Goal: Task Accomplishment & Management: Manage account settings

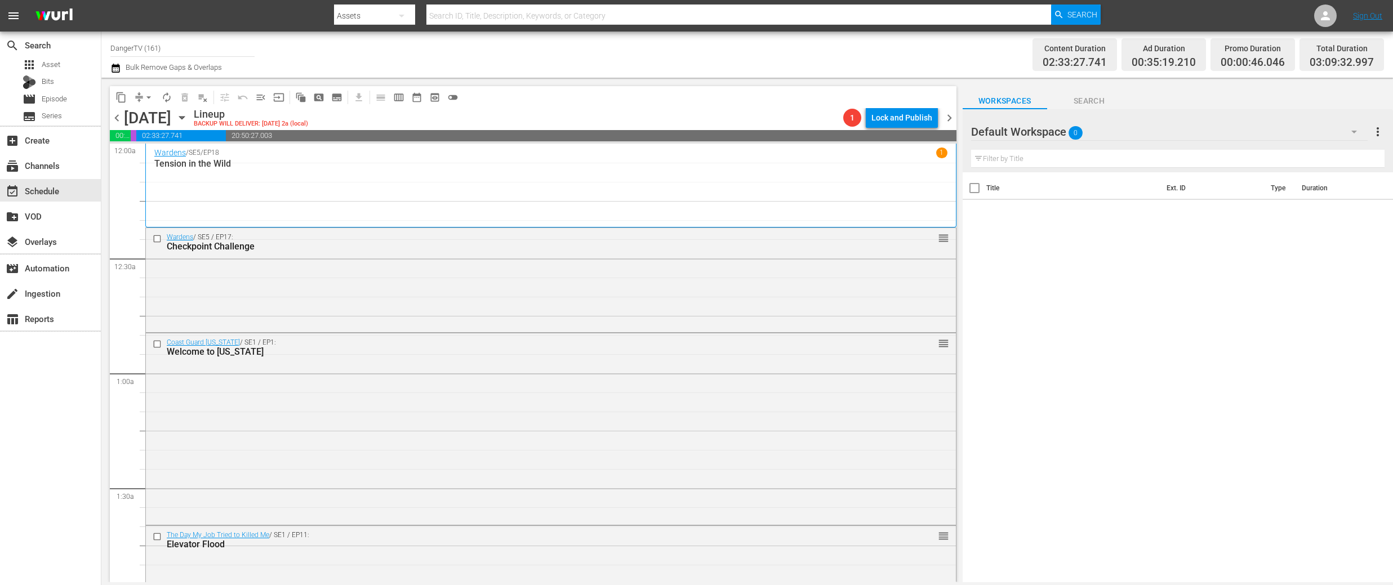
scroll to position [579, 0]
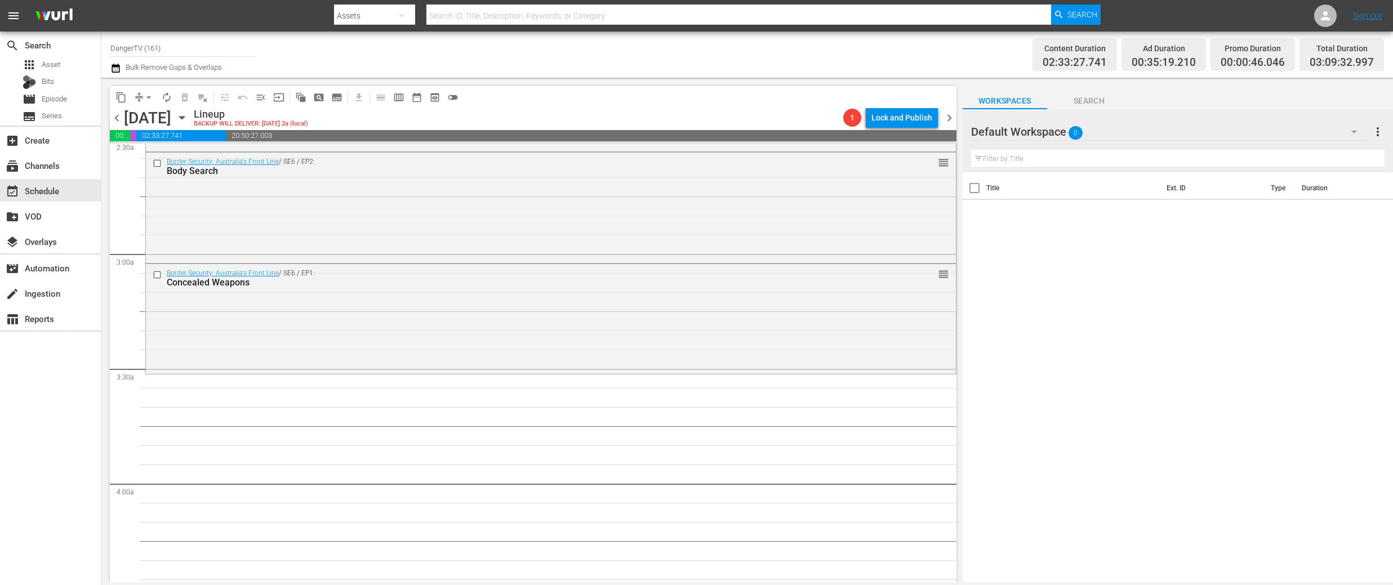
click at [115, 118] on span "chevron_left" at bounding box center [117, 118] width 14 height 14
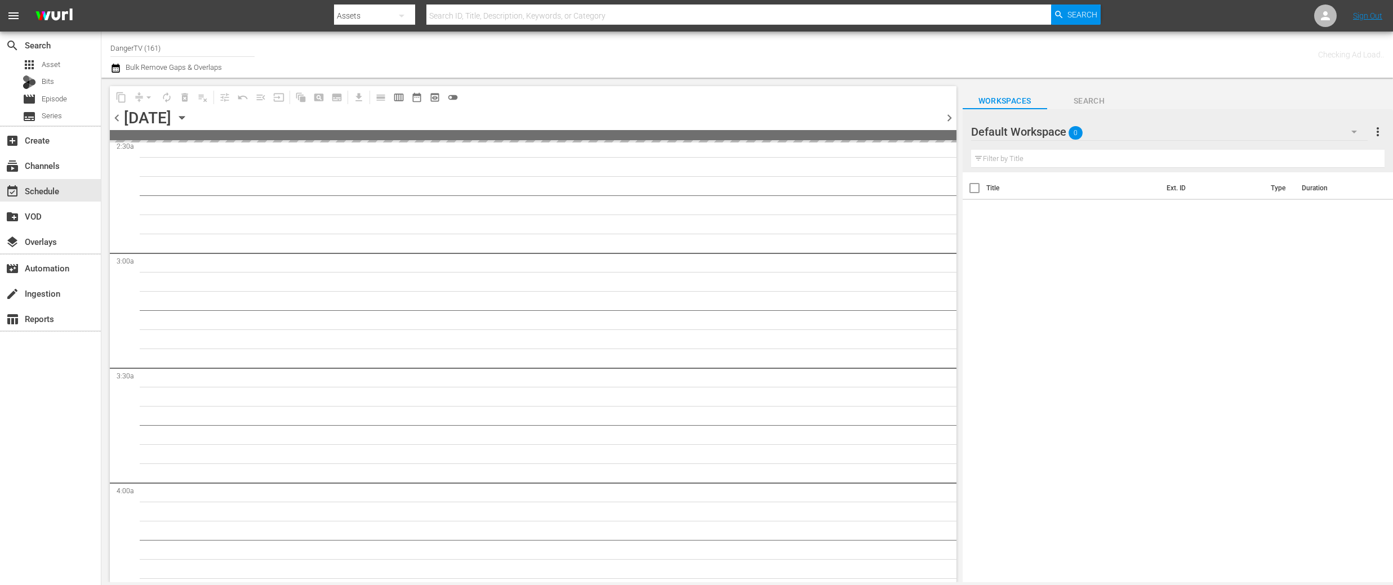
click at [115, 118] on span "chevron_left" at bounding box center [117, 118] width 14 height 14
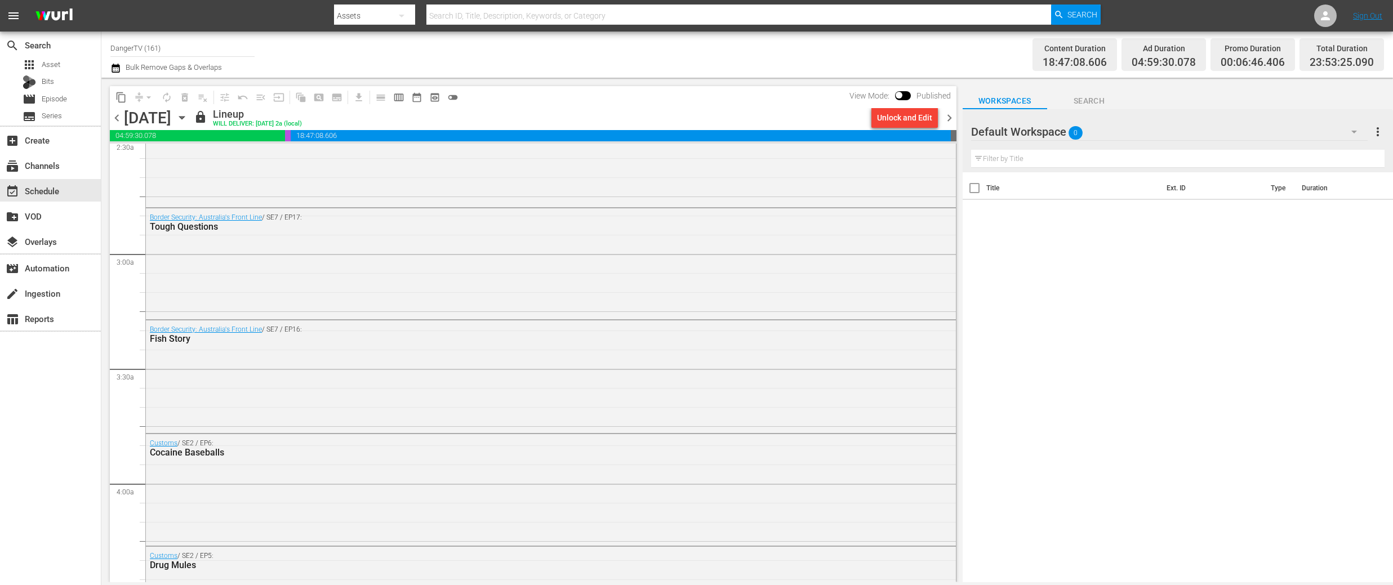
scroll to position [522, 0]
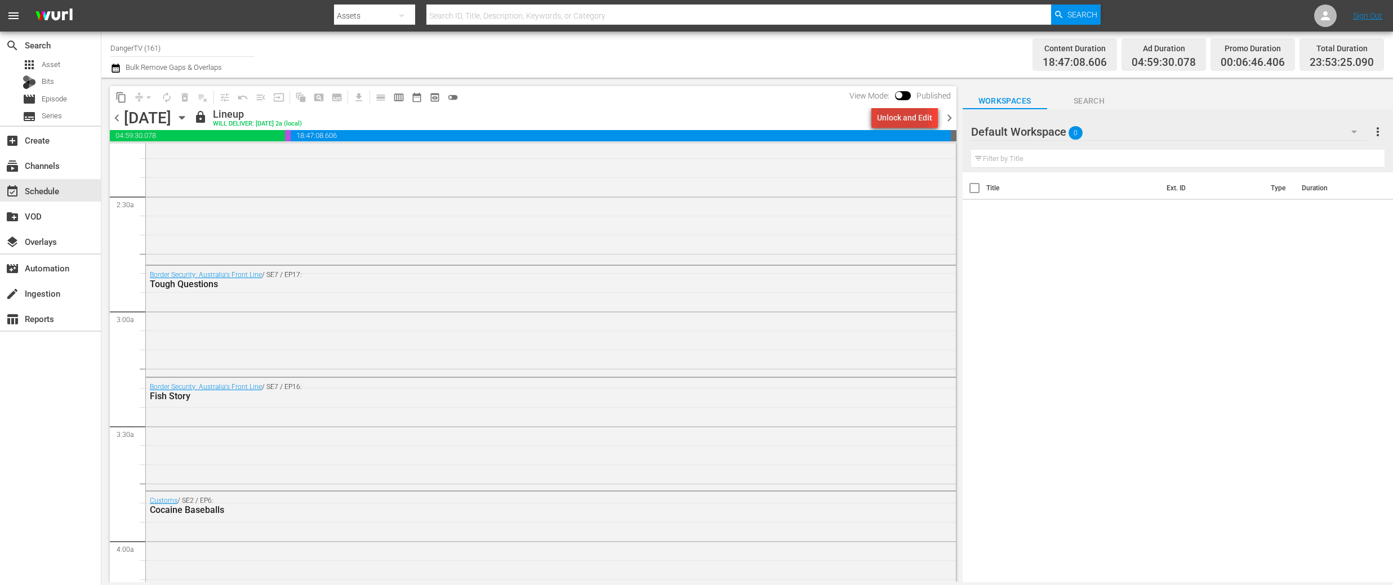
click at [903, 120] on div "Unlock and Edit" at bounding box center [904, 118] width 55 height 20
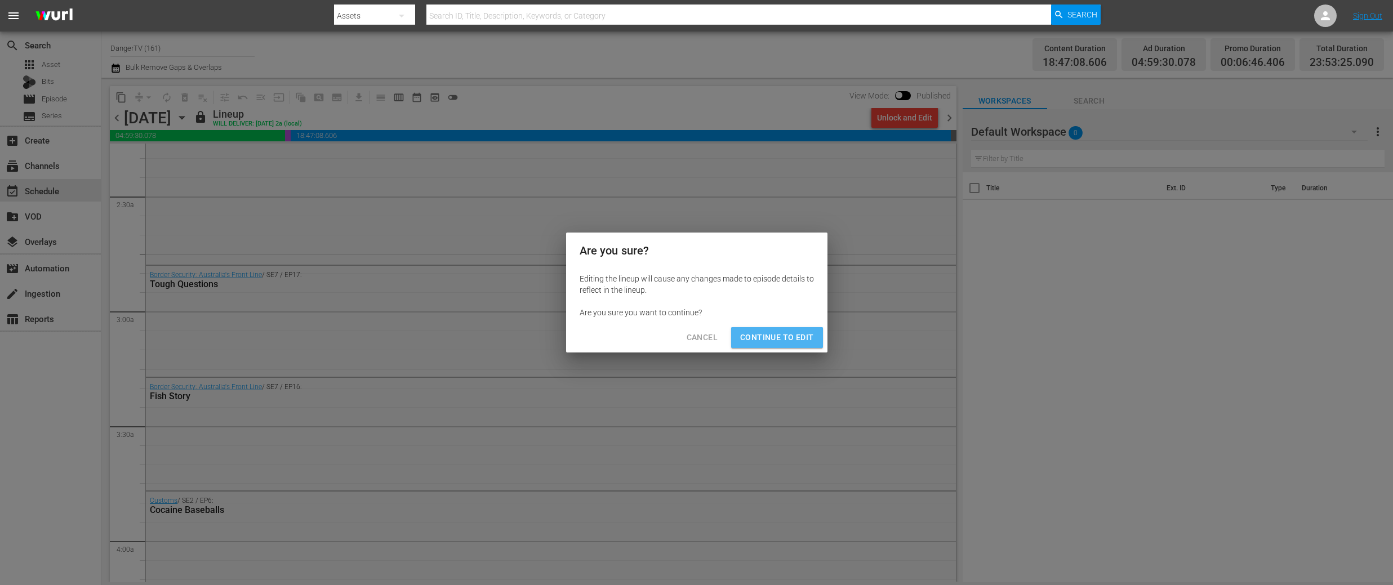
click at [798, 337] on span "Continue to Edit" at bounding box center [776, 338] width 73 height 14
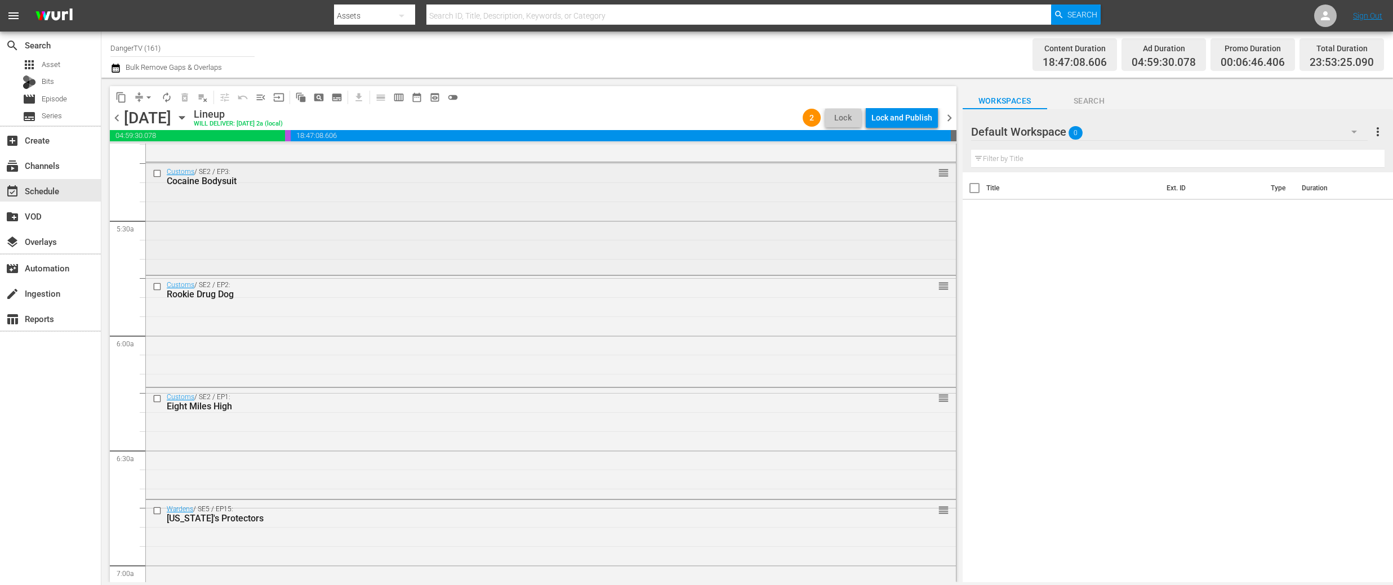
scroll to position [1242, 0]
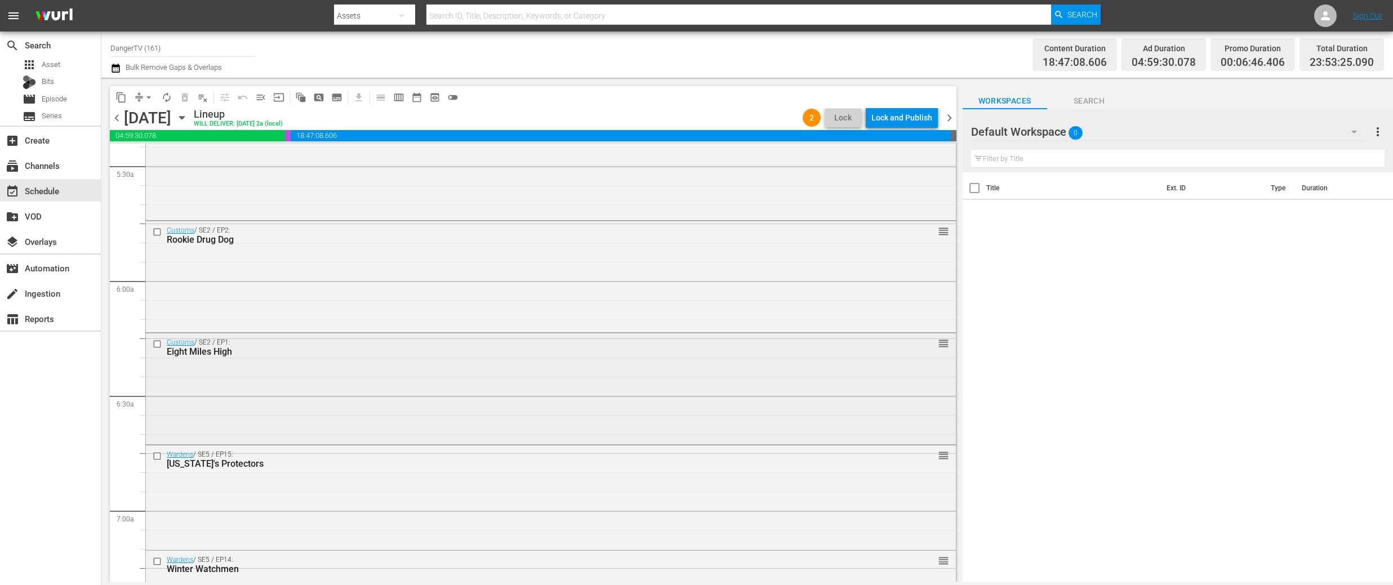
click at [158, 343] on input "checkbox" at bounding box center [159, 344] width 12 height 10
click at [158, 348] on input "checkbox" at bounding box center [159, 349] width 12 height 10
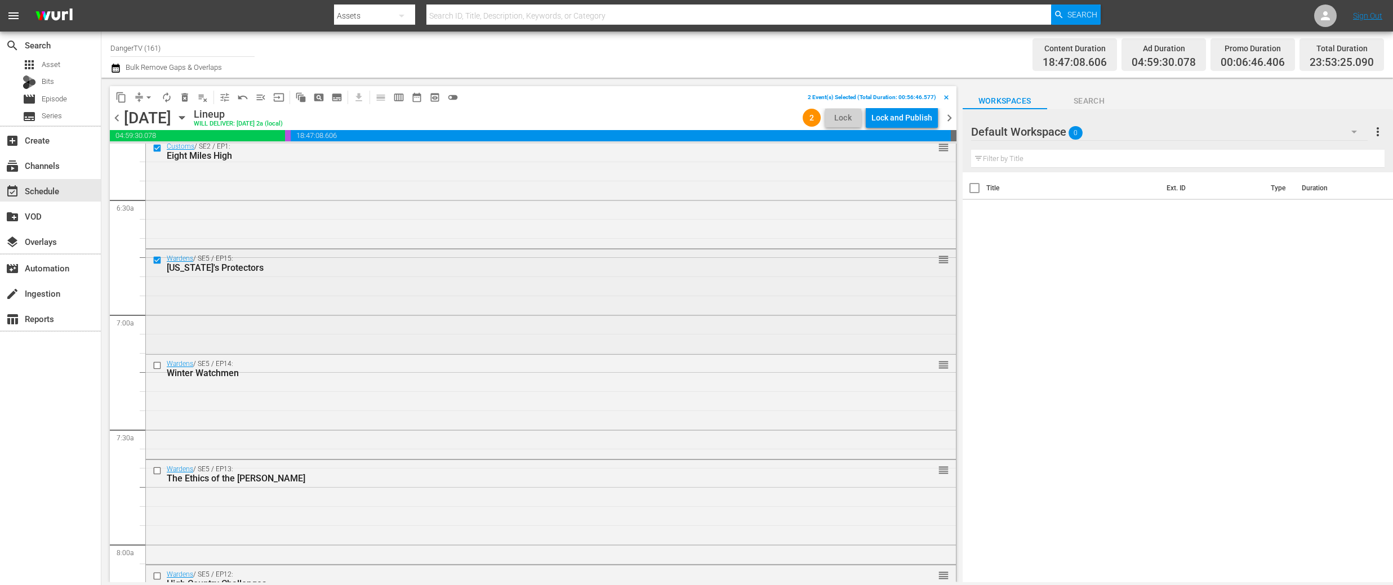
scroll to position [1473, 0]
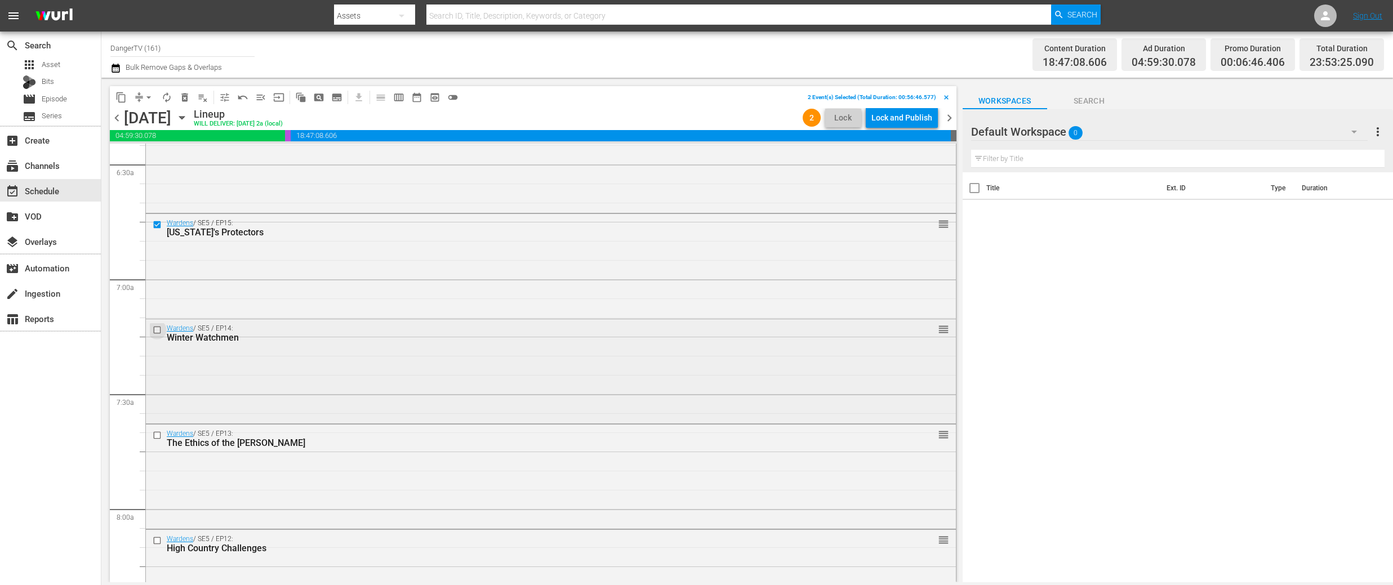
click at [158, 329] on input "checkbox" at bounding box center [159, 331] width 12 height 10
click at [157, 330] on input "checkbox" at bounding box center [159, 327] width 12 height 10
click at [157, 330] on input "checkbox" at bounding box center [159, 330] width 12 height 10
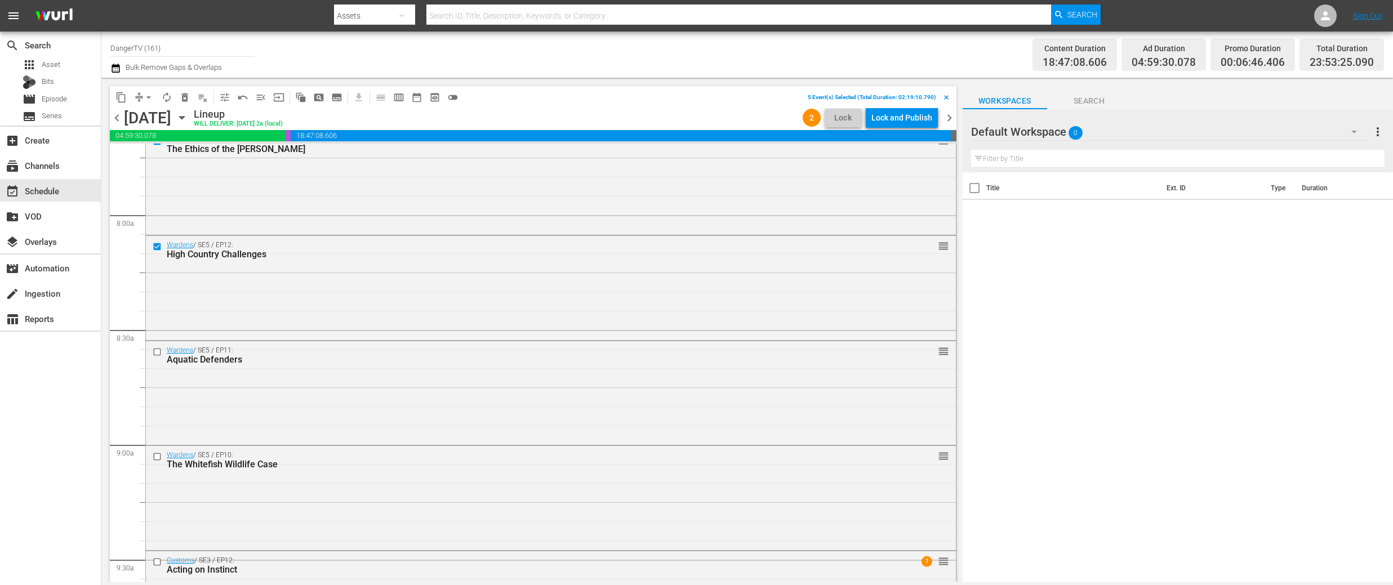
scroll to position [1772, 0]
click at [157, 346] on input "checkbox" at bounding box center [159, 347] width 12 height 10
click at [157, 346] on input "checkbox" at bounding box center [159, 348] width 12 height 10
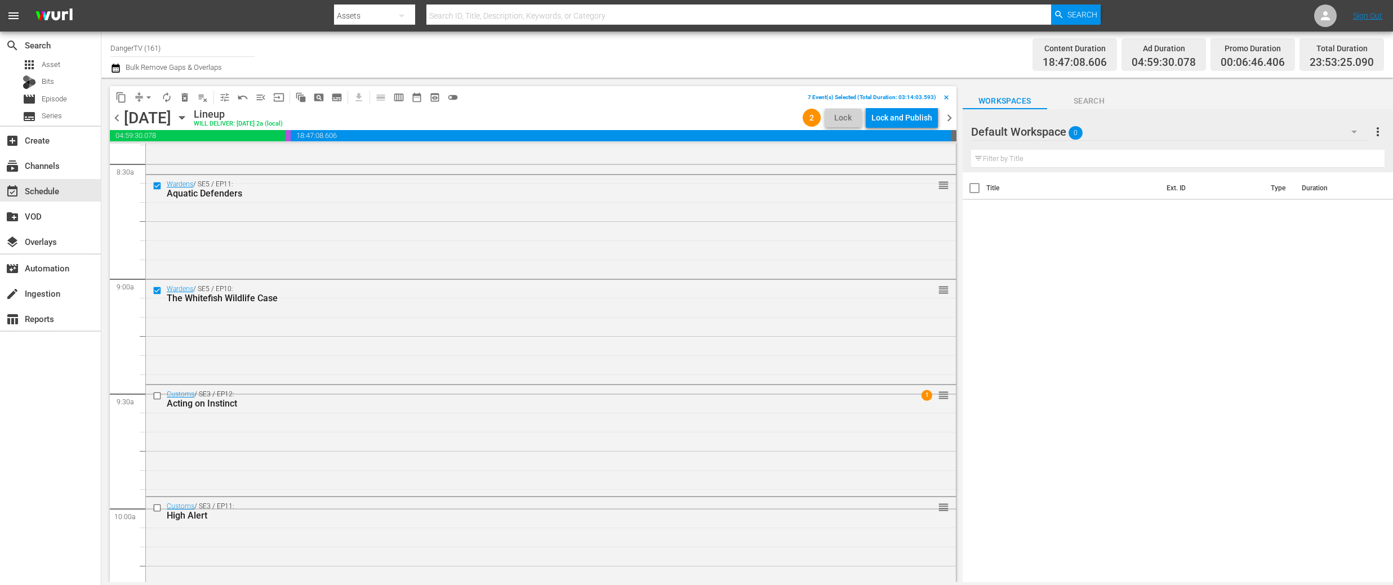
scroll to position [2008, 0]
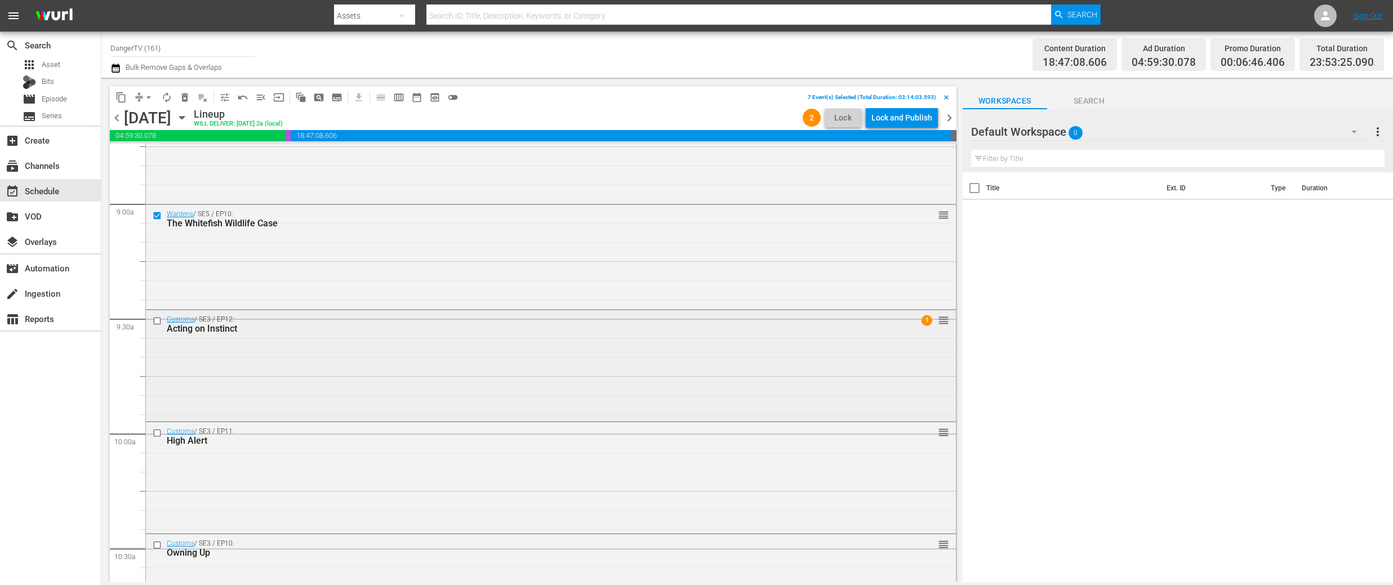
click at [158, 321] on input "checkbox" at bounding box center [159, 321] width 12 height 10
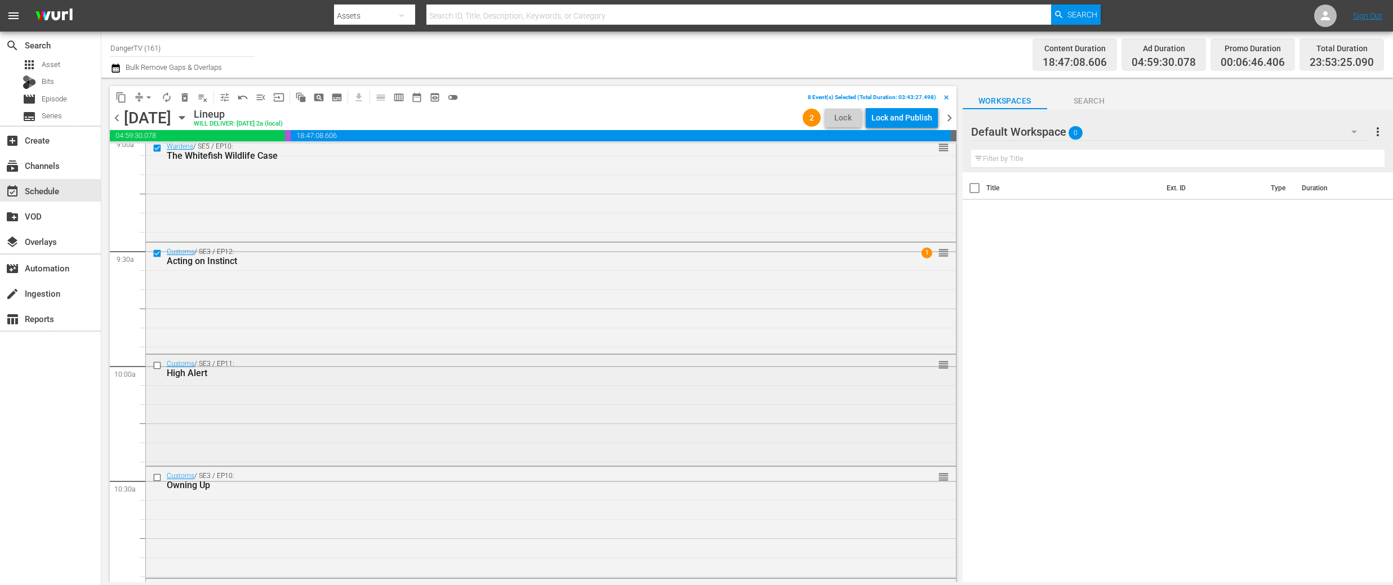
scroll to position [2090, 0]
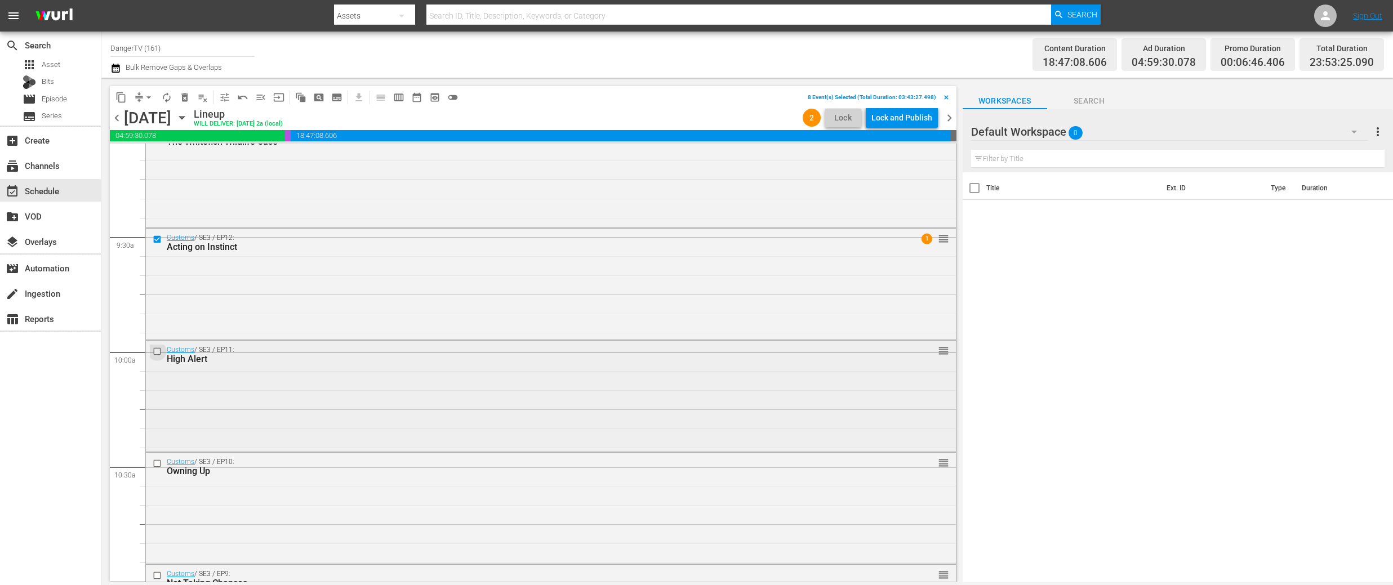
click at [159, 352] on input "checkbox" at bounding box center [159, 352] width 12 height 10
click at [158, 464] on input "checkbox" at bounding box center [159, 464] width 12 height 10
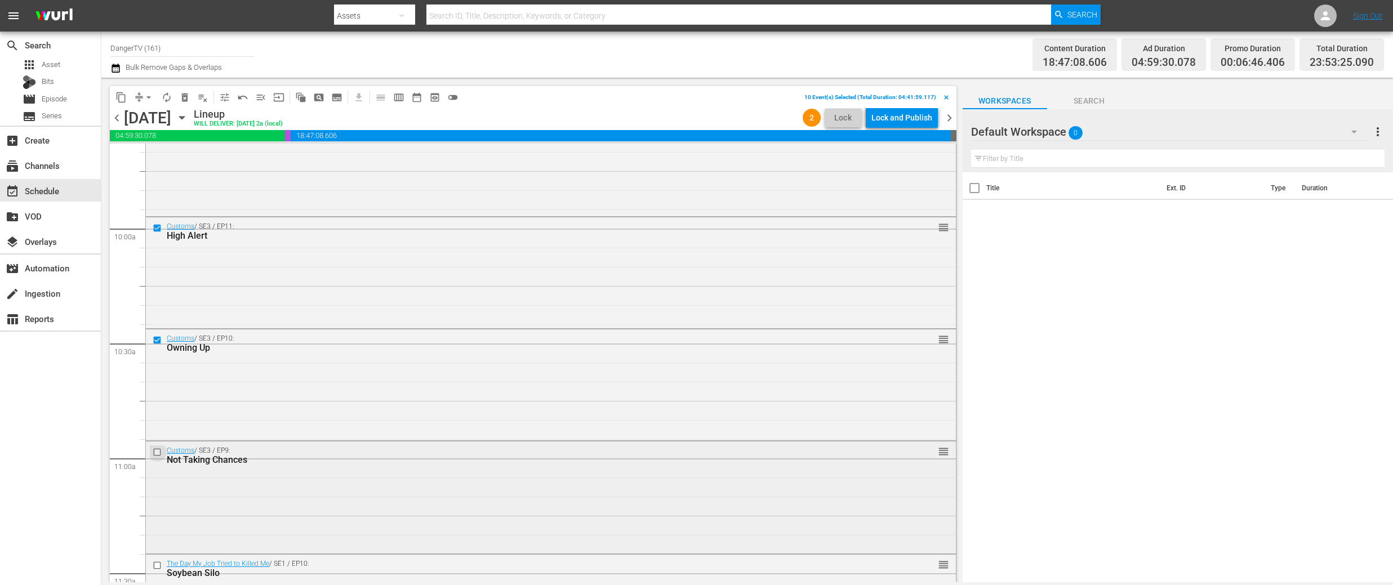
click at [158, 454] on input "checkbox" at bounding box center [159, 453] width 12 height 10
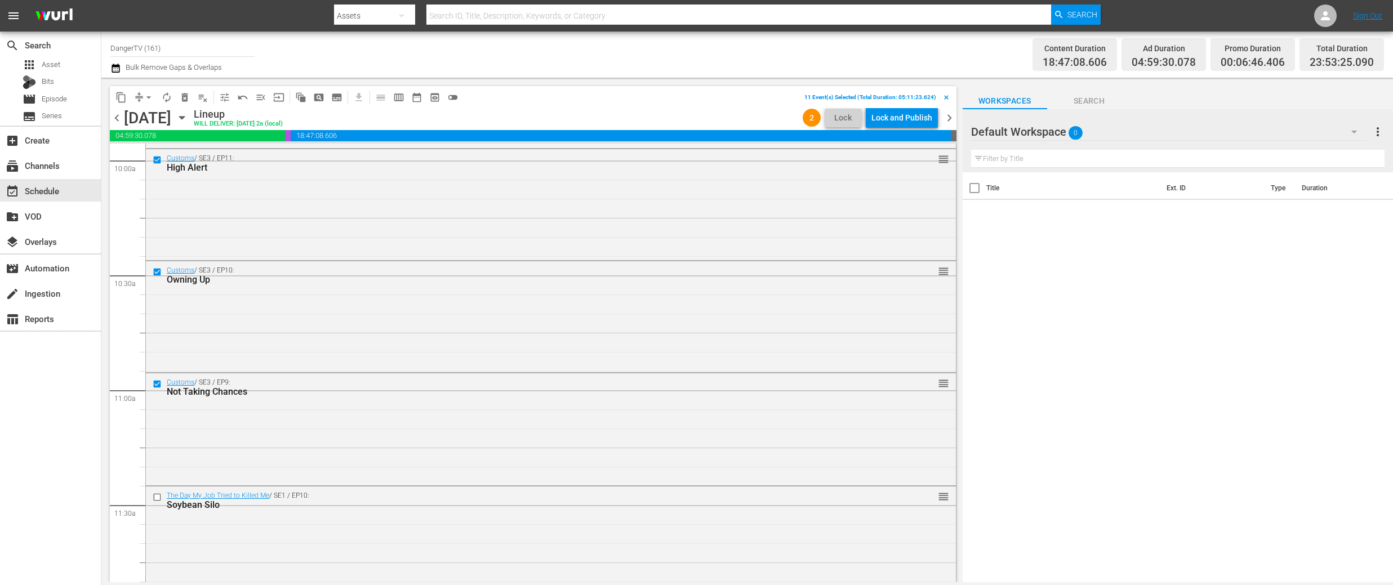
scroll to position [2368, 0]
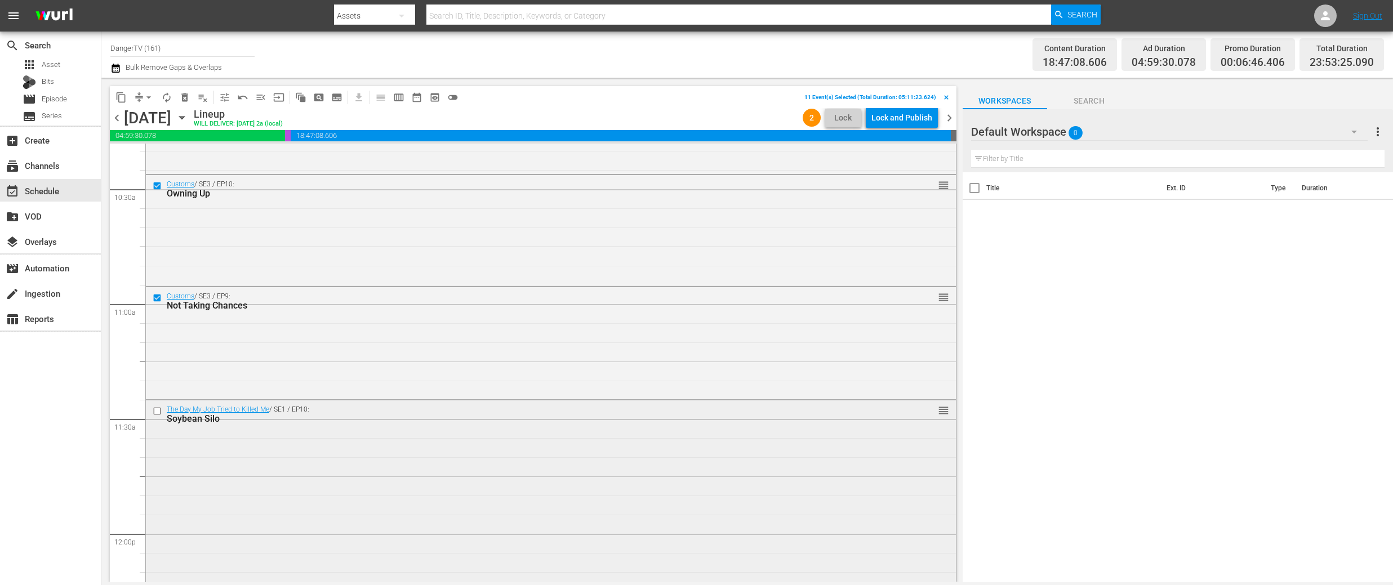
click at [157, 414] on input "checkbox" at bounding box center [159, 411] width 12 height 10
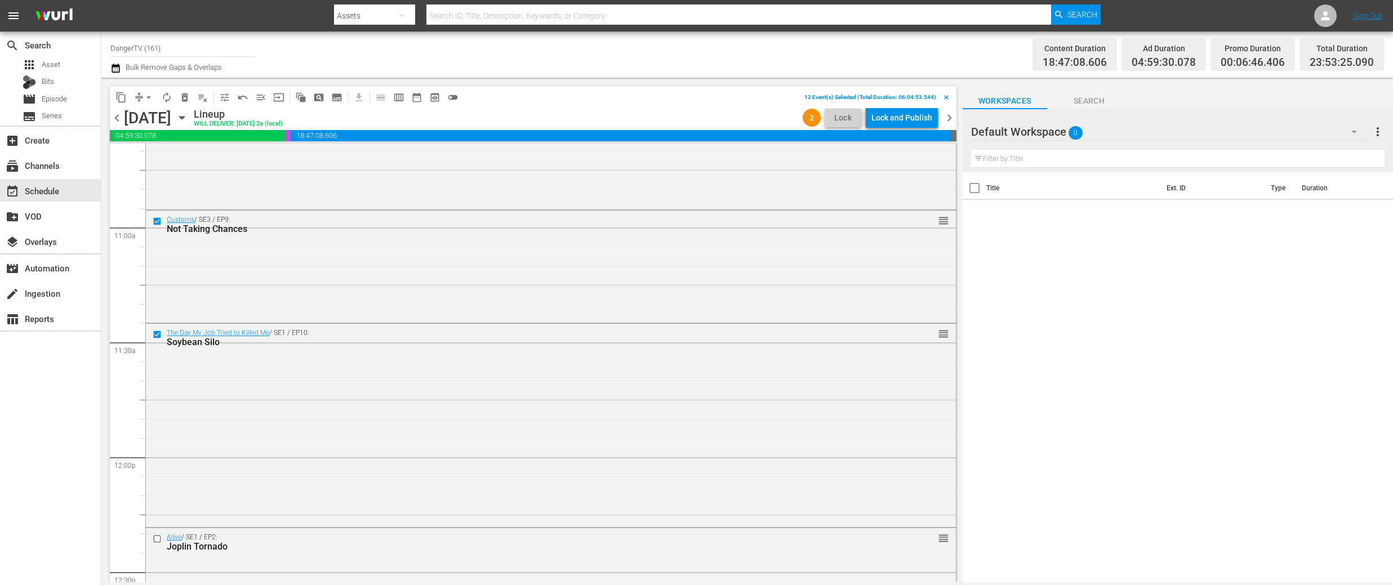
scroll to position [2532, 0]
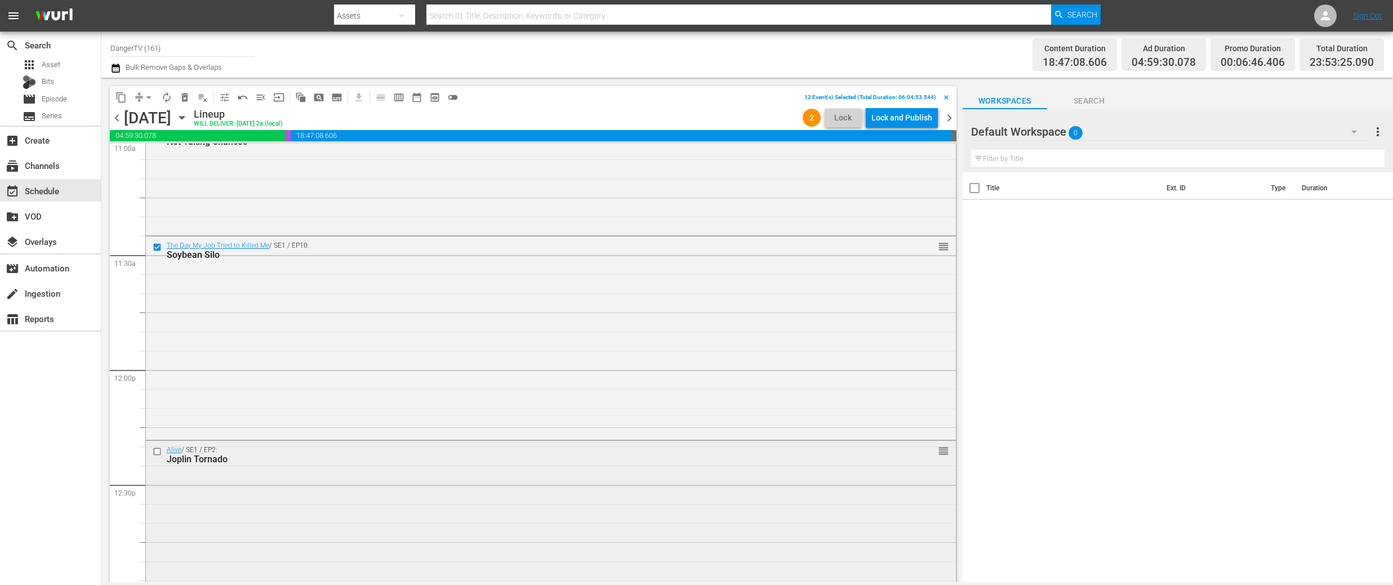
click at [159, 451] on input "checkbox" at bounding box center [159, 452] width 12 height 10
click at [158, 431] on input "checkbox" at bounding box center [159, 431] width 12 height 10
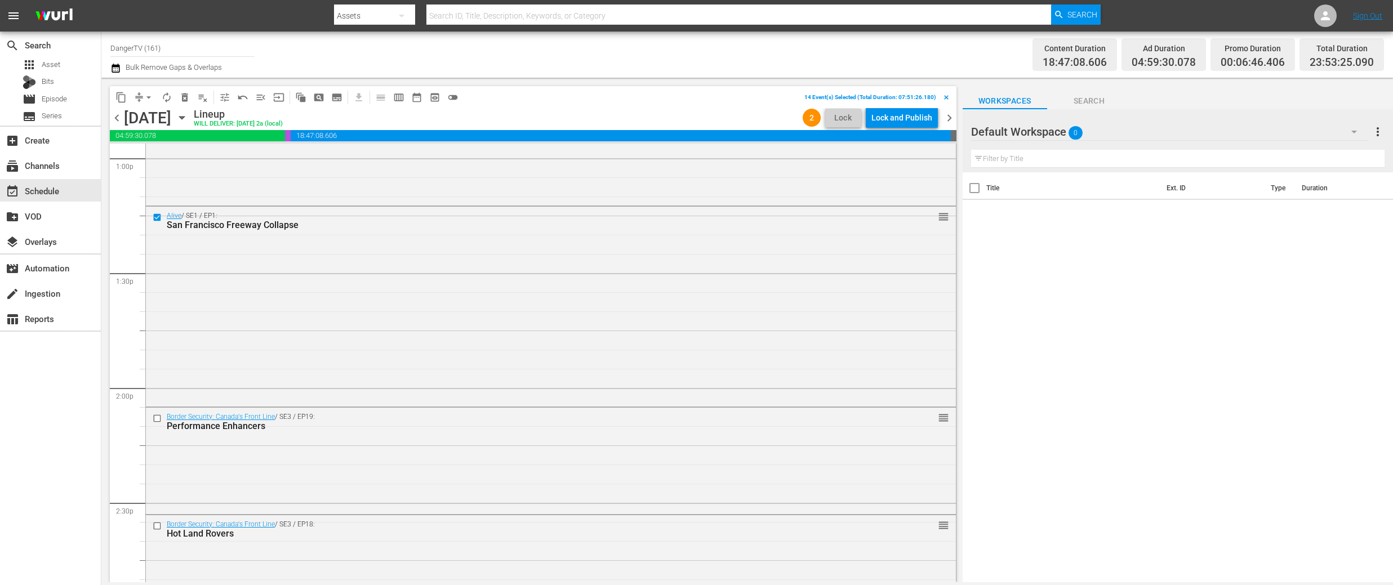
scroll to position [2988, 0]
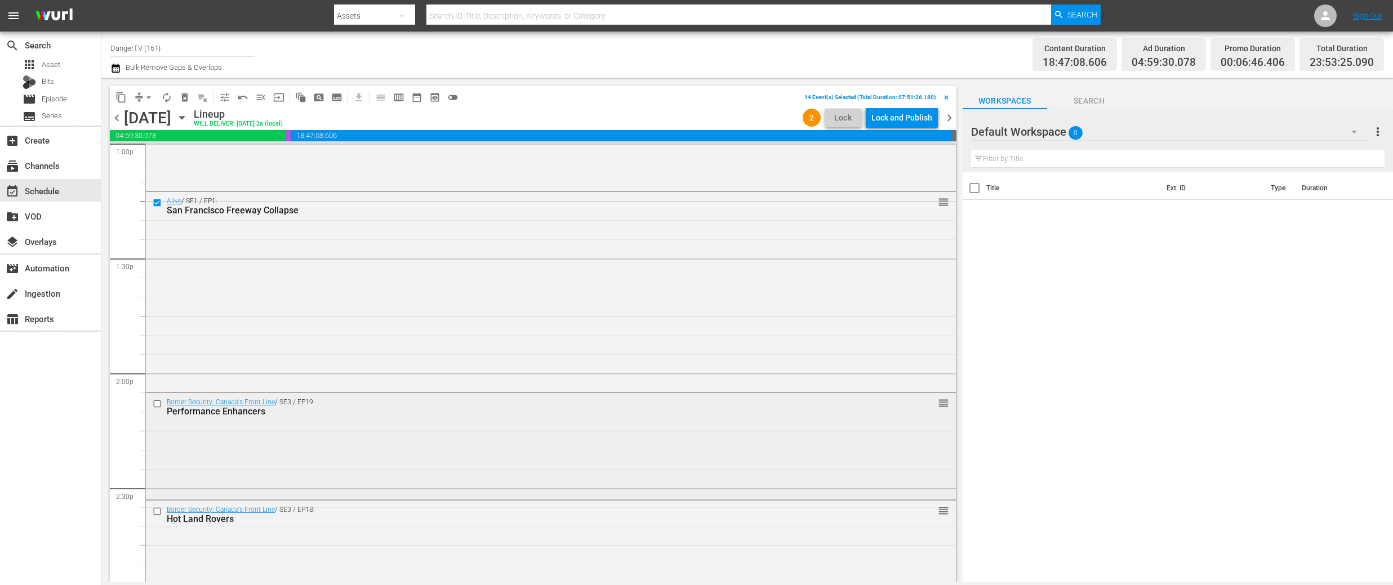
click at [158, 402] on input "checkbox" at bounding box center [159, 404] width 12 height 10
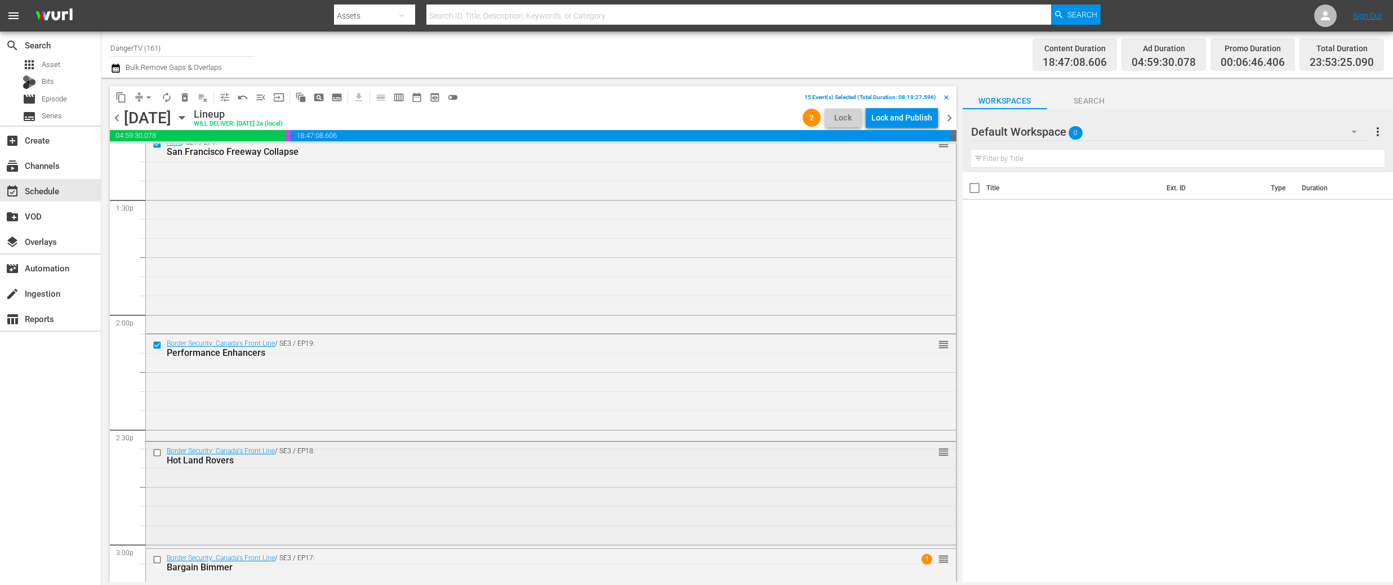
click at [159, 453] on input "checkbox" at bounding box center [159, 453] width 12 height 10
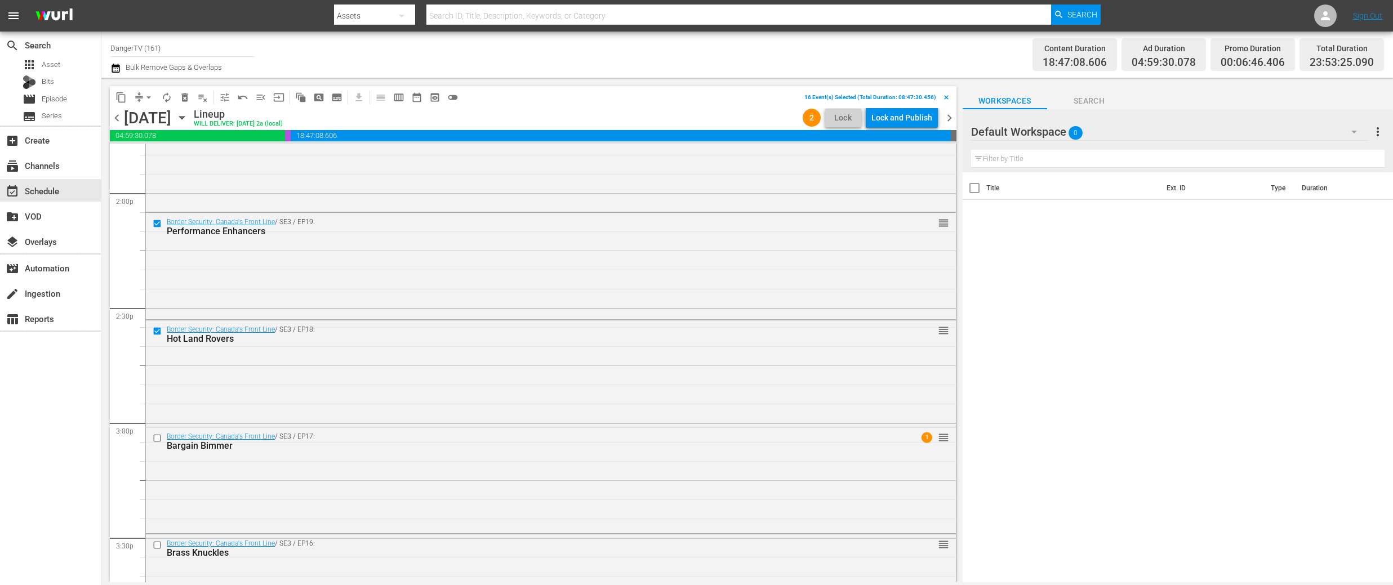
scroll to position [3191, 0]
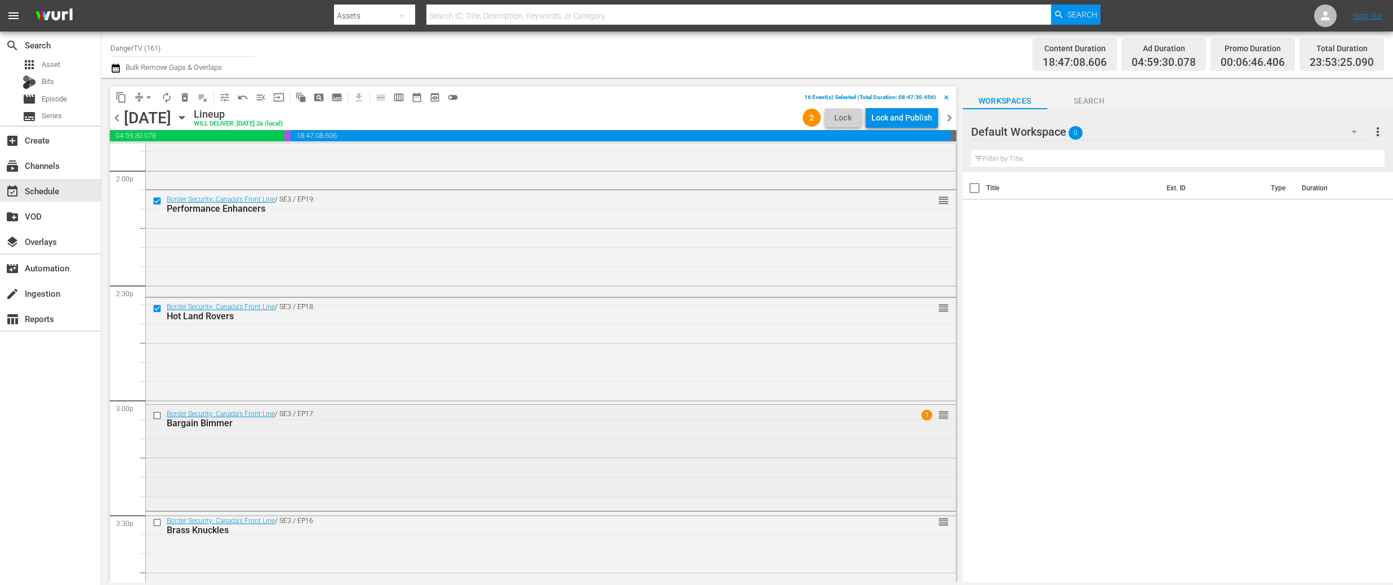
click at [158, 416] on input "checkbox" at bounding box center [159, 416] width 12 height 10
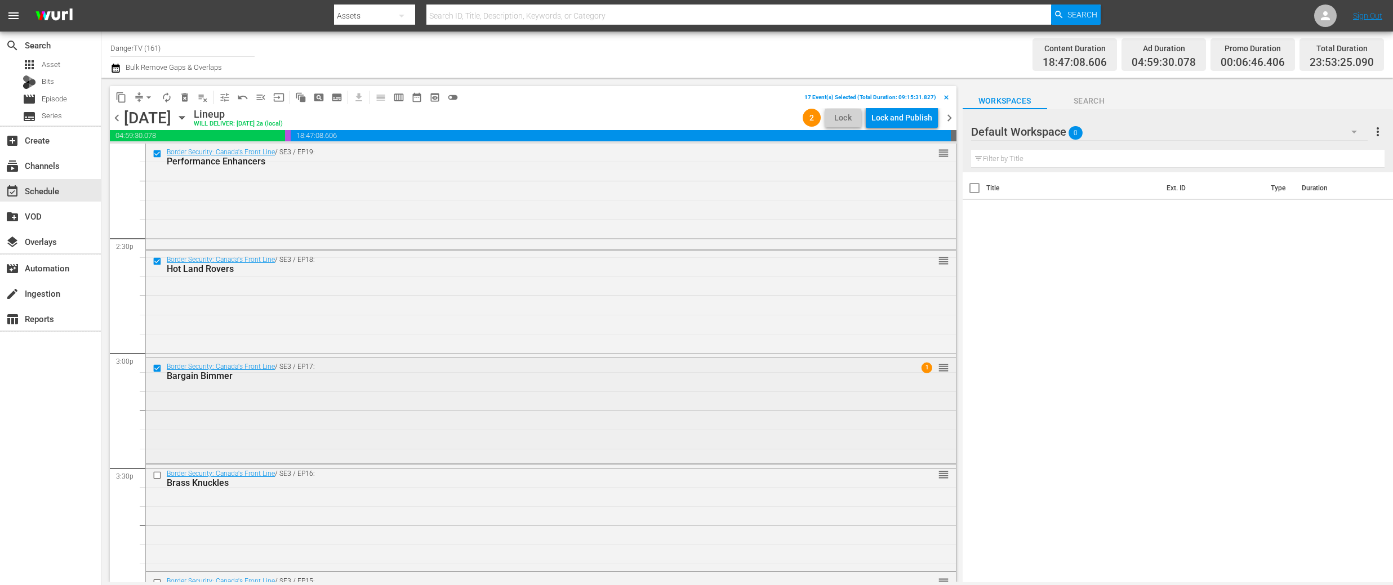
scroll to position [3265, 0]
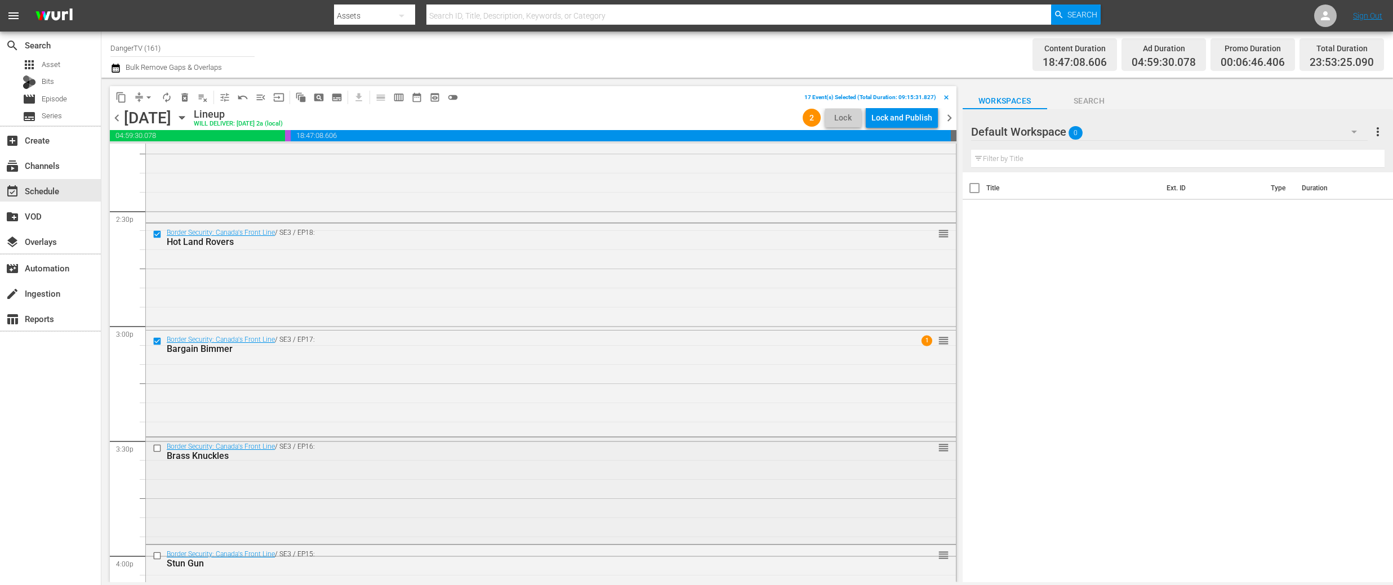
click at [157, 446] on input "checkbox" at bounding box center [159, 449] width 12 height 10
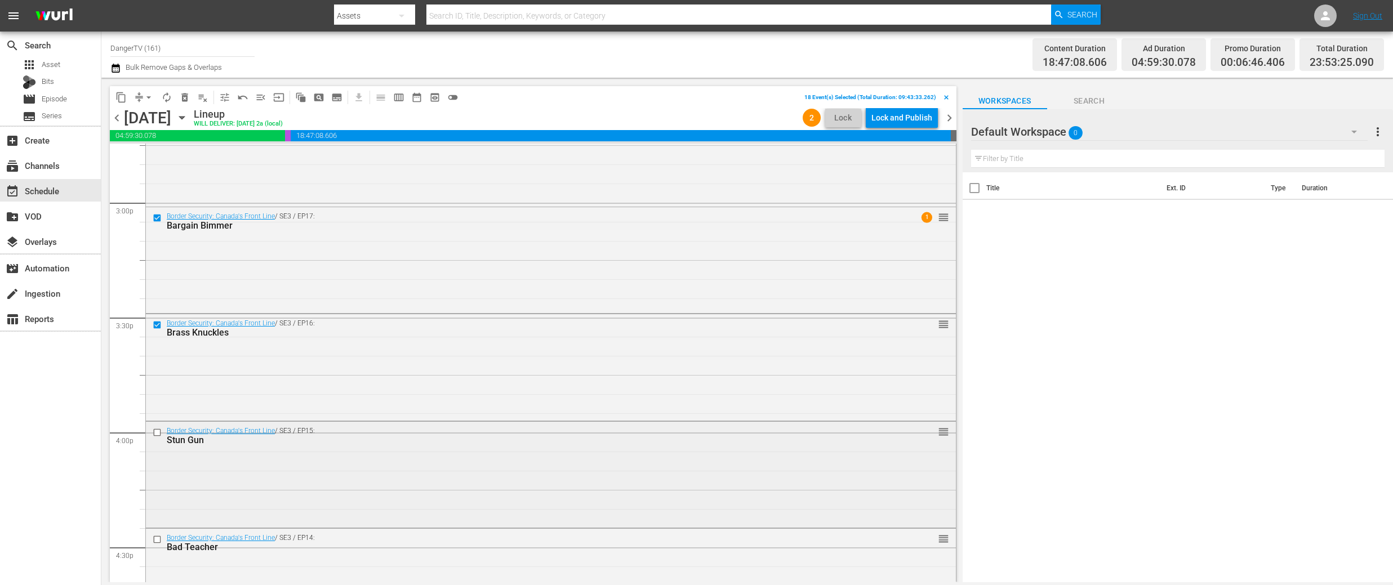
click at [158, 430] on input "checkbox" at bounding box center [159, 433] width 12 height 10
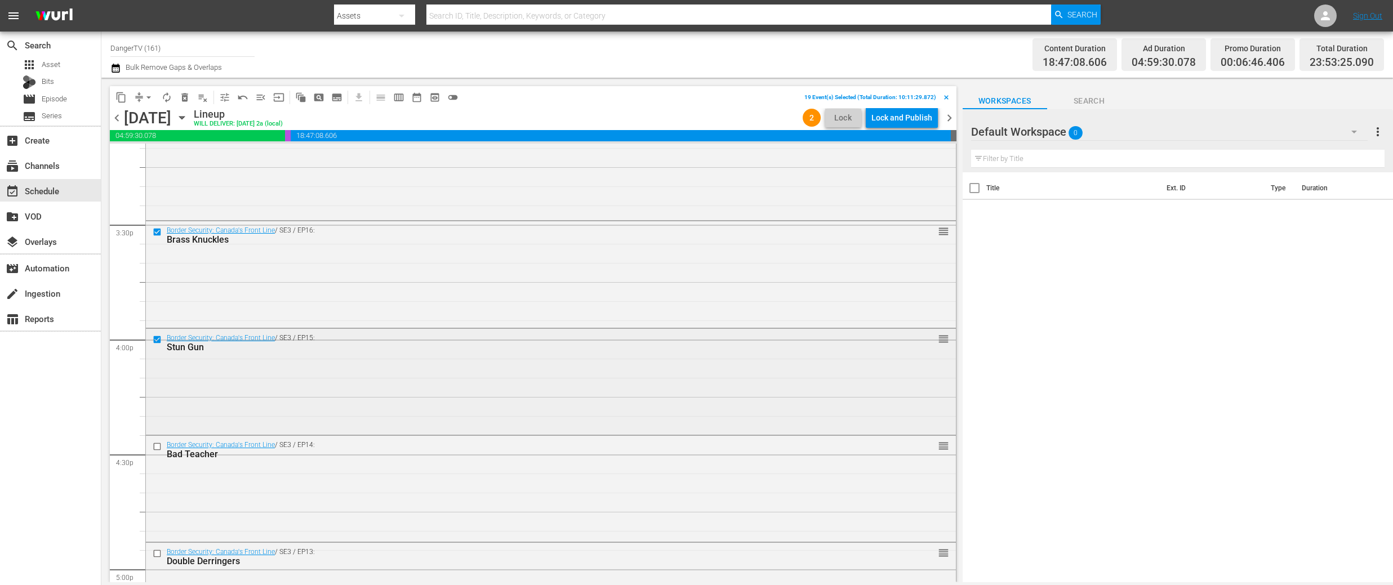
scroll to position [3487, 0]
click at [157, 443] on input "checkbox" at bounding box center [159, 442] width 12 height 10
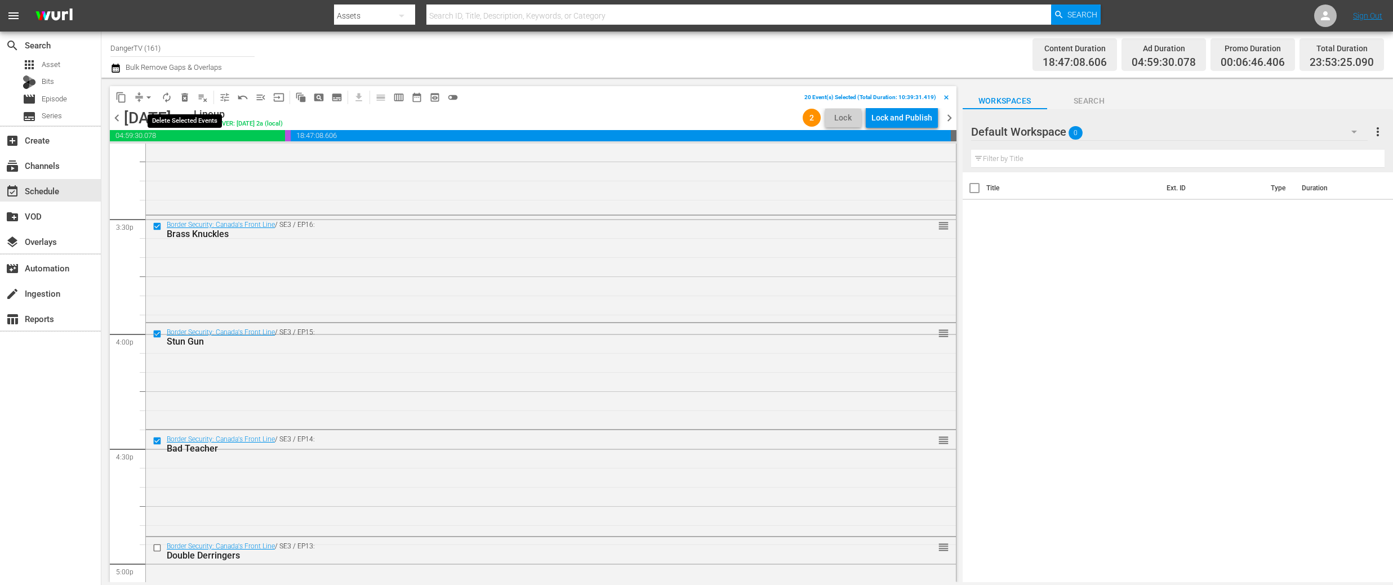
click at [186, 98] on span "delete_forever_outlined" at bounding box center [184, 97] width 11 height 11
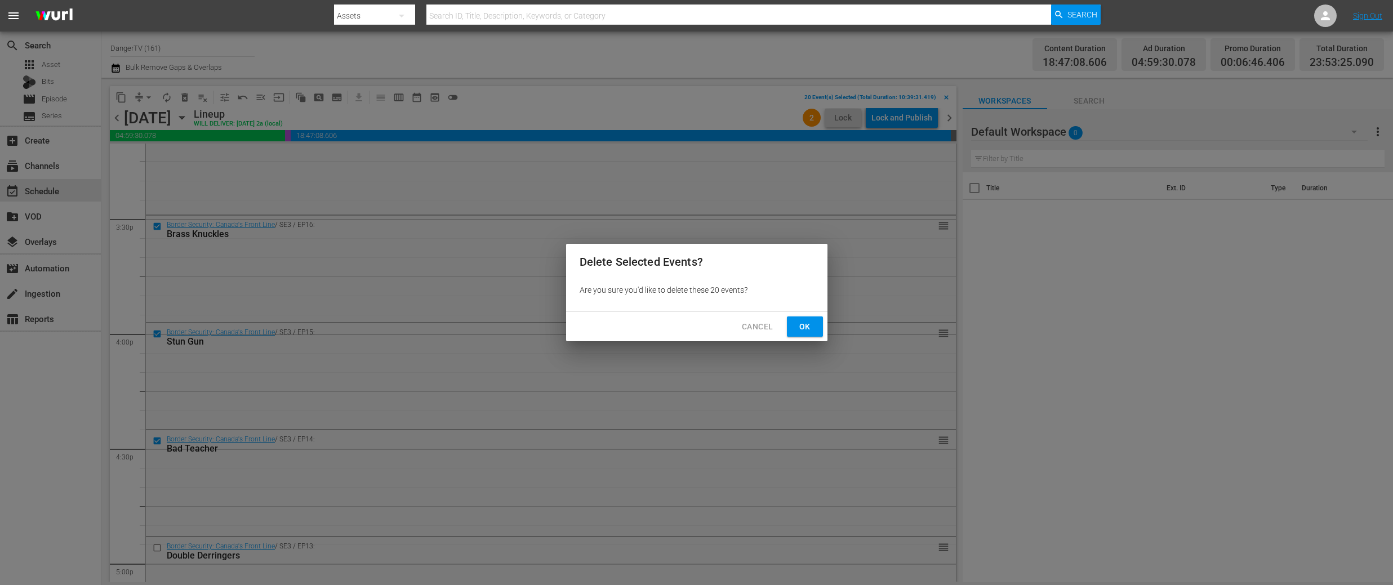
click at [810, 322] on span "Ok" at bounding box center [805, 327] width 18 height 14
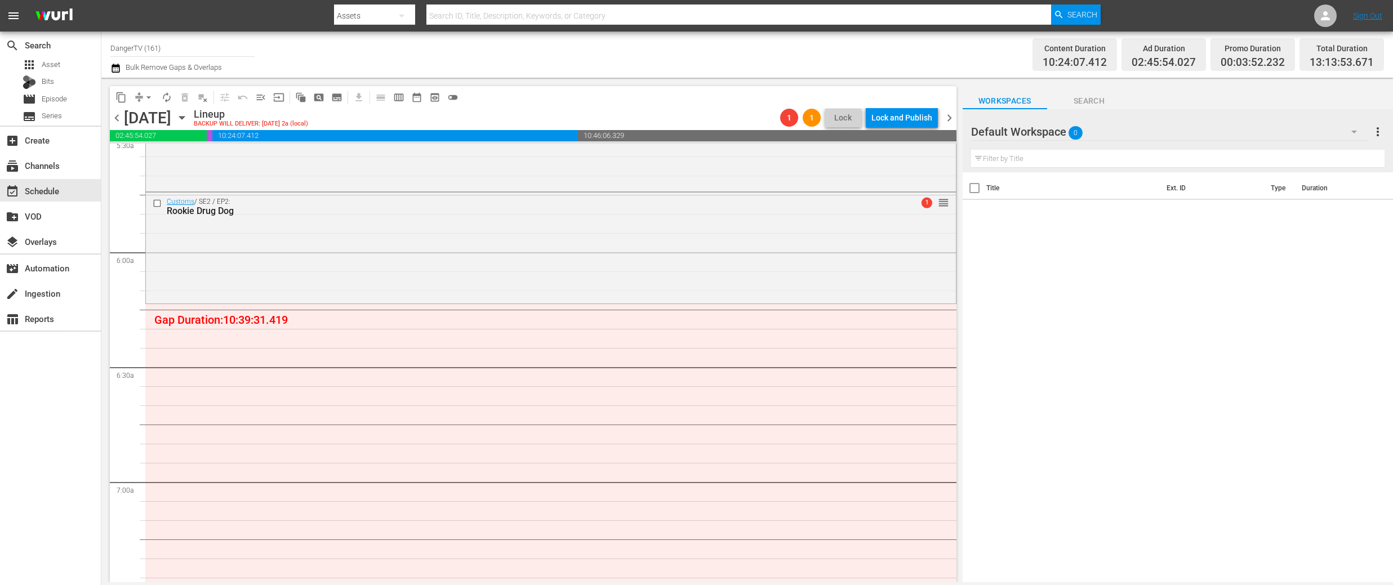
scroll to position [1266, 0]
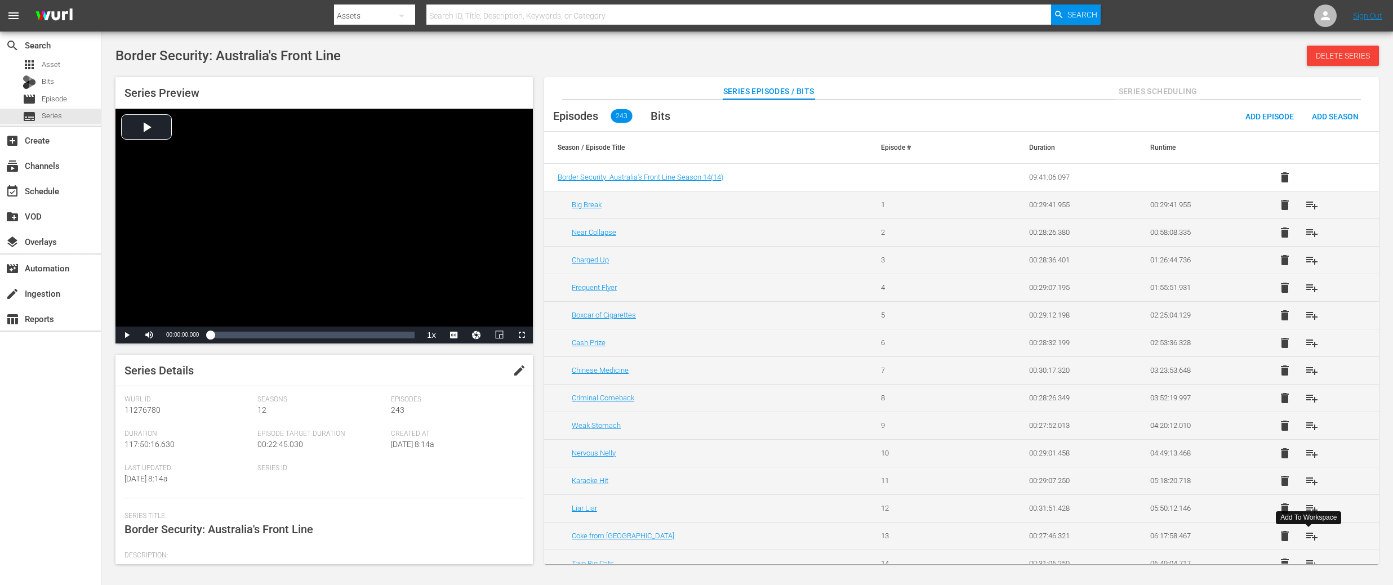
scroll to position [3141, 0]
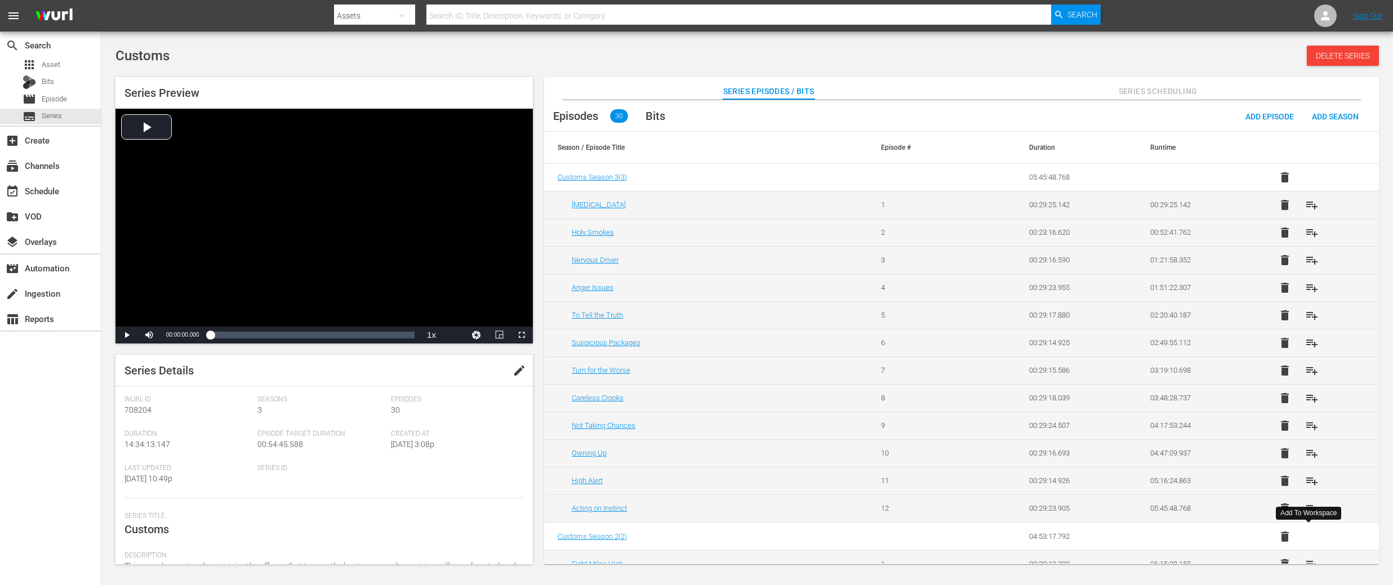
scroll to position [495, 0]
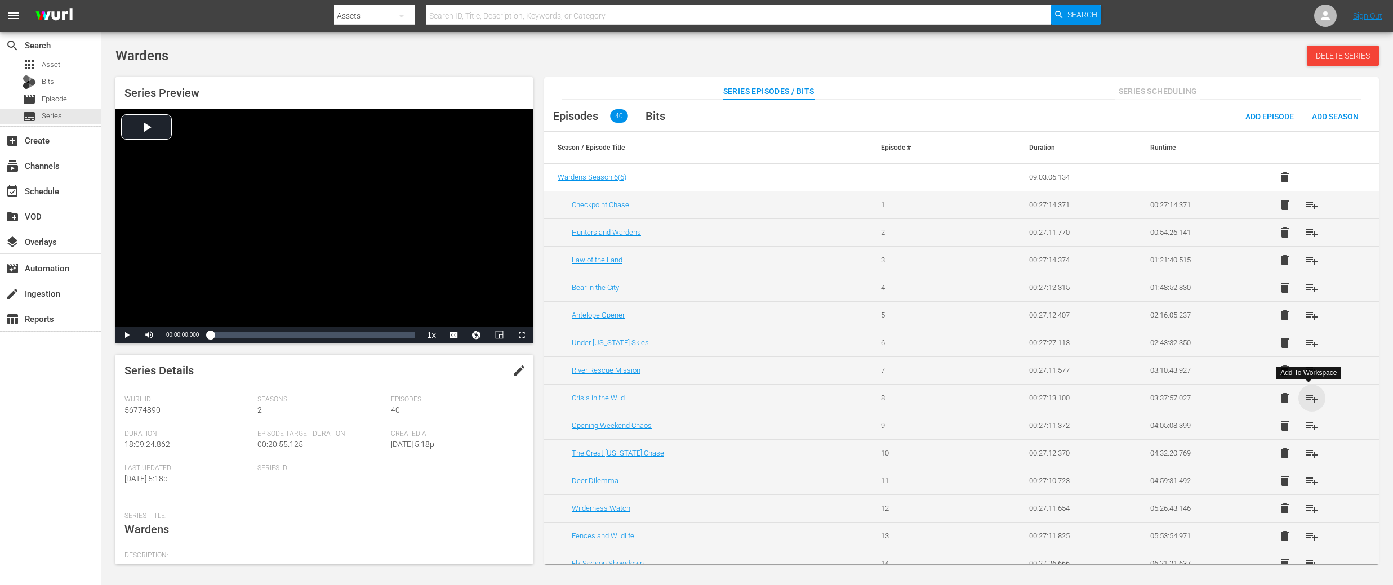
click at [1308, 399] on span "playlist_add" at bounding box center [1312, 399] width 14 height 14
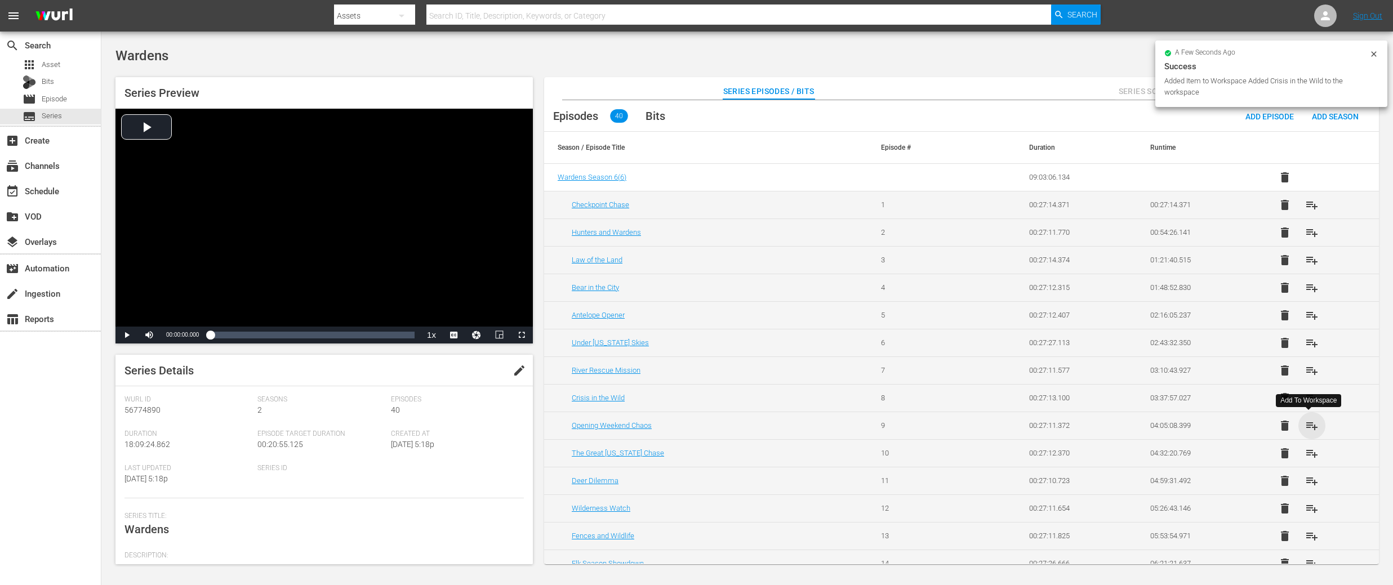
click at [1305, 425] on span "playlist_add" at bounding box center [1312, 426] width 14 height 14
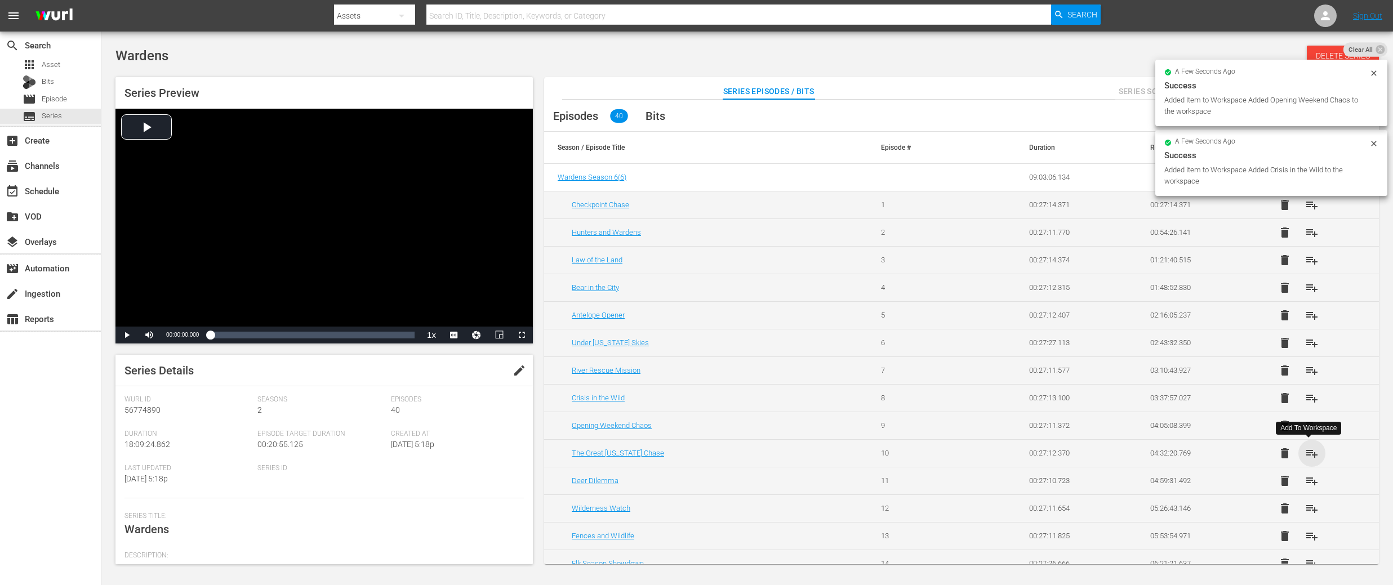
click at [1312, 451] on span "playlist_add" at bounding box center [1312, 454] width 14 height 14
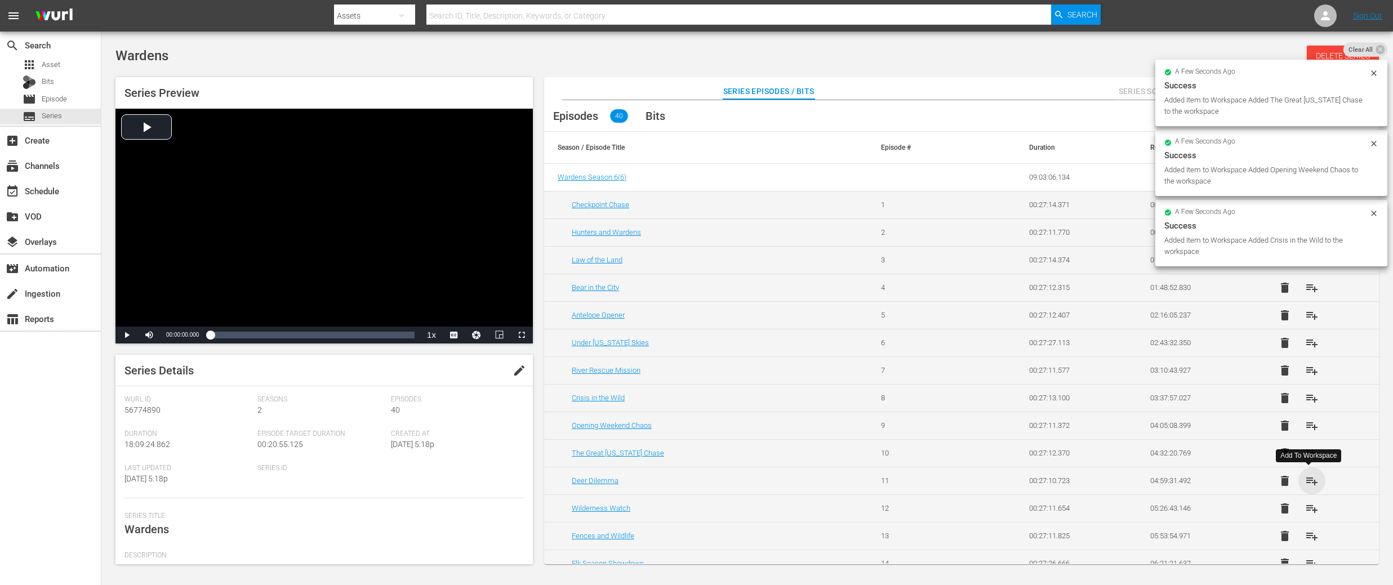
click at [1313, 479] on span "playlist_add" at bounding box center [1312, 481] width 14 height 14
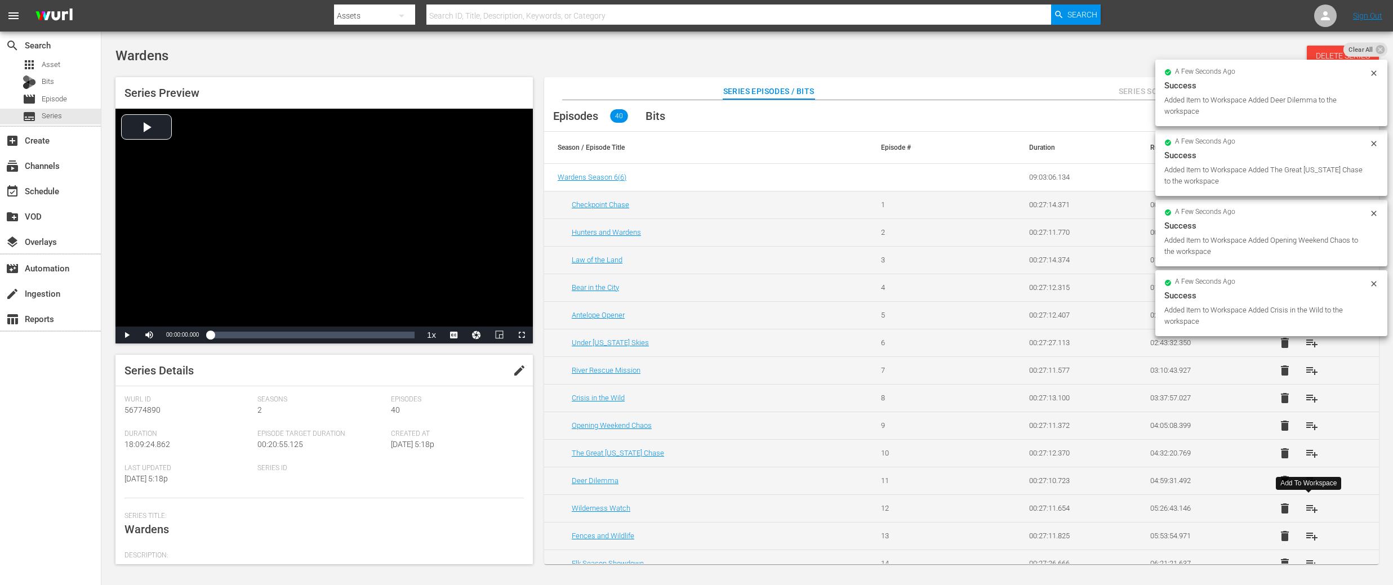
click at [1313, 505] on span "playlist_add" at bounding box center [1312, 509] width 14 height 14
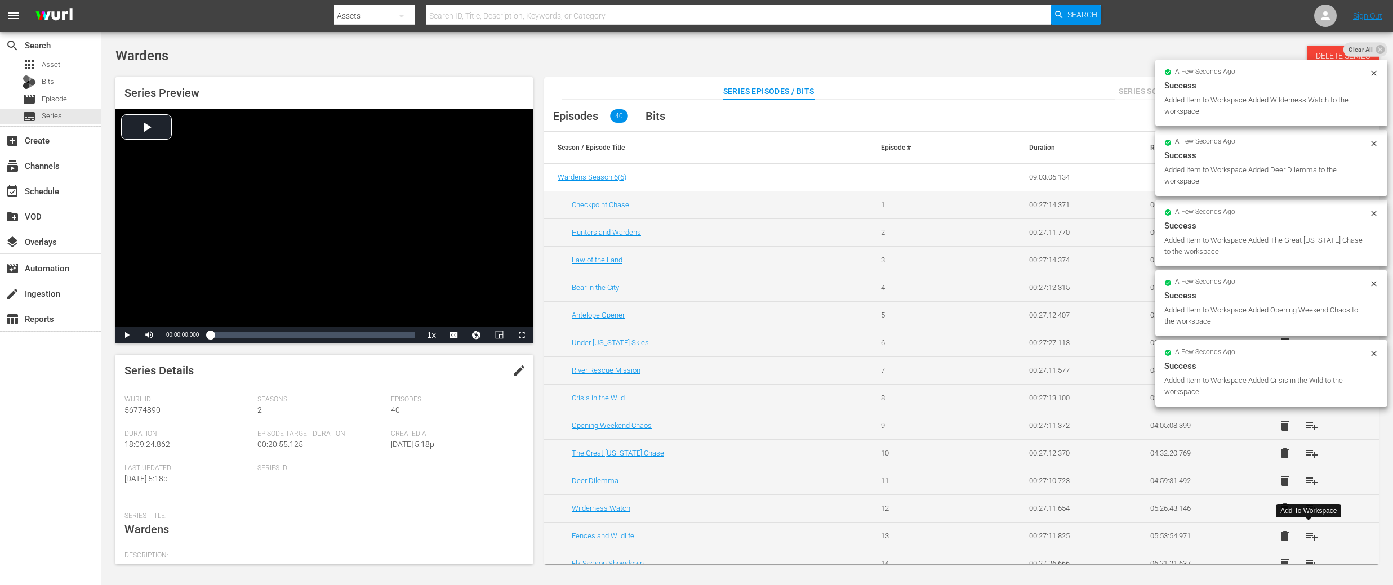
click at [1311, 537] on span "playlist_add" at bounding box center [1312, 537] width 14 height 14
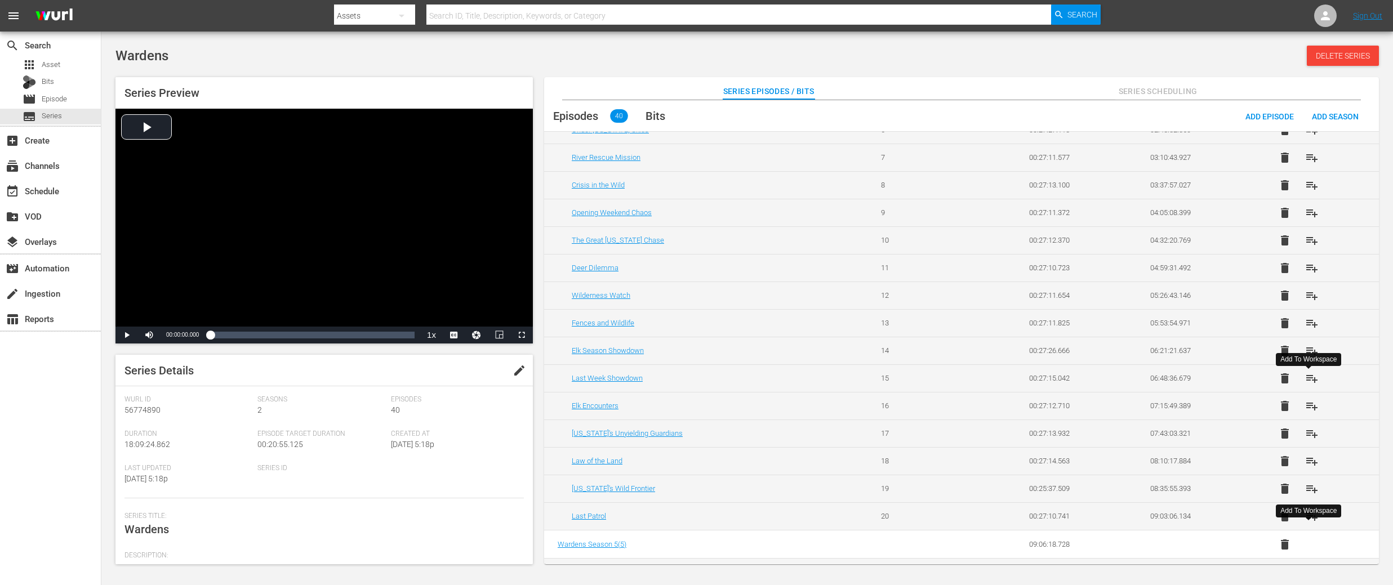
scroll to position [215, 0]
drag, startPoint x: 1307, startPoint y: 346, endPoint x: 1313, endPoint y: 358, distance: 13.4
click at [1307, 346] on span "playlist_add" at bounding box center [1312, 350] width 14 height 14
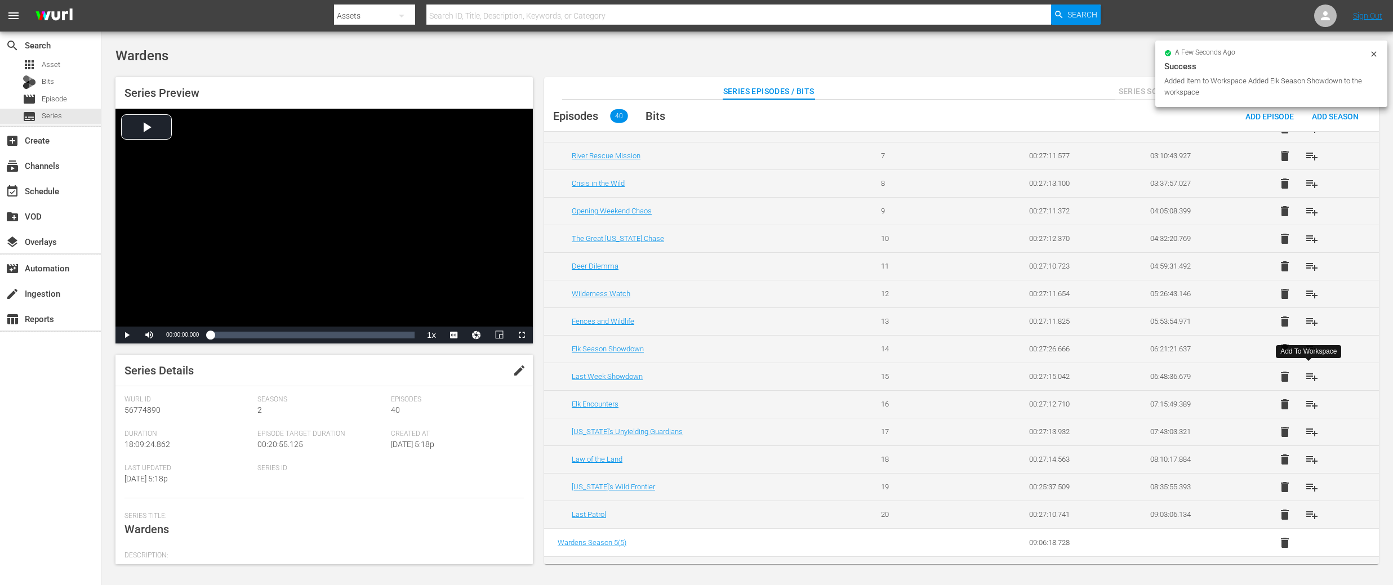
click at [1310, 376] on span "playlist_add" at bounding box center [1312, 377] width 14 height 14
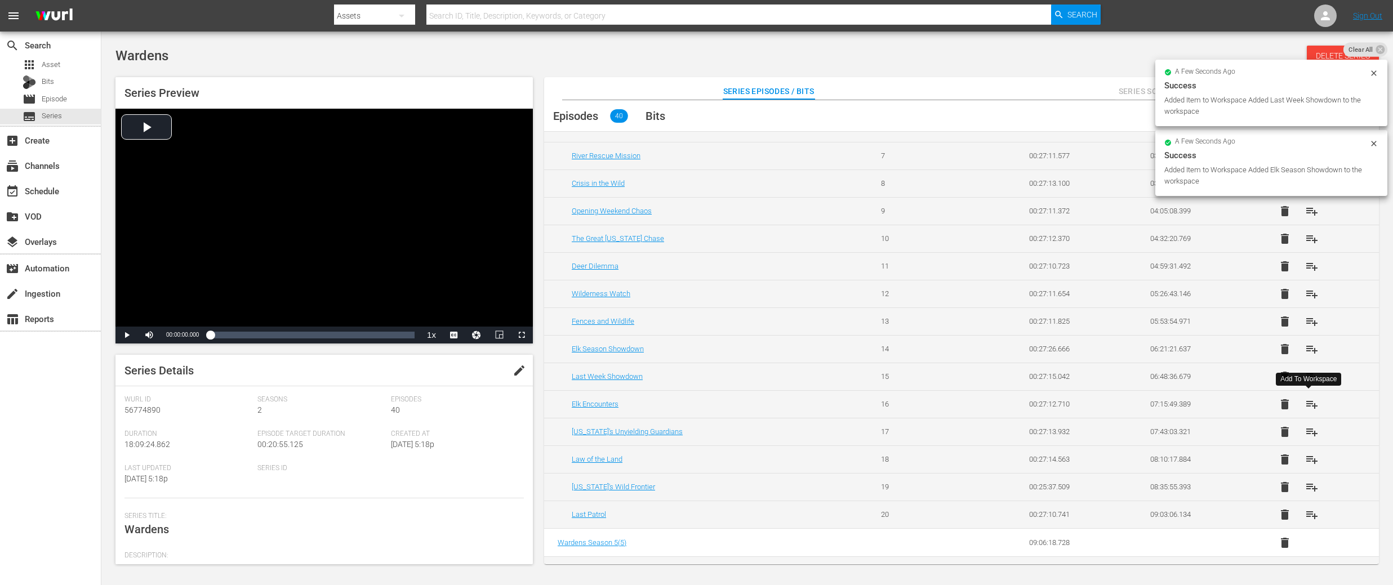
drag, startPoint x: 1311, startPoint y: 407, endPoint x: 1319, endPoint y: 430, distance: 24.9
click at [1311, 407] on span "playlist_add" at bounding box center [1312, 405] width 14 height 14
click at [1312, 432] on span "playlist_add" at bounding box center [1312, 432] width 14 height 14
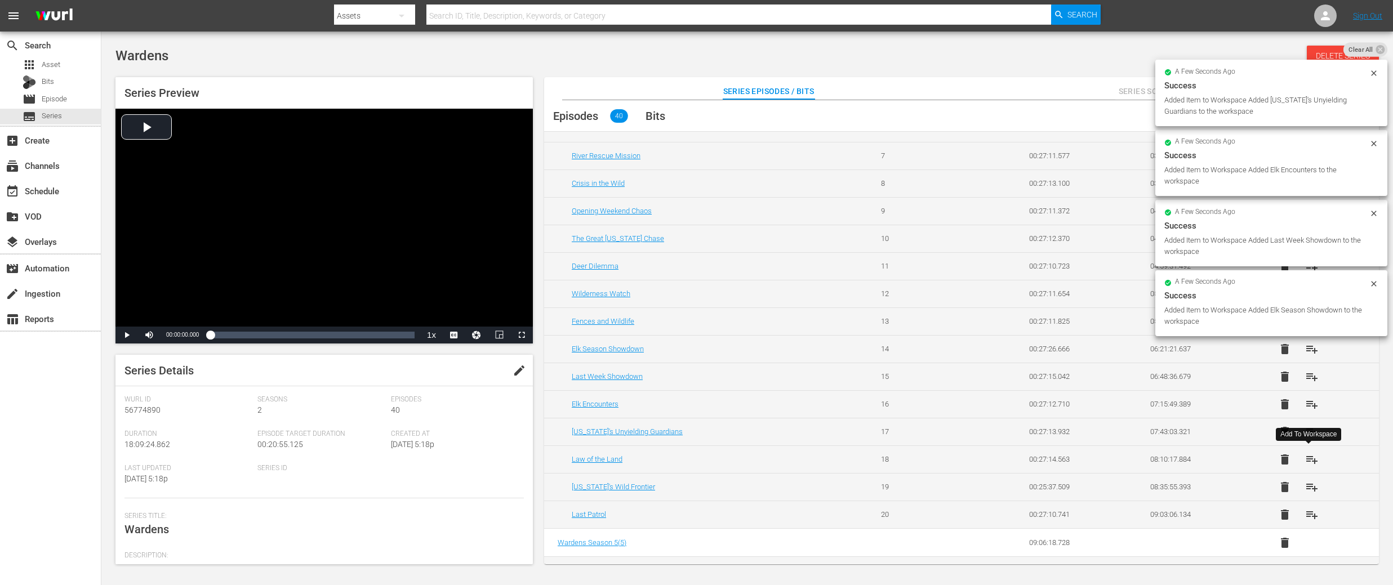
click at [1309, 457] on span "playlist_add" at bounding box center [1312, 460] width 14 height 14
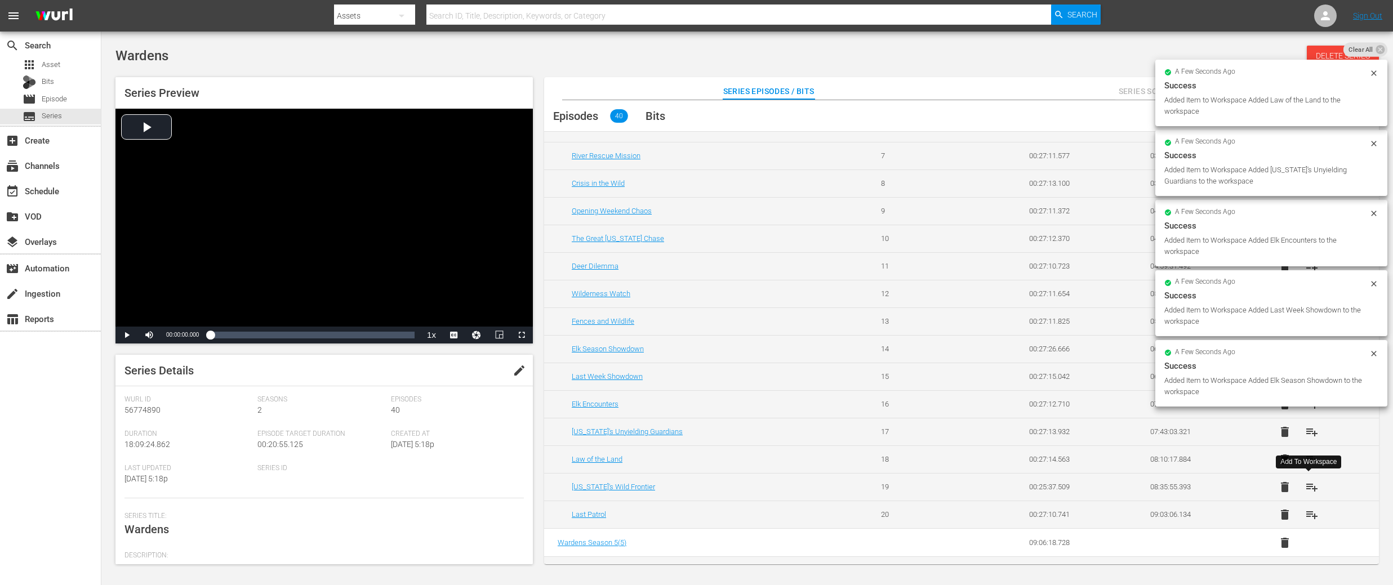
click at [1308, 487] on span "playlist_add" at bounding box center [1312, 488] width 14 height 14
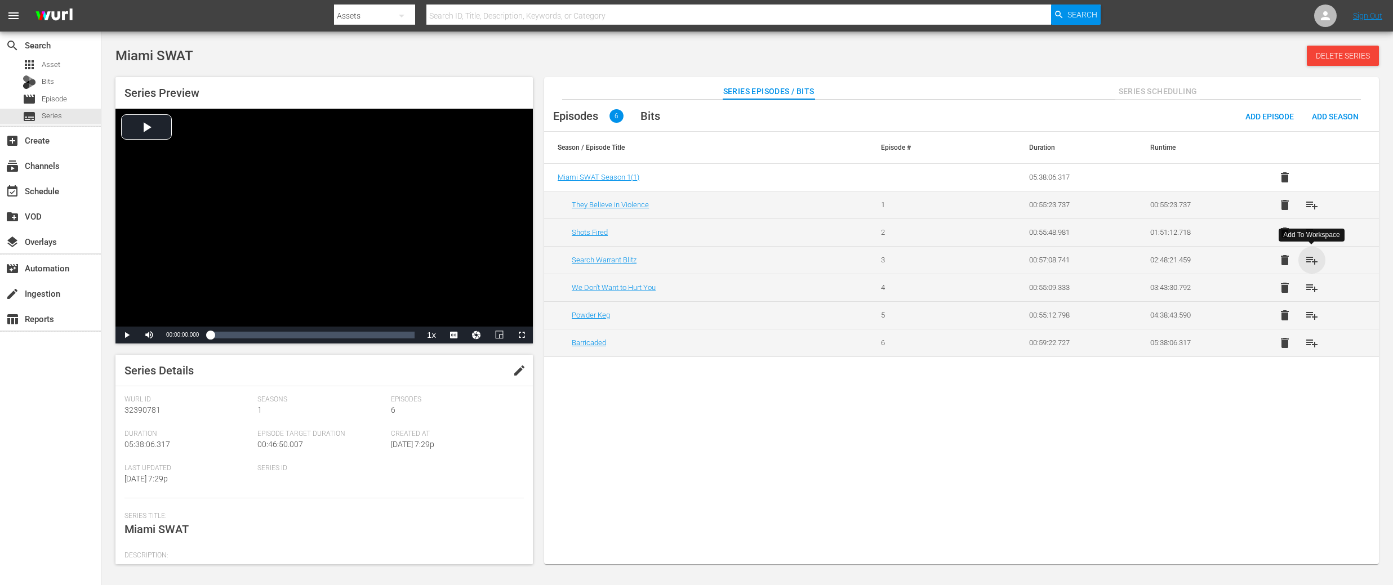
click at [1314, 263] on span "playlist_add" at bounding box center [1312, 261] width 14 height 14
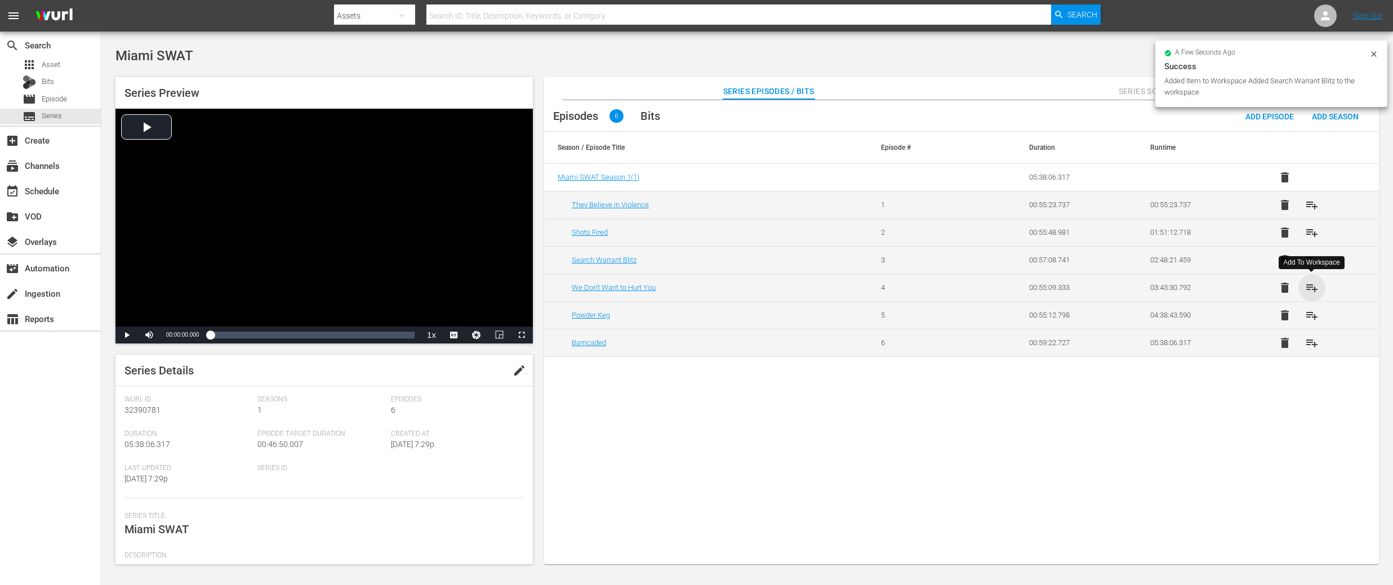
click at [1313, 285] on span "playlist_add" at bounding box center [1312, 288] width 14 height 14
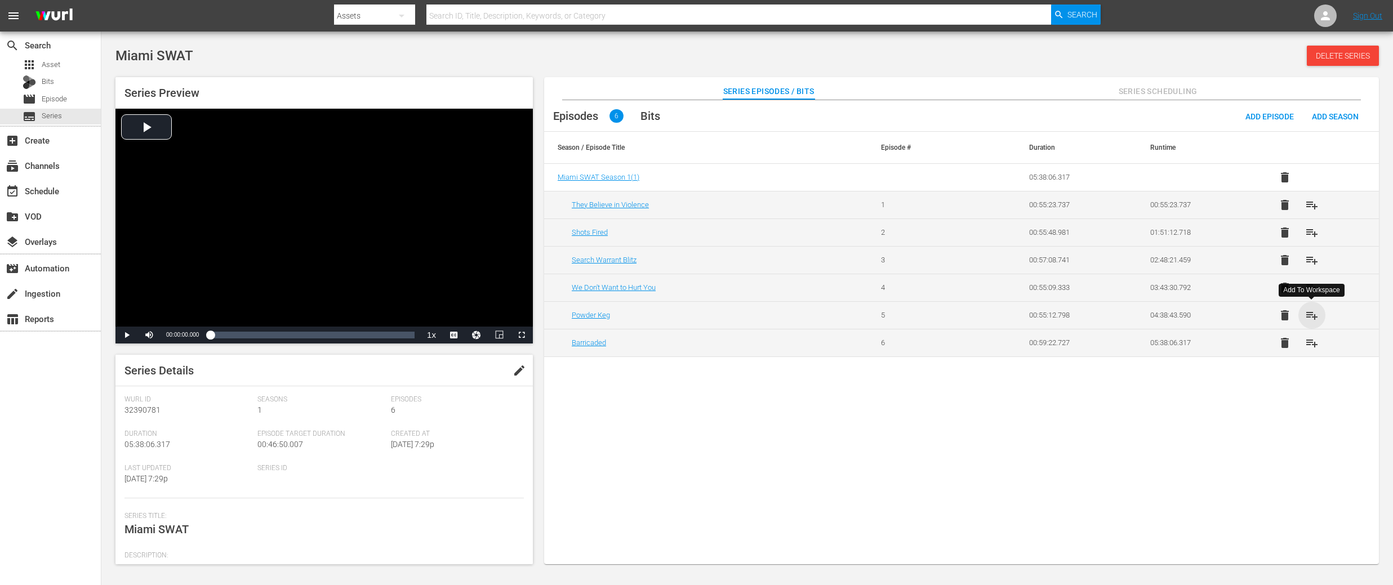
click at [1313, 315] on span "playlist_add" at bounding box center [1312, 316] width 14 height 14
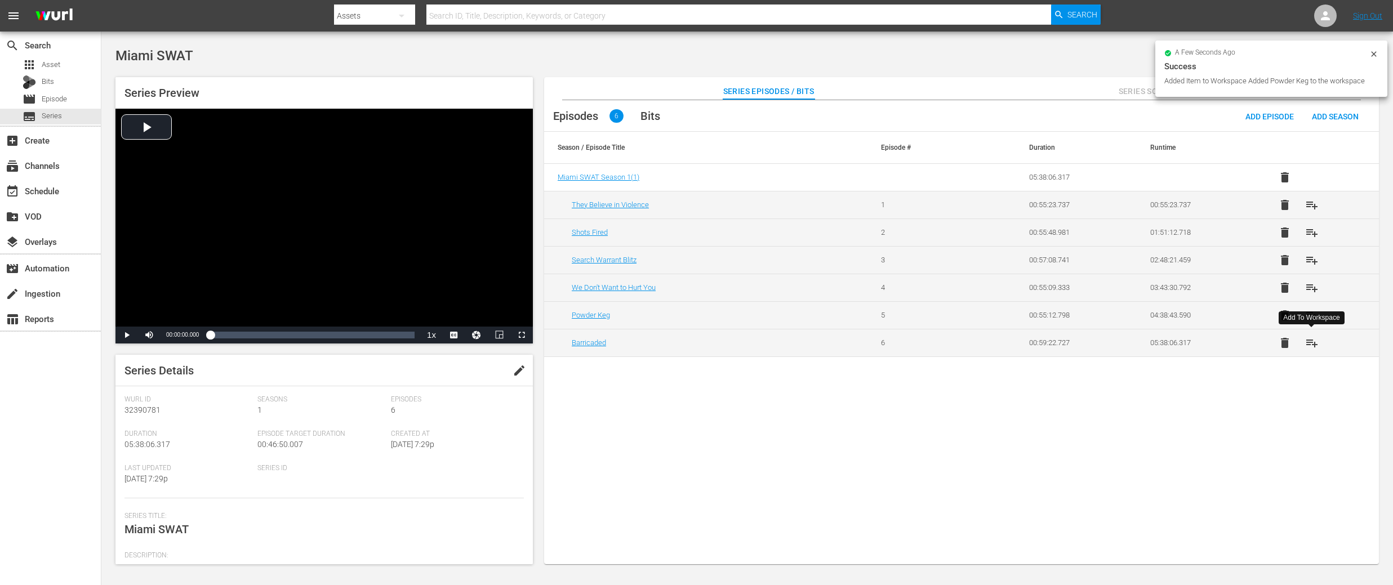
click at [1310, 342] on span "playlist_add" at bounding box center [1312, 343] width 14 height 14
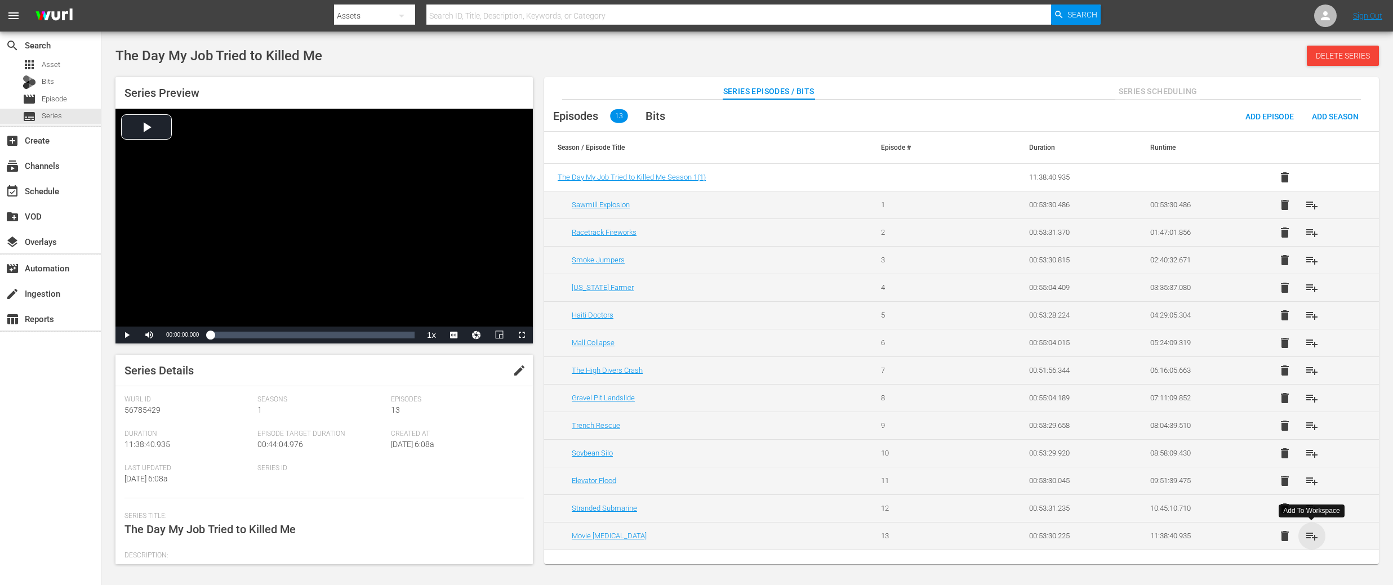
click at [1309, 540] on span "playlist_add" at bounding box center [1312, 537] width 14 height 14
click at [1310, 206] on span "playlist_add" at bounding box center [1312, 205] width 14 height 14
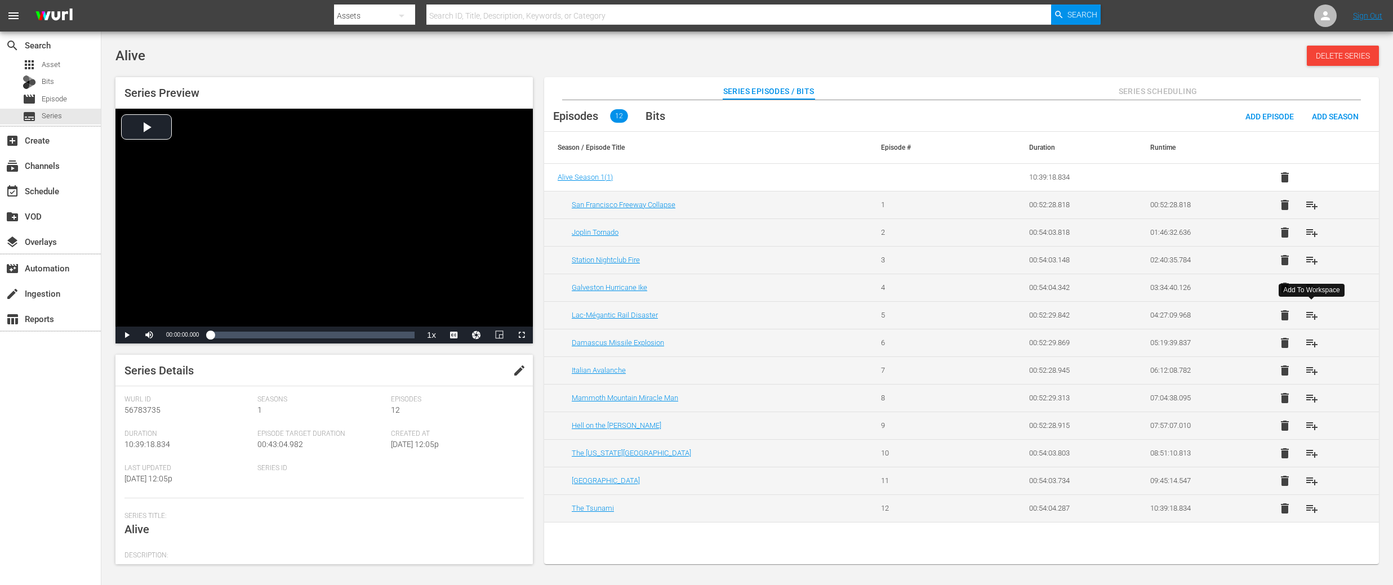
click at [1313, 311] on span "playlist_add" at bounding box center [1312, 316] width 14 height 14
click at [1313, 344] on span "playlist_add" at bounding box center [1312, 343] width 14 height 14
click at [1314, 370] on span "playlist_add" at bounding box center [1312, 371] width 14 height 14
click at [1311, 401] on span "playlist_add" at bounding box center [1312, 399] width 14 height 14
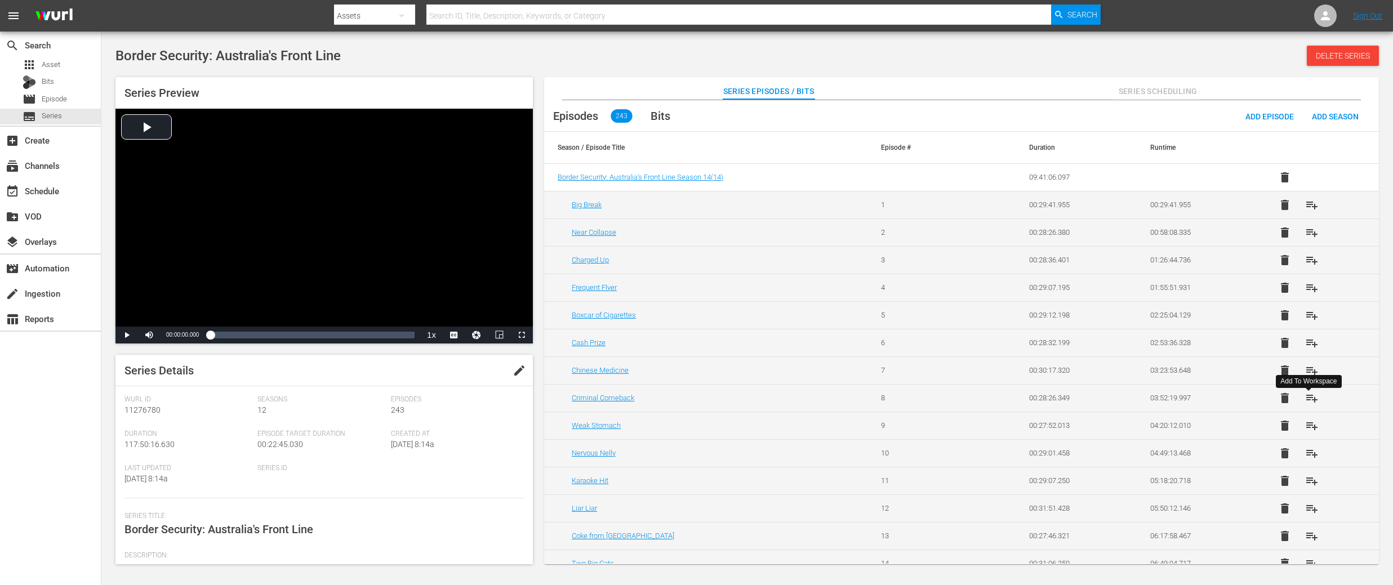
scroll to position [6480, 0]
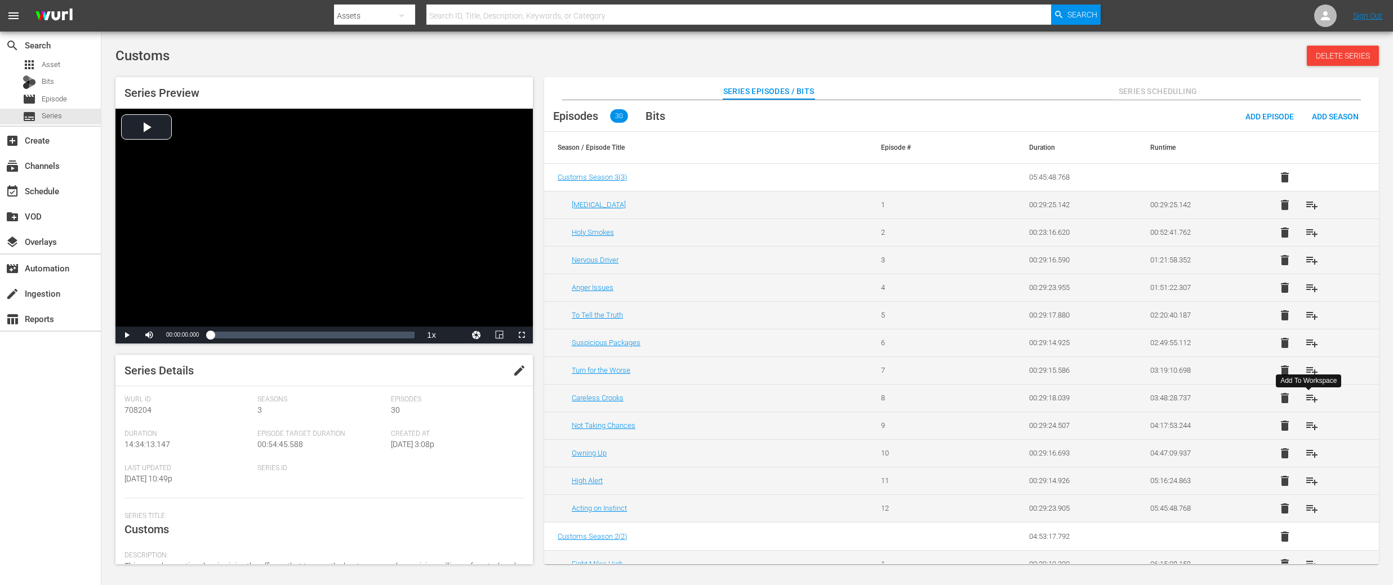
scroll to position [407, 0]
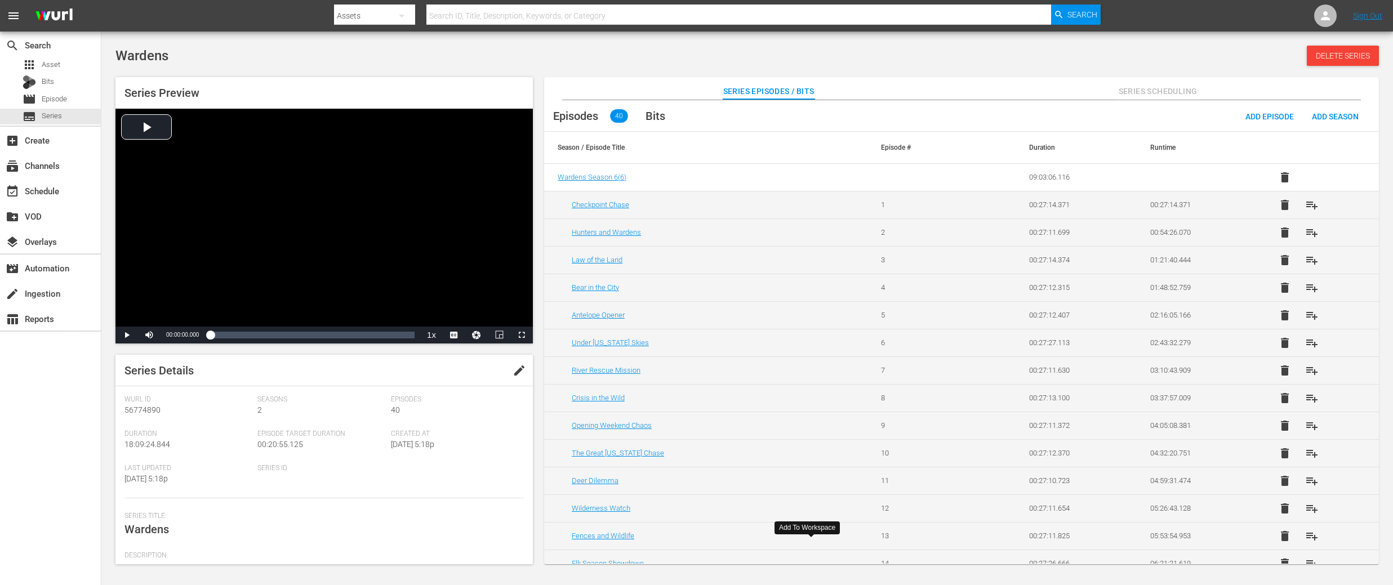
scroll to position [729, 0]
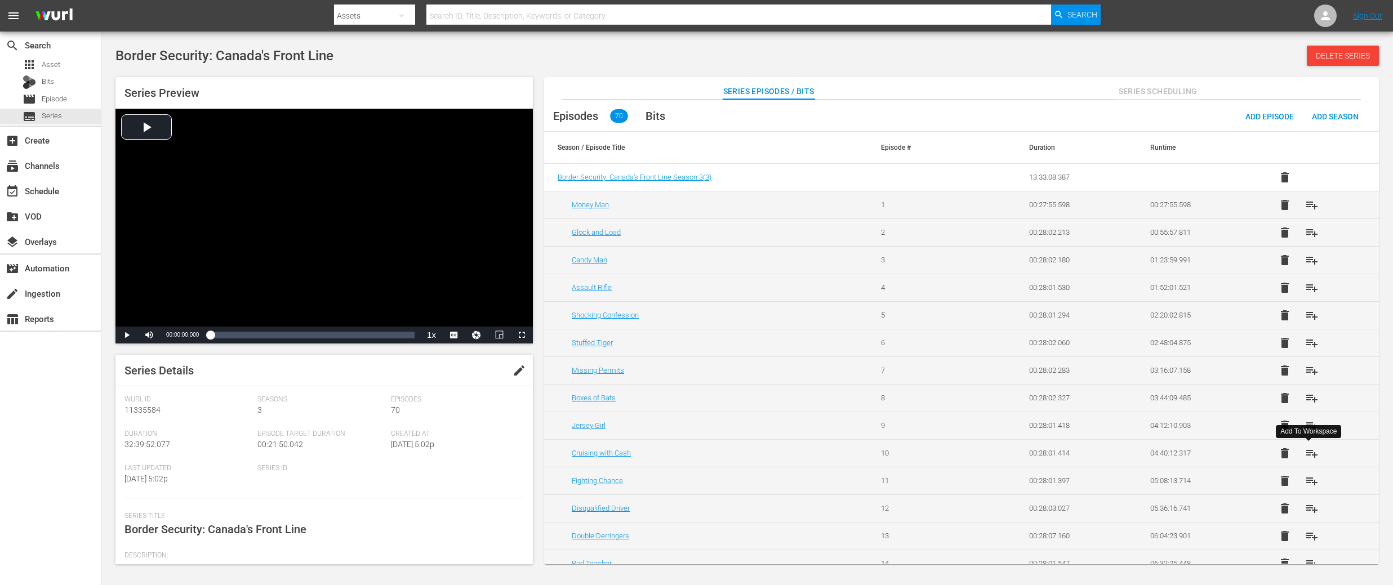
scroll to position [300, 0]
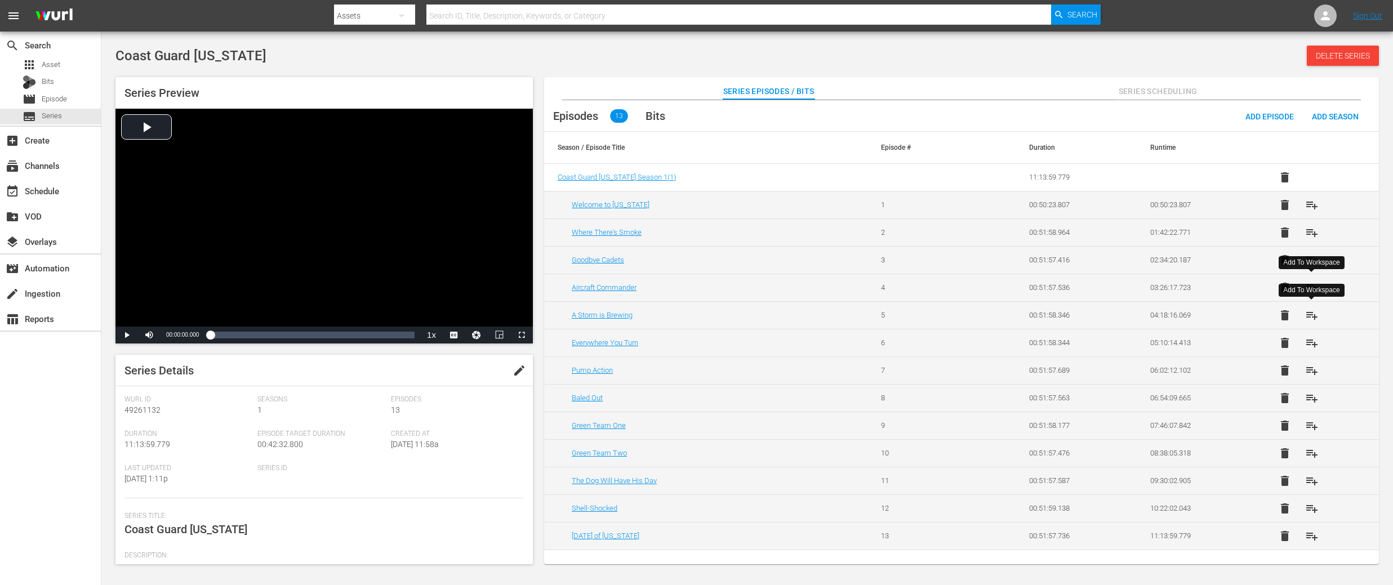
drag, startPoint x: 1310, startPoint y: 315, endPoint x: 1310, endPoint y: 328, distance: 13.0
click at [1310, 315] on span "playlist_add" at bounding box center [1312, 316] width 14 height 14
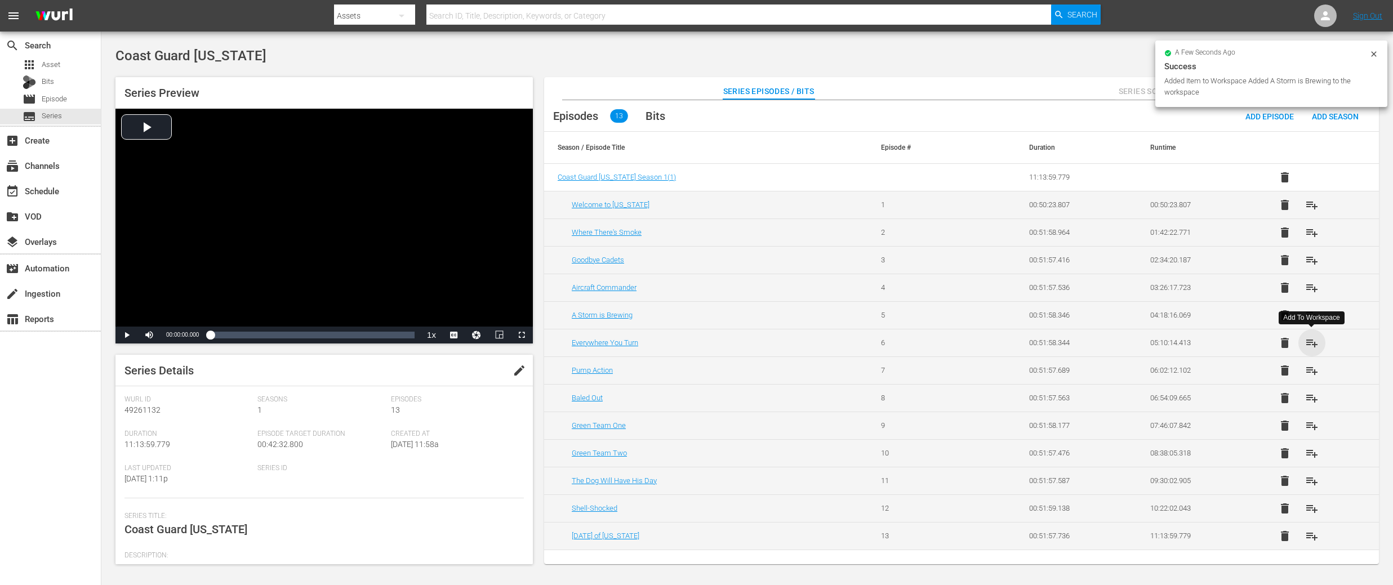
click at [1307, 344] on span "playlist_add" at bounding box center [1312, 343] width 14 height 14
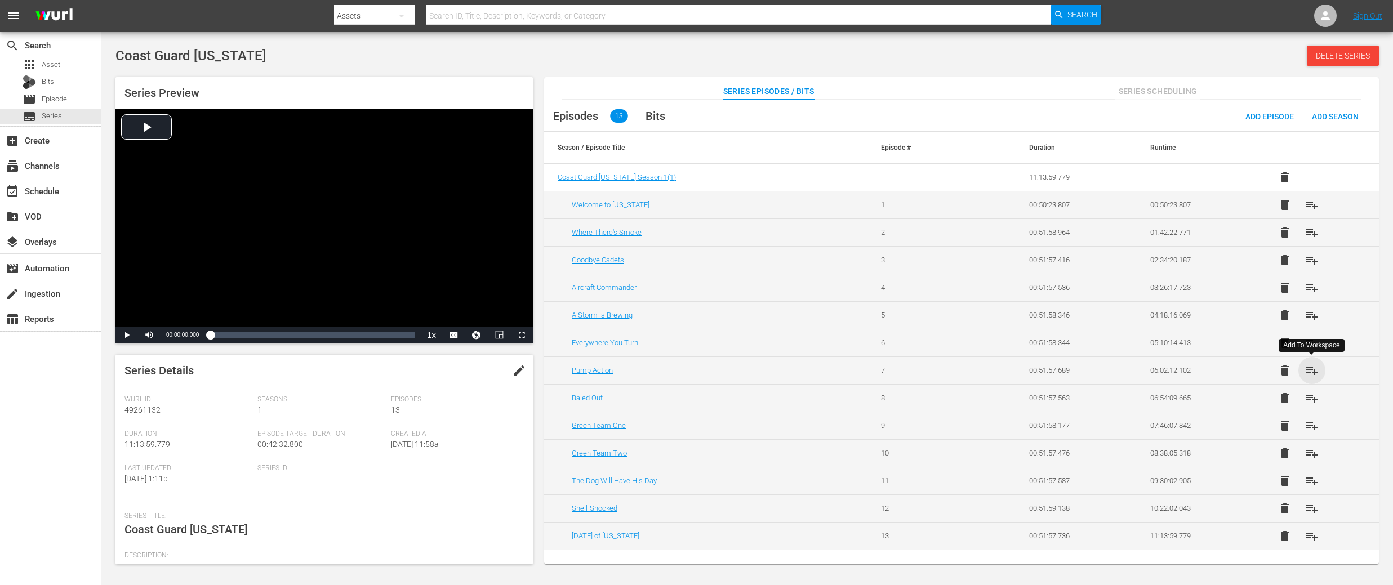
click at [1309, 370] on span "playlist_add" at bounding box center [1312, 371] width 14 height 14
click at [1311, 395] on span "playlist_add" at bounding box center [1312, 399] width 14 height 14
click at [1311, 425] on span "playlist_add" at bounding box center [1312, 426] width 14 height 14
click at [1312, 452] on span "playlist_add" at bounding box center [1312, 454] width 14 height 14
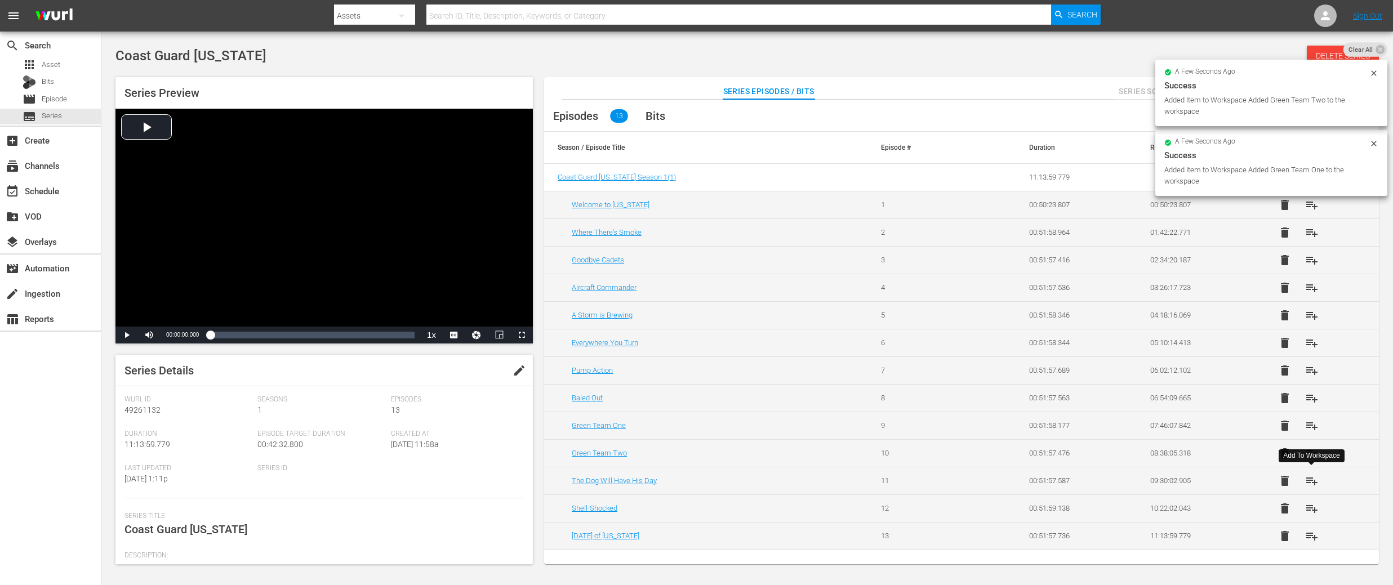
click at [1313, 483] on span "playlist_add" at bounding box center [1312, 481] width 14 height 14
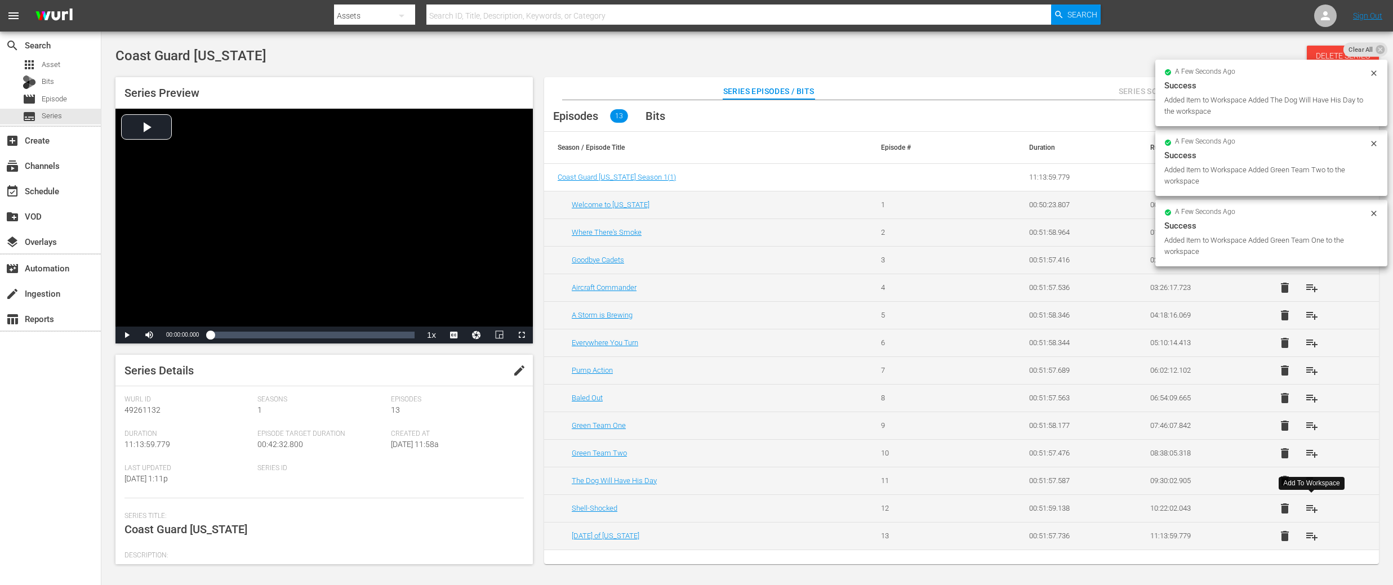
click at [1314, 506] on span "playlist_add" at bounding box center [1312, 509] width 14 height 14
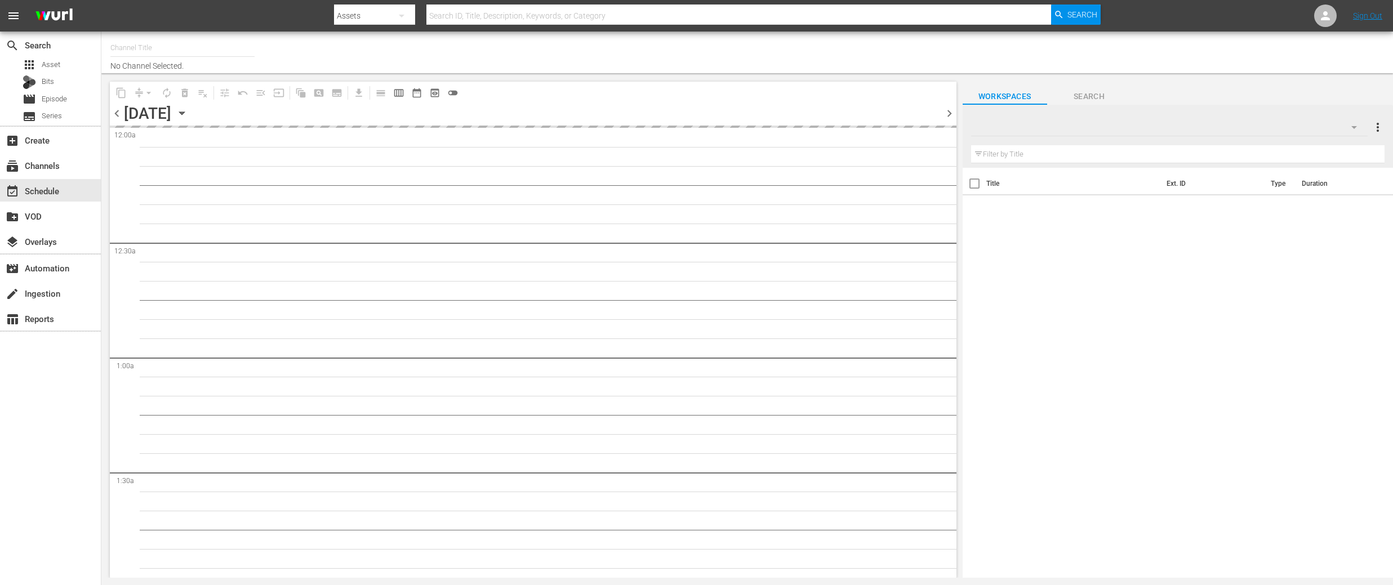
type input "DangerTV (161)"
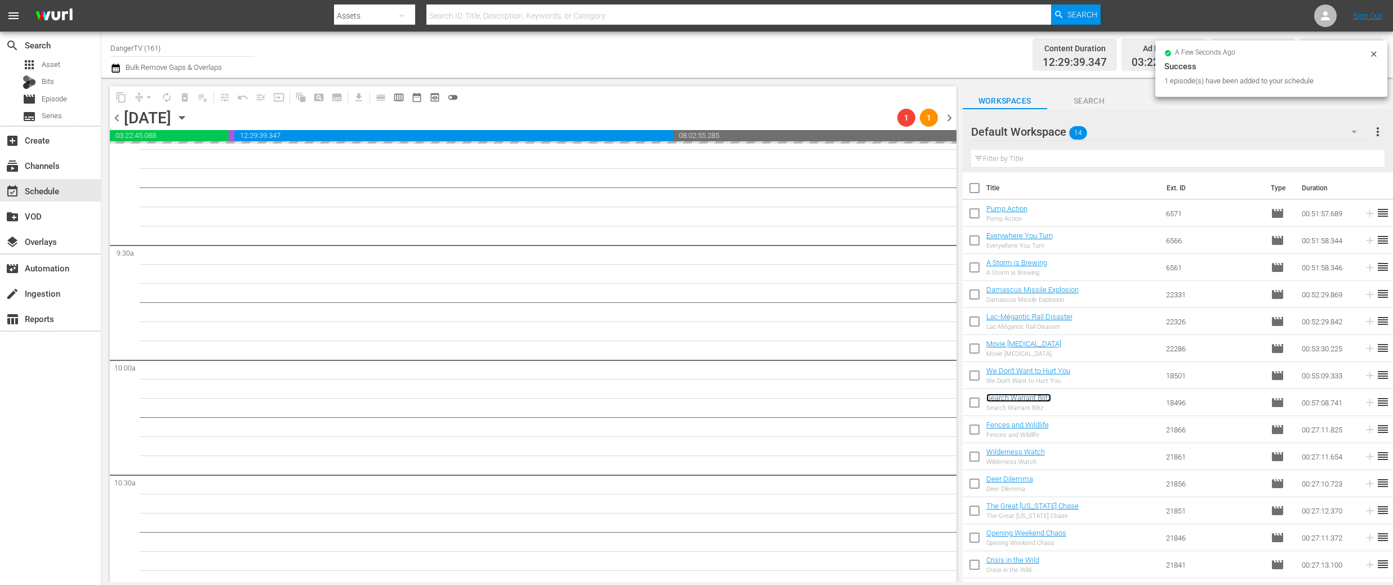
scroll to position [2085, 0]
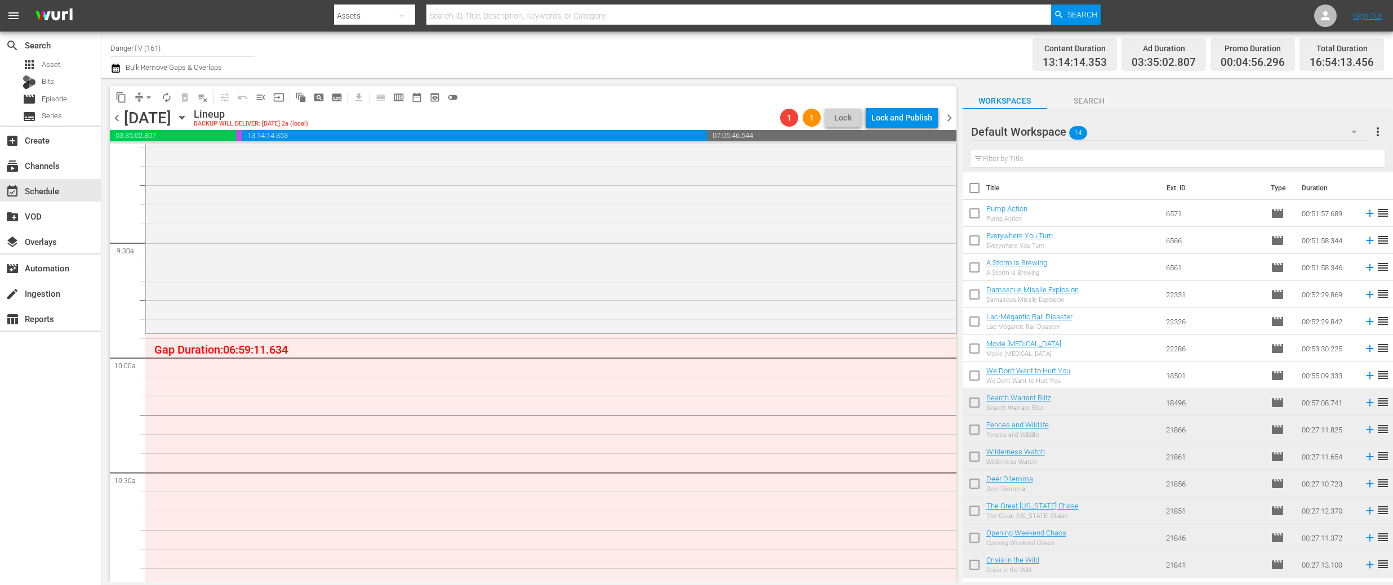
drag, startPoint x: 1011, startPoint y: 398, endPoint x: 346, endPoint y: 1, distance: 774.4
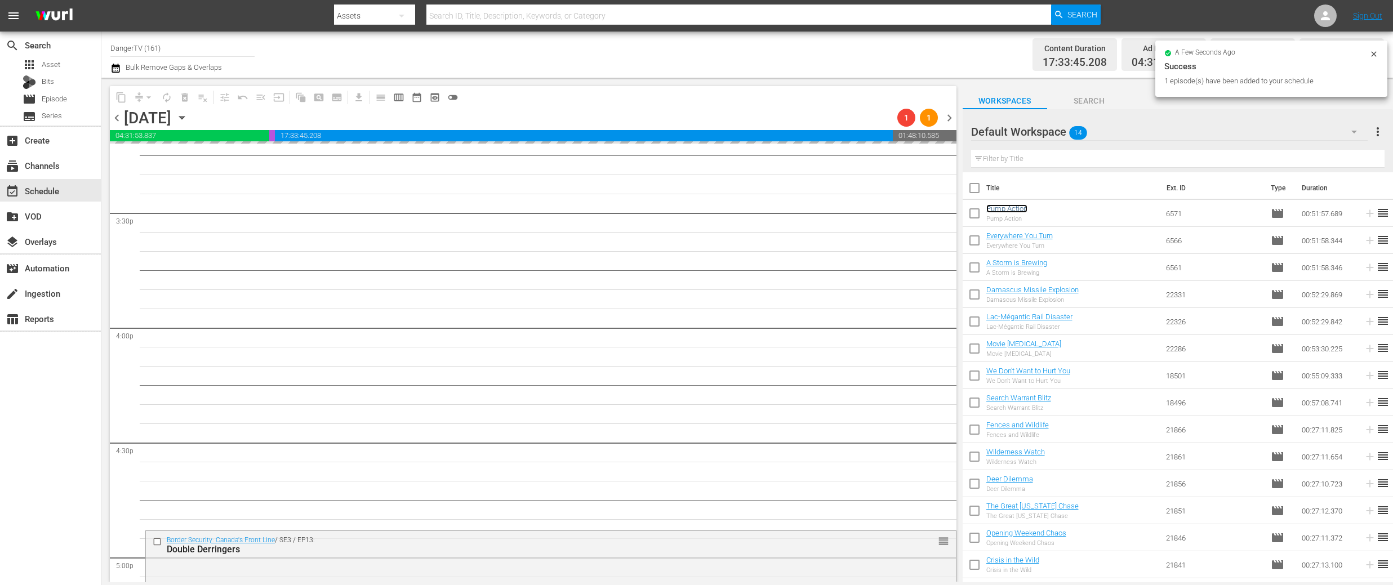
scroll to position [3544, 0]
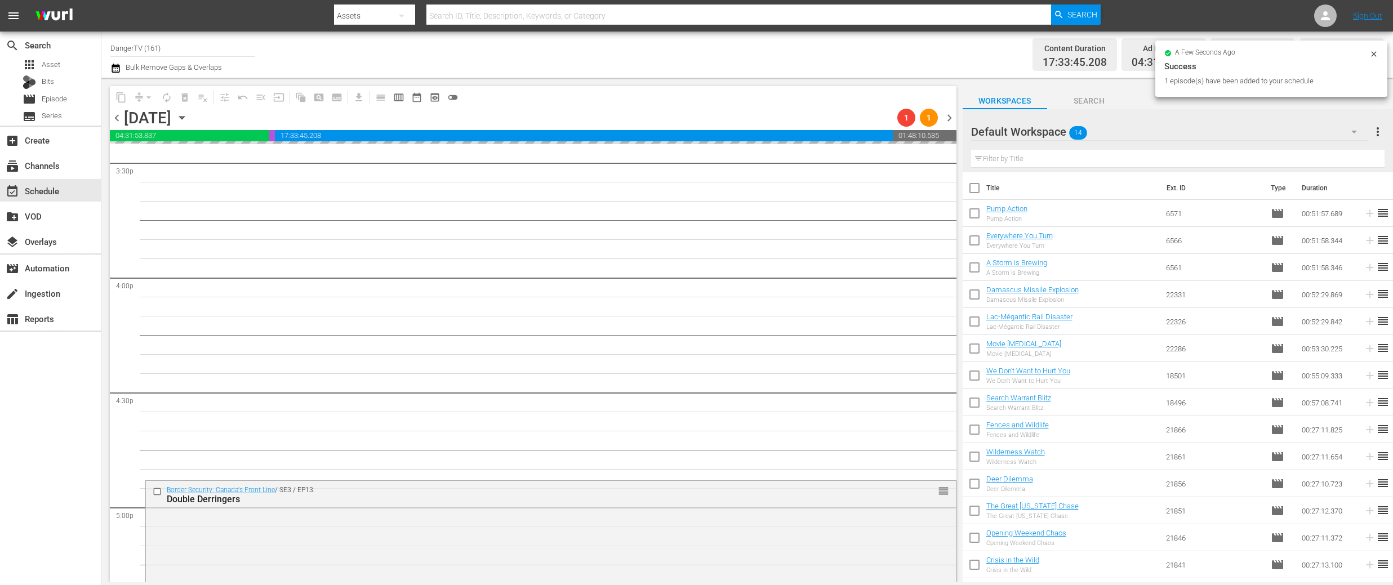
drag, startPoint x: 1016, startPoint y: 208, endPoint x: 826, endPoint y: 1, distance: 281.1
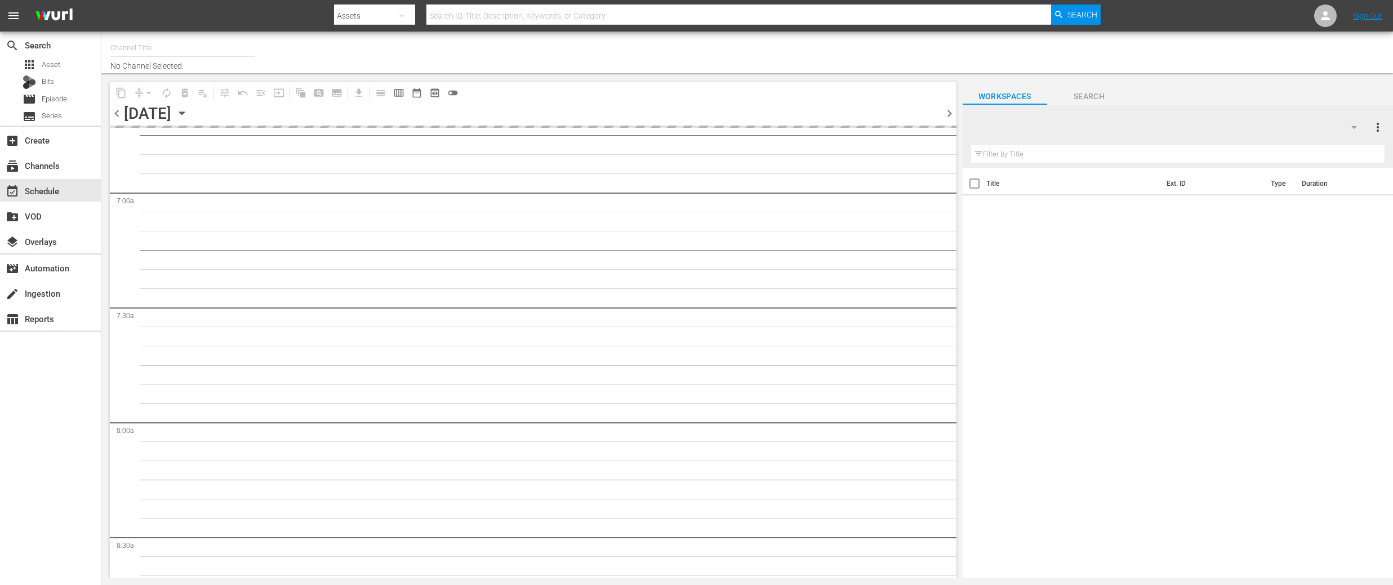
type input "DangerTV (161)"
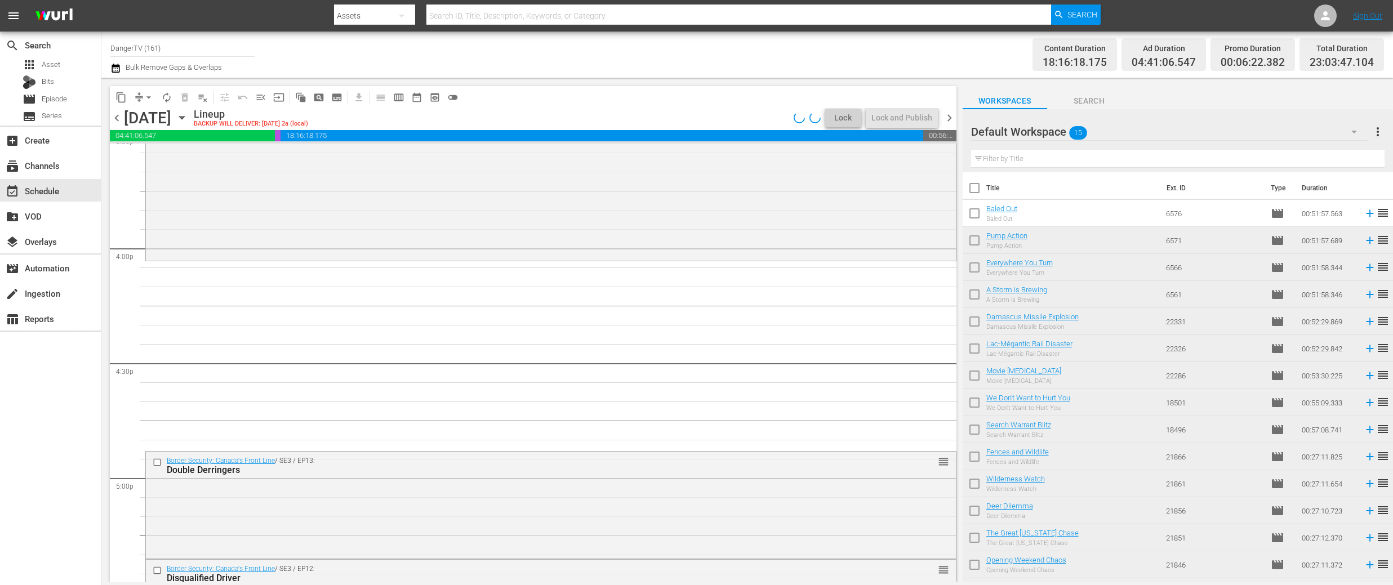
scroll to position [3574, 0]
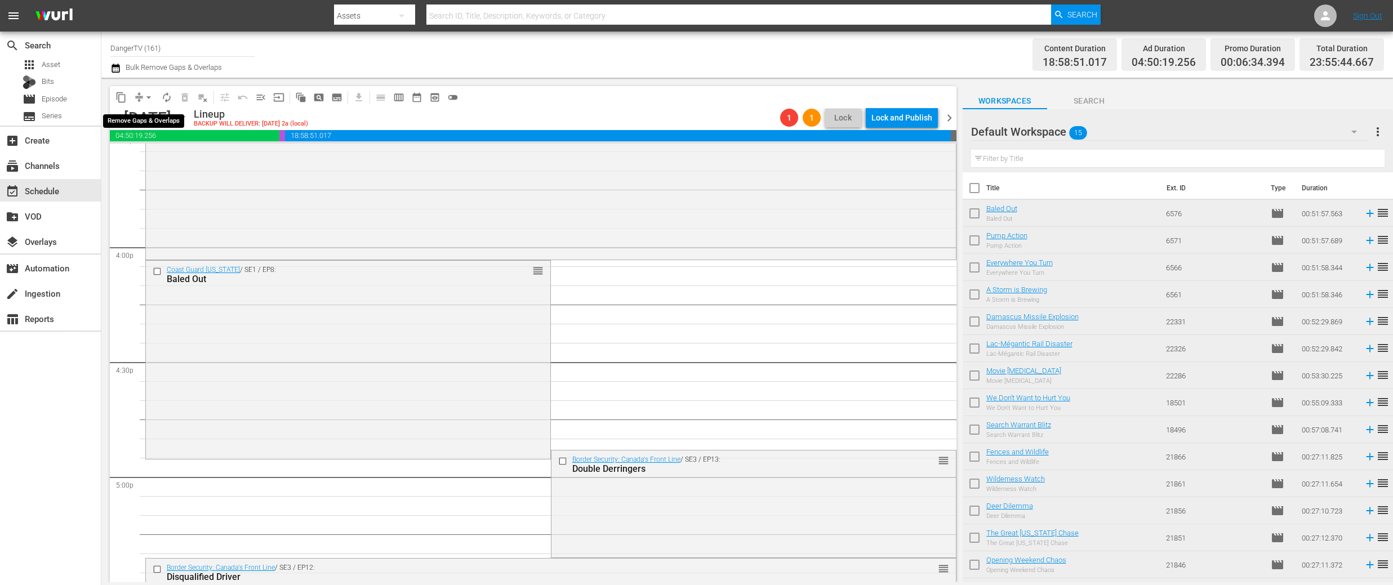
click at [146, 96] on span "arrow_drop_down" at bounding box center [148, 97] width 11 height 11
click at [163, 155] on li "Align to End of Previous Day" at bounding box center [149, 157] width 118 height 19
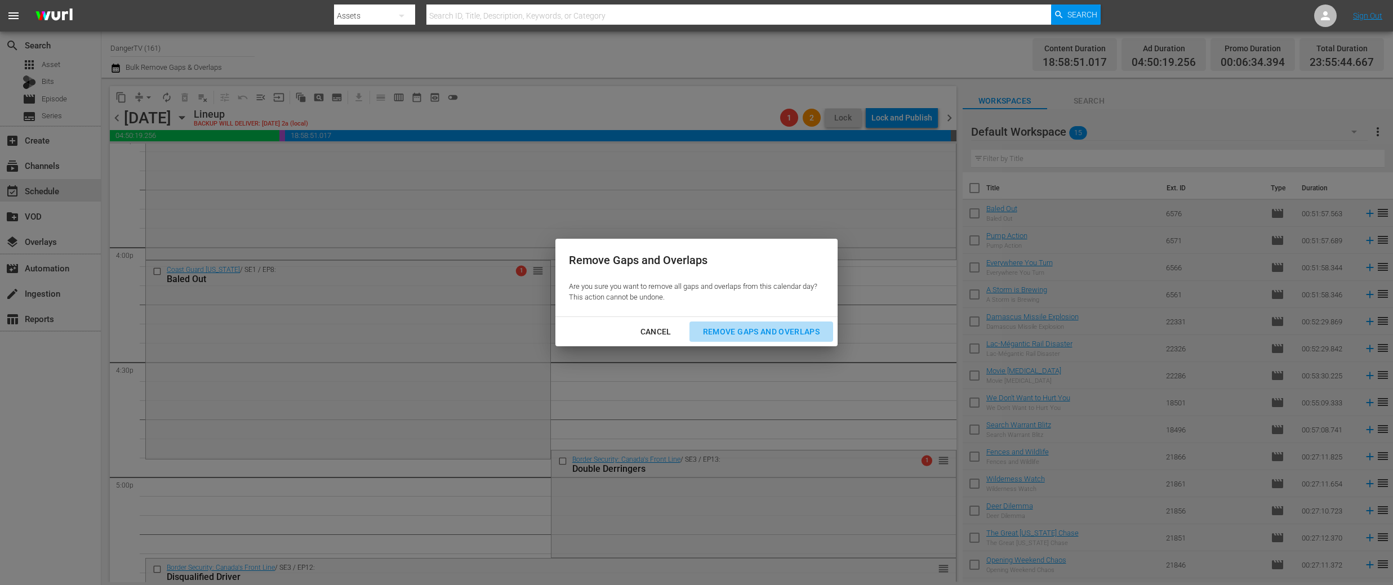
click at [766, 329] on div "Remove Gaps and Overlaps" at bounding box center [761, 332] width 135 height 14
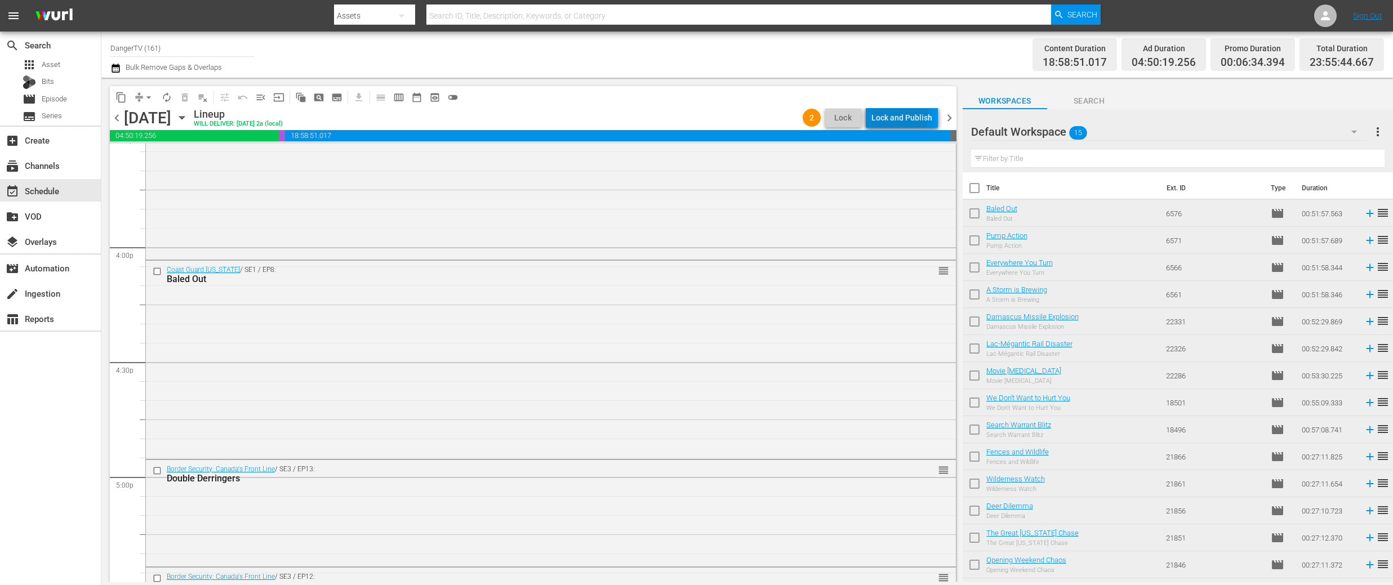
click at [891, 114] on div "Lock and Publish" at bounding box center [902, 118] width 61 height 20
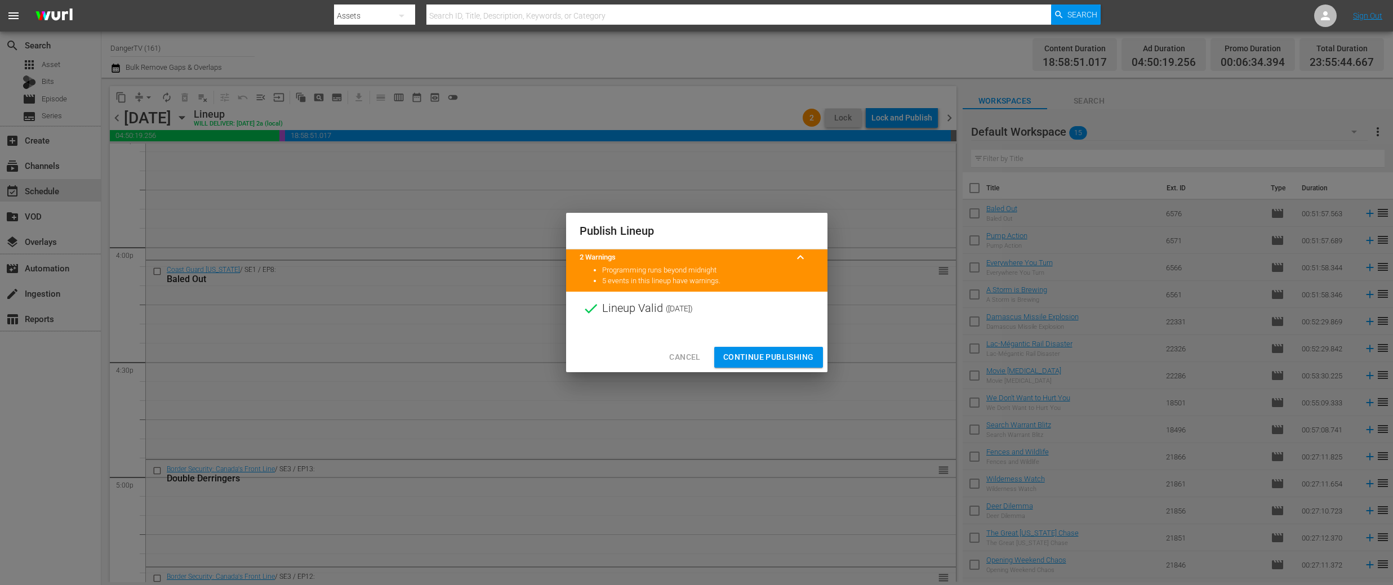
click at [773, 351] on span "Continue Publishing" at bounding box center [768, 357] width 91 height 14
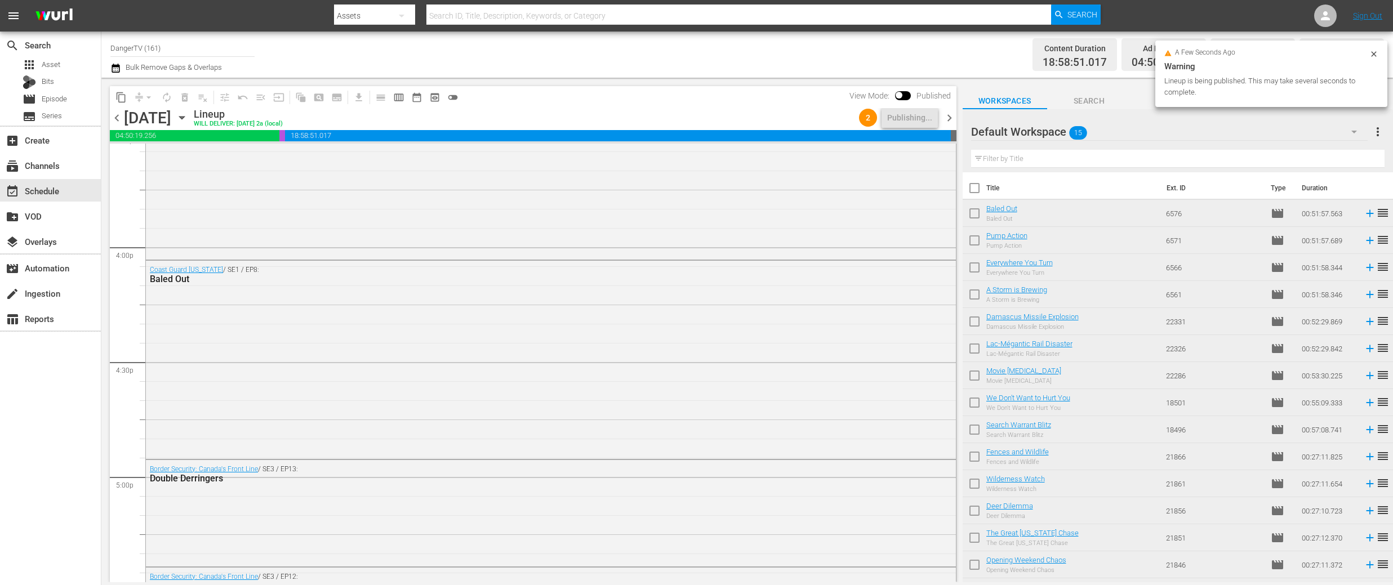
drag, startPoint x: 976, startPoint y: 184, endPoint x: 990, endPoint y: 211, distance: 30.5
click at [976, 184] on input "checkbox" at bounding box center [975, 191] width 24 height 24
checkbox input "true"
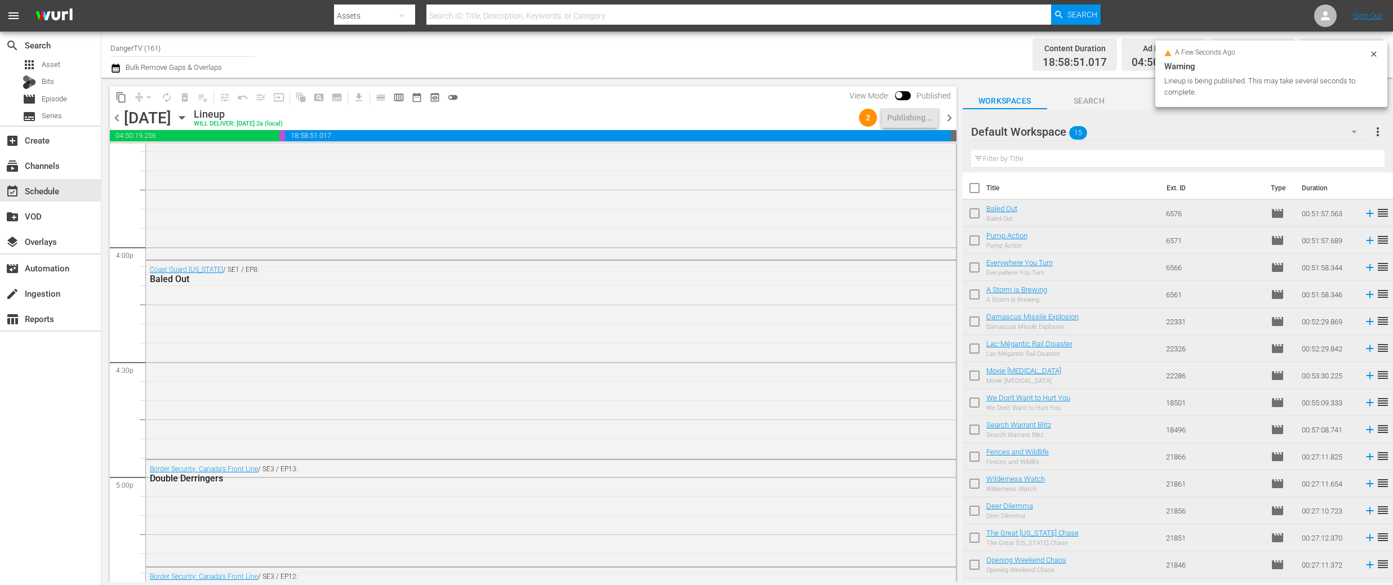
checkbox input "true"
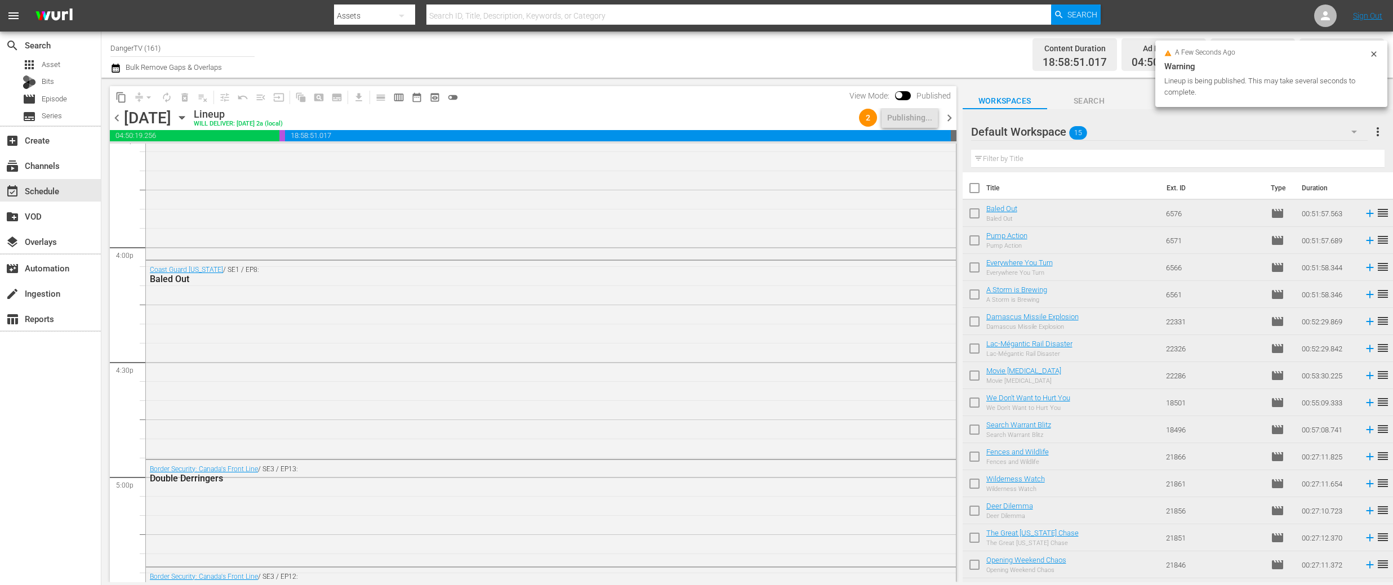
checkbox input "true"
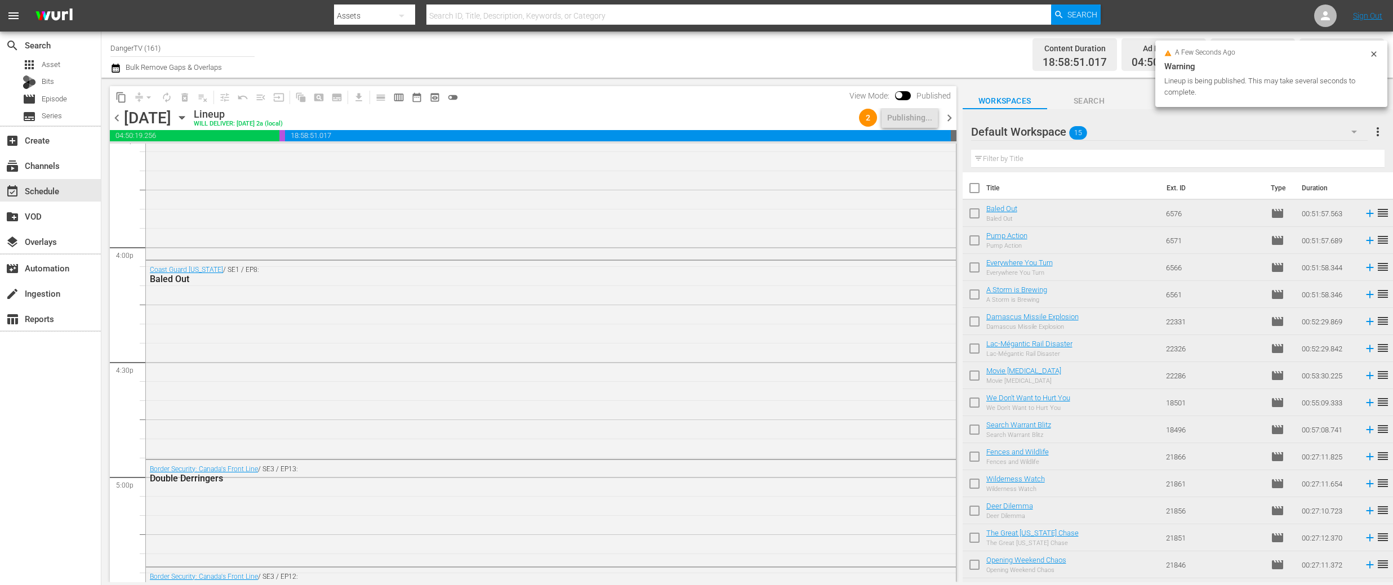
checkbox input "true"
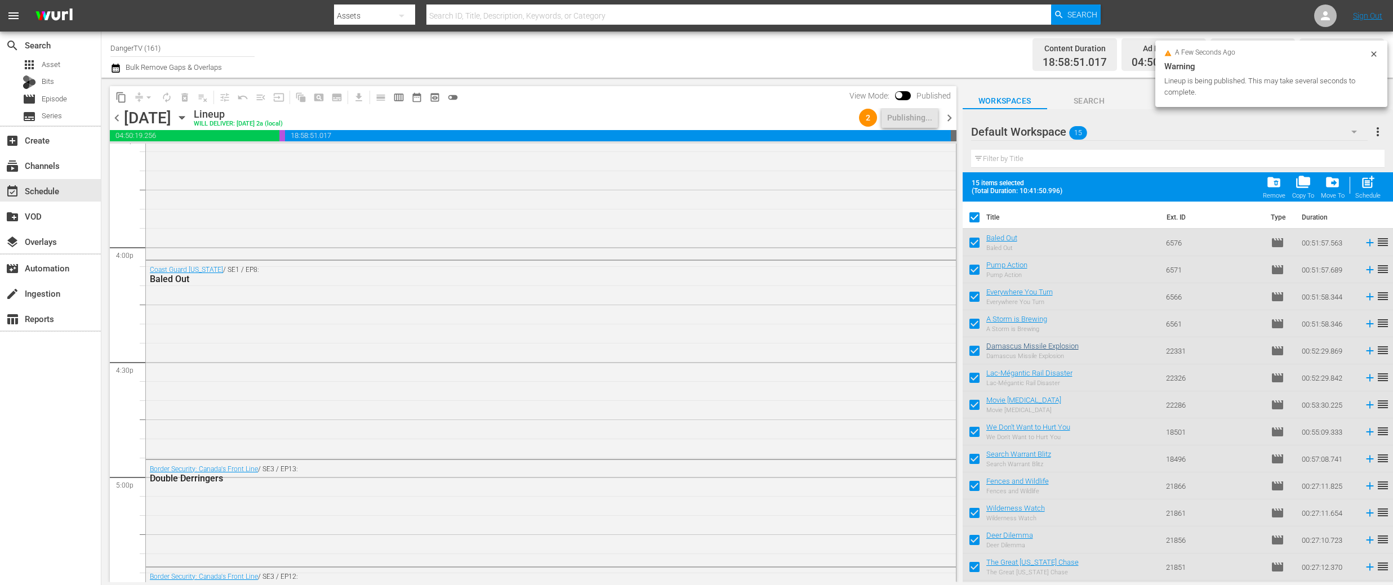
scroll to position [51, 0]
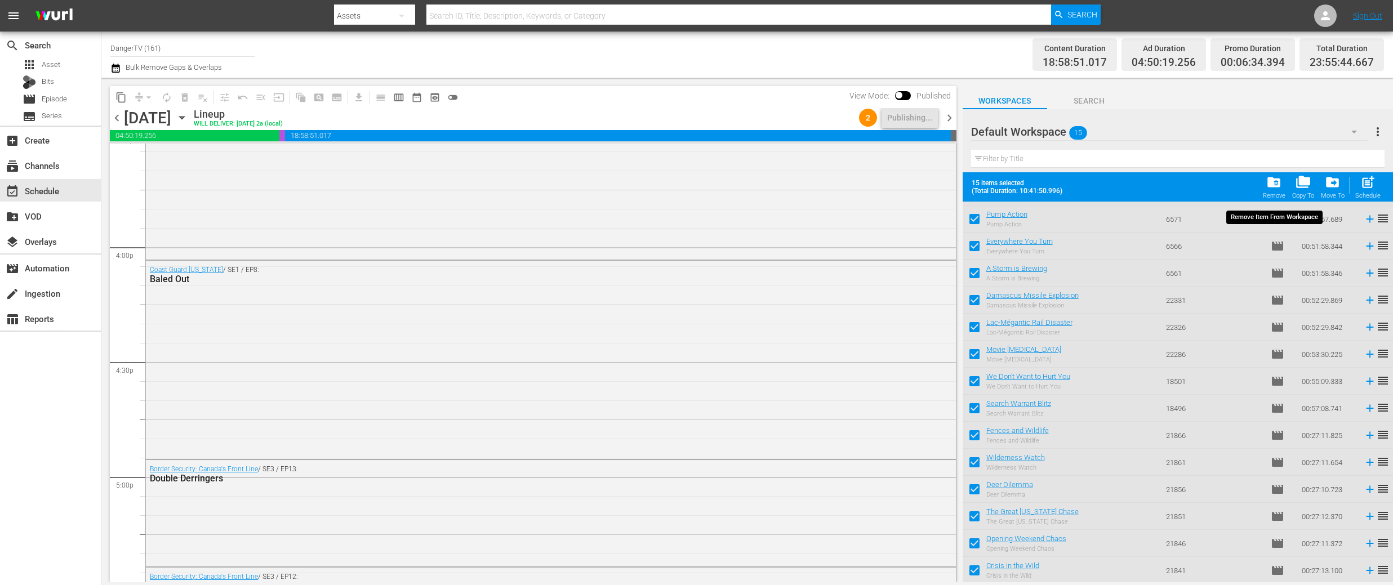
click at [1277, 182] on span "folder_delete" at bounding box center [1273, 182] width 15 height 15
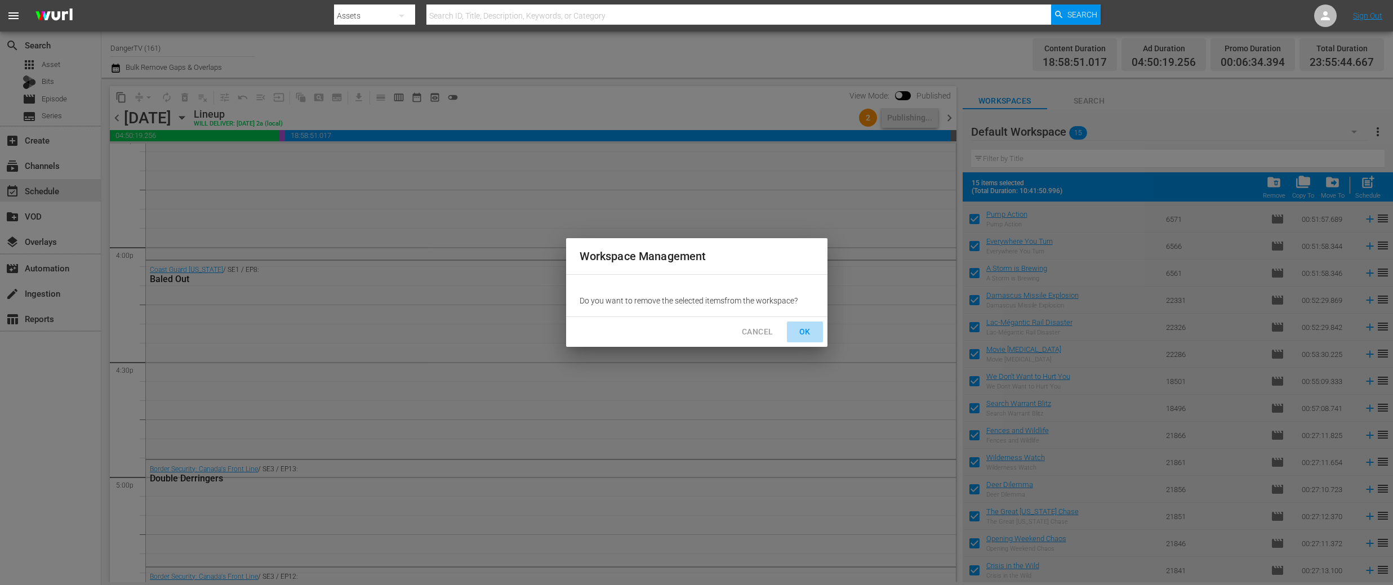
click at [803, 331] on span "OK" at bounding box center [805, 332] width 18 height 14
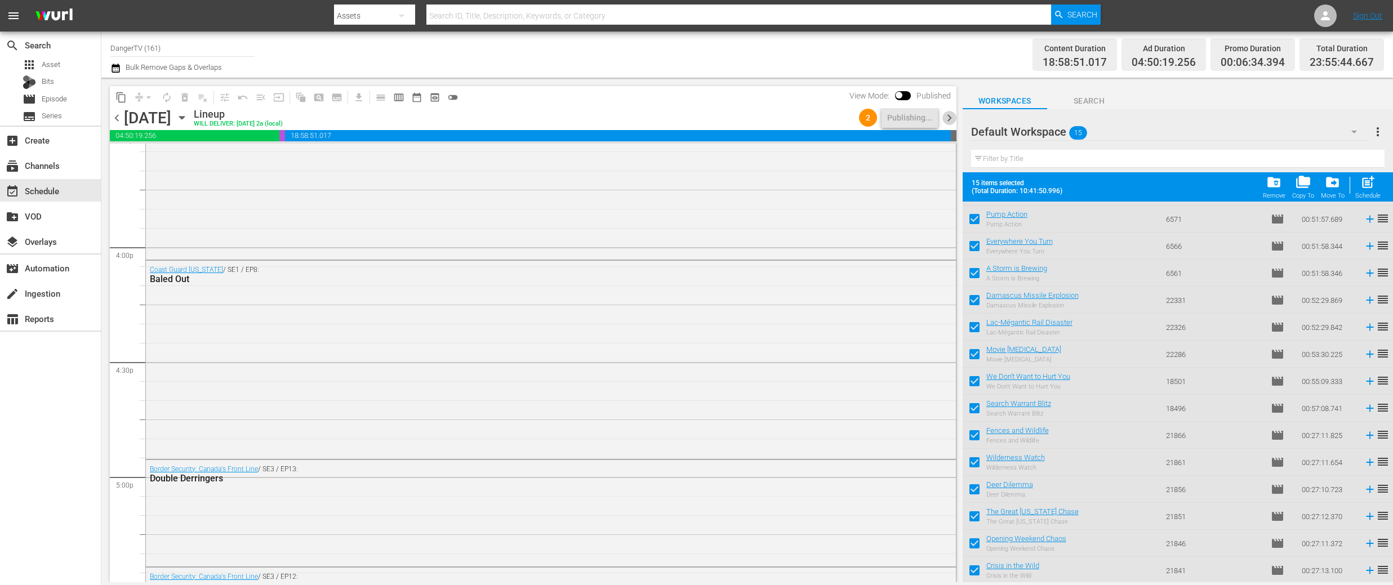
click at [952, 121] on span "chevron_right" at bounding box center [950, 118] width 14 height 14
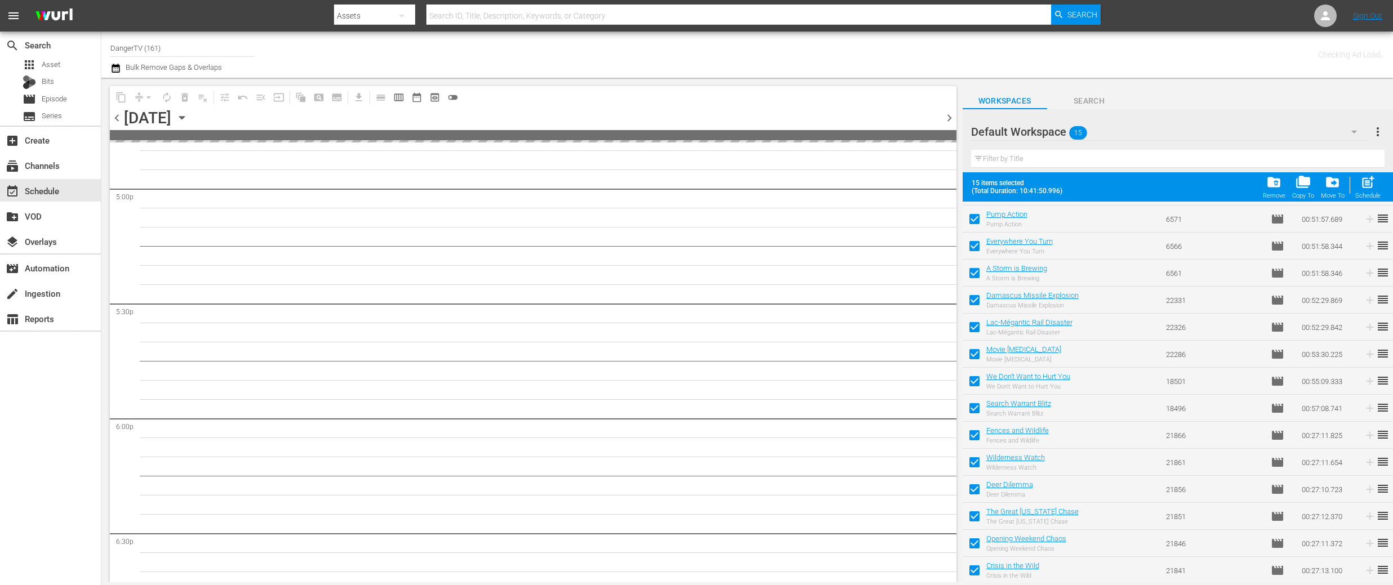
checkbox input "false"
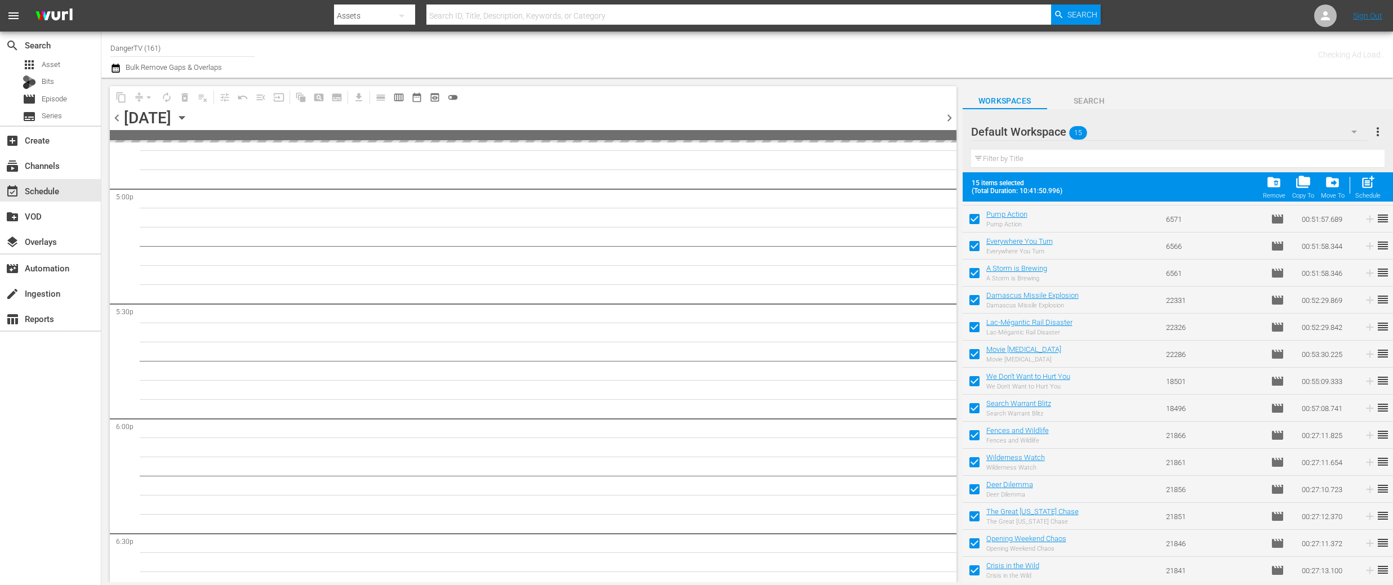
checkbox input "false"
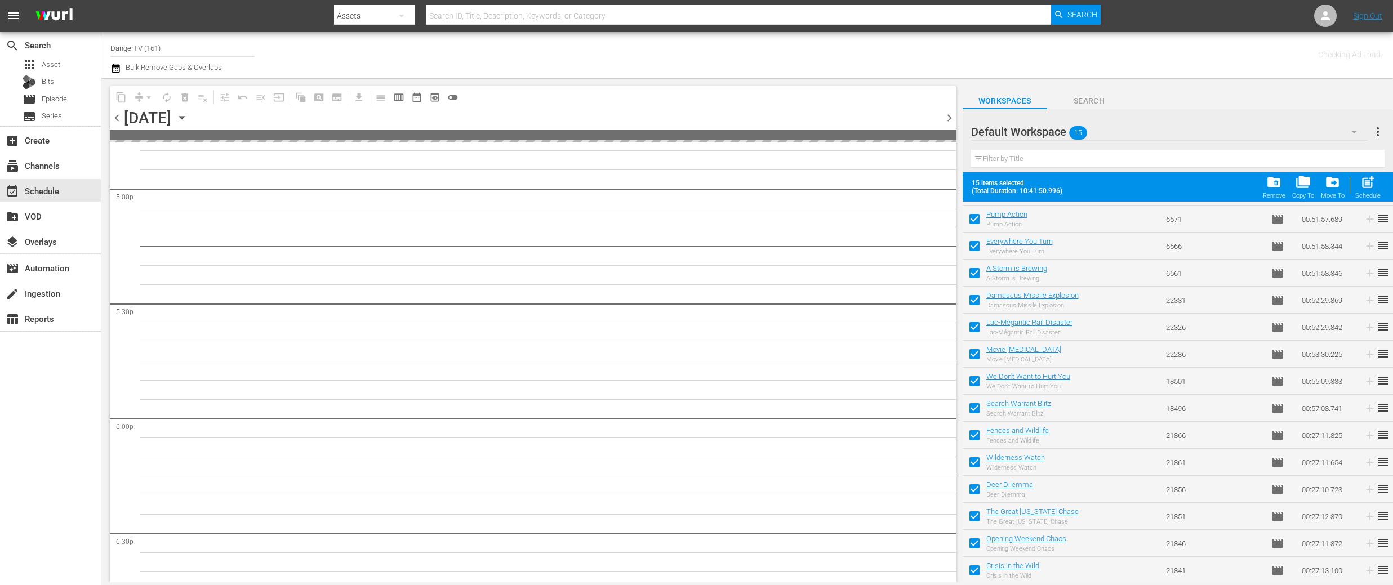
checkbox input "false"
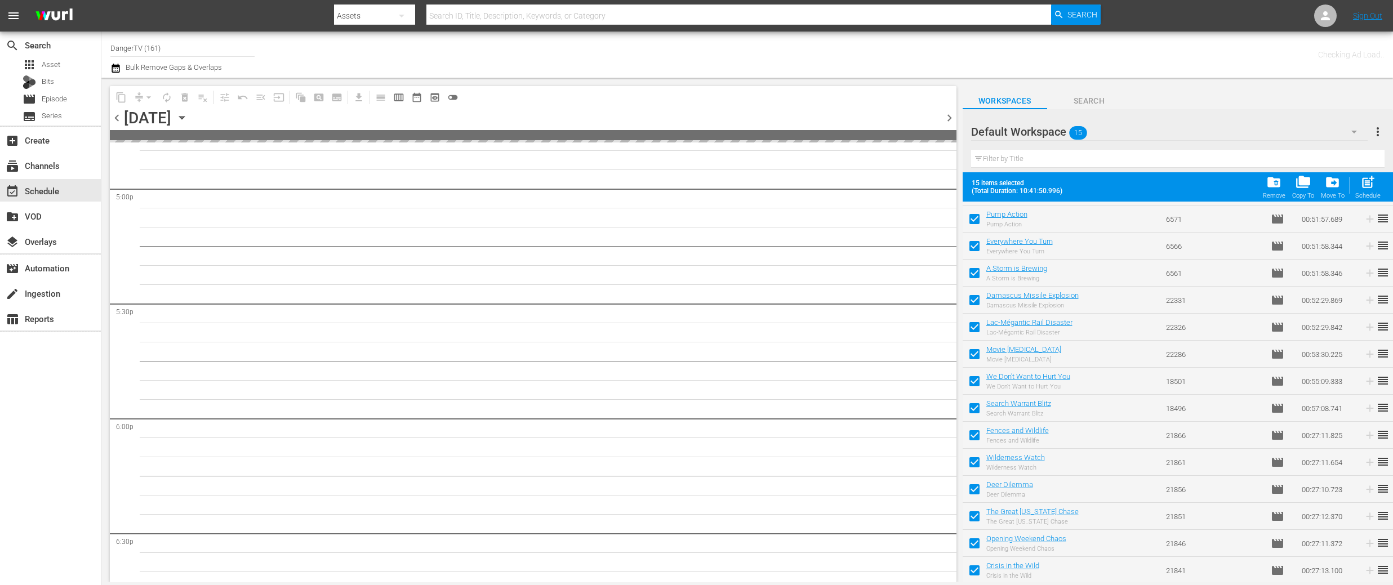
checkbox input "false"
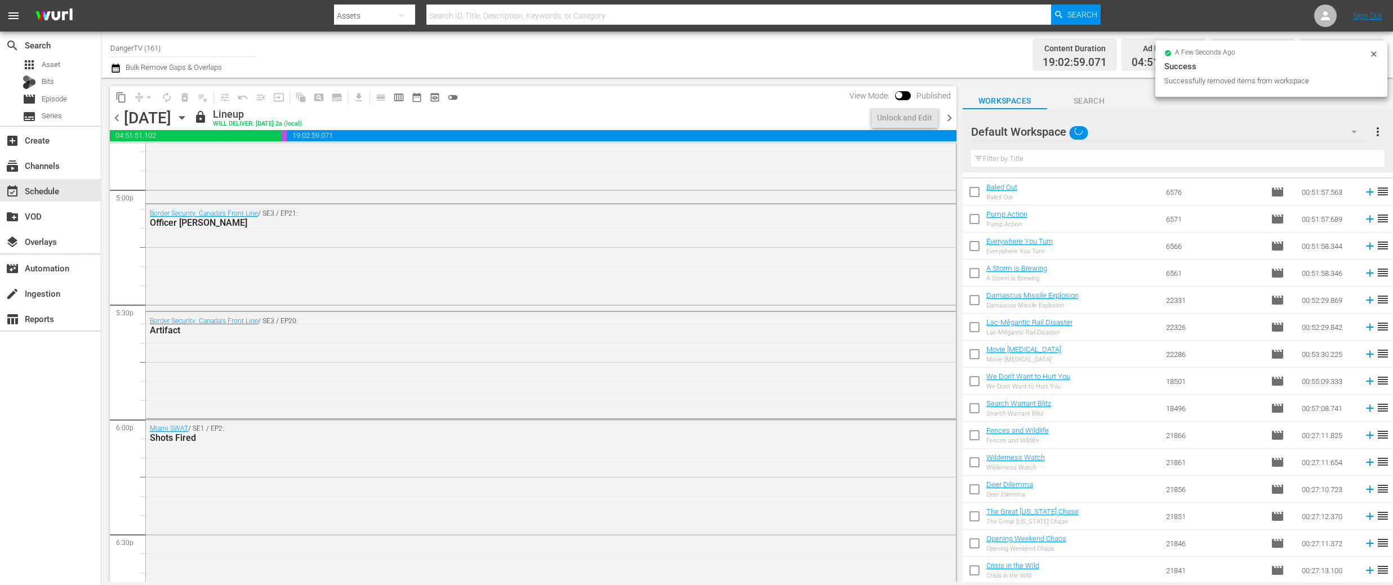
scroll to position [0, 0]
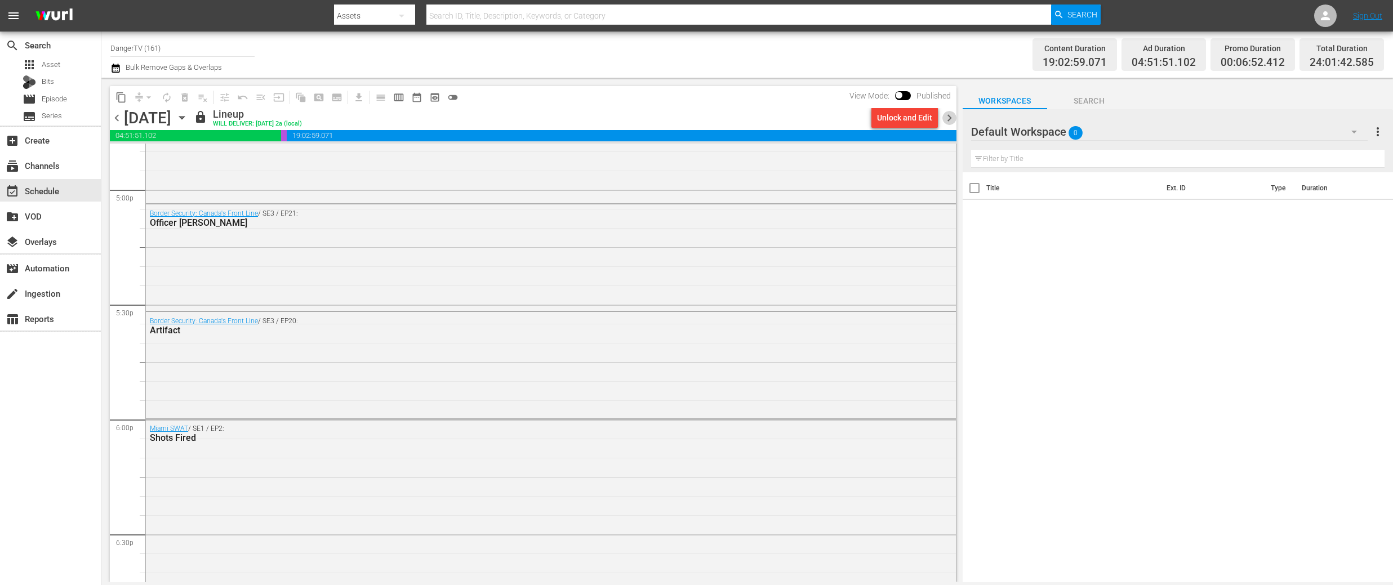
click at [951, 115] on span "chevron_right" at bounding box center [950, 118] width 14 height 14
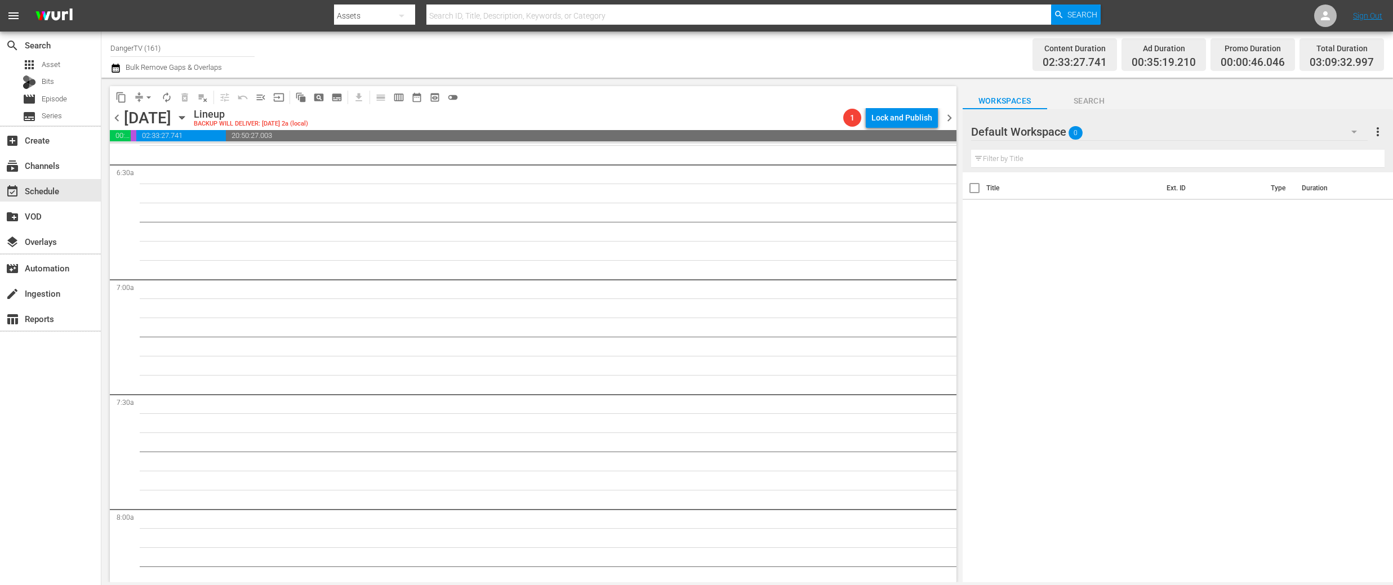
scroll to position [1316, 0]
drag, startPoint x: 115, startPoint y: 116, endPoint x: 141, endPoint y: 141, distance: 35.9
click at [115, 116] on span "chevron_left" at bounding box center [117, 118] width 14 height 14
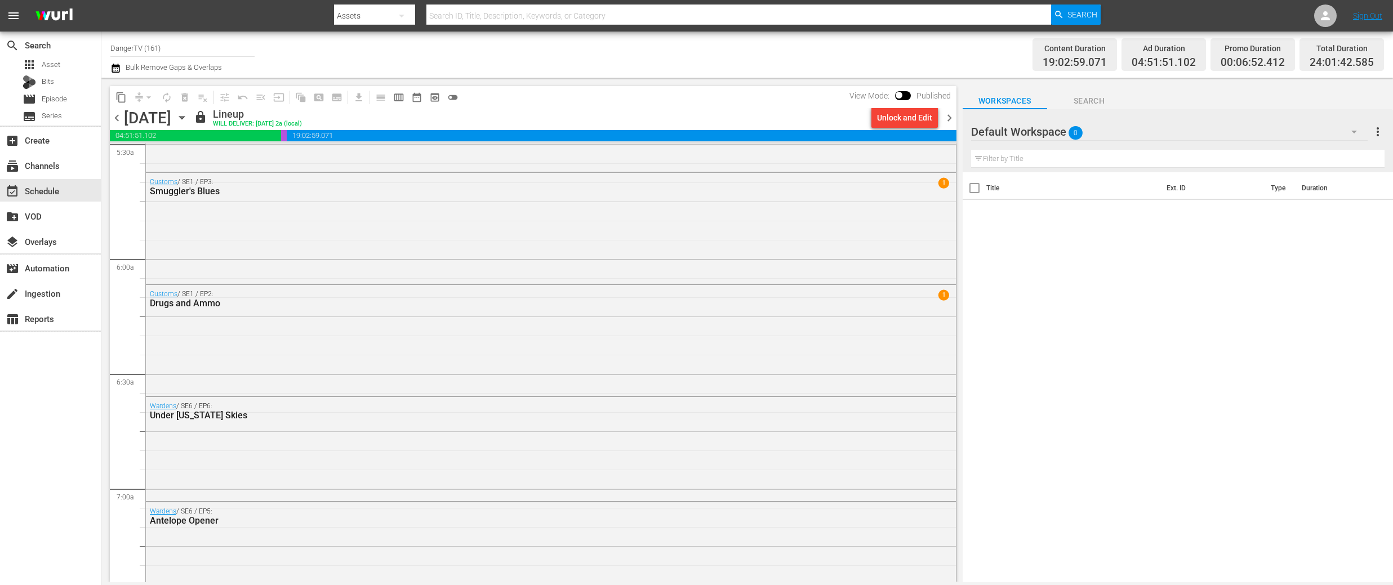
scroll to position [1261, 0]
click at [914, 121] on div "Unlock and Edit" at bounding box center [904, 118] width 55 height 20
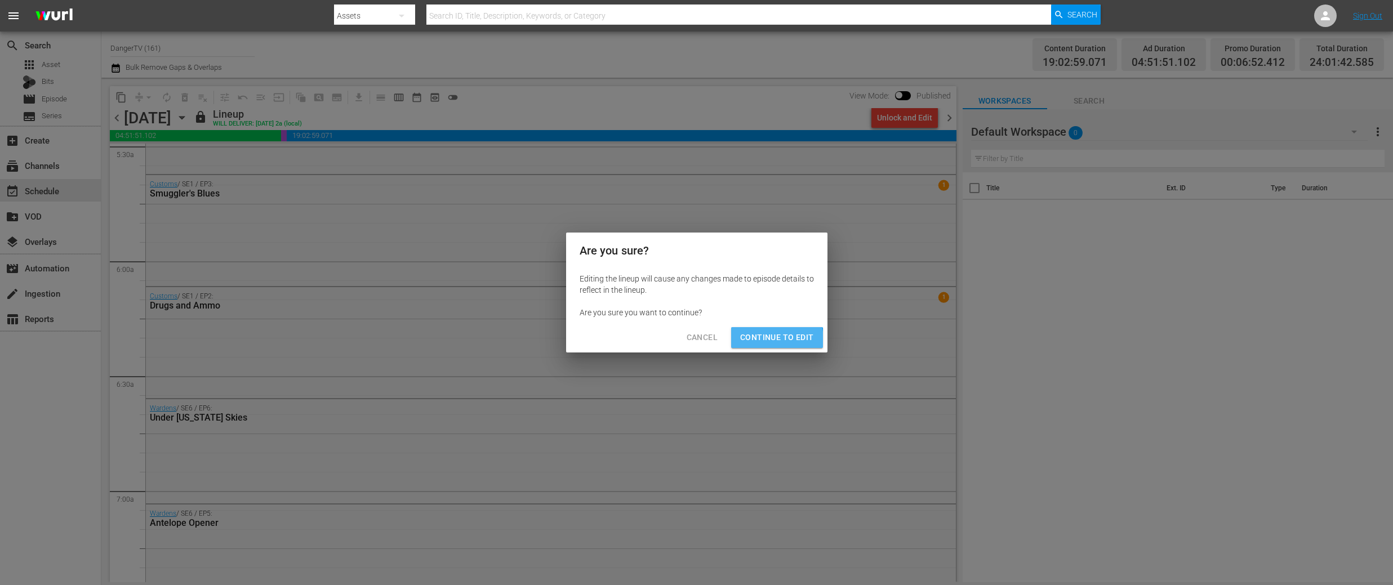
click at [772, 340] on span "Continue to Edit" at bounding box center [776, 338] width 73 height 14
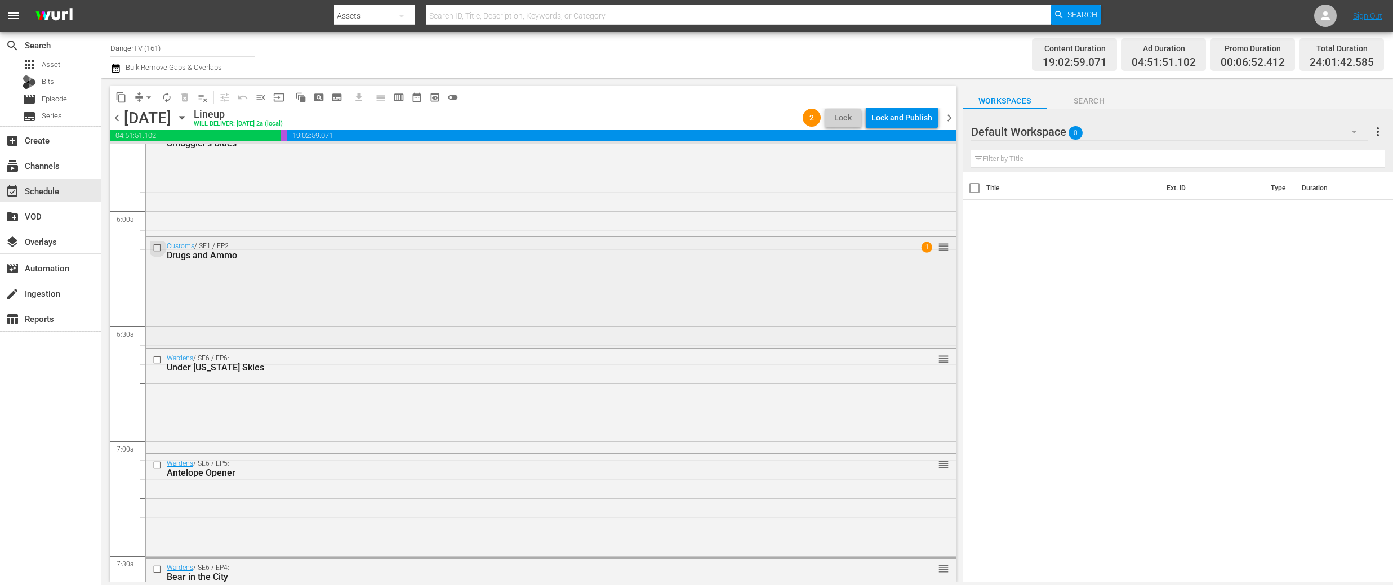
click at [158, 249] on input "checkbox" at bounding box center [159, 248] width 12 height 10
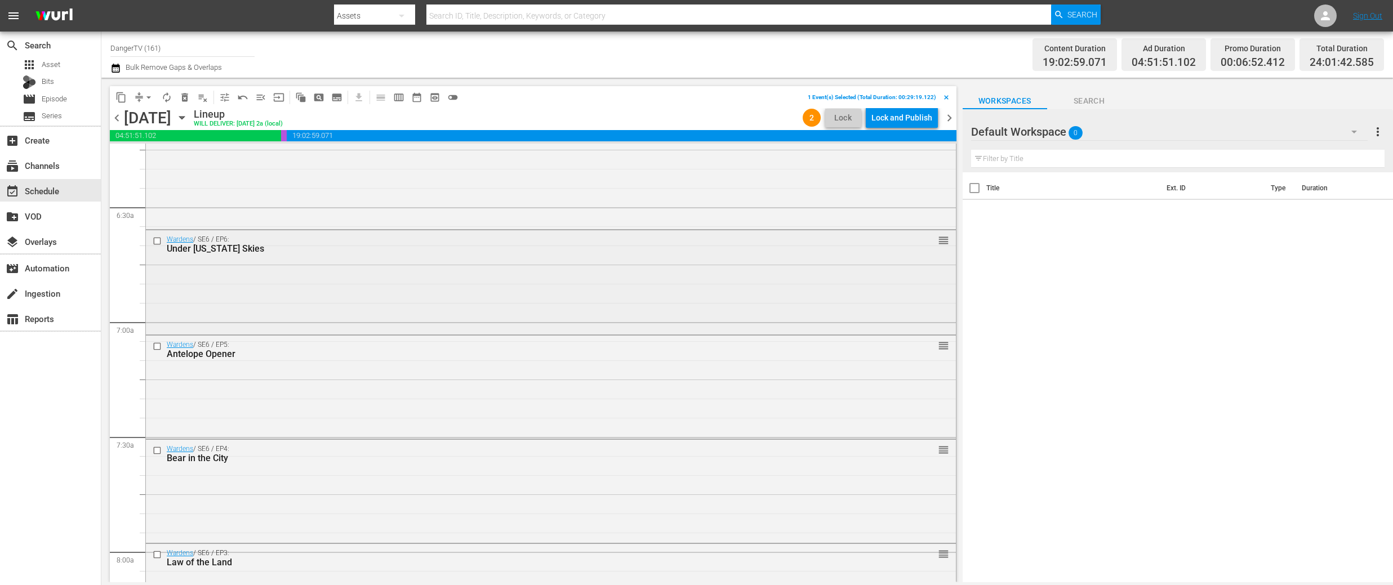
click at [158, 244] on input "checkbox" at bounding box center [159, 242] width 12 height 10
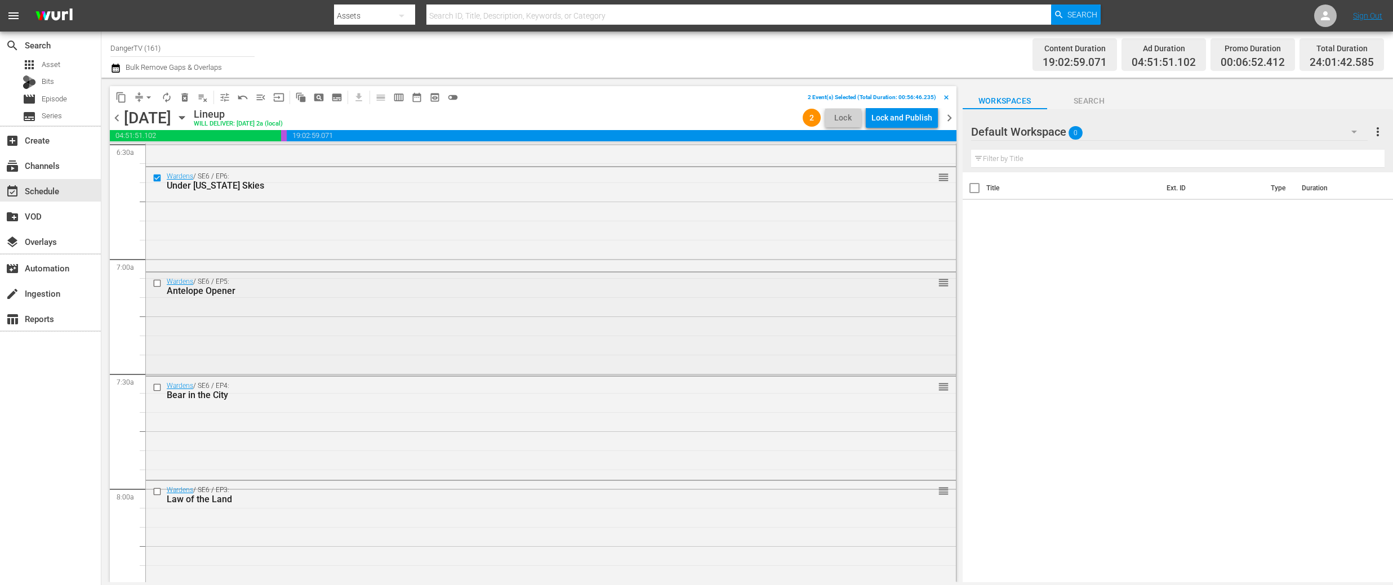
click at [156, 282] on input "checkbox" at bounding box center [159, 283] width 12 height 10
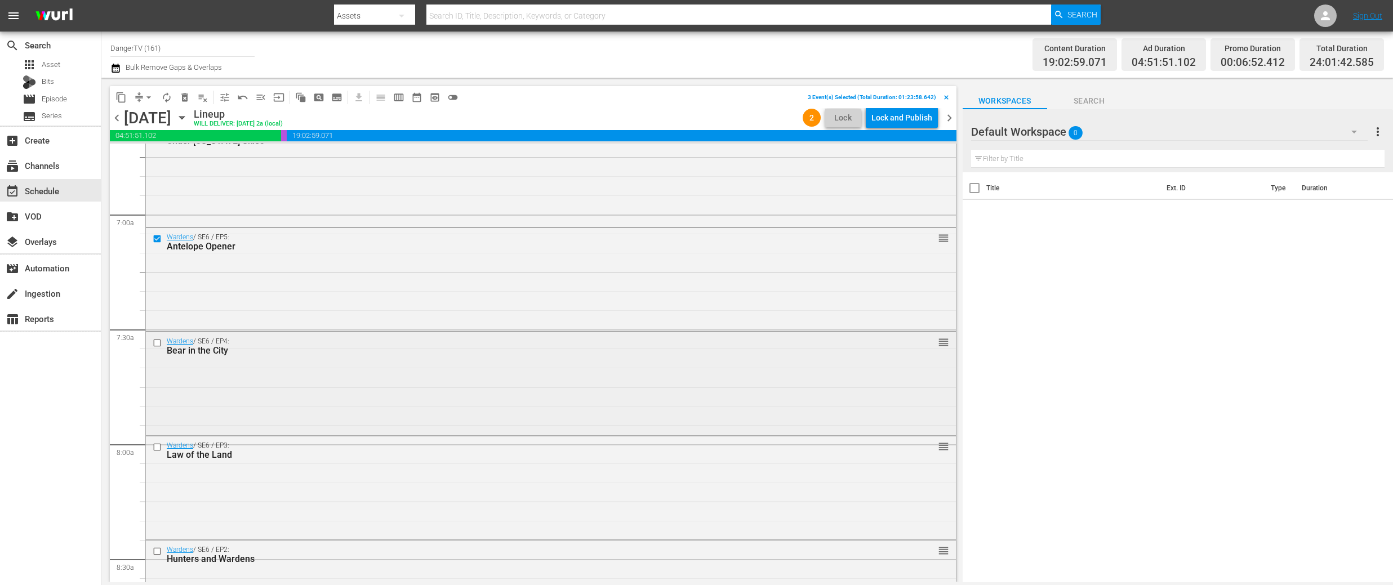
scroll to position [1593, 0]
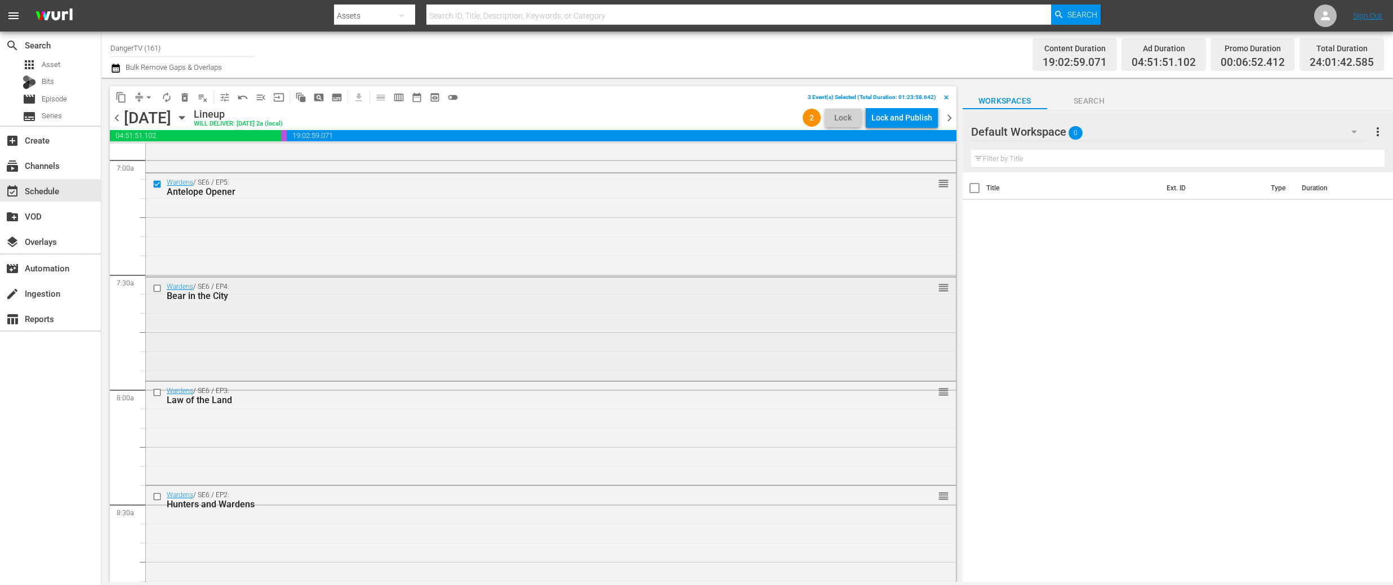
click at [158, 289] on input "checkbox" at bounding box center [159, 288] width 12 height 10
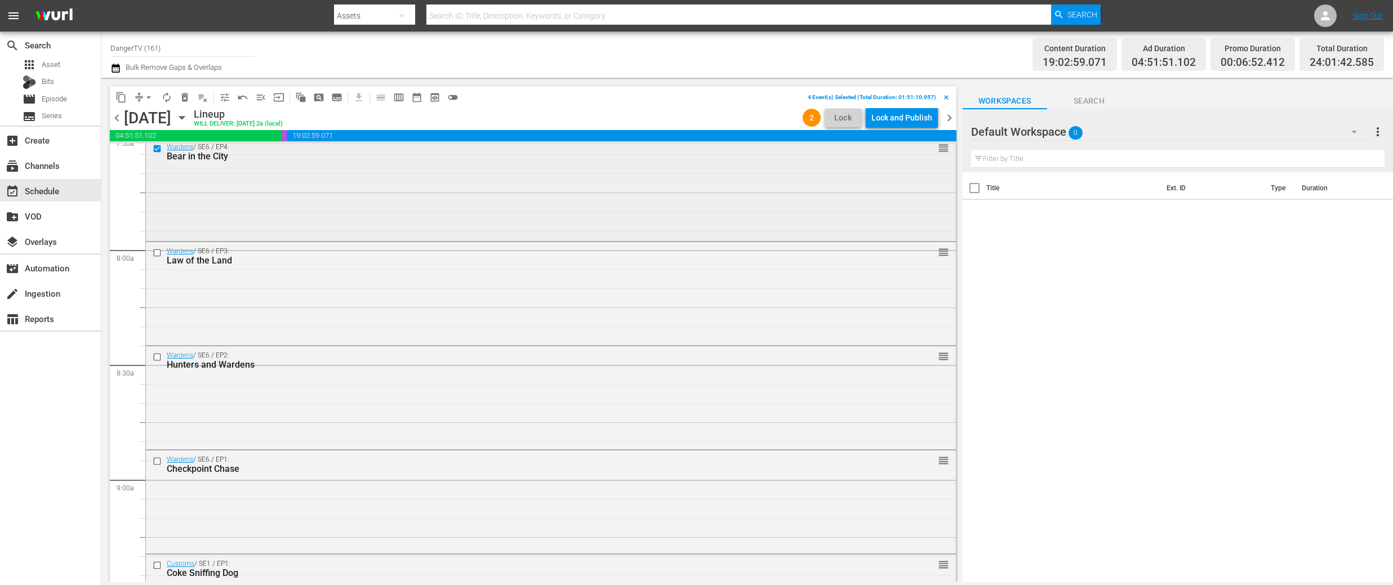
scroll to position [1737, 0]
click at [156, 246] on input "checkbox" at bounding box center [159, 248] width 12 height 10
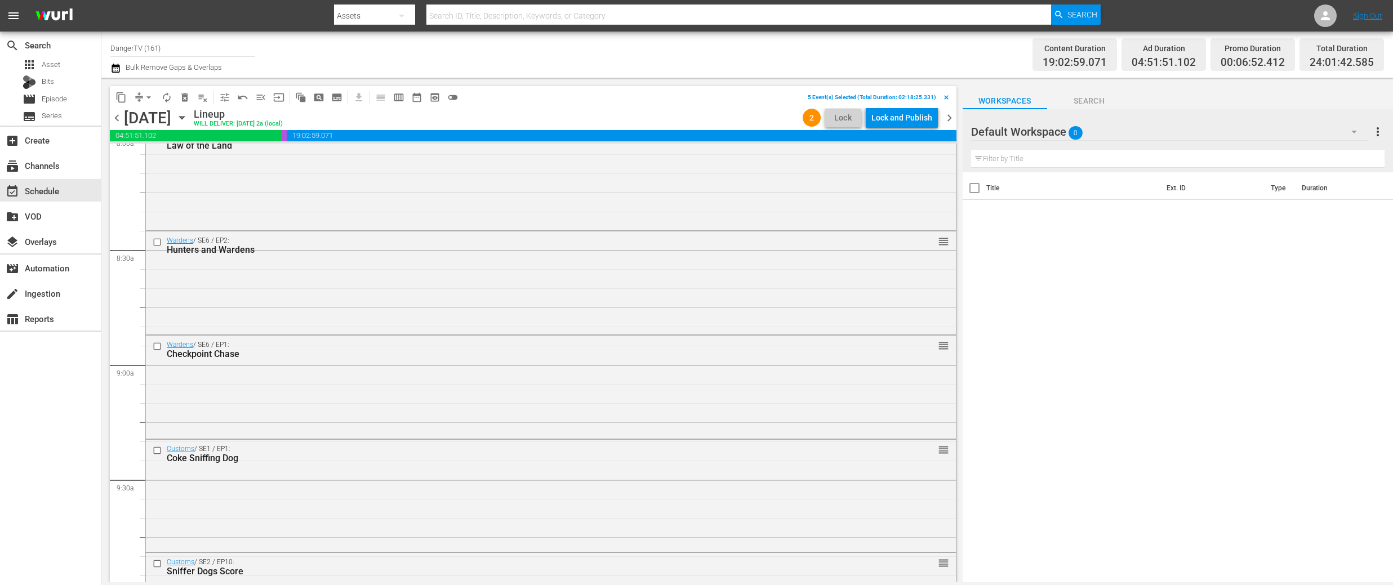
scroll to position [1874, 0]
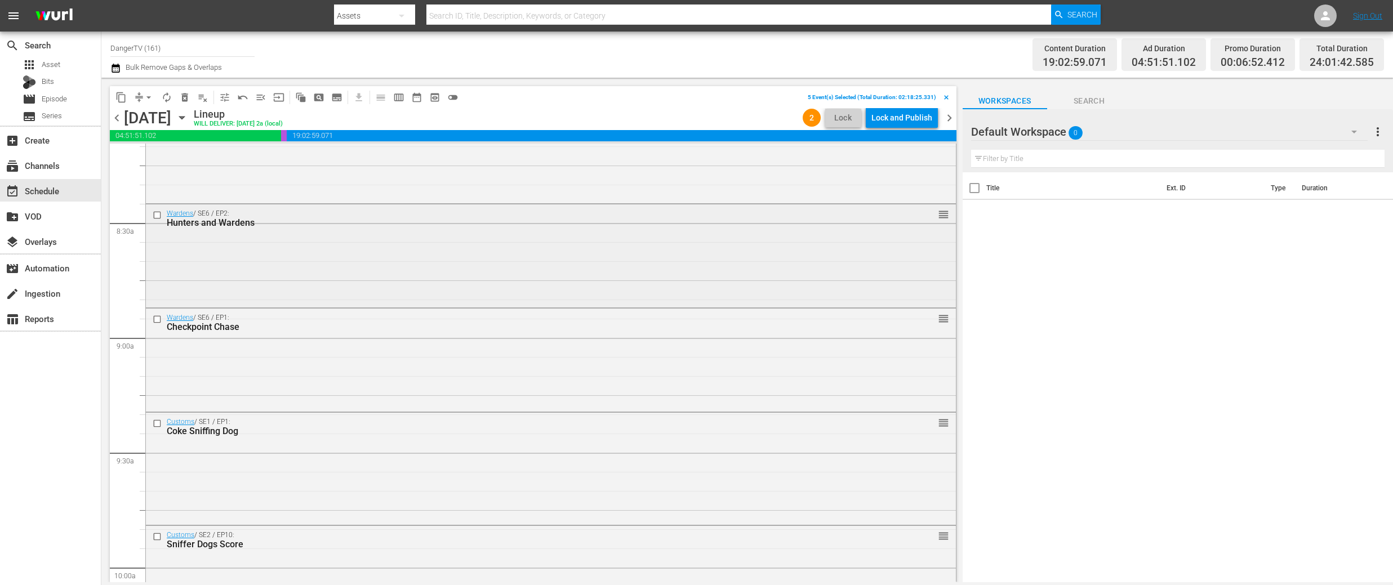
click at [159, 216] on input "checkbox" at bounding box center [159, 215] width 12 height 10
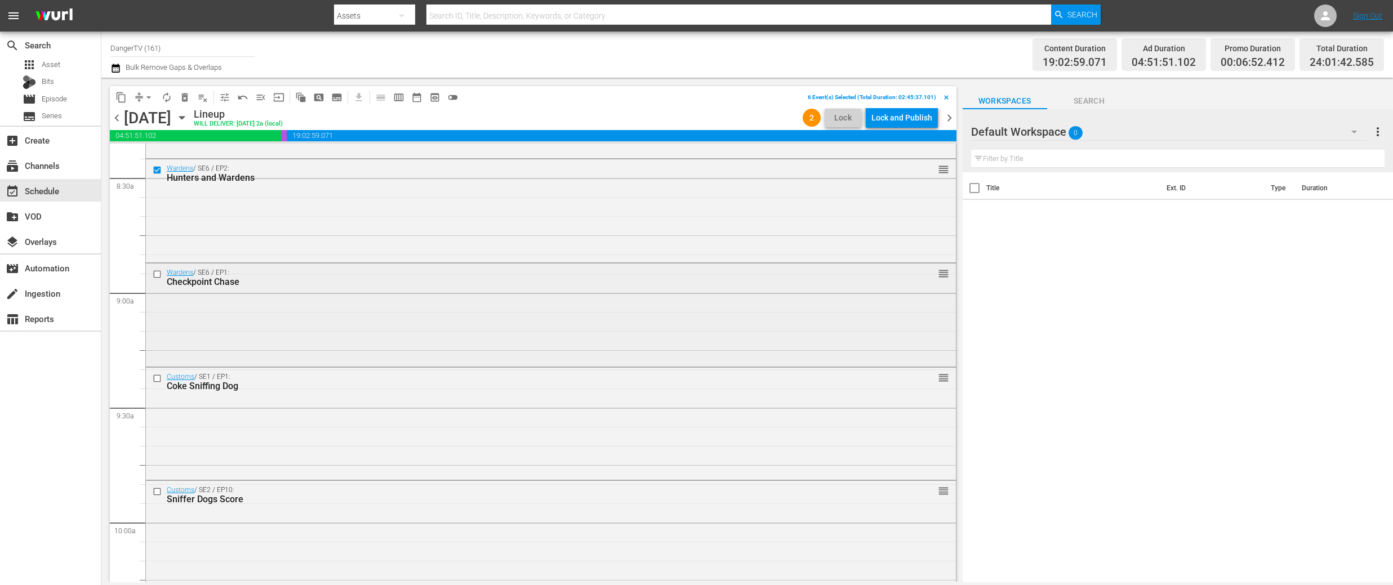
click at [157, 273] on input "checkbox" at bounding box center [159, 274] width 12 height 10
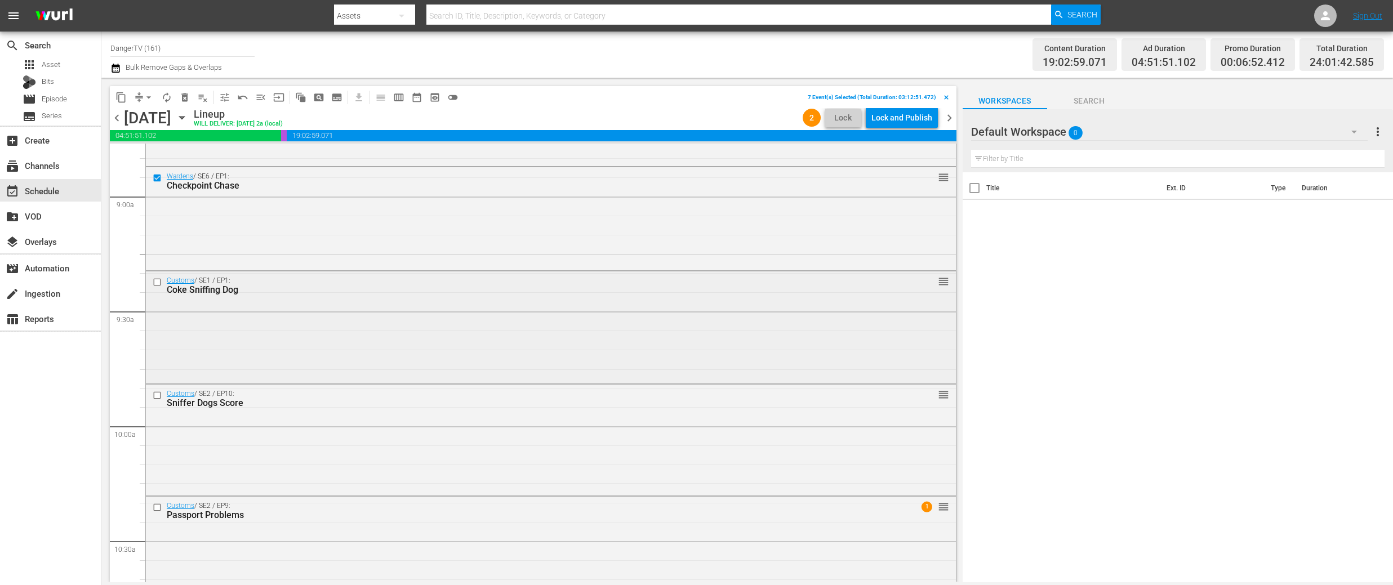
scroll to position [2039, 0]
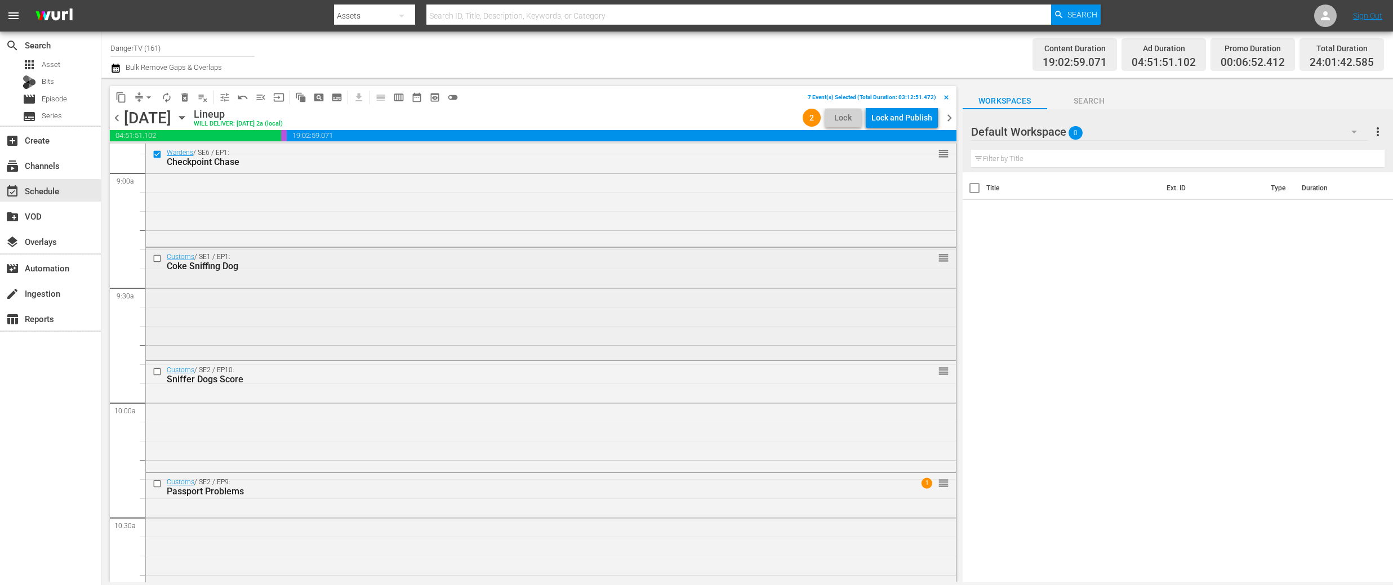
click at [158, 257] on input "checkbox" at bounding box center [159, 259] width 12 height 10
click at [158, 261] on input "checkbox" at bounding box center [159, 264] width 12 height 10
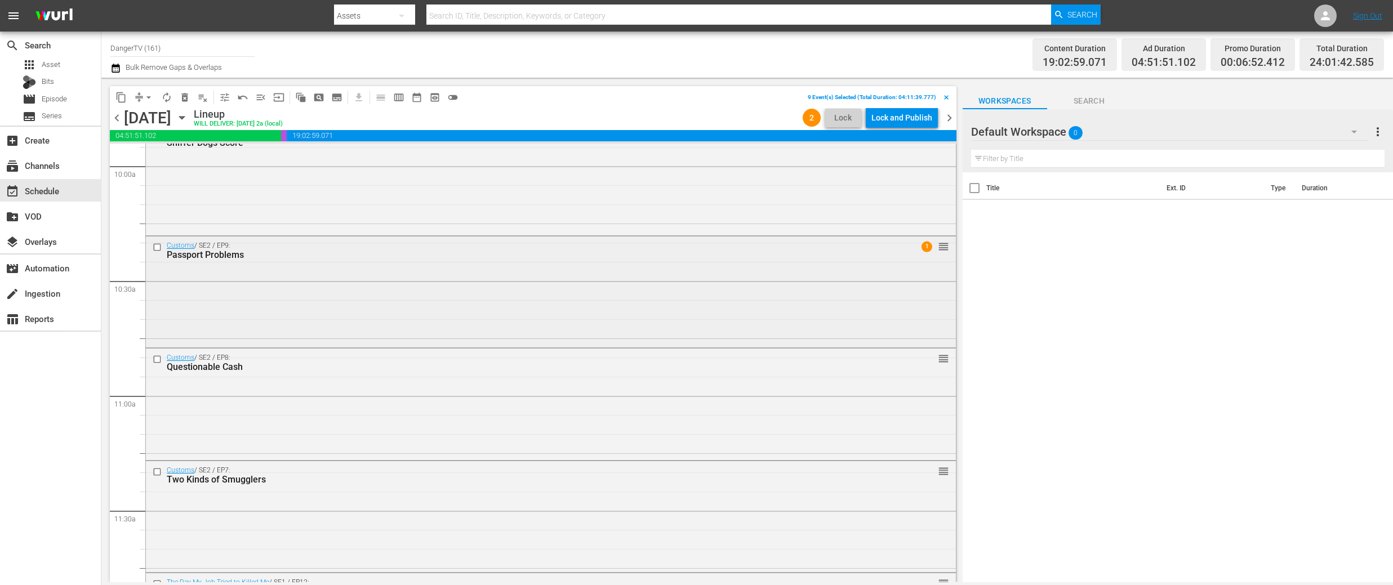
click at [158, 247] on input "checkbox" at bounding box center [159, 248] width 12 height 10
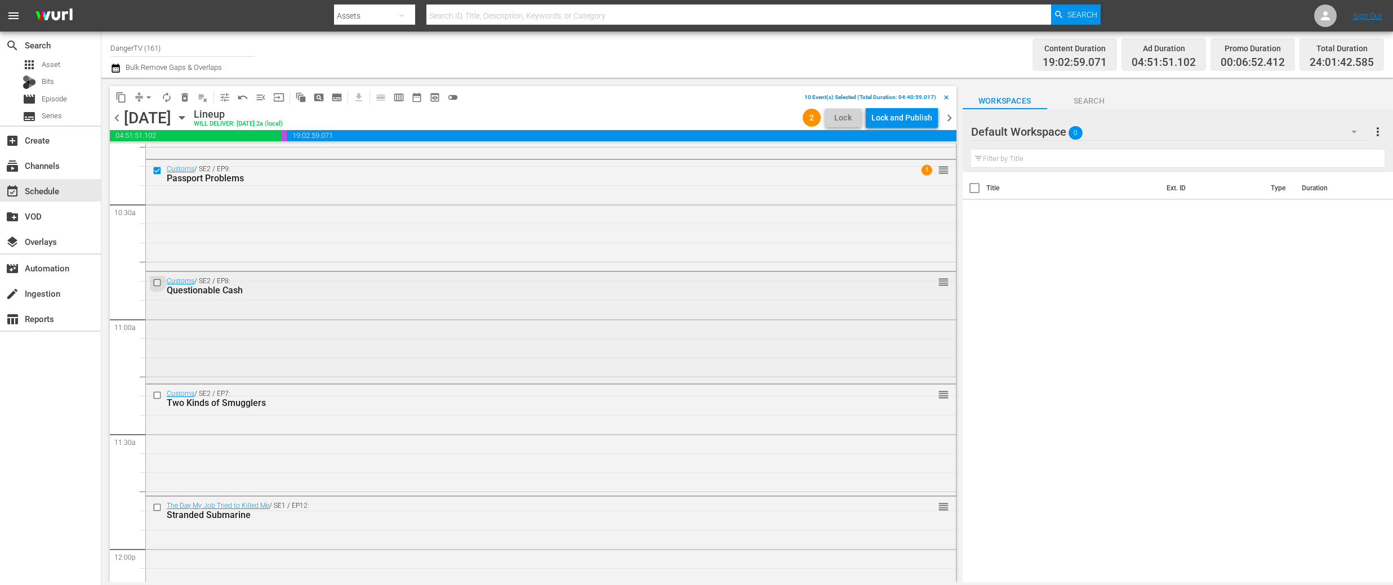
click at [158, 279] on input "checkbox" at bounding box center [159, 283] width 12 height 10
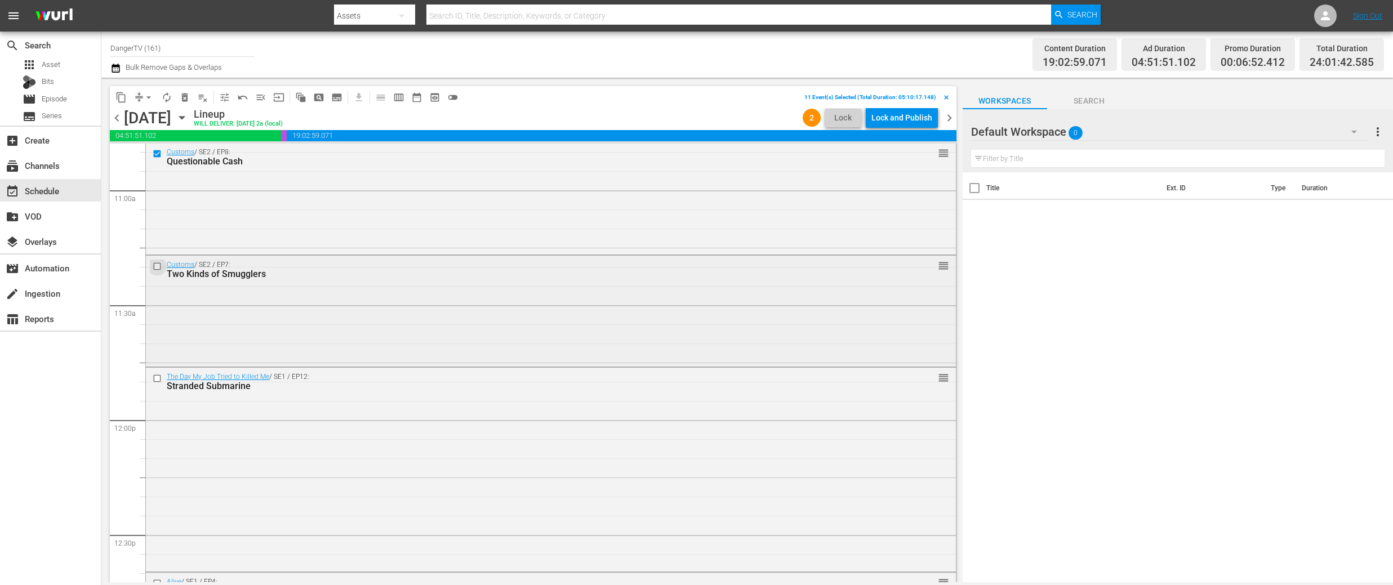
click at [159, 266] on input "checkbox" at bounding box center [159, 266] width 12 height 10
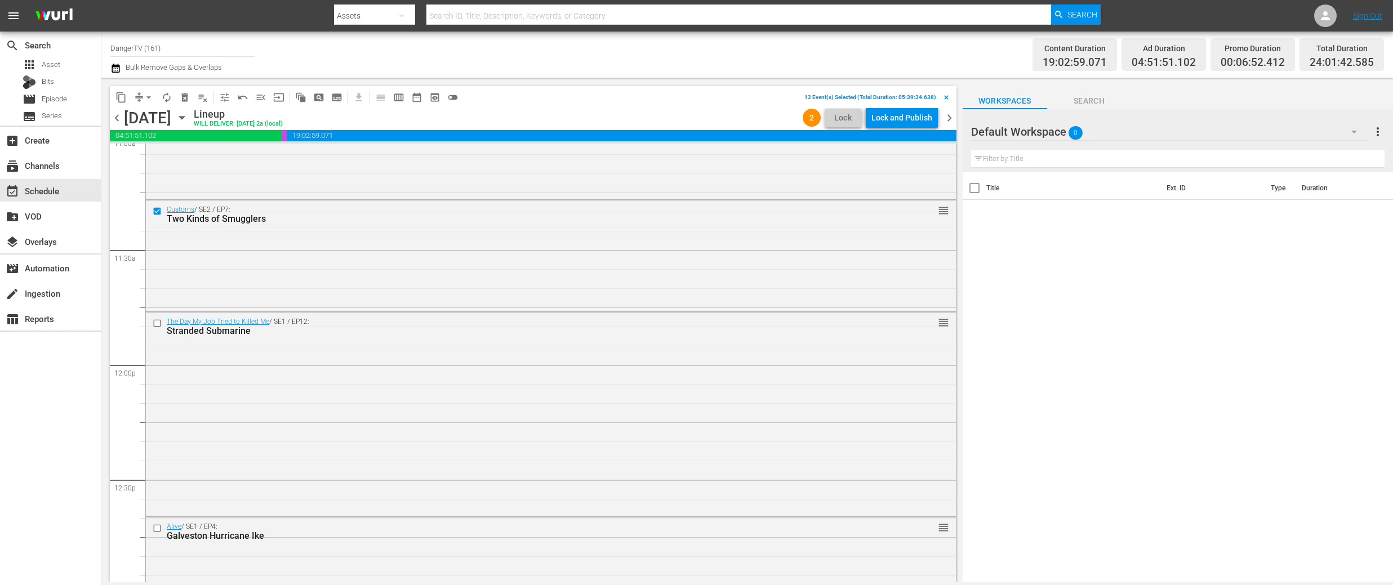
scroll to position [2553, 0]
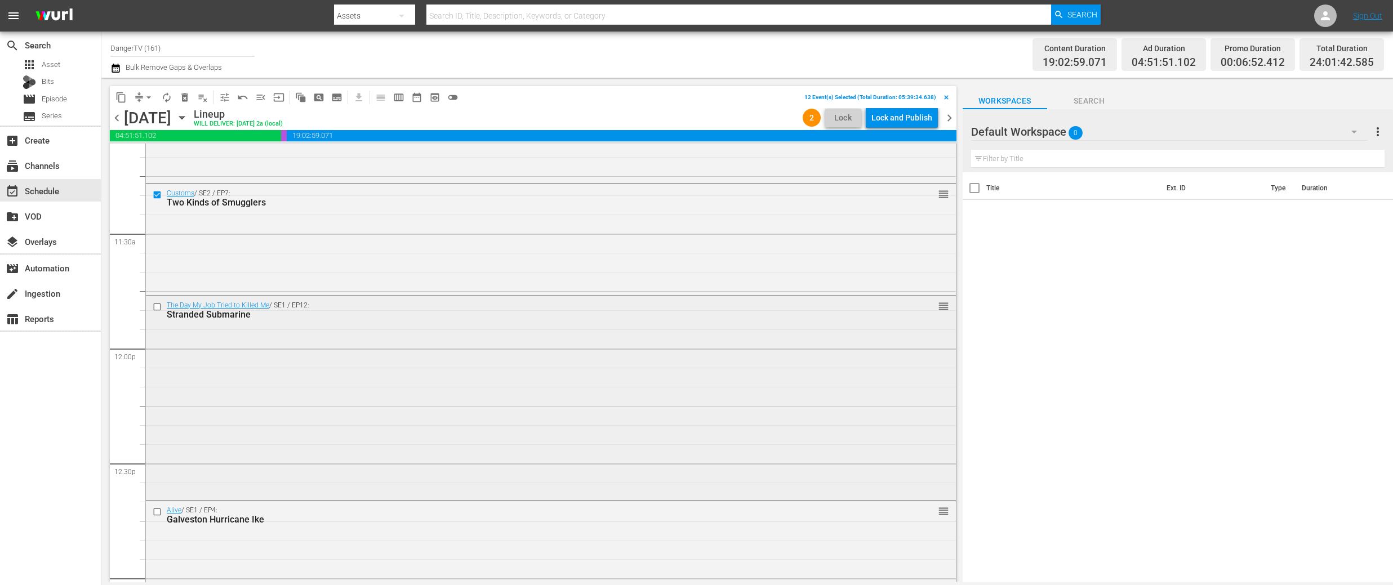
click at [157, 307] on input "checkbox" at bounding box center [159, 307] width 12 height 10
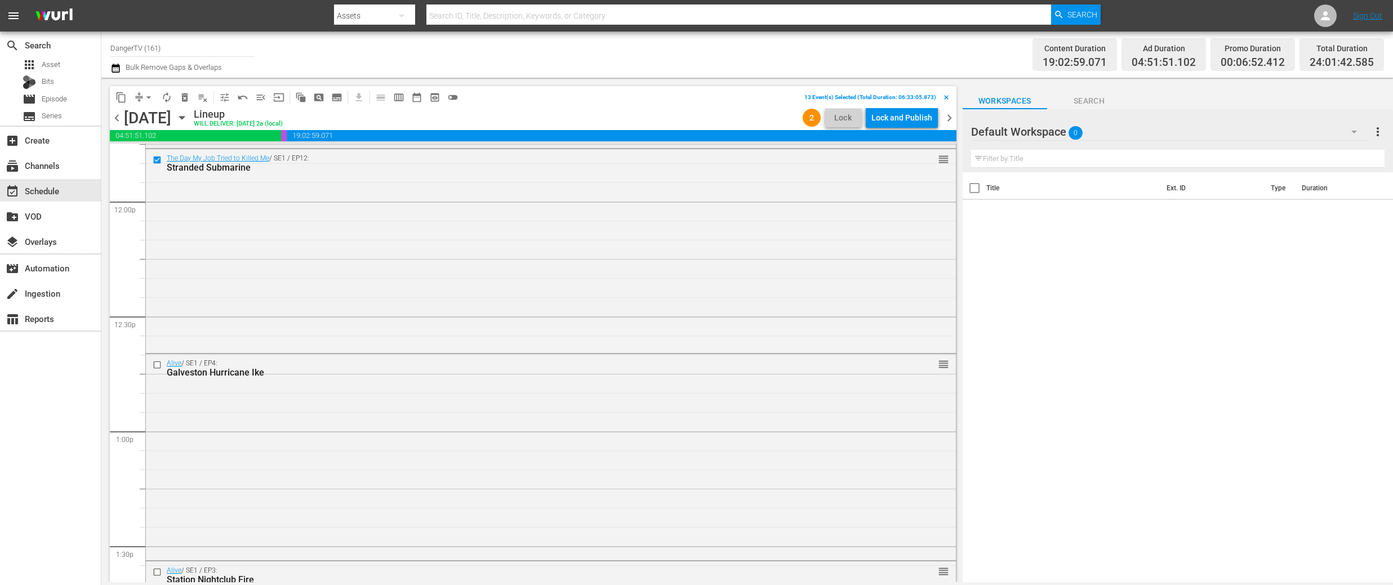
scroll to position [2722, 0]
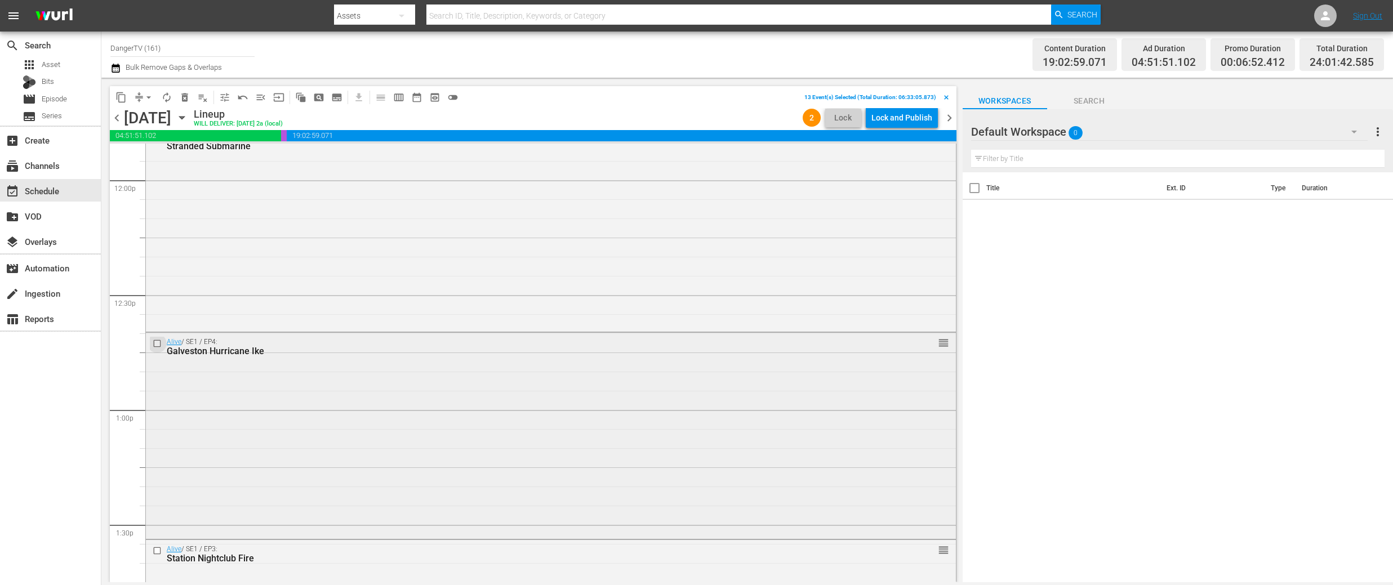
click at [158, 344] on input "checkbox" at bounding box center [159, 344] width 12 height 10
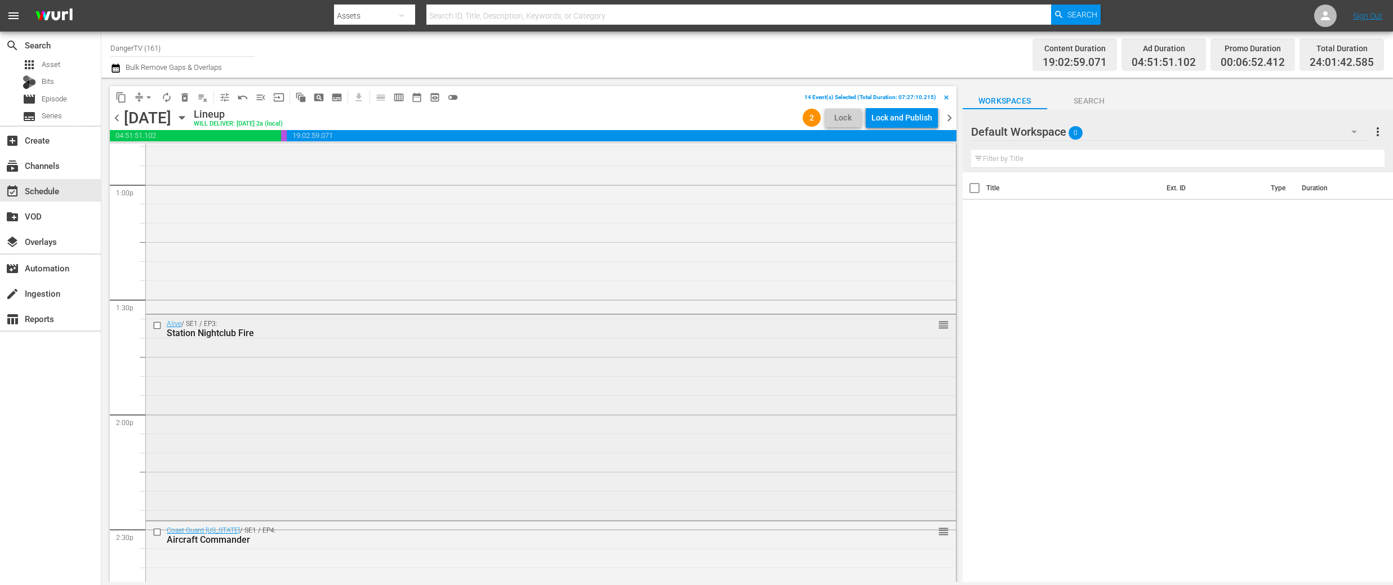
click at [157, 327] on input "checkbox" at bounding box center [159, 326] width 12 height 10
click at [158, 313] on input "checkbox" at bounding box center [159, 311] width 12 height 10
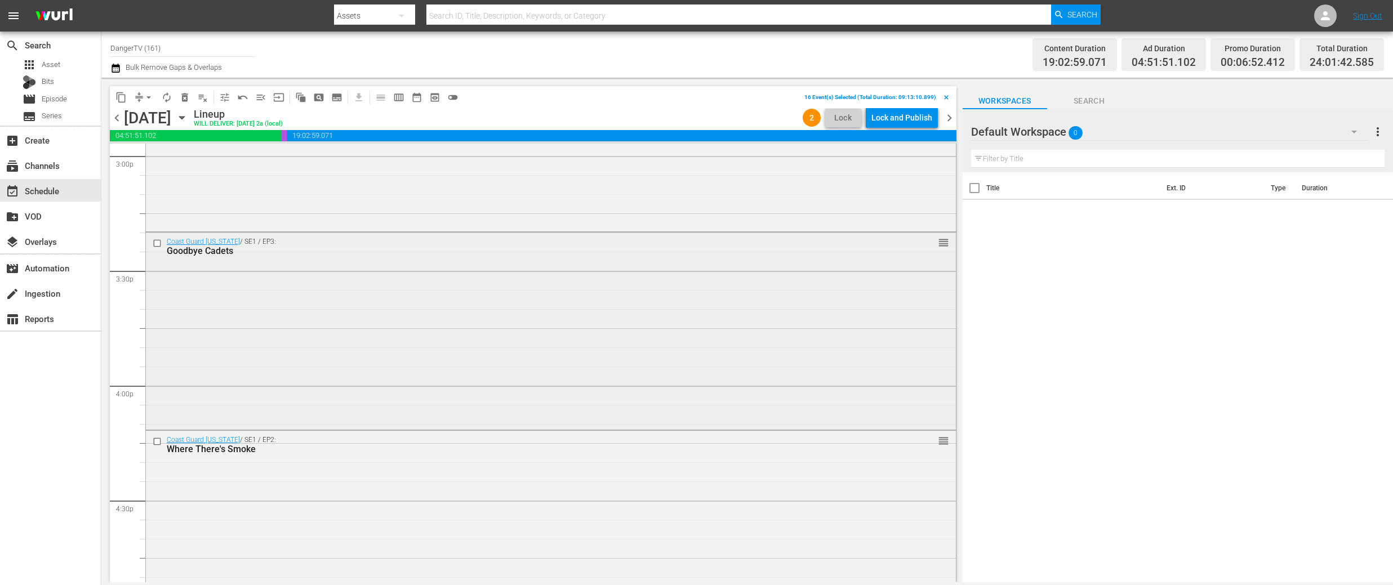
scroll to position [3470, 0]
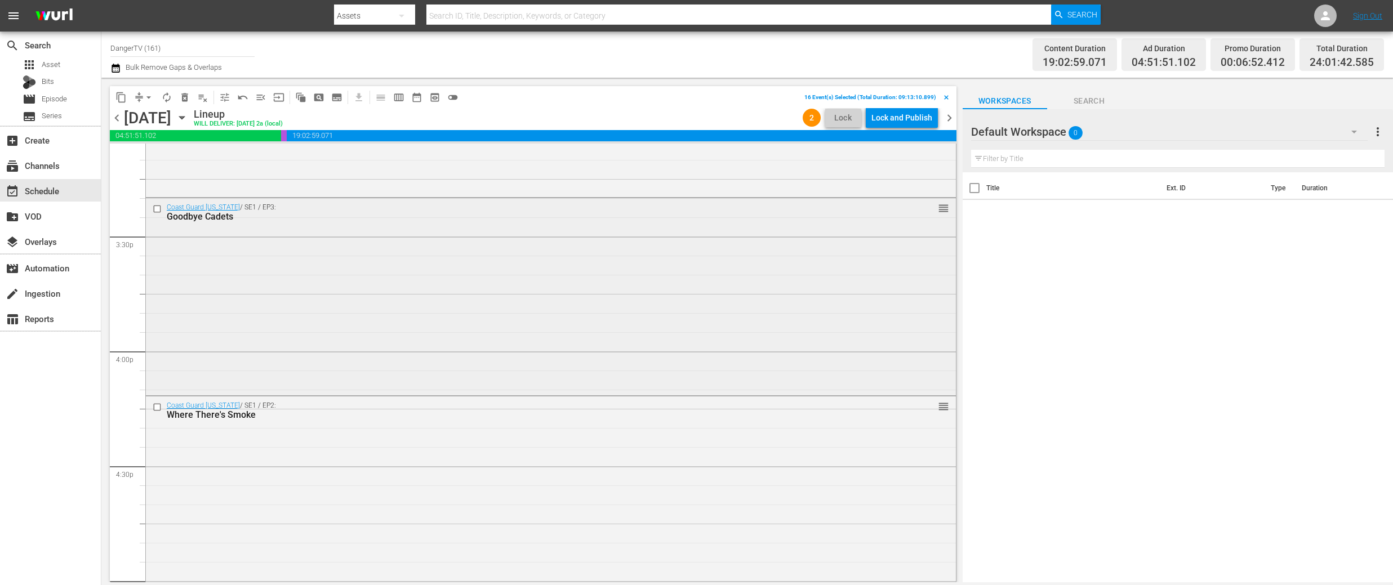
click at [159, 207] on input "checkbox" at bounding box center [159, 209] width 12 height 10
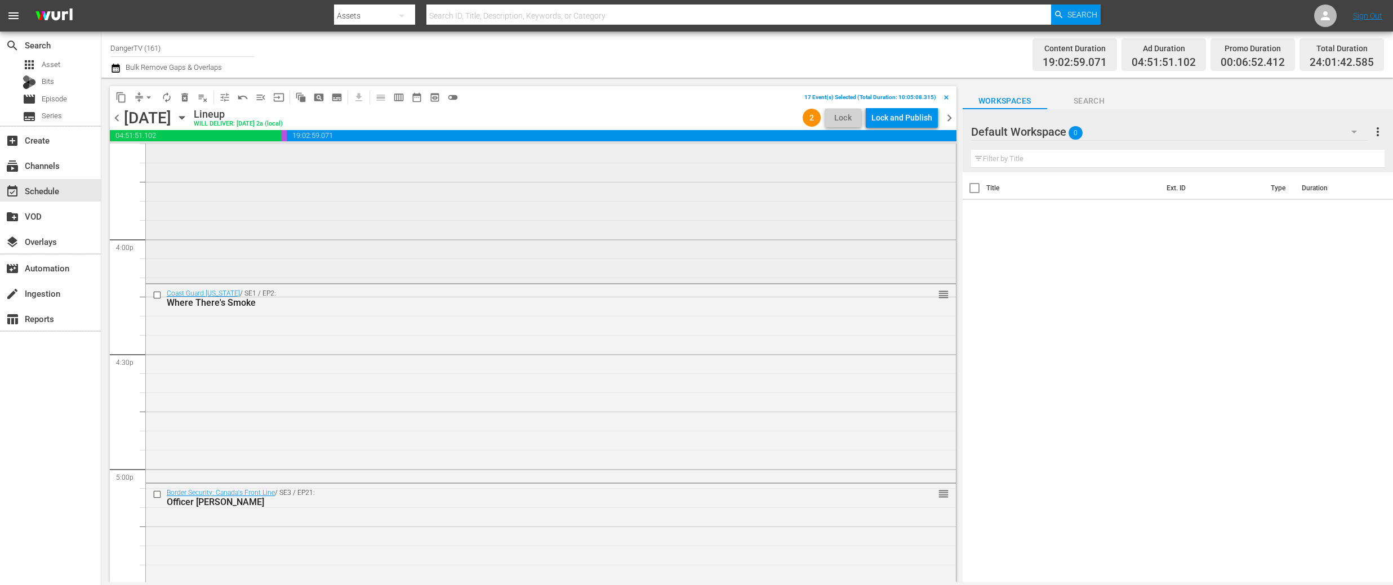
scroll to position [3602, 0]
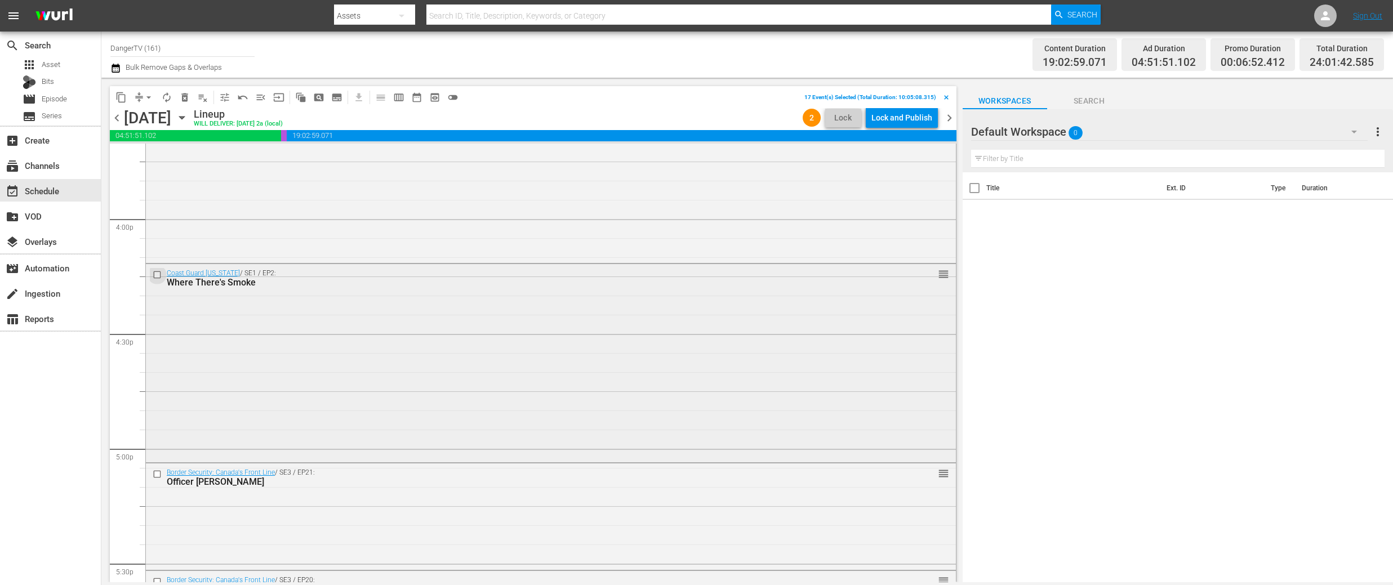
click at [157, 273] on input "checkbox" at bounding box center [159, 275] width 12 height 10
click at [184, 97] on span "delete_forever_outlined" at bounding box center [184, 97] width 11 height 11
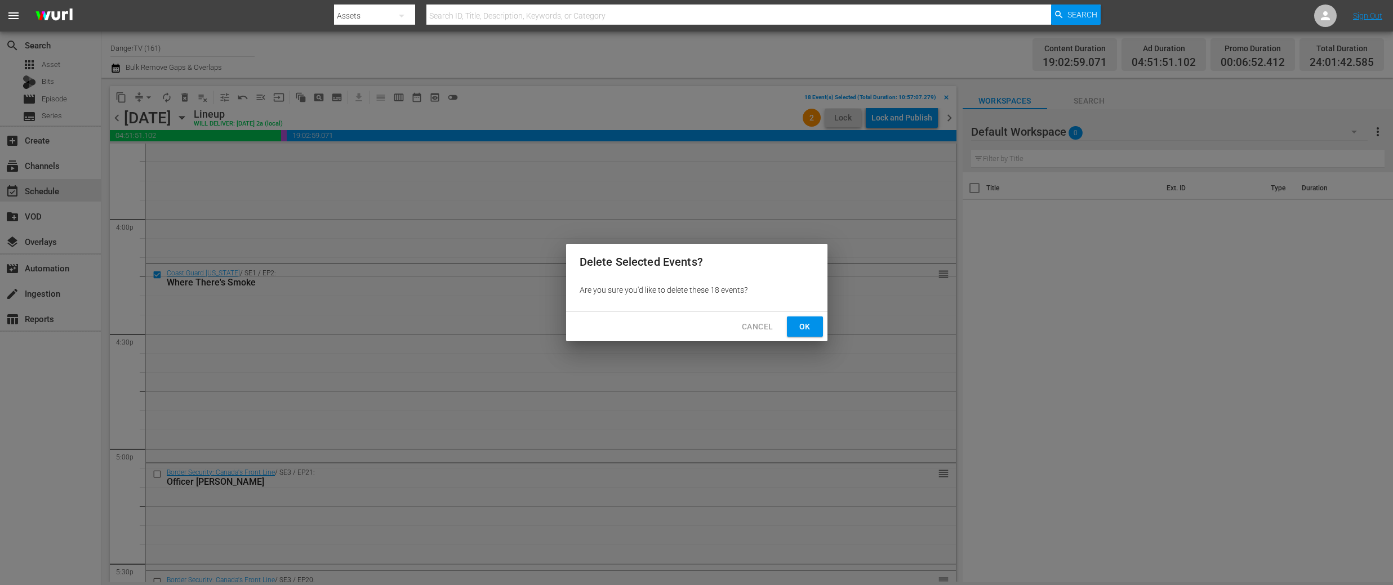
click at [804, 325] on span "Ok" at bounding box center [805, 327] width 18 height 14
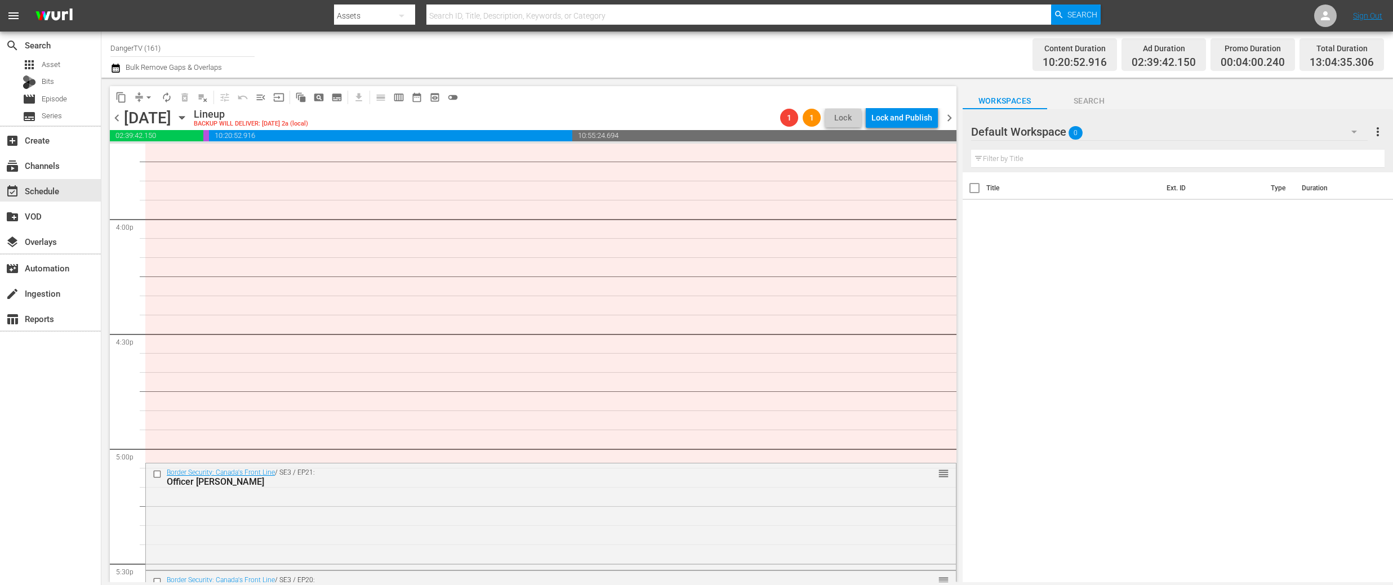
scroll to position [3794, 0]
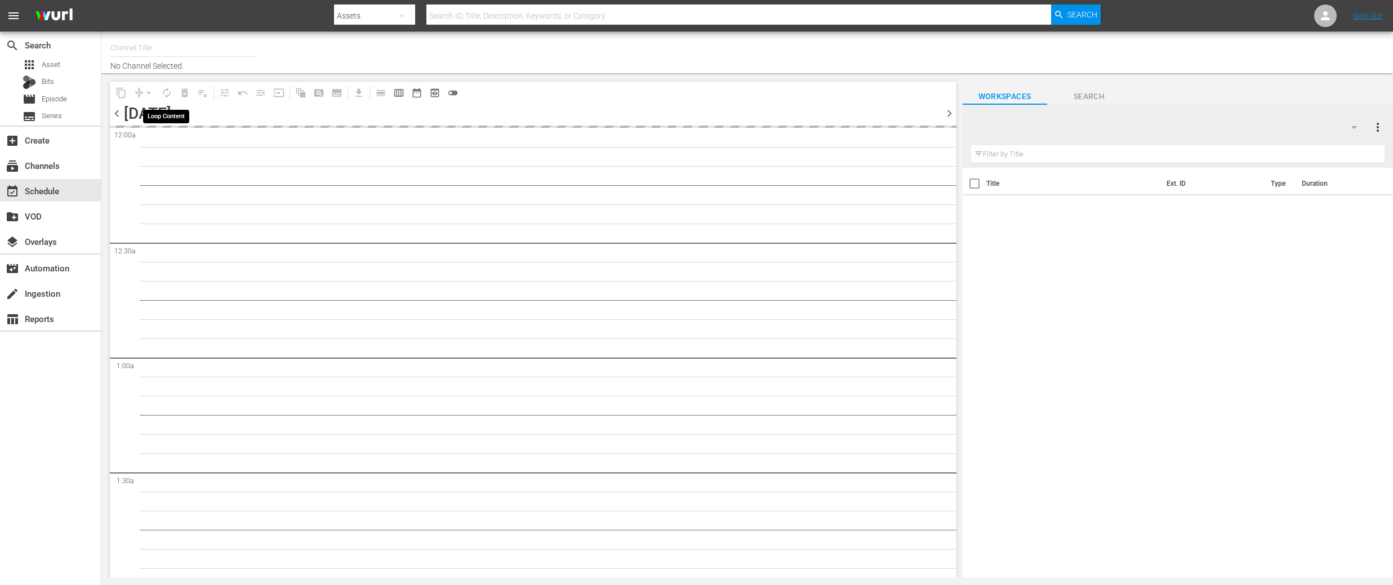
type input "DangerTV (161)"
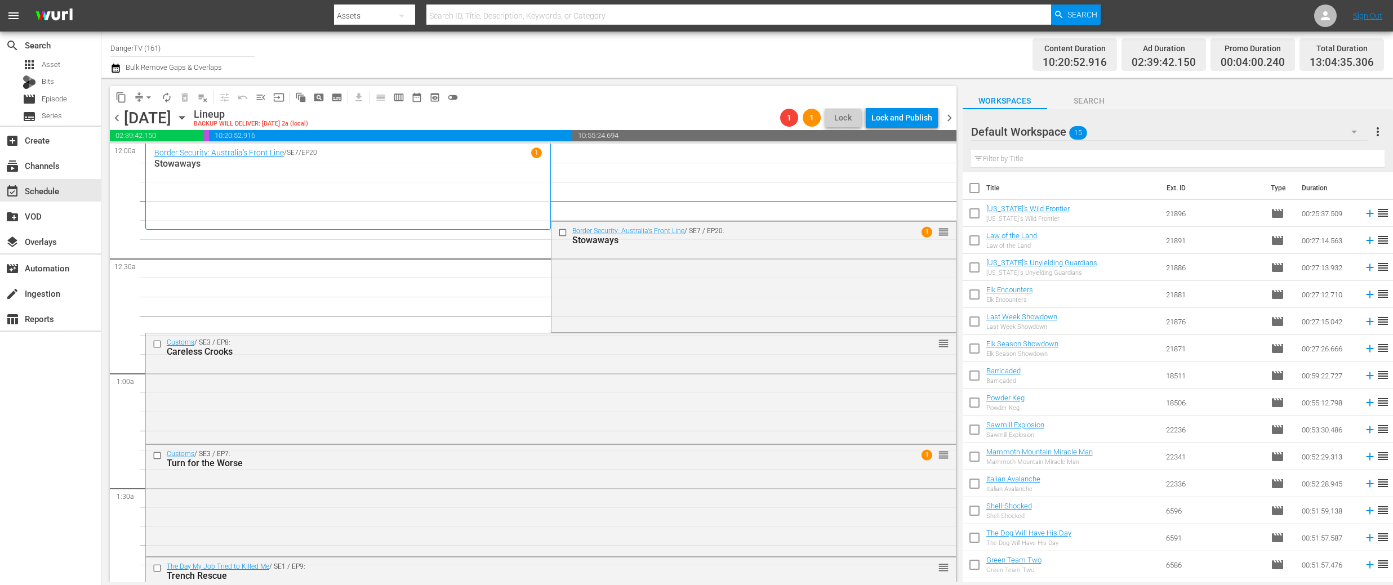
click at [118, 118] on span "chevron_left" at bounding box center [117, 118] width 14 height 14
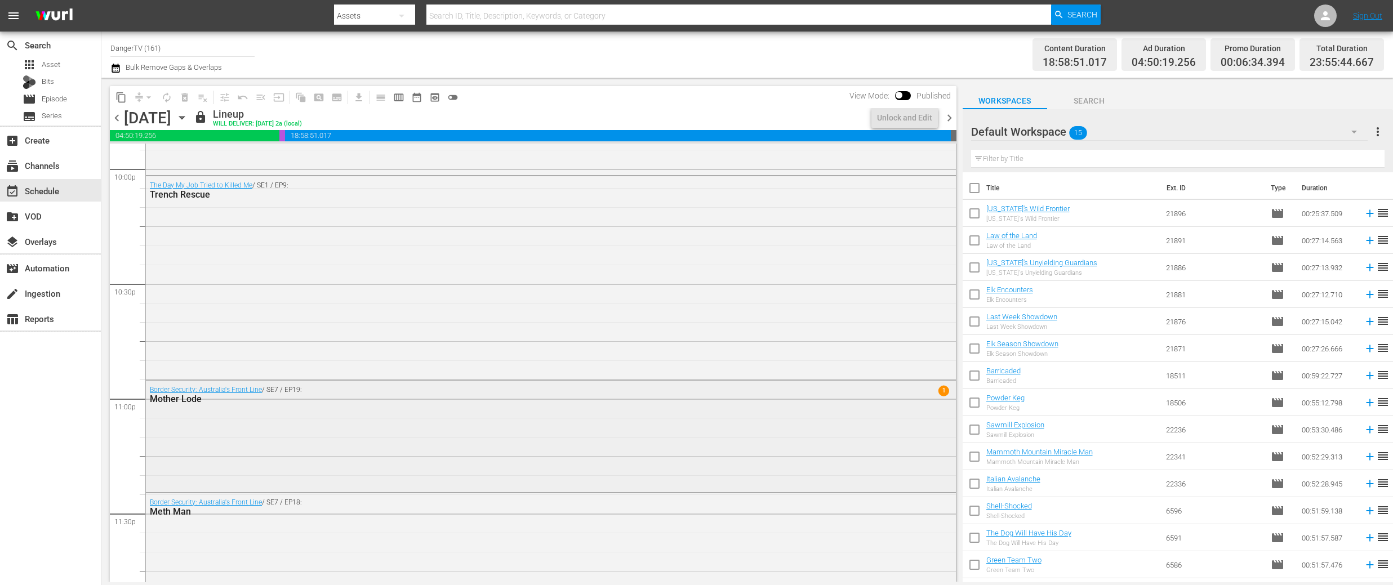
scroll to position [5164, 0]
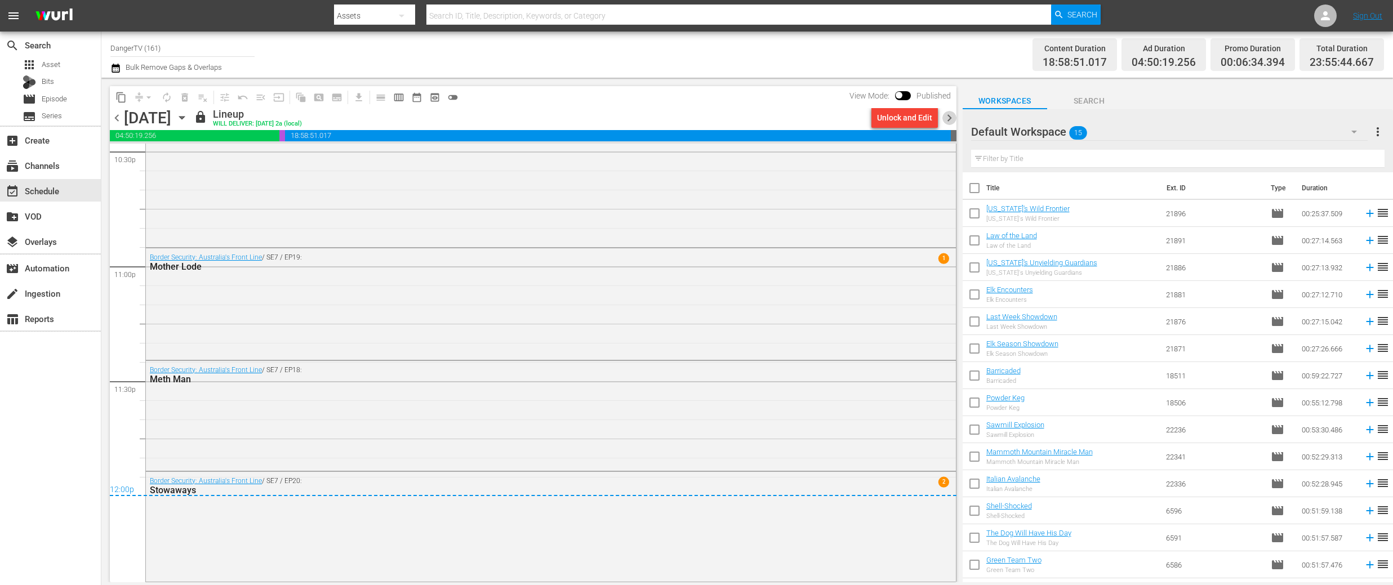
click at [950, 120] on span "chevron_right" at bounding box center [950, 118] width 14 height 14
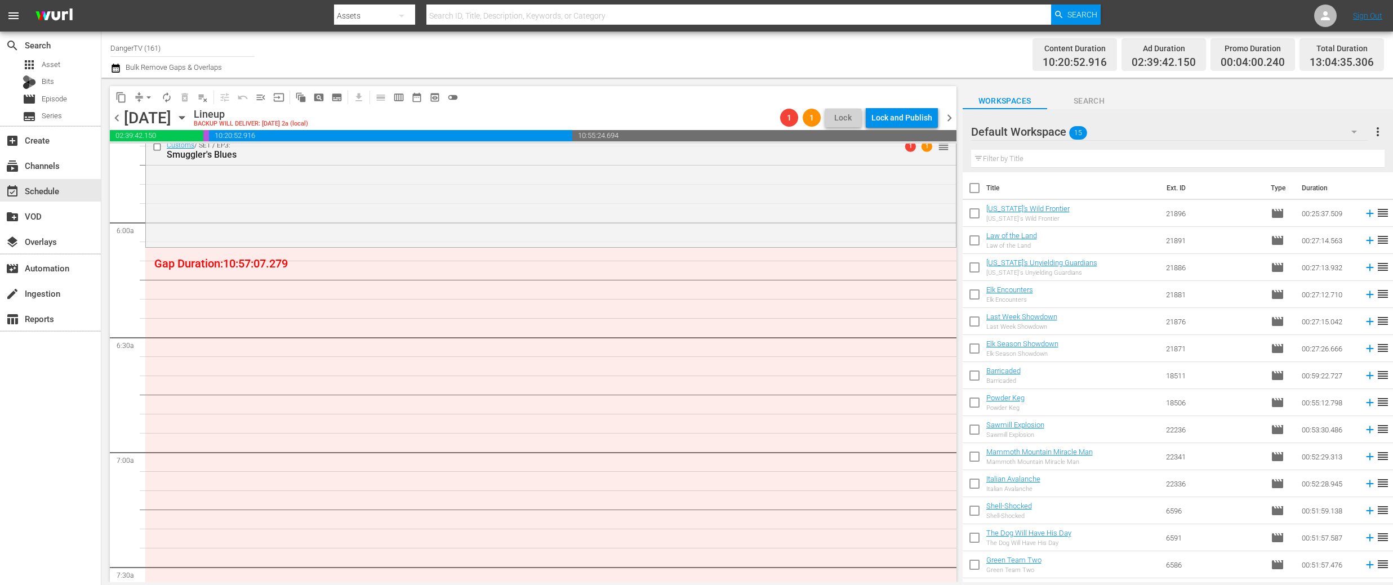
scroll to position [1302, 0]
click at [980, 213] on input "checkbox" at bounding box center [975, 216] width 24 height 24
checkbox input "true"
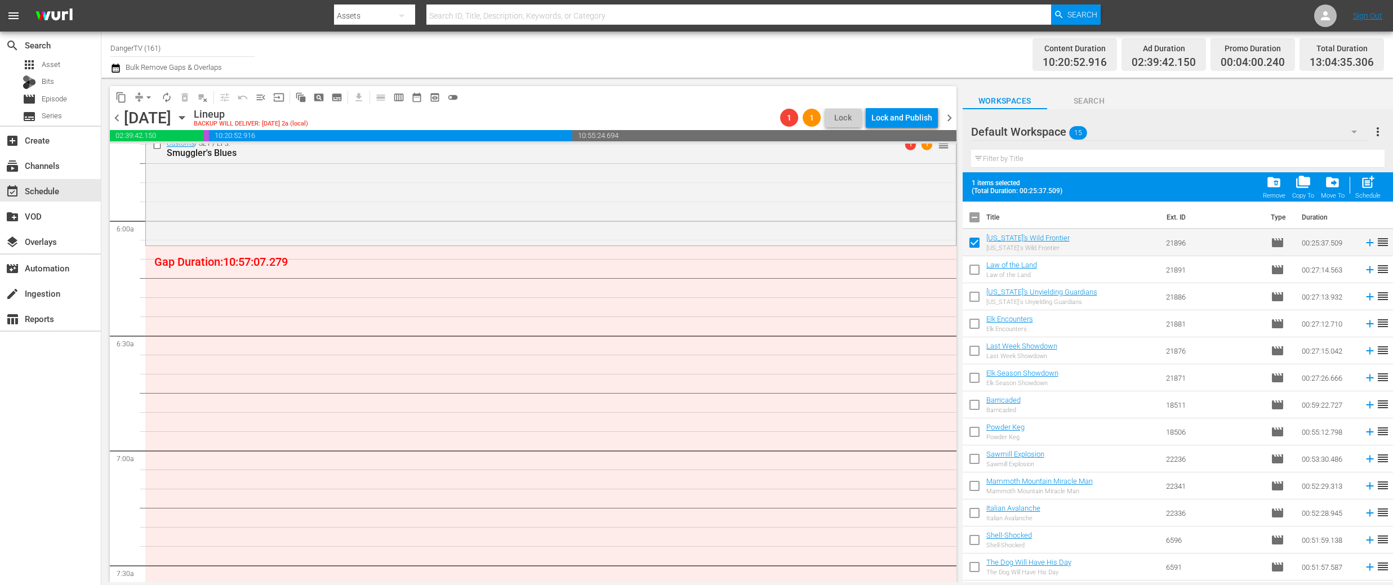
click at [975, 268] on input "checkbox" at bounding box center [975, 272] width 24 height 24
checkbox input "true"
click at [974, 296] on input "checkbox" at bounding box center [975, 299] width 24 height 24
checkbox input "true"
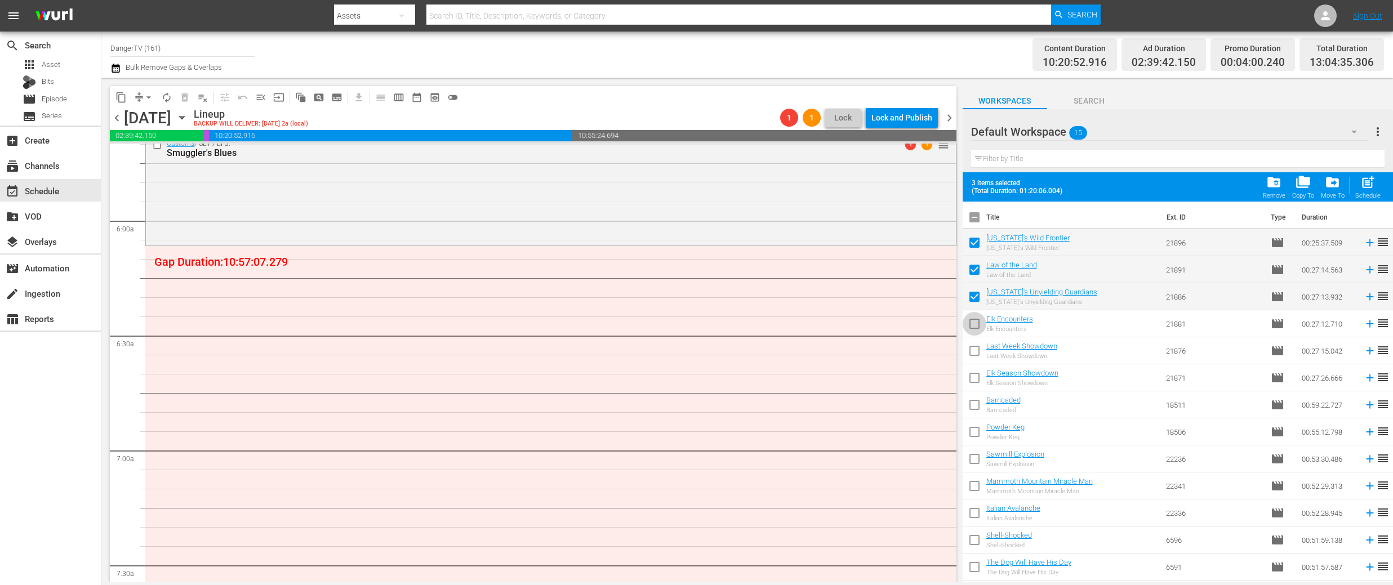
click at [974, 322] on input "checkbox" at bounding box center [975, 326] width 24 height 24
checkbox input "true"
click at [974, 353] on input "checkbox" at bounding box center [975, 353] width 24 height 24
checkbox input "true"
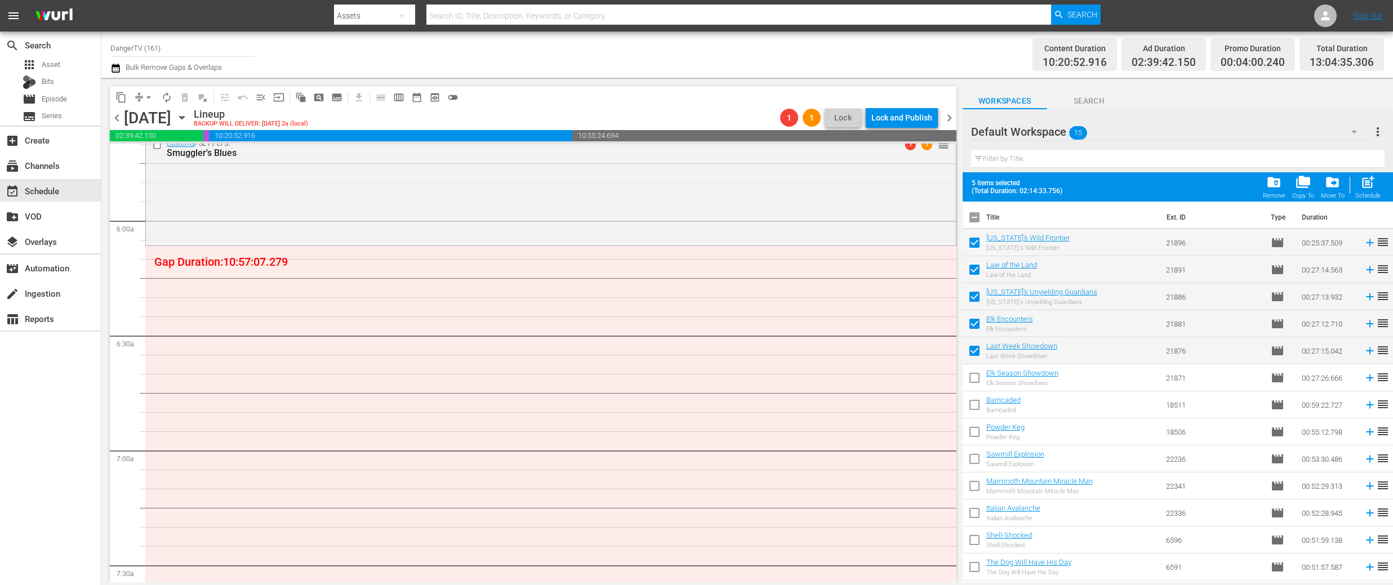
scroll to position [21, 0]
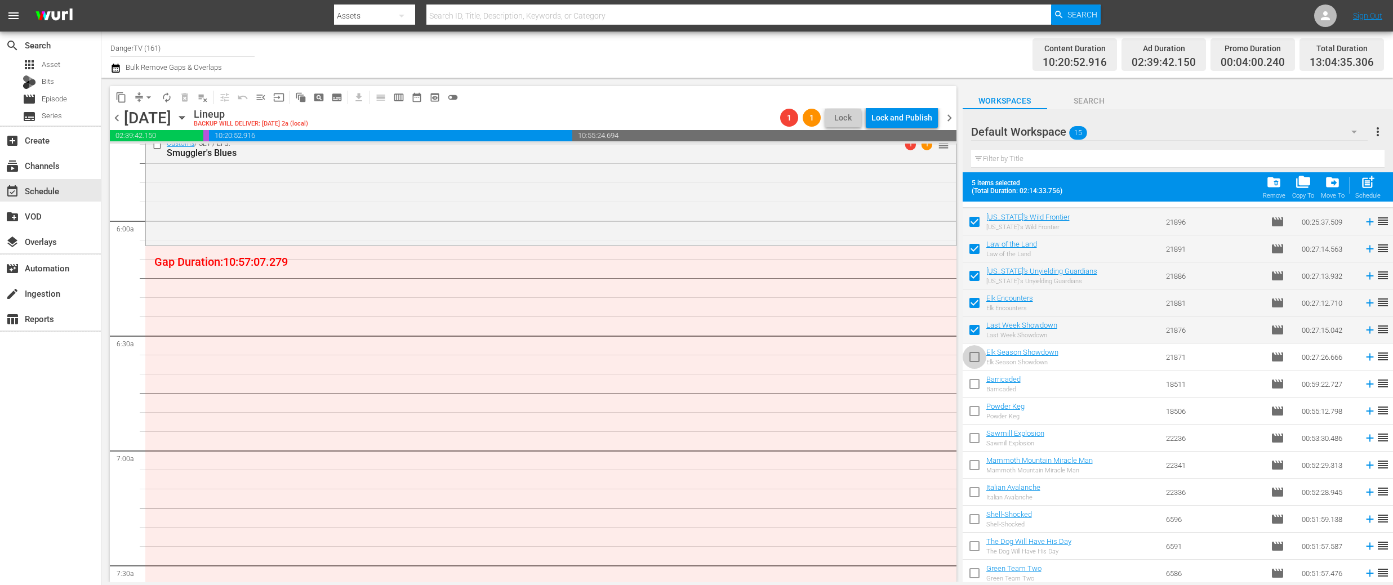
click at [974, 353] on input "checkbox" at bounding box center [975, 360] width 24 height 24
checkbox input "true"
click at [976, 382] on input "checkbox" at bounding box center [975, 387] width 24 height 24
checkbox input "true"
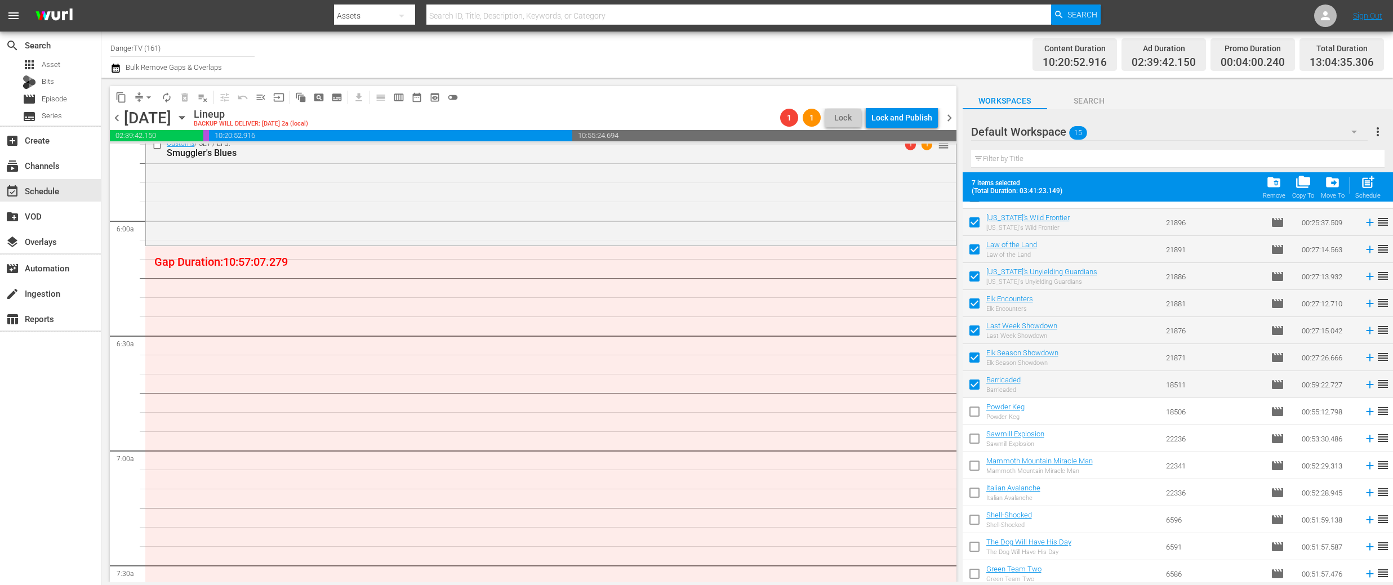
click at [971, 410] on input "checkbox" at bounding box center [975, 414] width 24 height 24
checkbox input "true"
click at [974, 437] on input "checkbox" at bounding box center [975, 441] width 24 height 24
checkbox input "true"
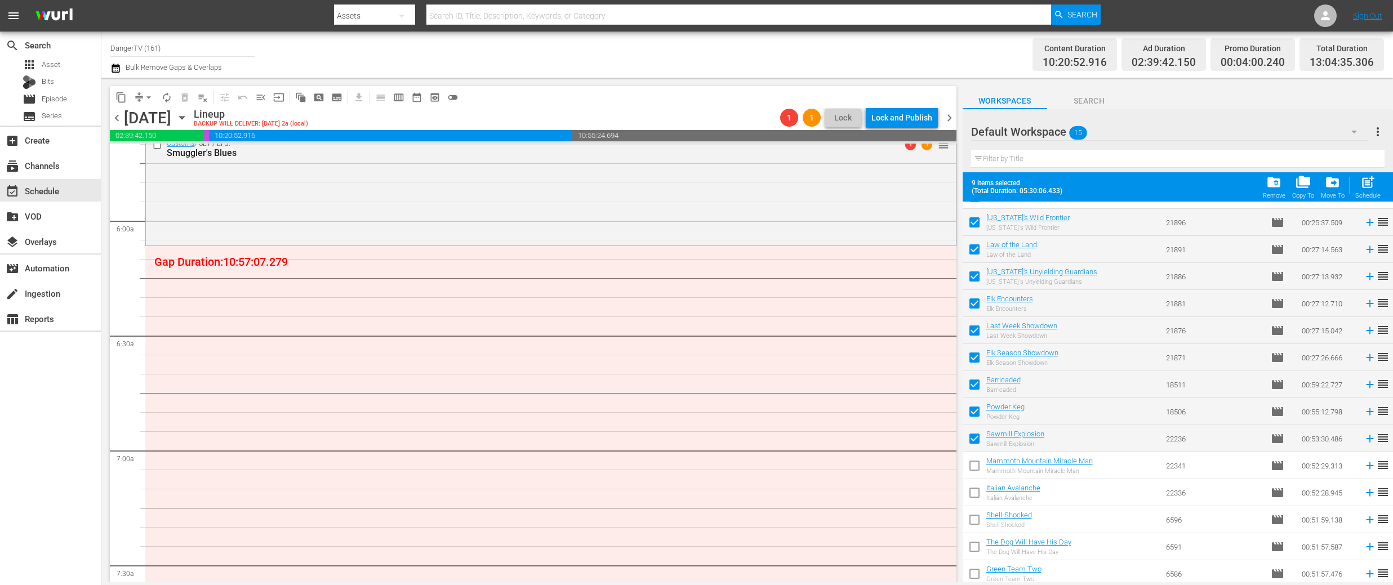
scroll to position [51, 0]
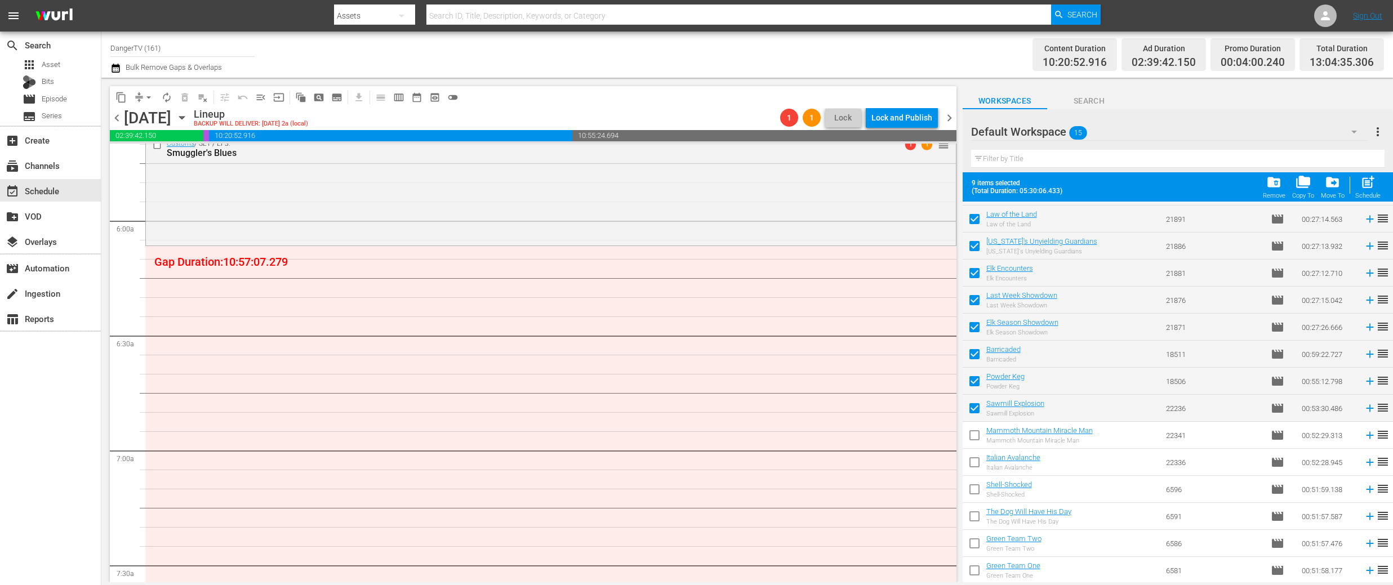
drag, startPoint x: 977, startPoint y: 432, endPoint x: 976, endPoint y: 446, distance: 14.1
click at [977, 432] on input "checkbox" at bounding box center [975, 438] width 24 height 24
checkbox input "true"
click at [976, 461] on input "checkbox" at bounding box center [975, 465] width 24 height 24
checkbox input "true"
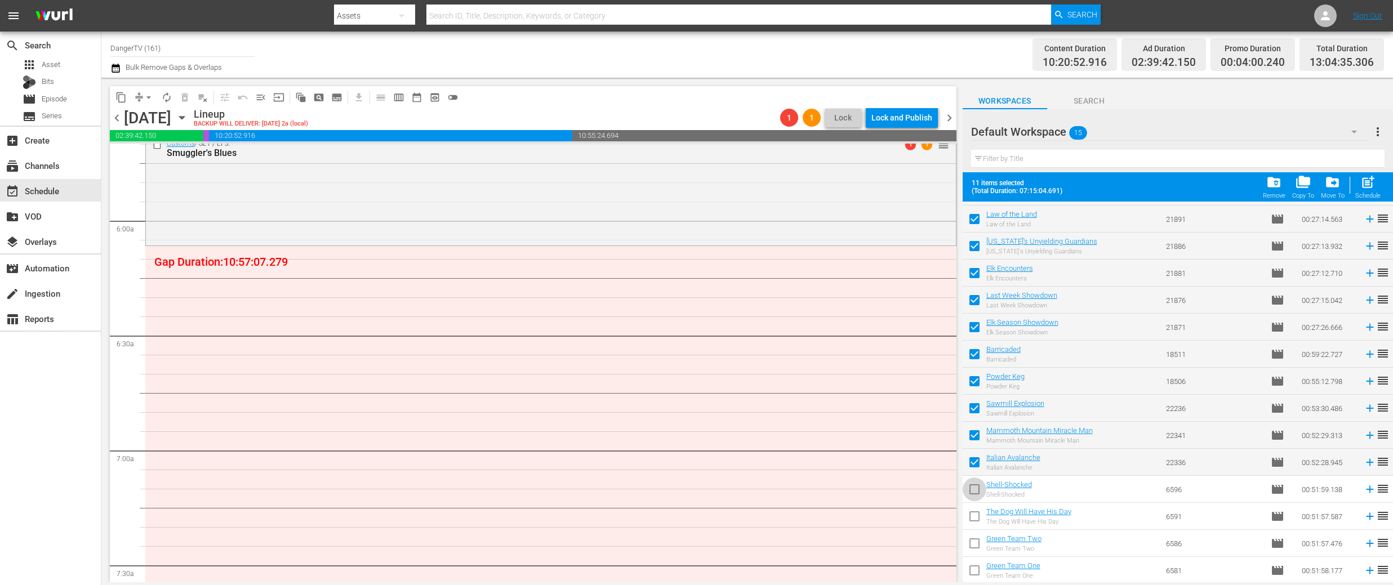
click at [976, 486] on input "checkbox" at bounding box center [975, 492] width 24 height 24
checkbox input "true"
click at [975, 516] on input "checkbox" at bounding box center [975, 519] width 24 height 24
checkbox input "true"
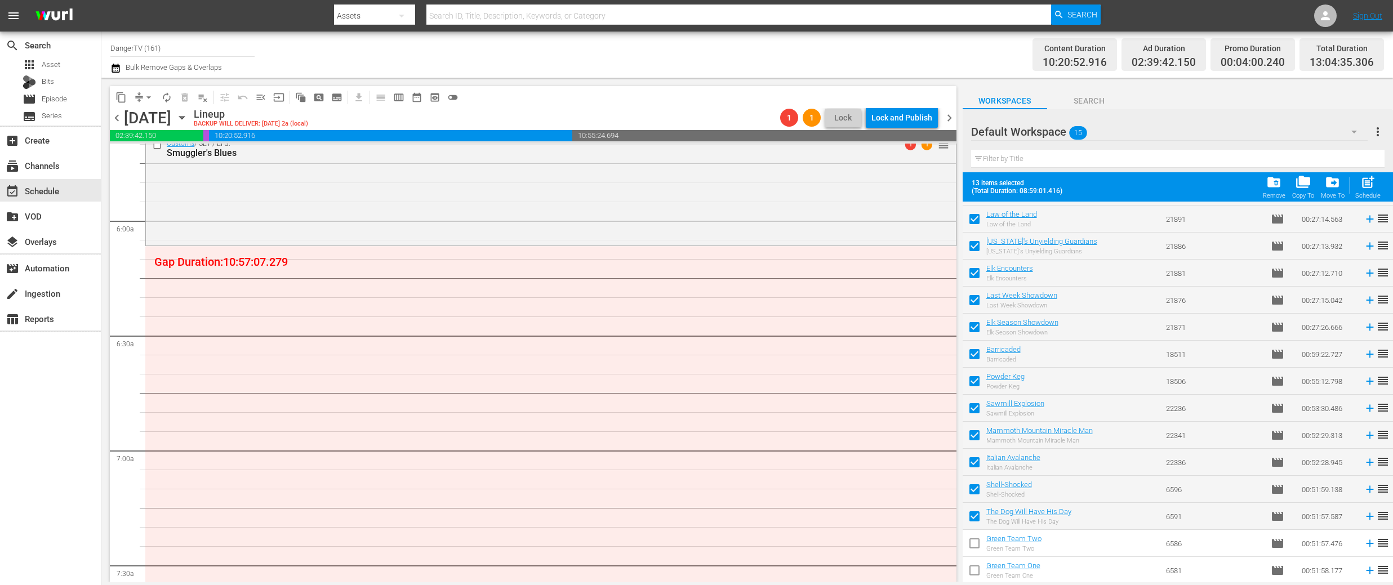
click at [975, 544] on input "checkbox" at bounding box center [975, 546] width 24 height 24
checkbox input "true"
drag, startPoint x: 975, startPoint y: 571, endPoint x: 983, endPoint y: 528, distance: 43.1
click at [975, 571] on input "checkbox" at bounding box center [975, 573] width 24 height 24
checkbox input "true"
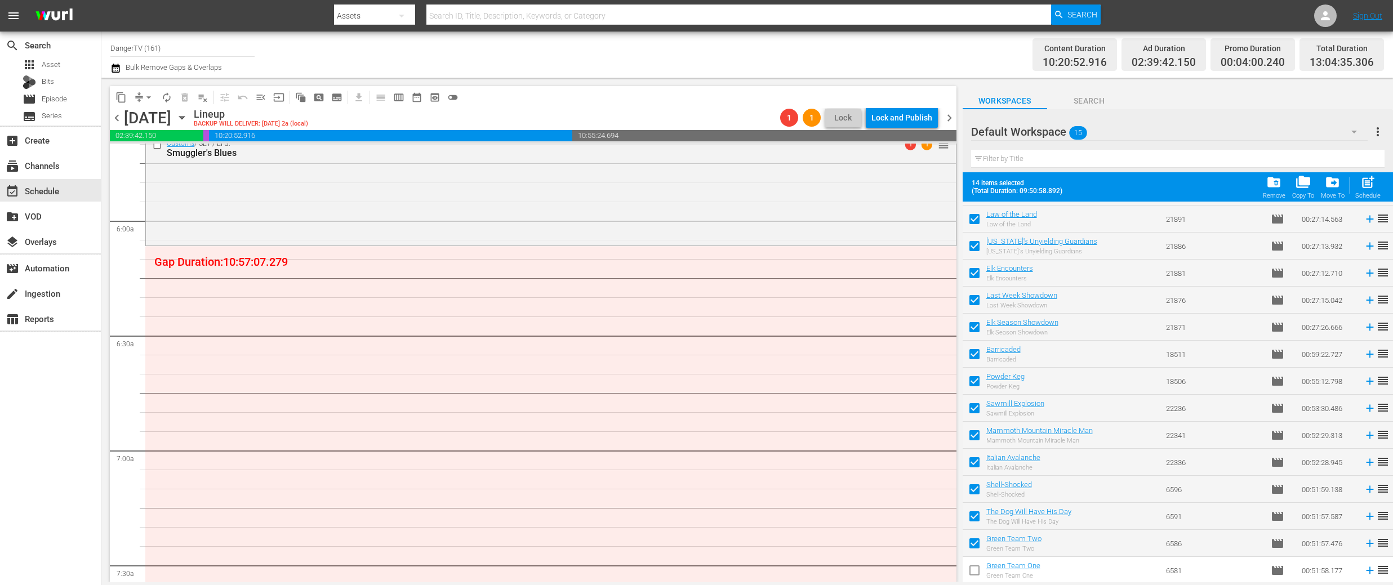
checkbox input "true"
drag, startPoint x: 976, startPoint y: 543, endPoint x: 981, endPoint y: 557, distance: 14.3
click at [976, 543] on input "checkbox" at bounding box center [975, 546] width 24 height 24
checkbox input "false"
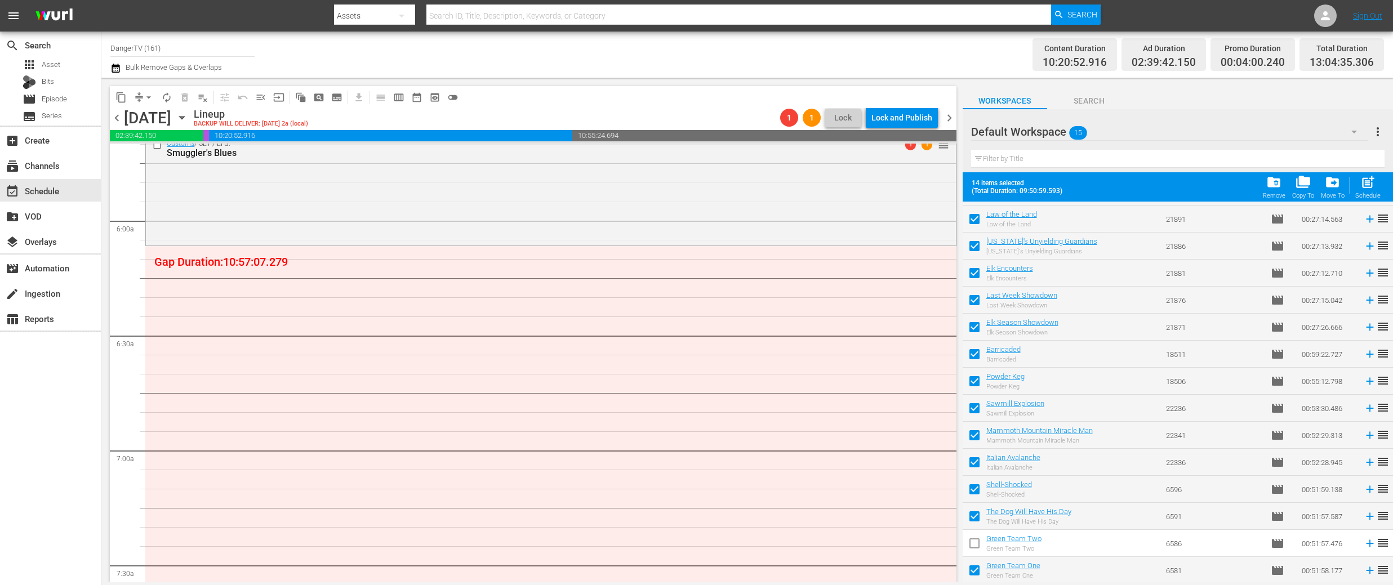
click at [979, 569] on input "checkbox" at bounding box center [975, 573] width 24 height 24
checkbox input "false"
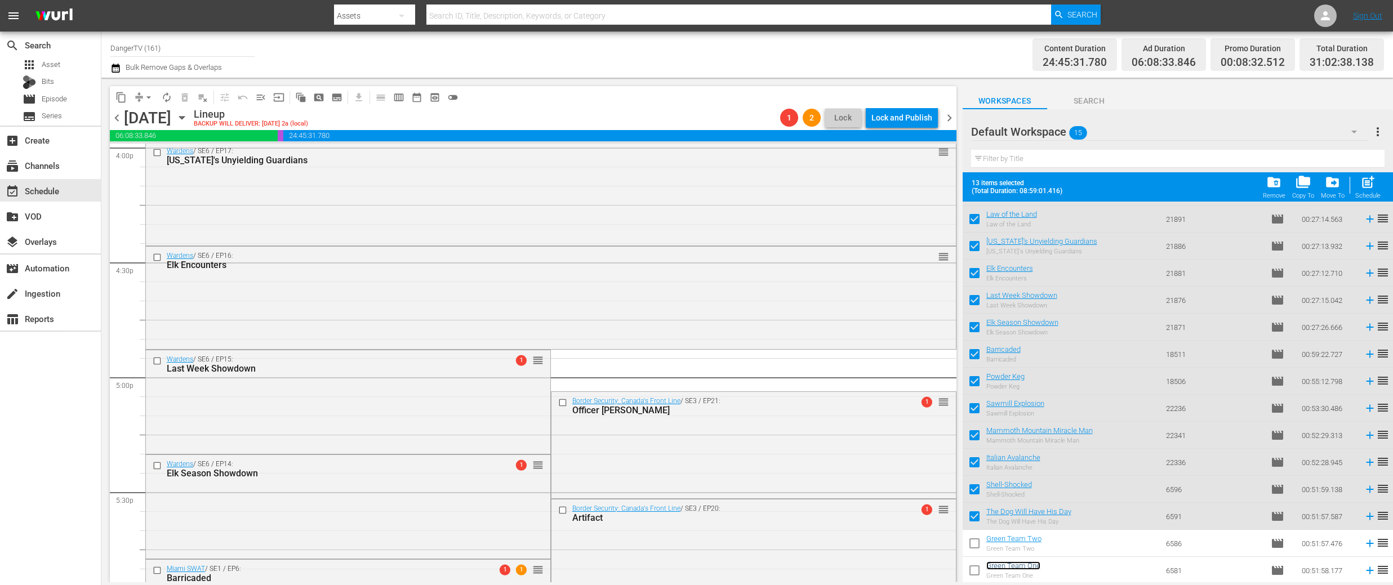
scroll to position [3667, 0]
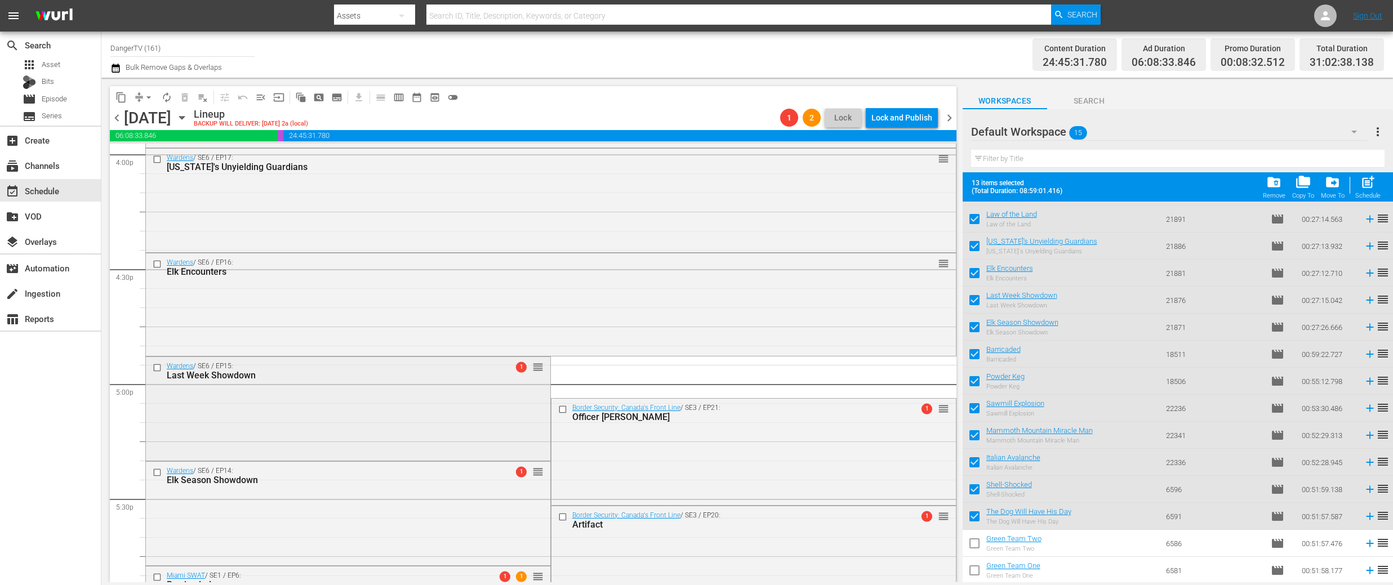
click at [158, 364] on input "checkbox" at bounding box center [159, 368] width 12 height 10
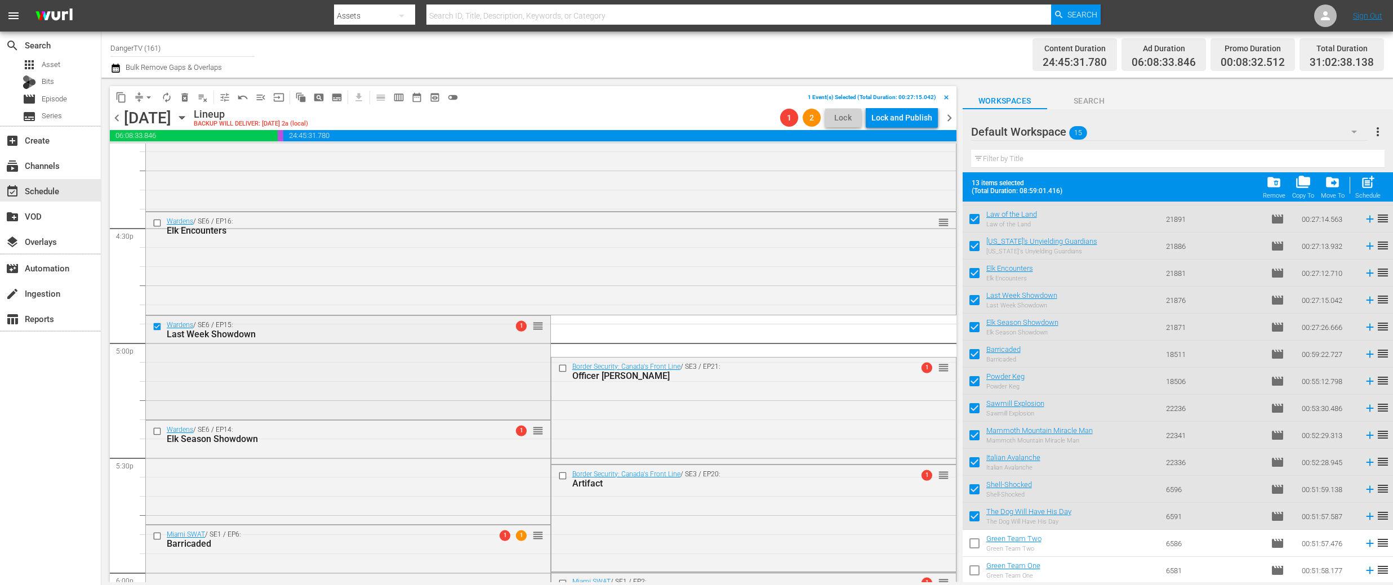
scroll to position [3805, 0]
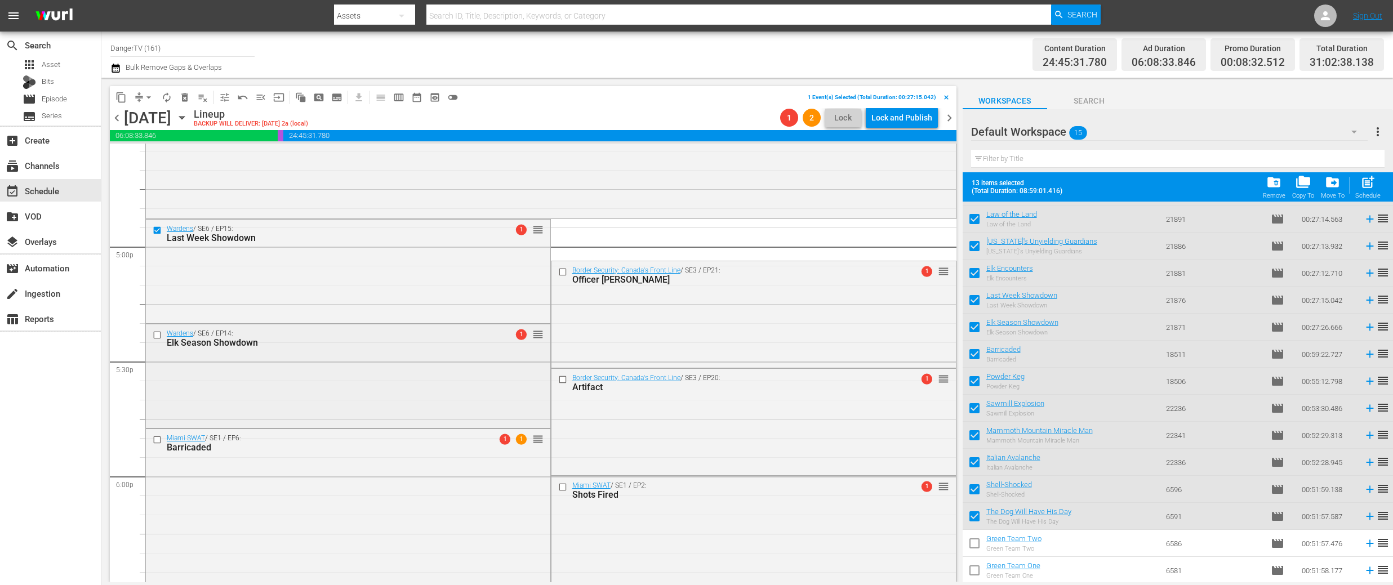
click at [158, 334] on input "checkbox" at bounding box center [159, 336] width 12 height 10
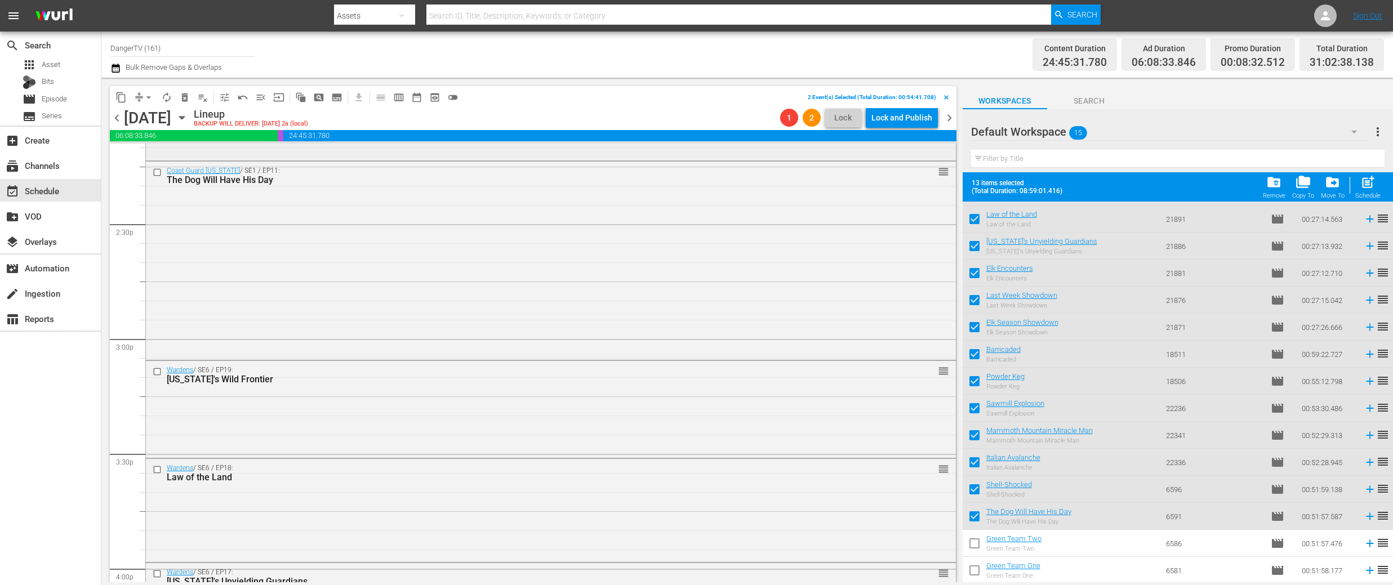
scroll to position [3273, 0]
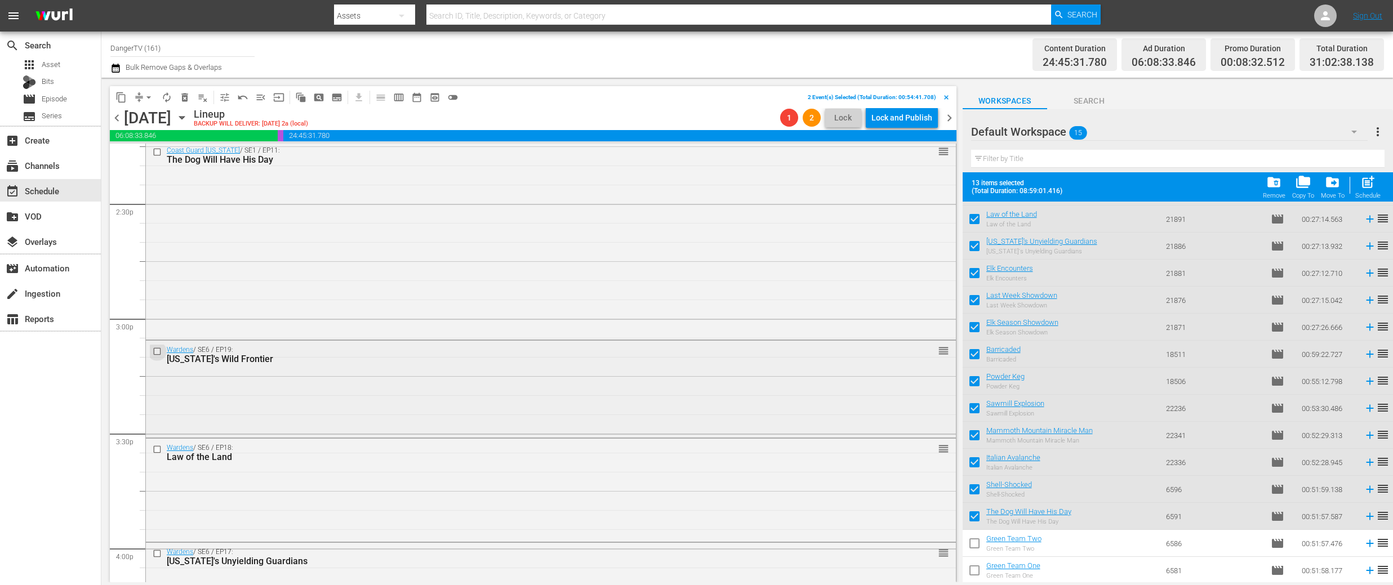
click at [159, 352] on input "checkbox" at bounding box center [159, 351] width 12 height 10
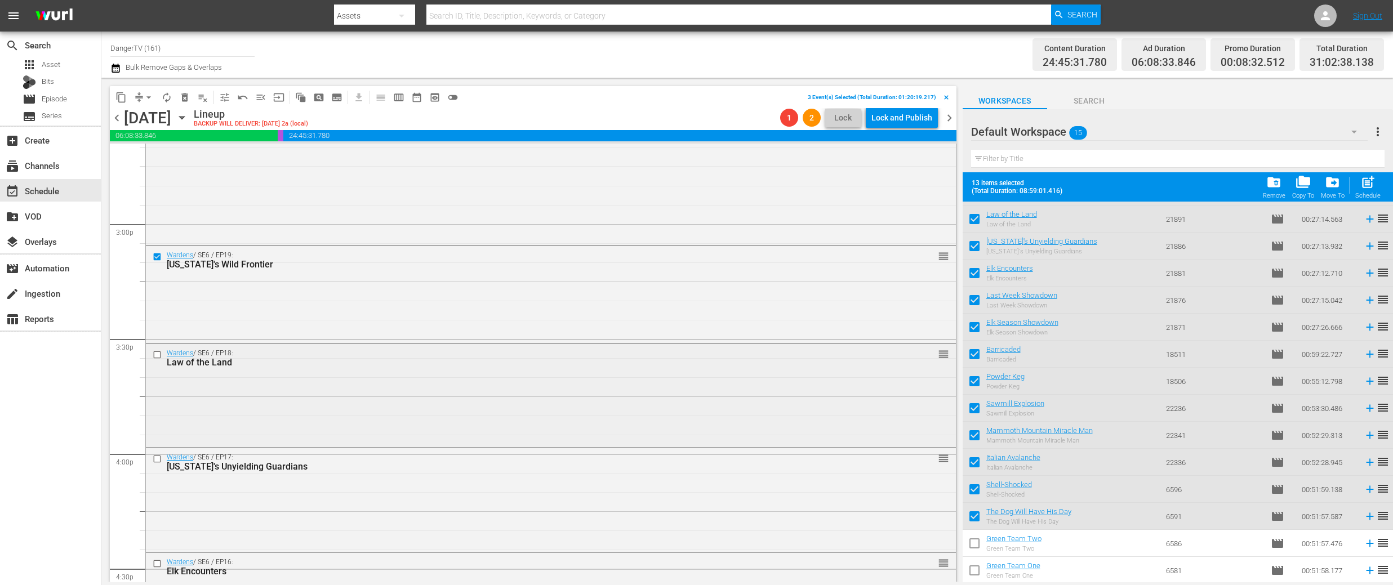
click at [156, 355] on input "checkbox" at bounding box center [159, 355] width 12 height 10
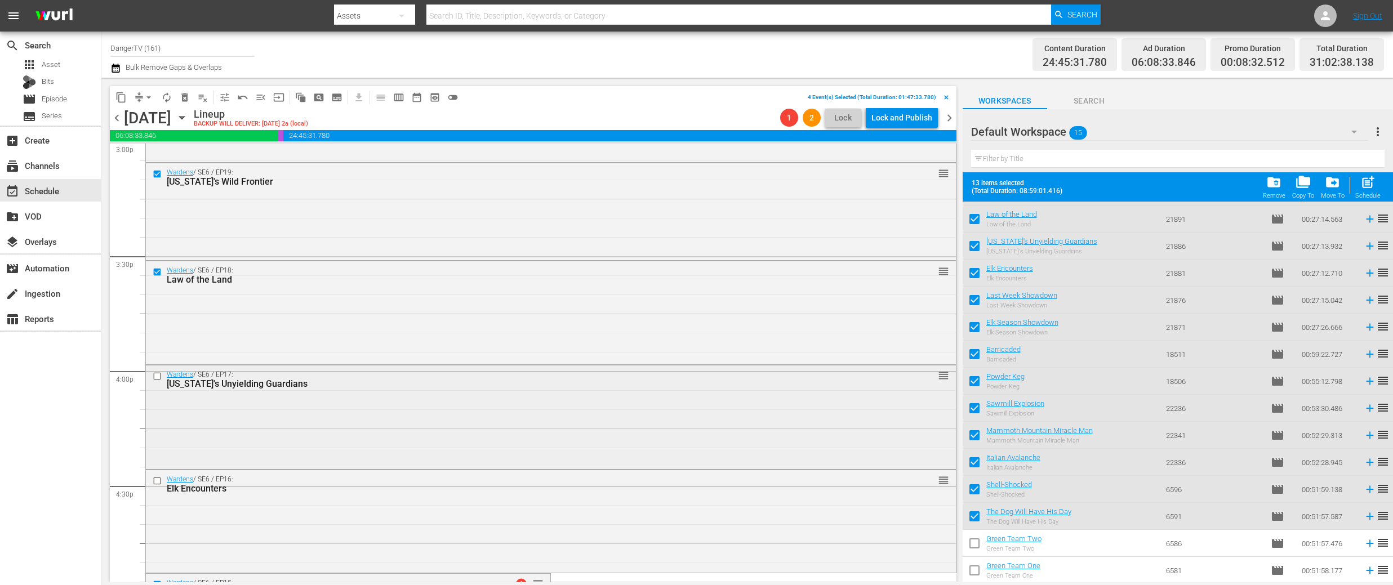
click at [158, 379] on input "checkbox" at bounding box center [159, 377] width 12 height 10
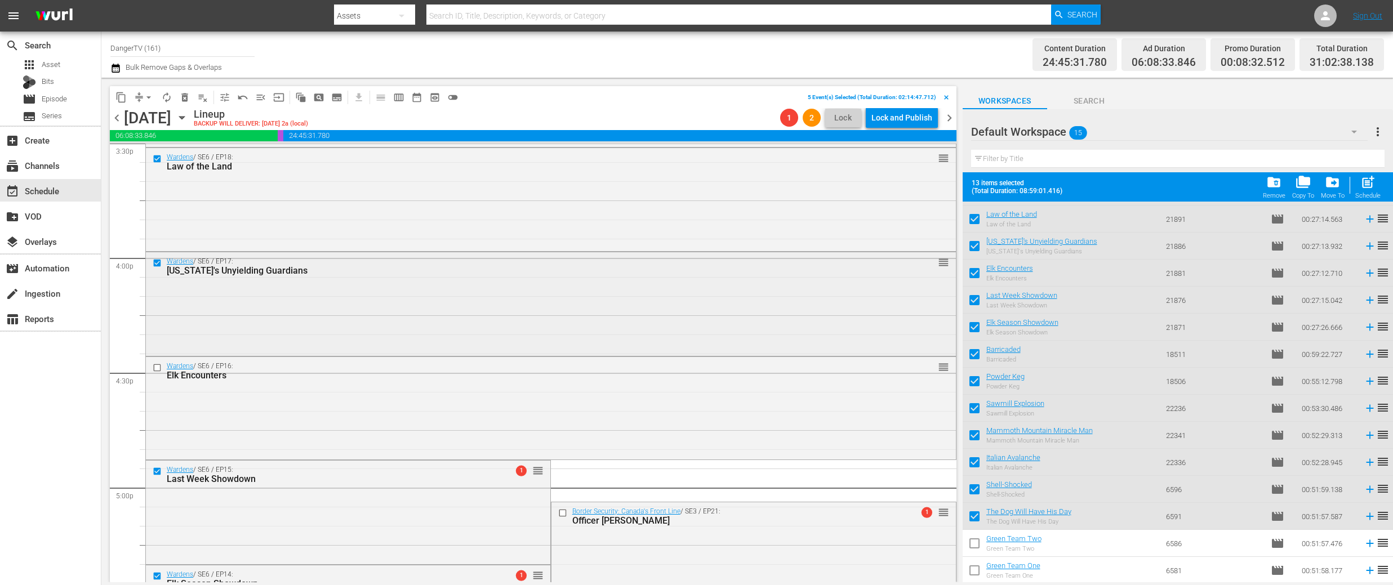
scroll to position [3615, 0]
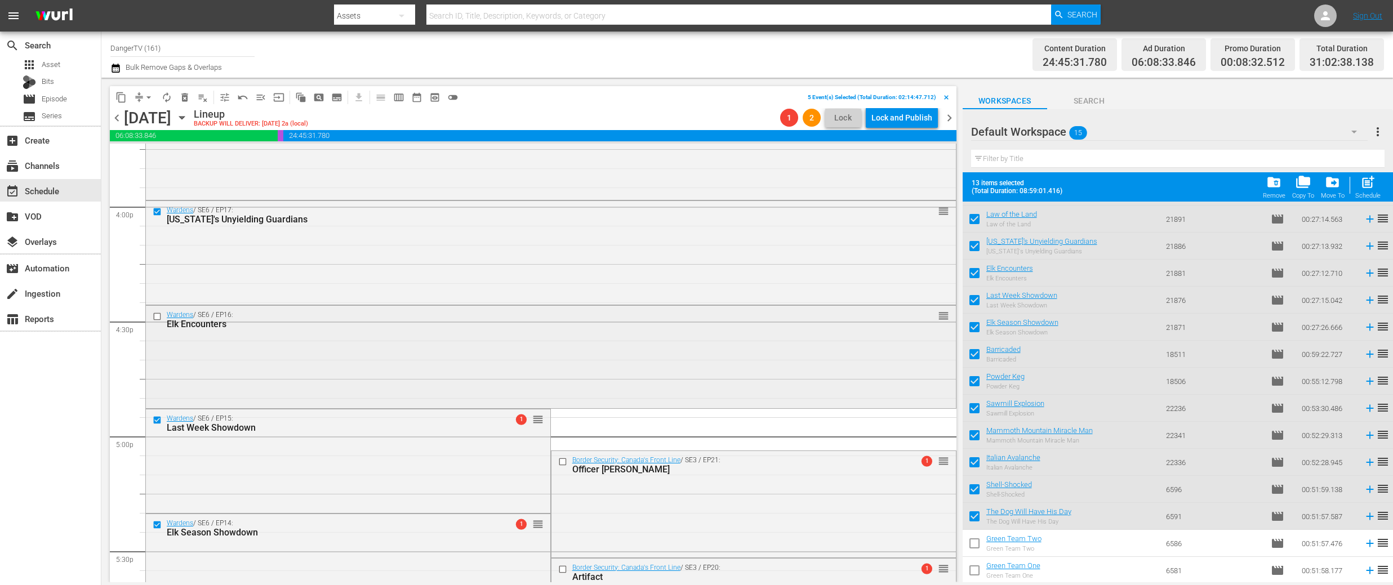
click at [157, 318] on input "checkbox" at bounding box center [159, 317] width 12 height 10
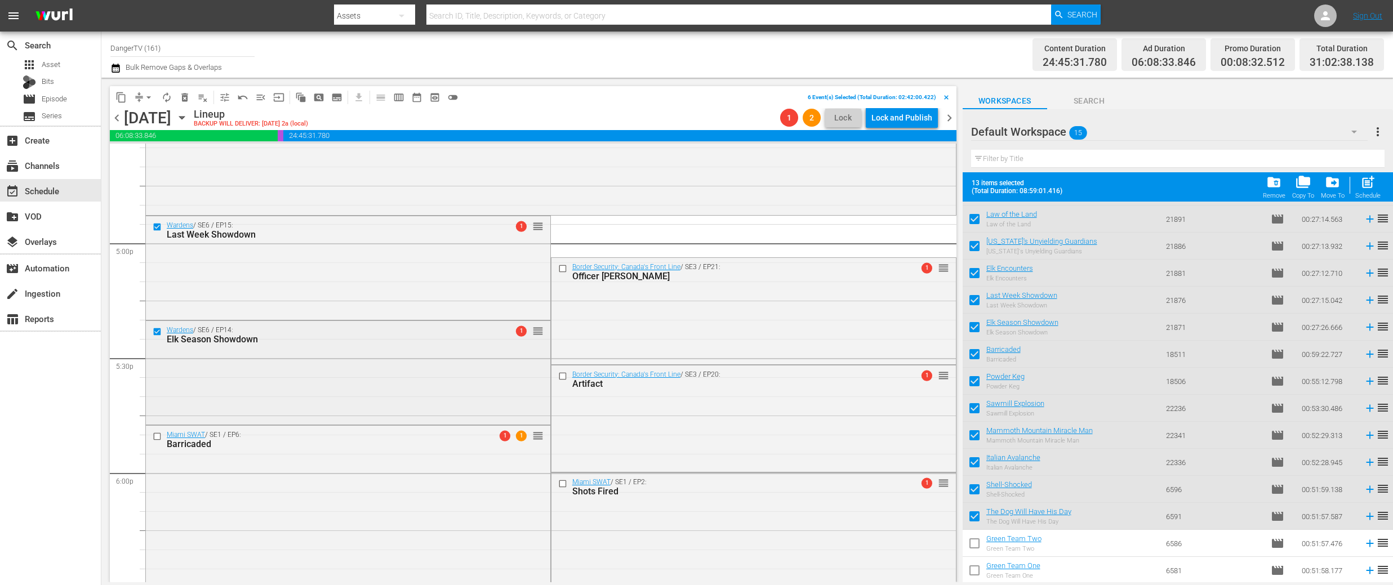
scroll to position [3810, 0]
click at [155, 435] on input "checkbox" at bounding box center [159, 435] width 12 height 10
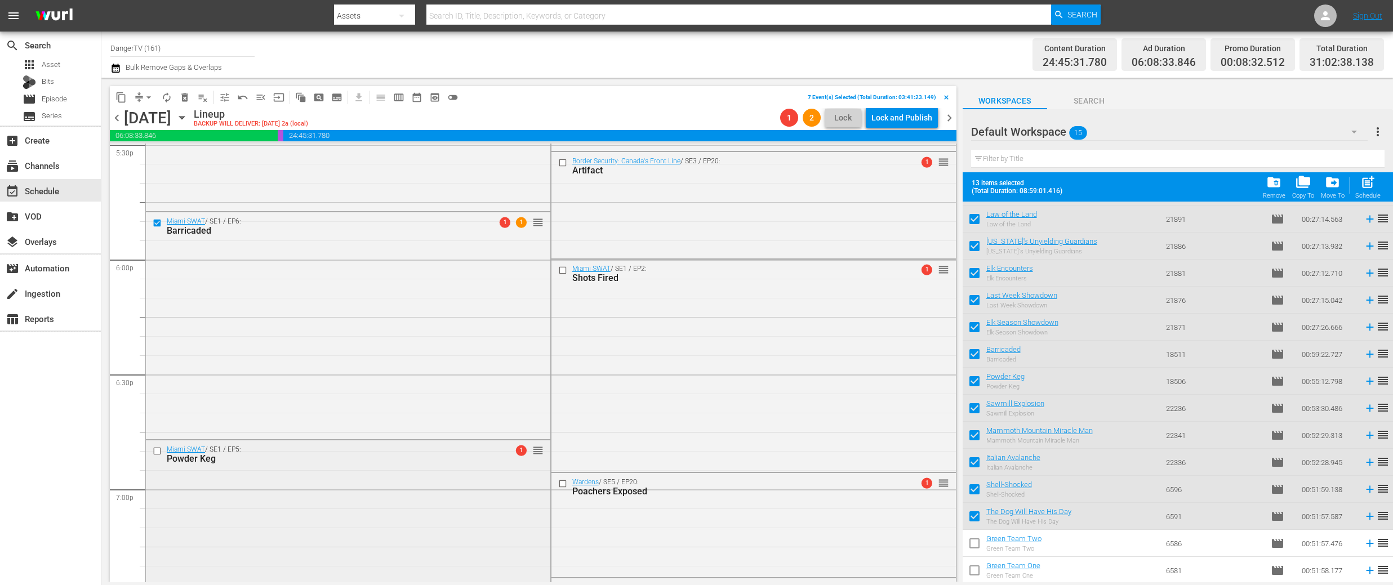
scroll to position [4076, 0]
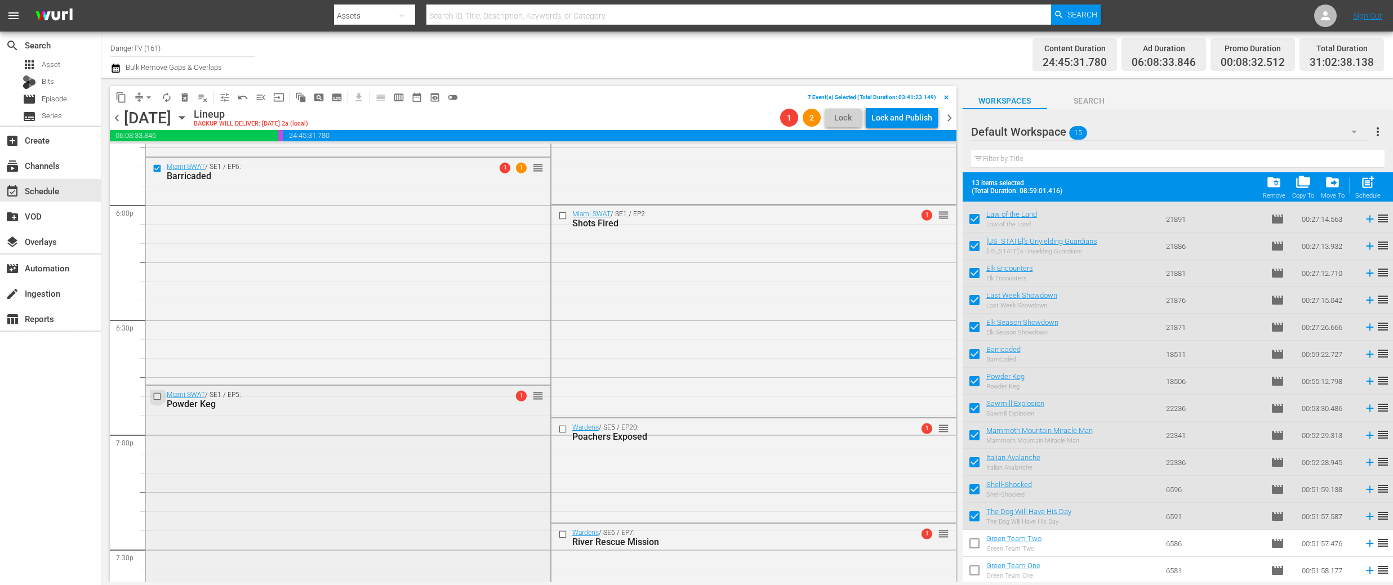
click at [158, 395] on input "checkbox" at bounding box center [159, 397] width 12 height 10
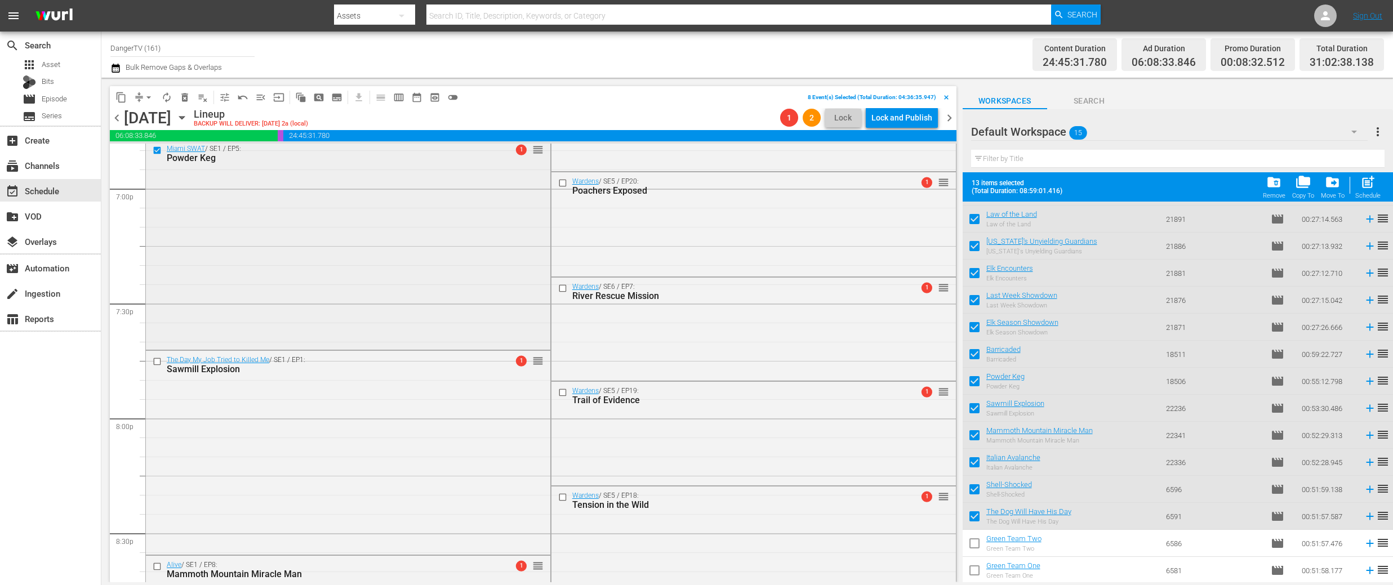
scroll to position [4337, 0]
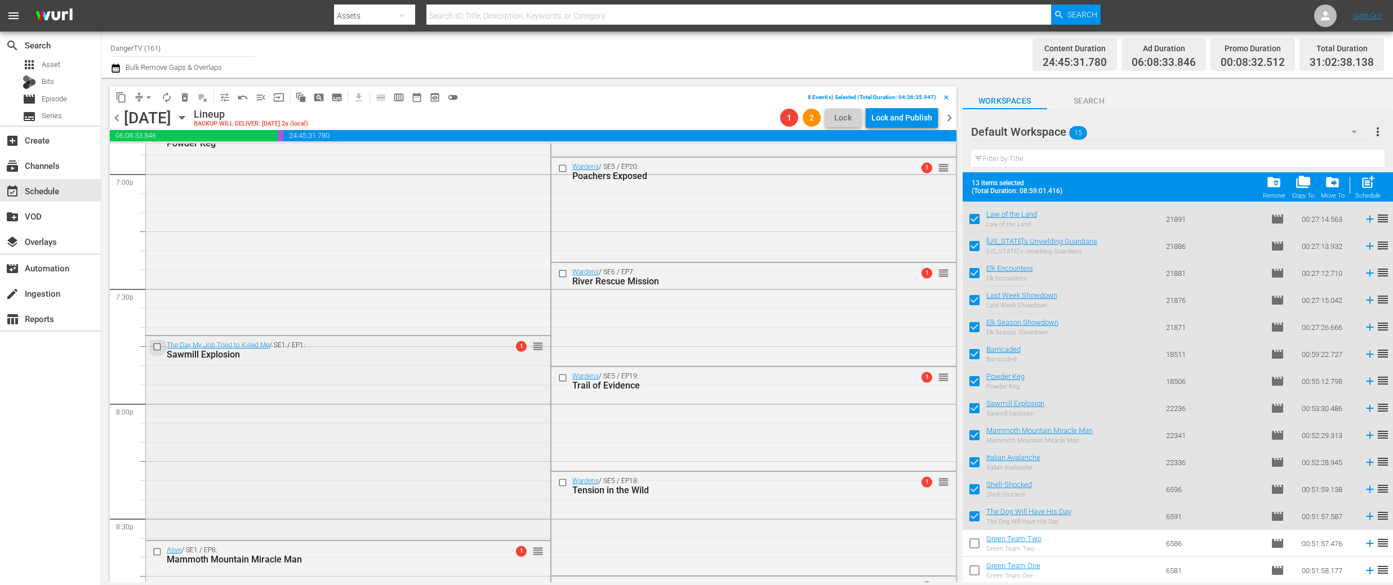
click at [154, 345] on input "checkbox" at bounding box center [159, 347] width 12 height 10
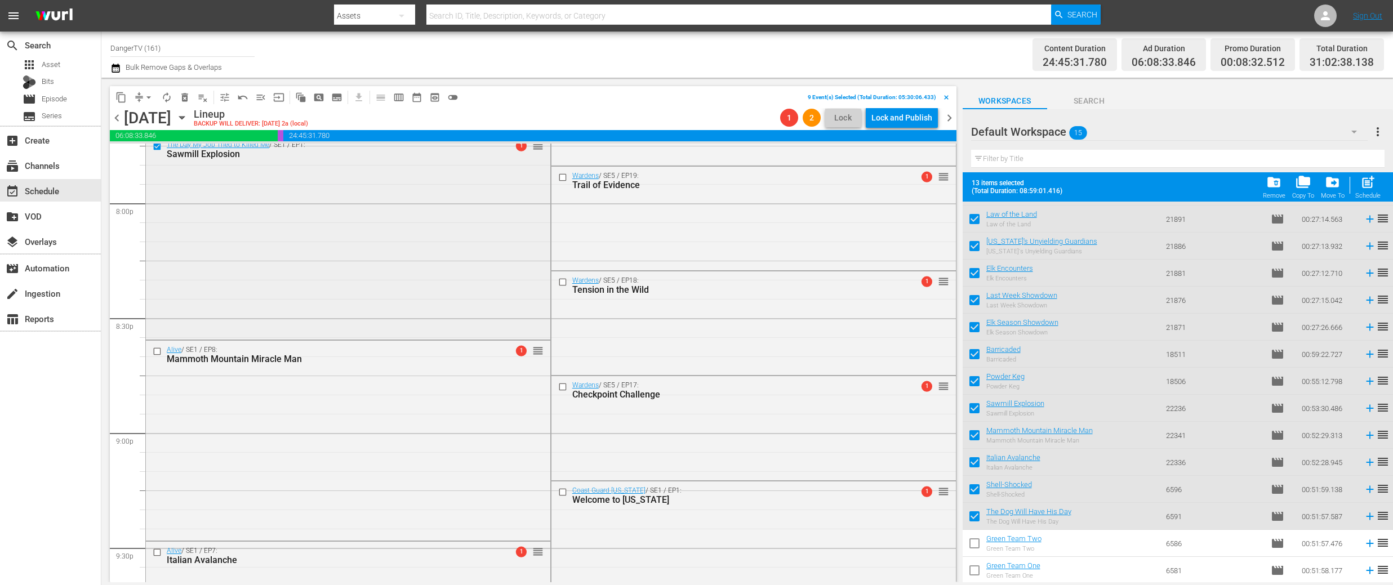
scroll to position [4563, 0]
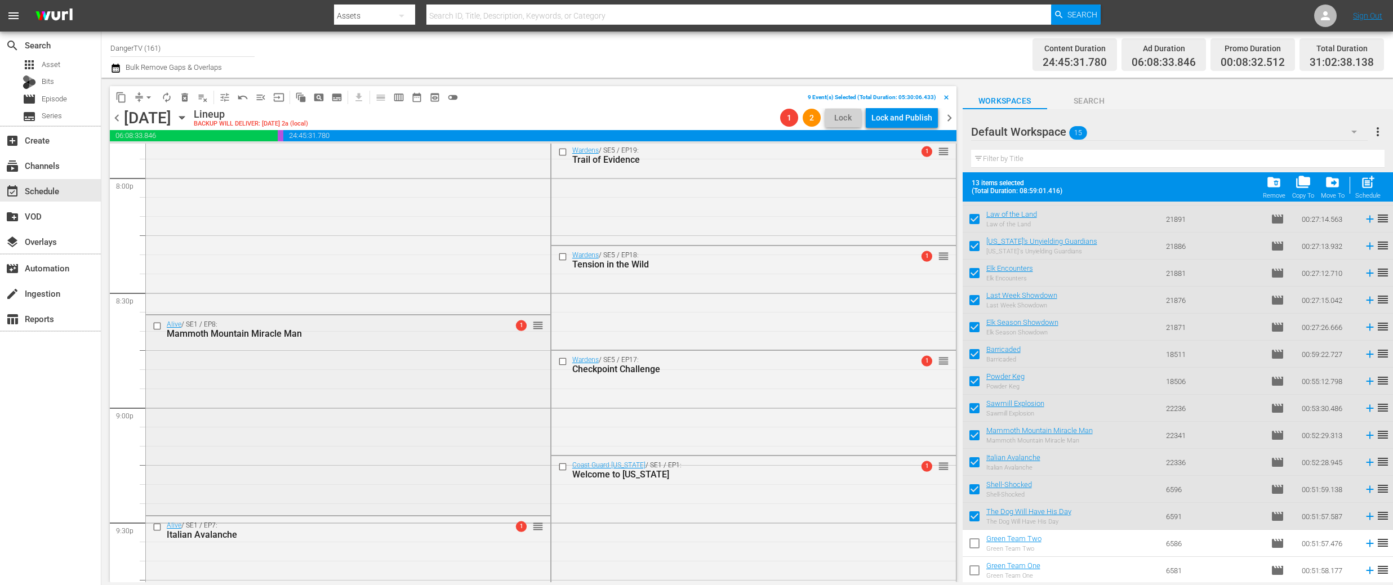
click at [155, 325] on input "checkbox" at bounding box center [159, 327] width 12 height 10
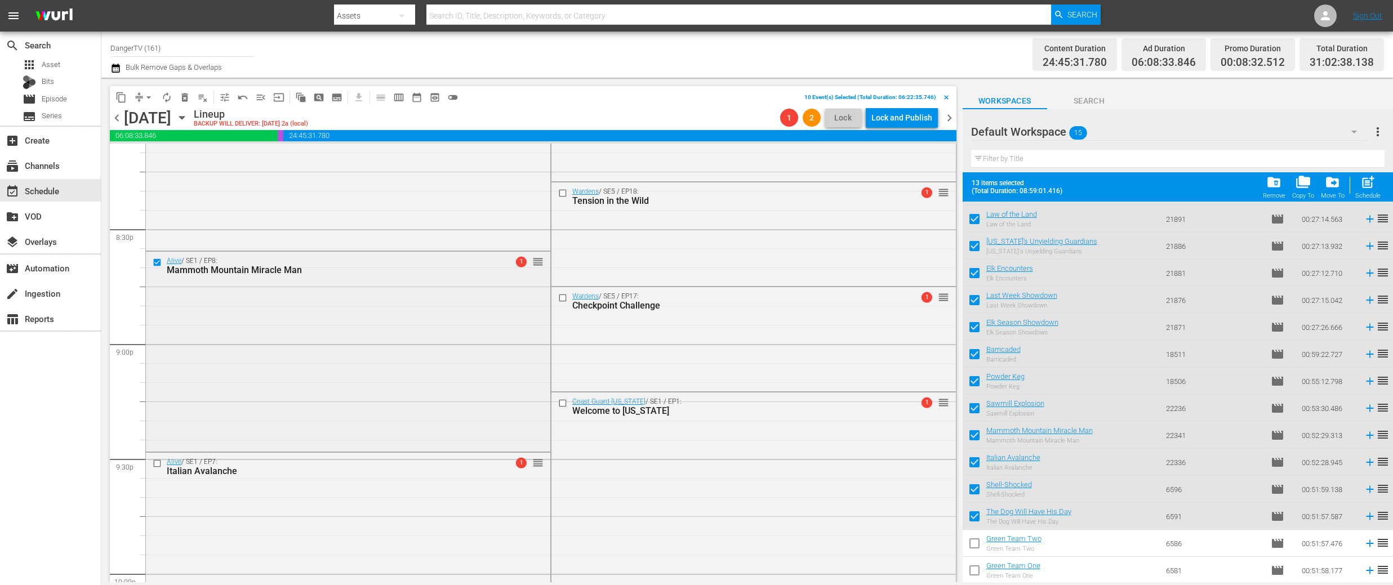
scroll to position [4701, 0]
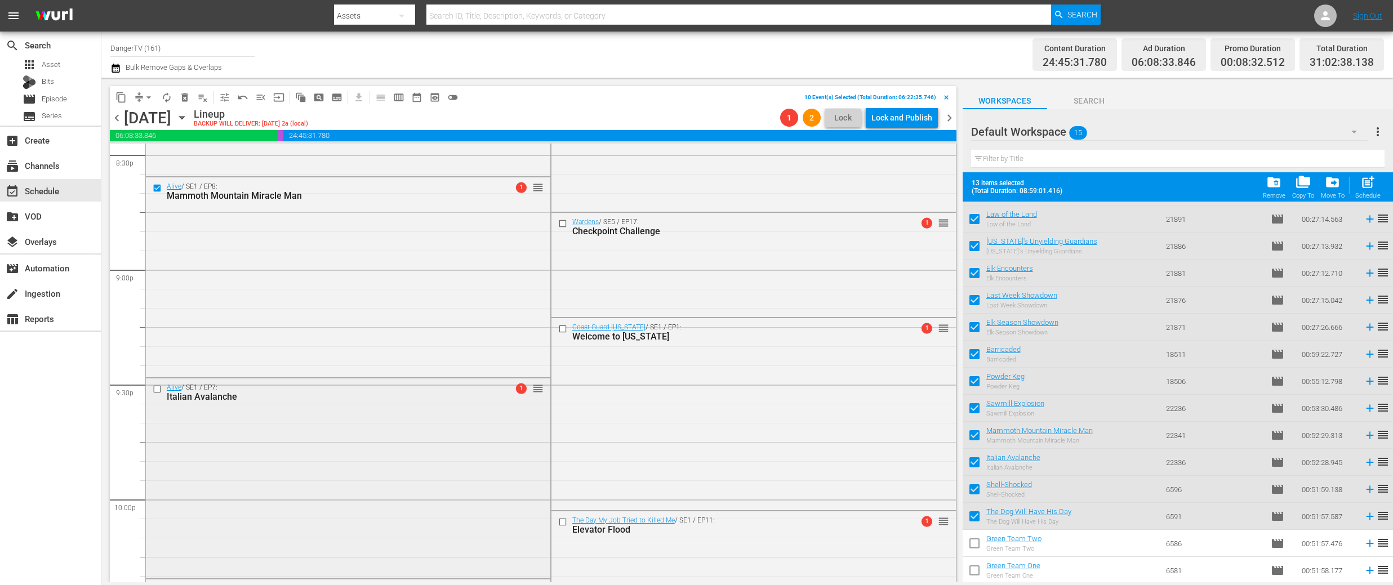
click at [159, 388] on input "checkbox" at bounding box center [159, 389] width 12 height 10
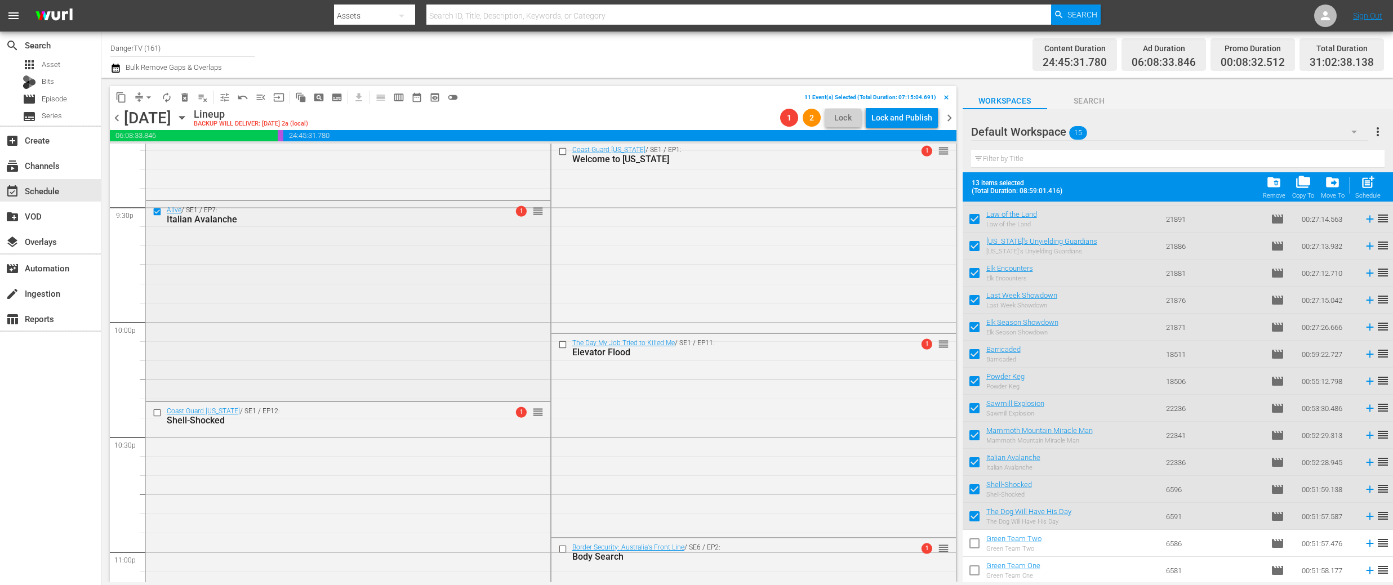
scroll to position [4930, 0]
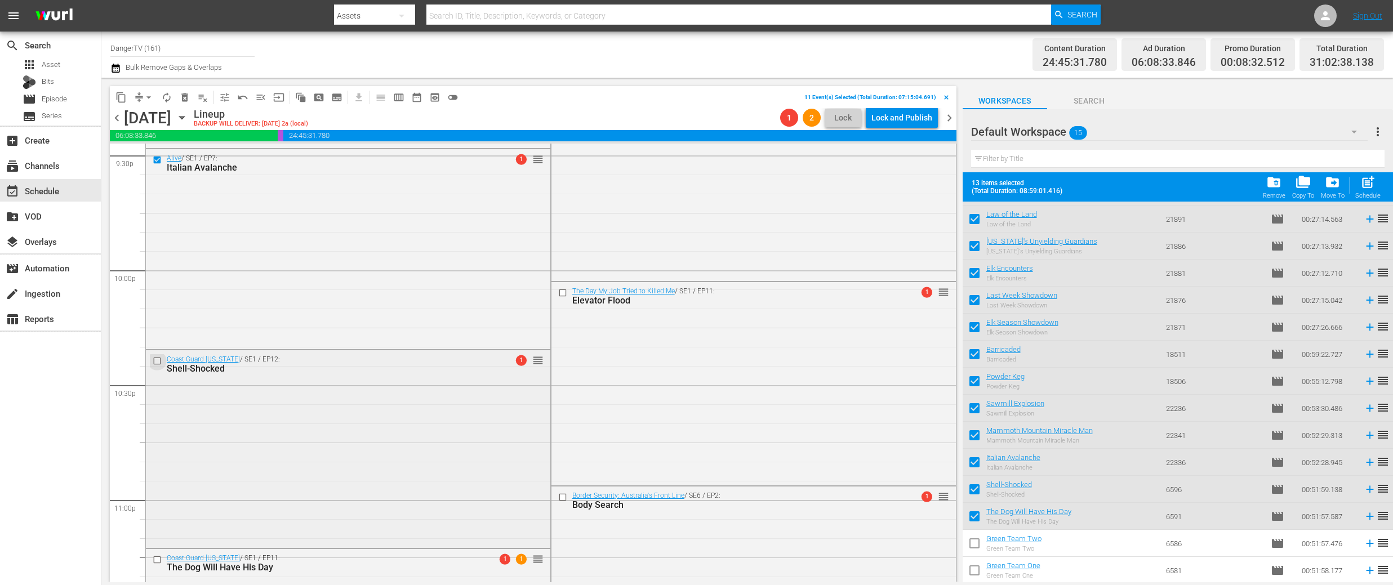
click at [157, 359] on input "checkbox" at bounding box center [159, 362] width 12 height 10
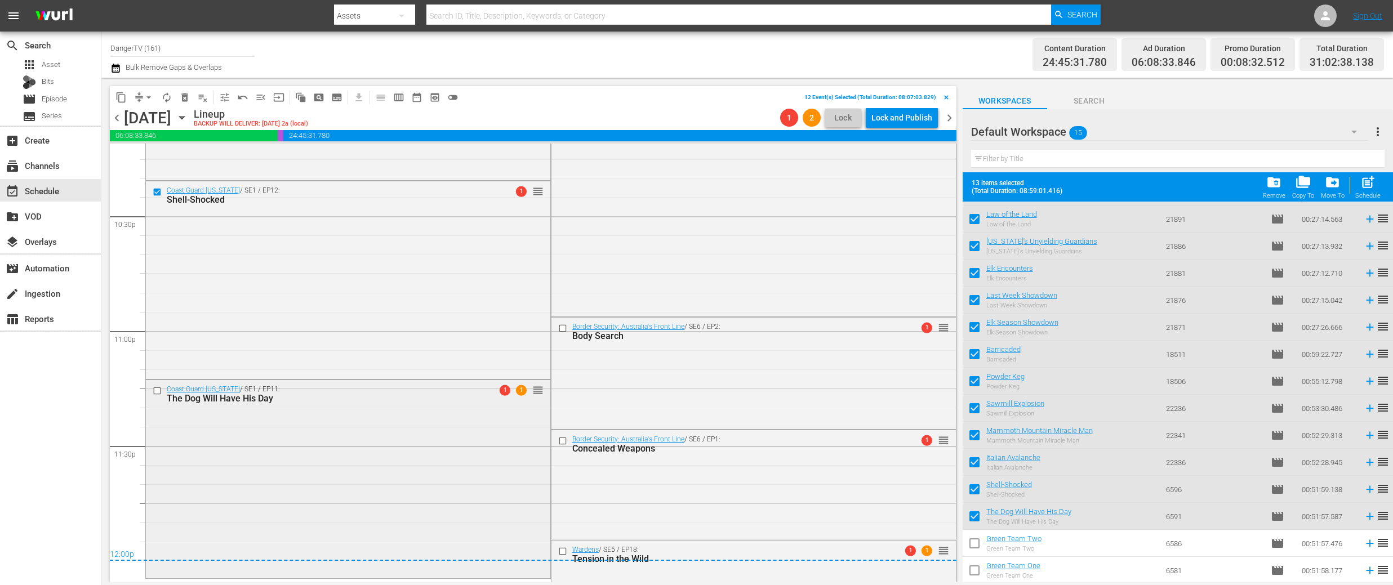
scroll to position [5113, 0]
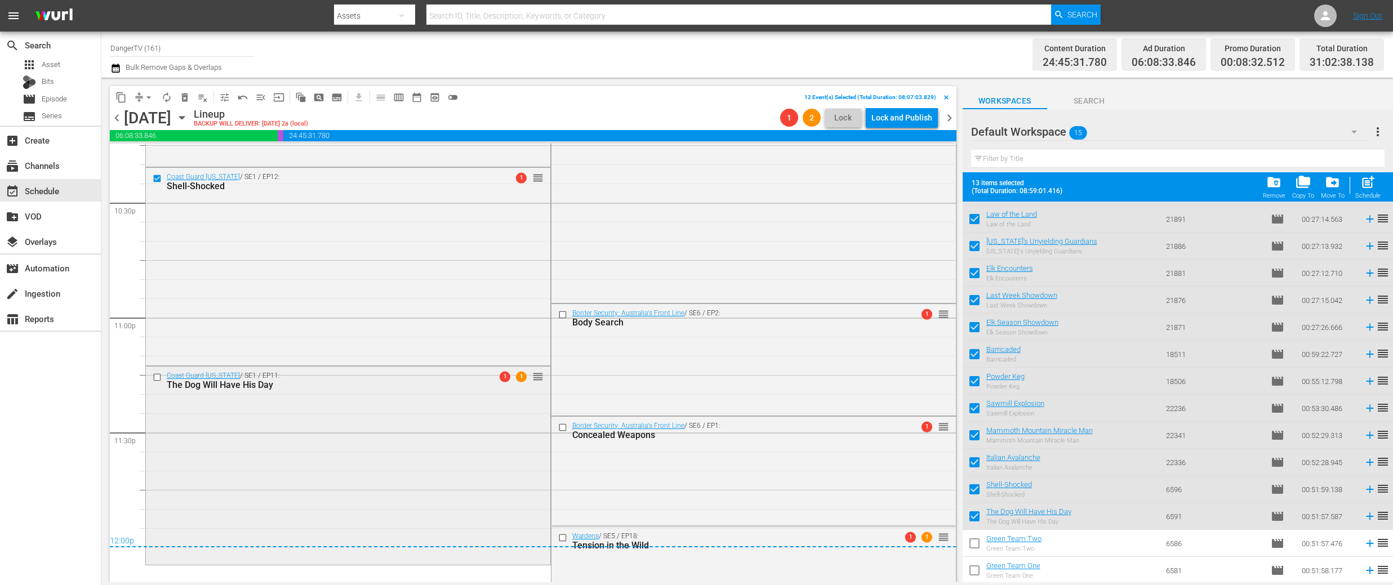
click at [158, 377] on input "checkbox" at bounding box center [159, 378] width 12 height 10
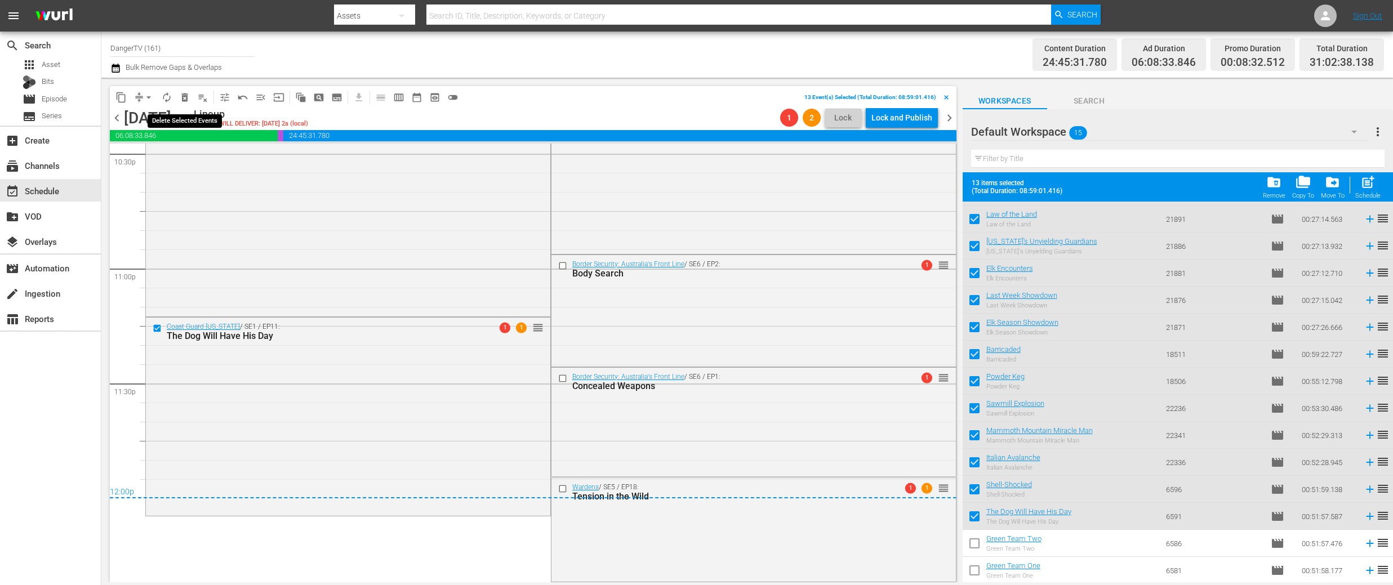
click at [186, 94] on span "delete_forever_outlined" at bounding box center [184, 97] width 11 height 11
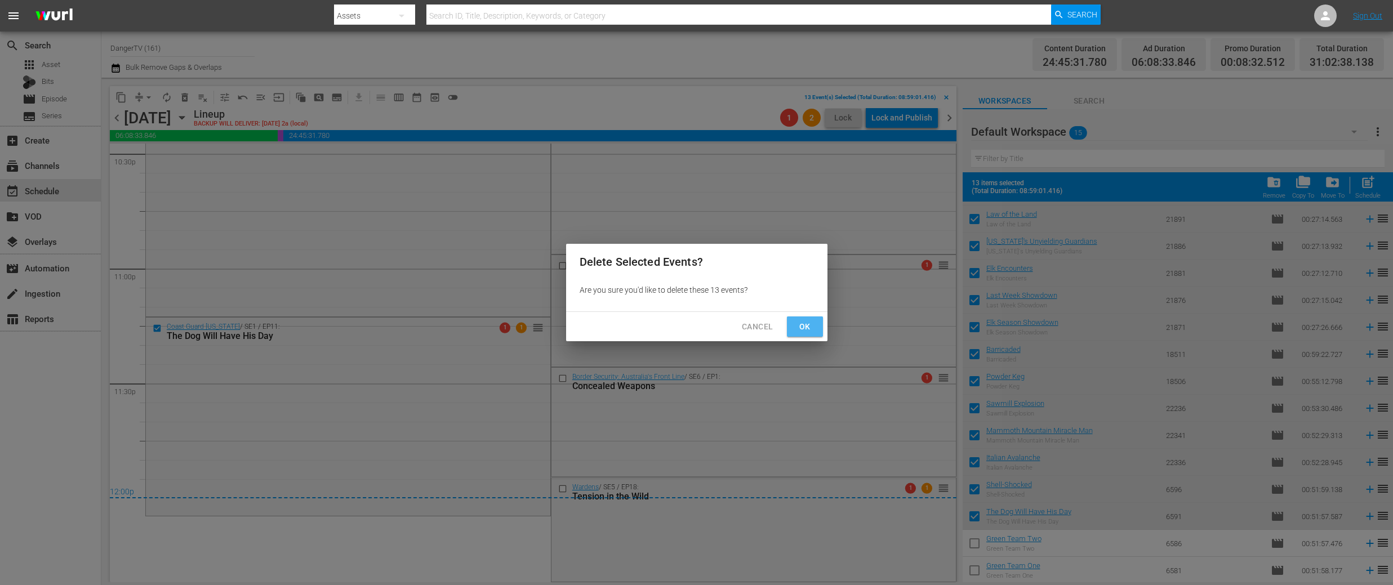
click at [811, 327] on span "Ok" at bounding box center [805, 327] width 18 height 14
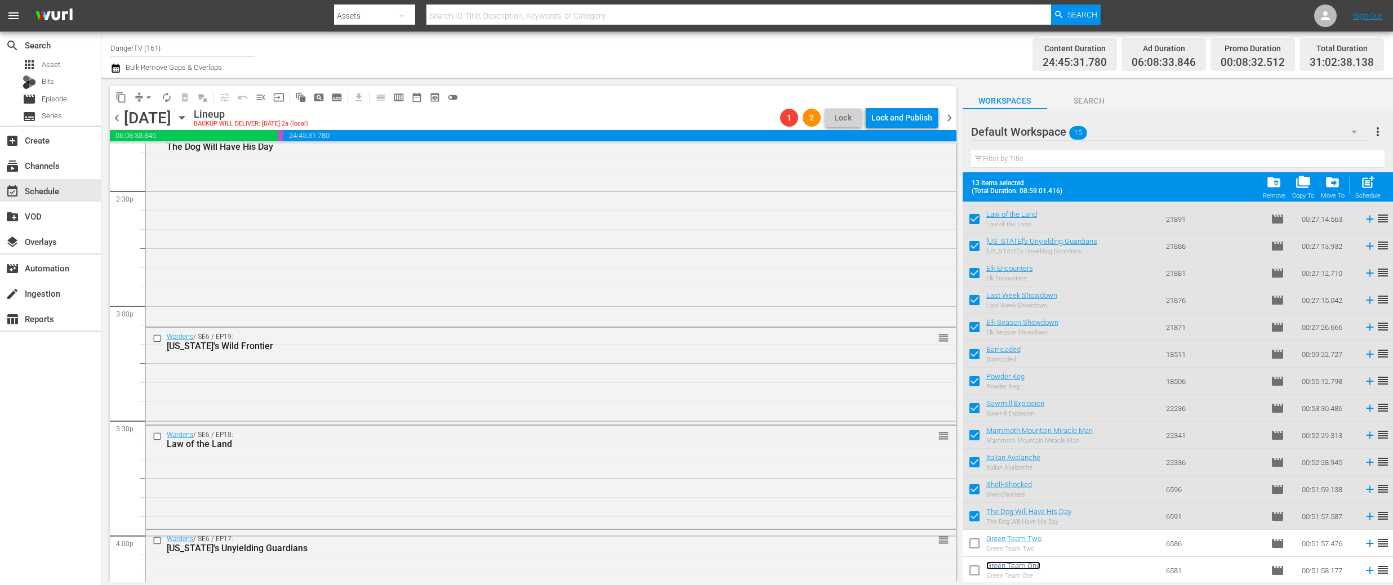
scroll to position [3304, 0]
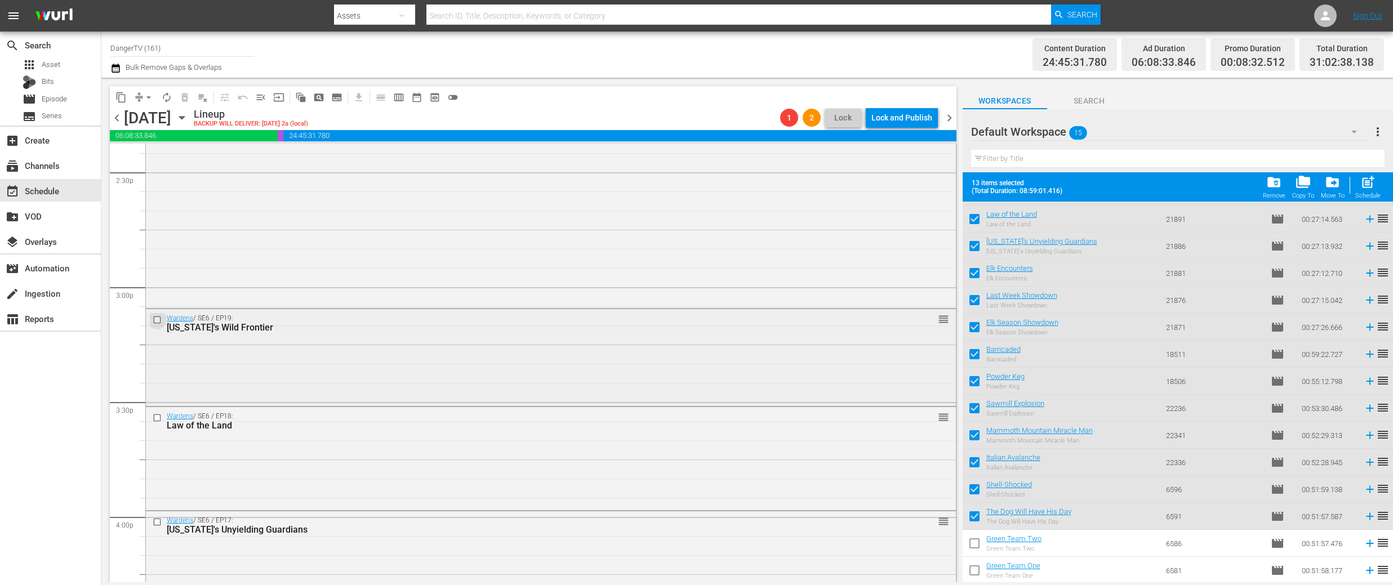
click at [157, 321] on input "checkbox" at bounding box center [159, 320] width 12 height 10
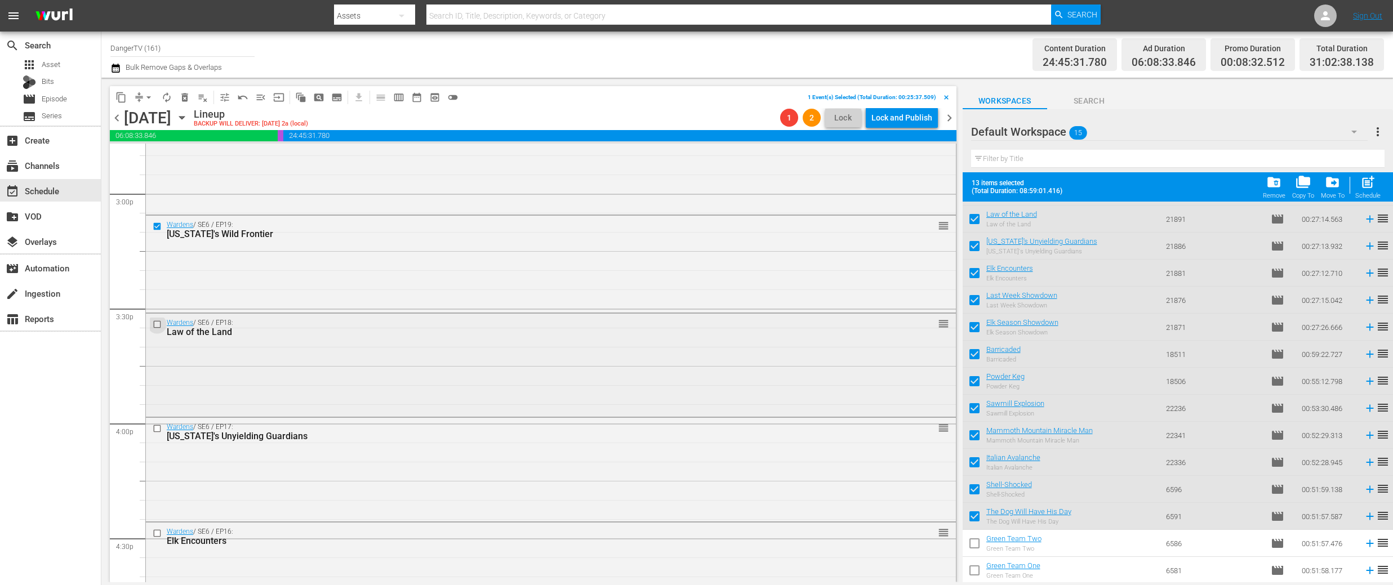
click at [157, 322] on input "checkbox" at bounding box center [159, 325] width 12 height 10
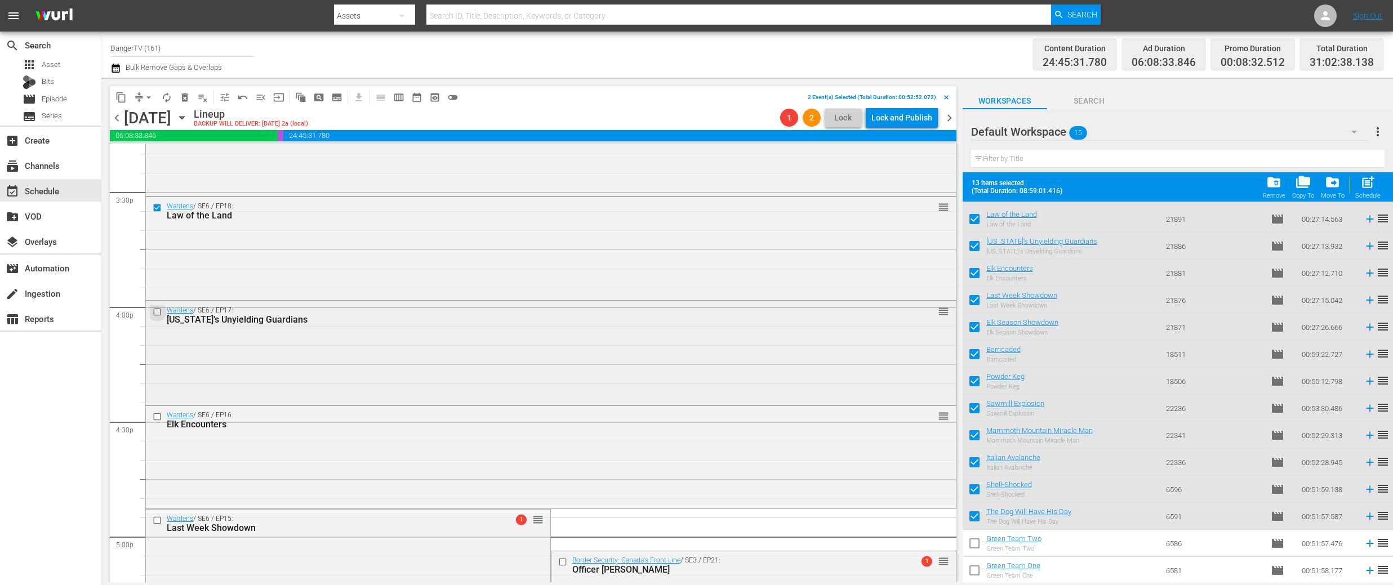
click at [162, 311] on input "checkbox" at bounding box center [159, 313] width 12 height 10
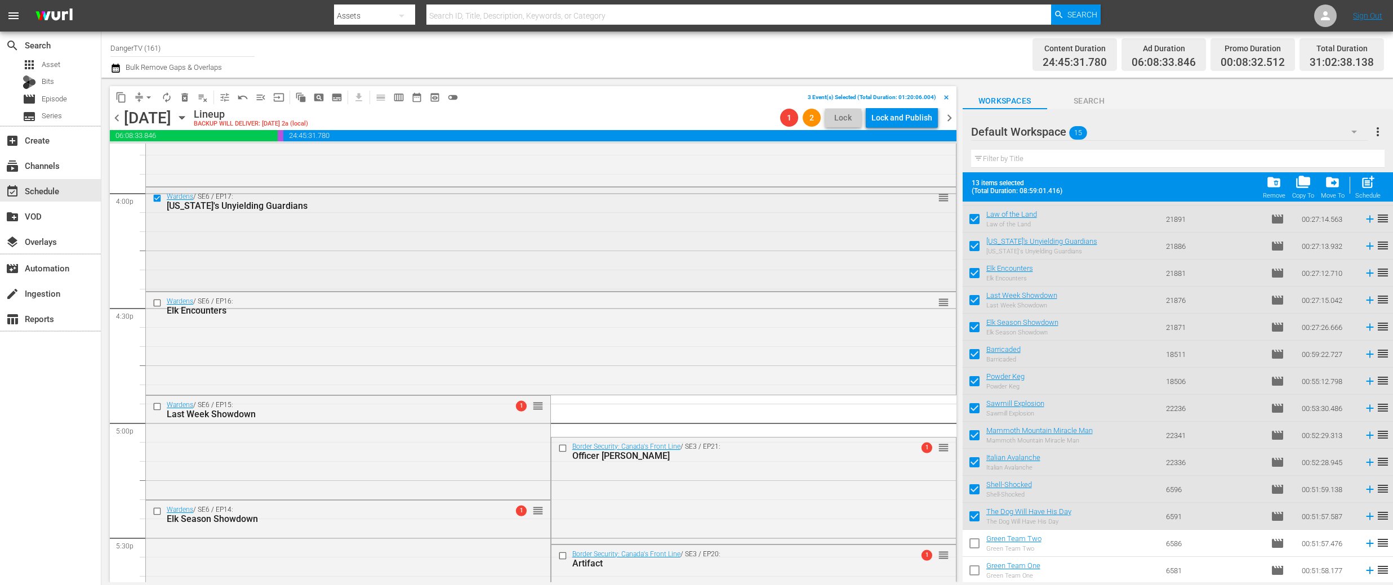
scroll to position [3635, 0]
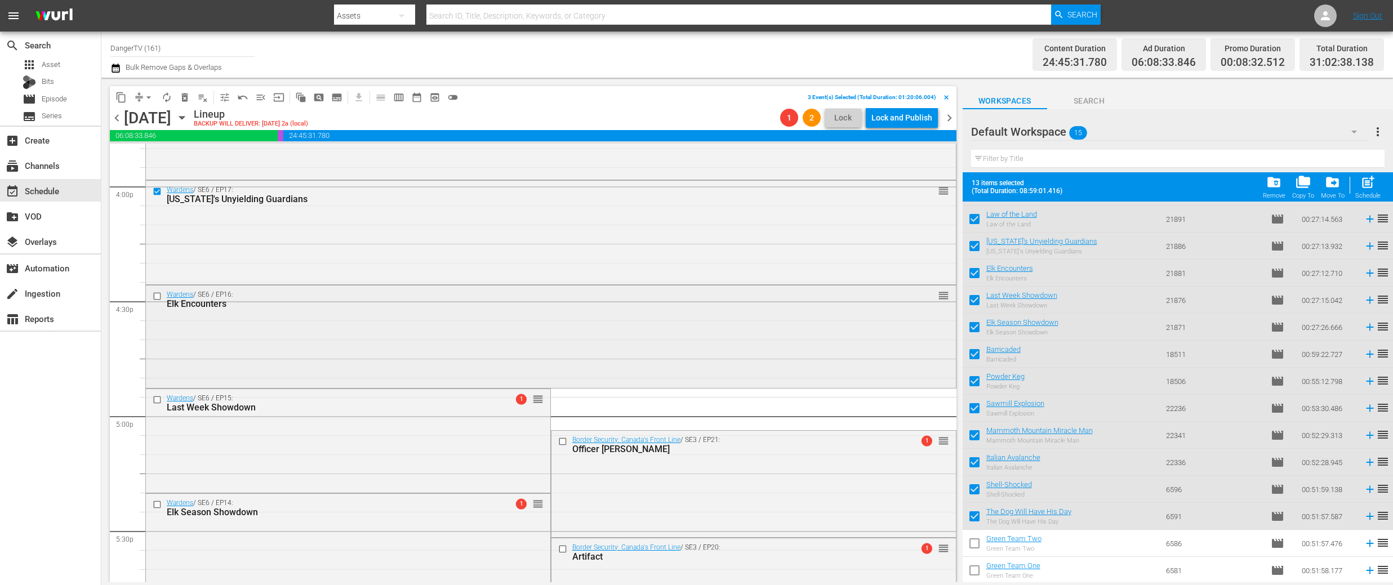
click at [159, 297] on input "checkbox" at bounding box center [159, 297] width 12 height 10
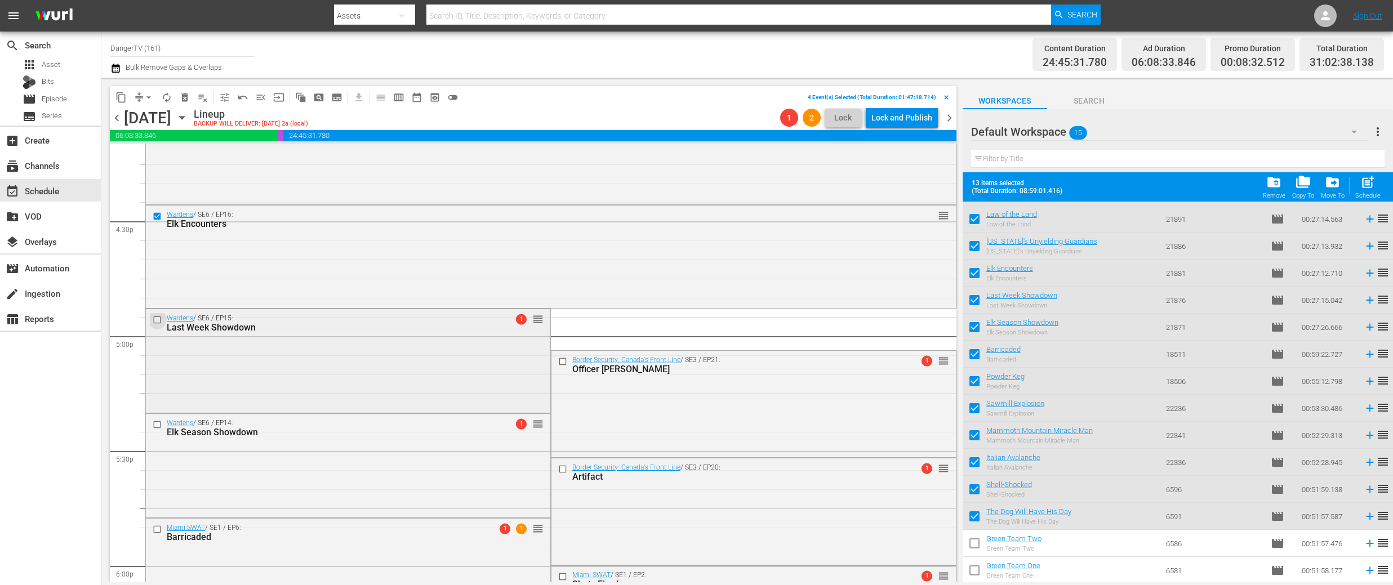
click at [157, 321] on input "checkbox" at bounding box center [159, 320] width 12 height 10
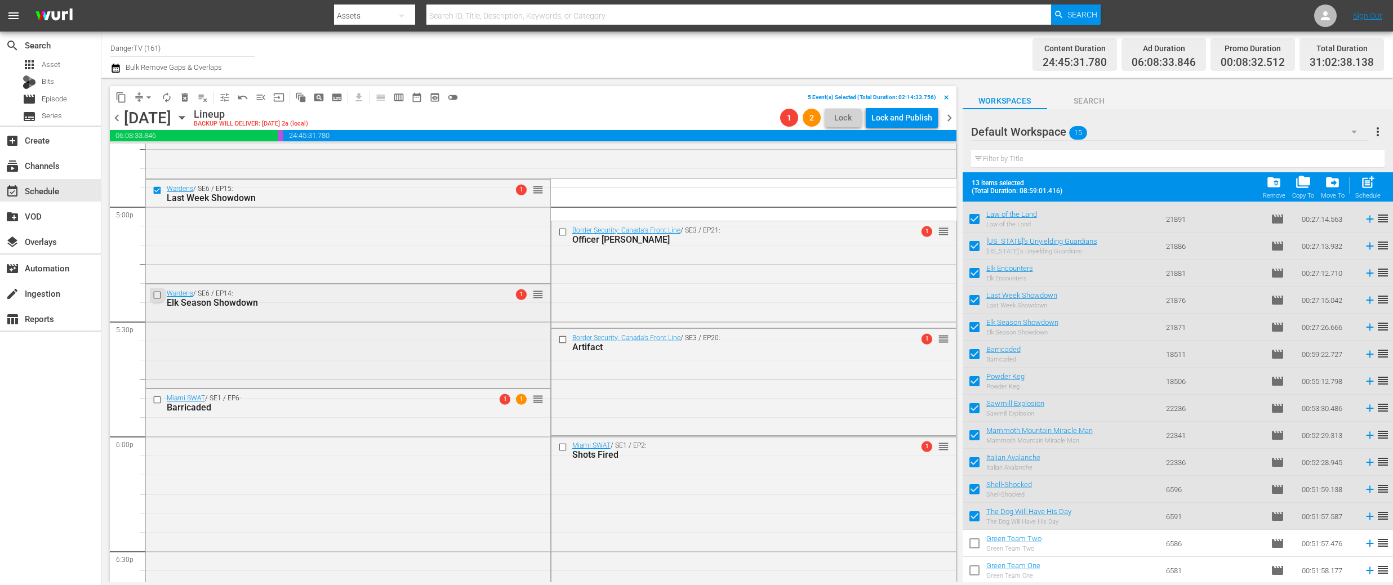
click at [158, 295] on input "checkbox" at bounding box center [159, 296] width 12 height 10
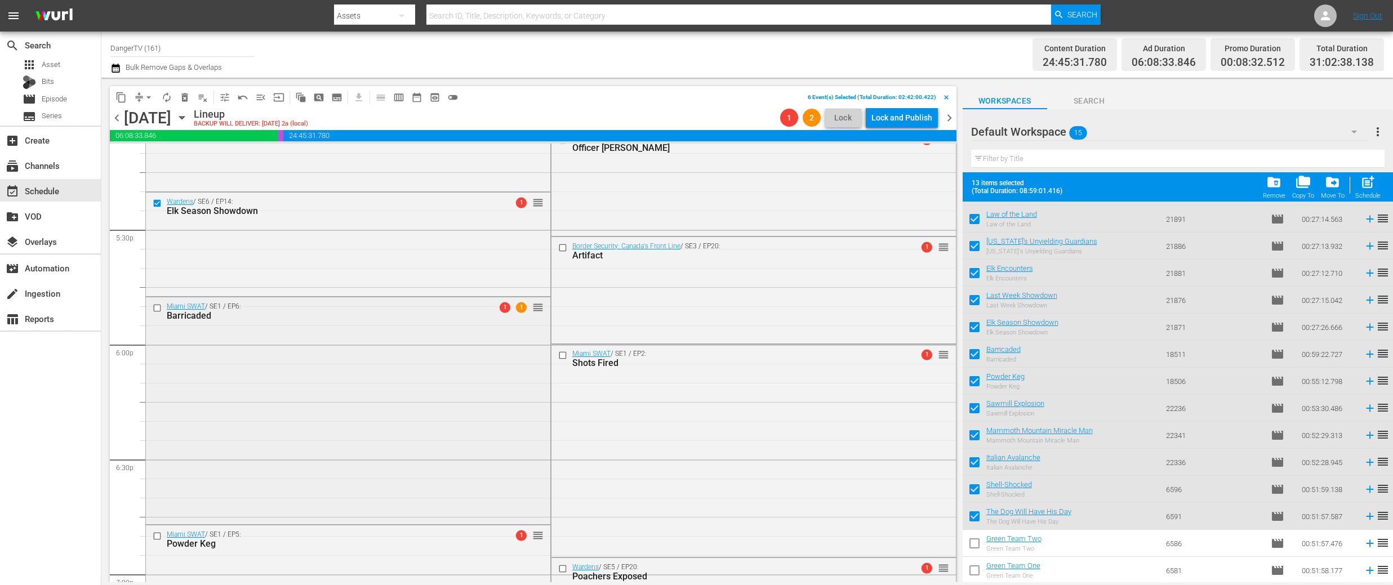
click at [157, 308] on input "checkbox" at bounding box center [159, 309] width 12 height 10
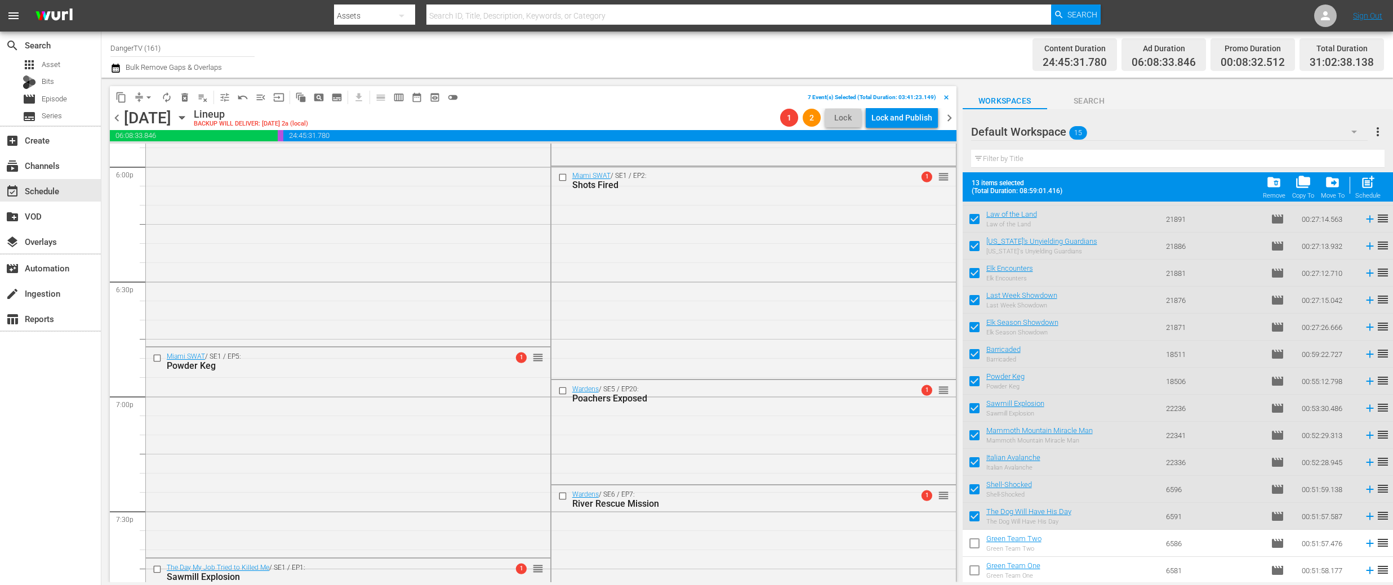
scroll to position [4126, 0]
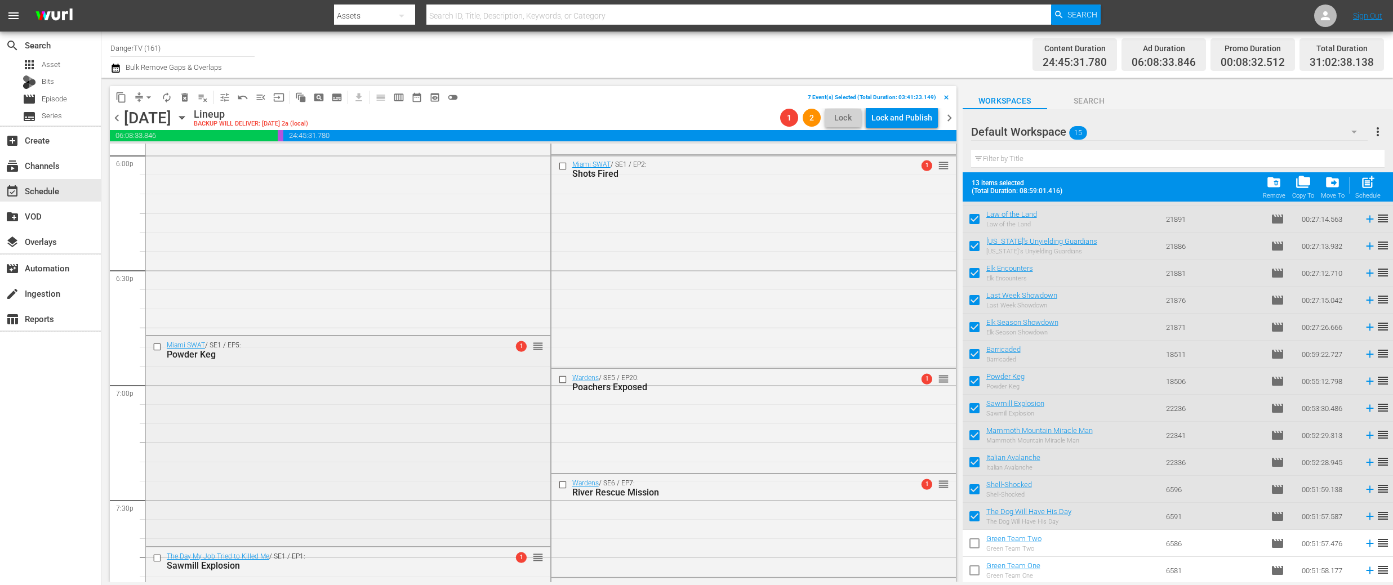
click at [158, 347] on input "checkbox" at bounding box center [159, 347] width 12 height 10
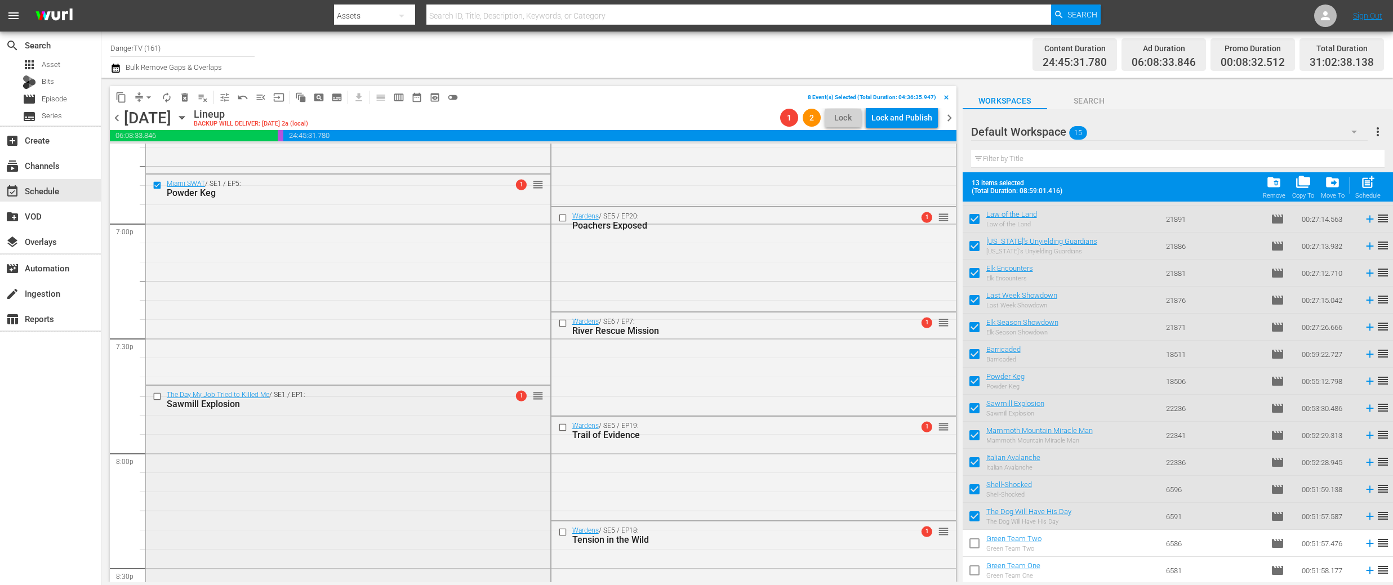
click at [157, 396] on input "checkbox" at bounding box center [159, 397] width 12 height 10
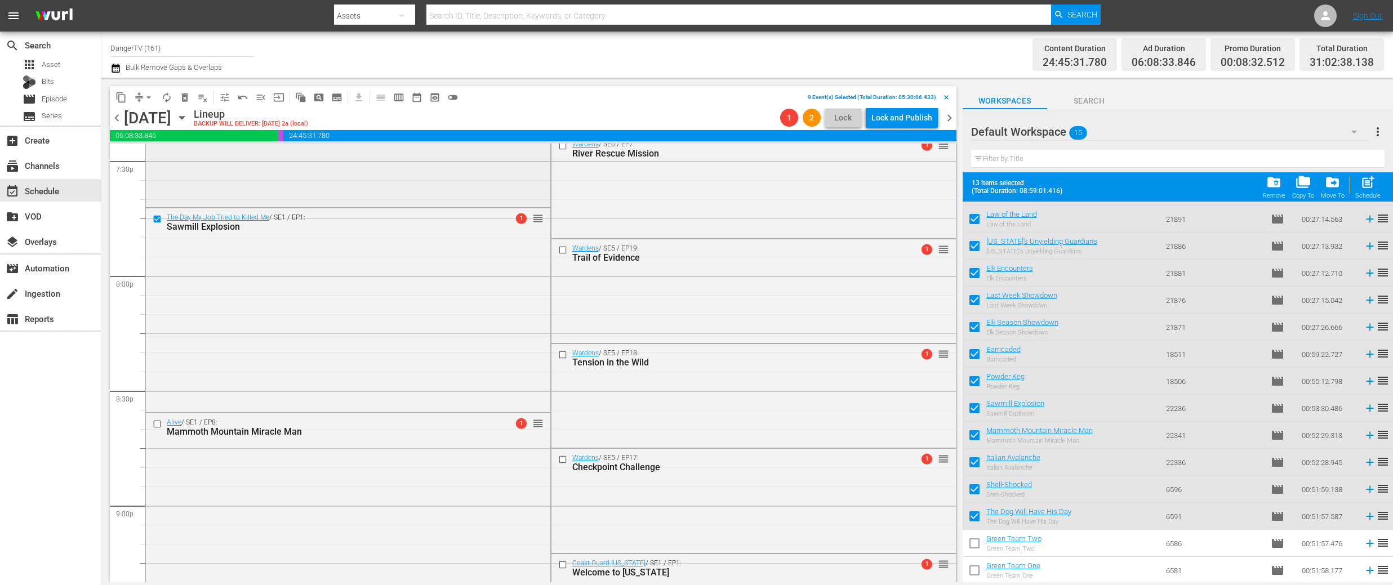
scroll to position [4532, 0]
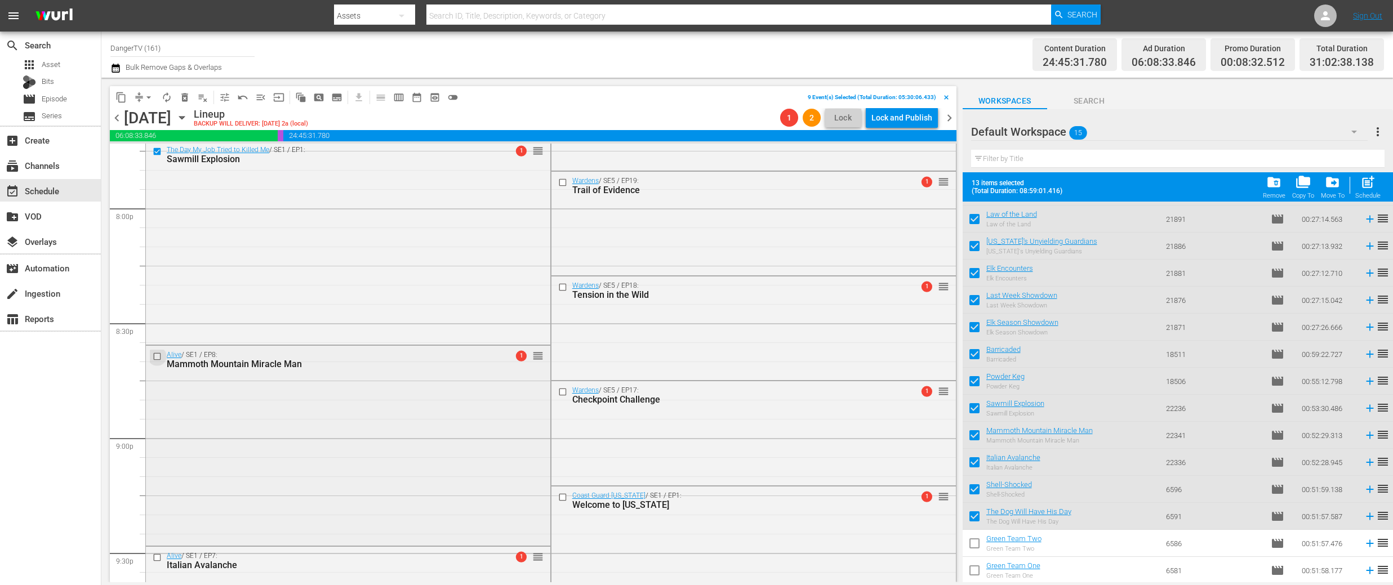
click at [159, 358] on input "checkbox" at bounding box center [159, 357] width 12 height 10
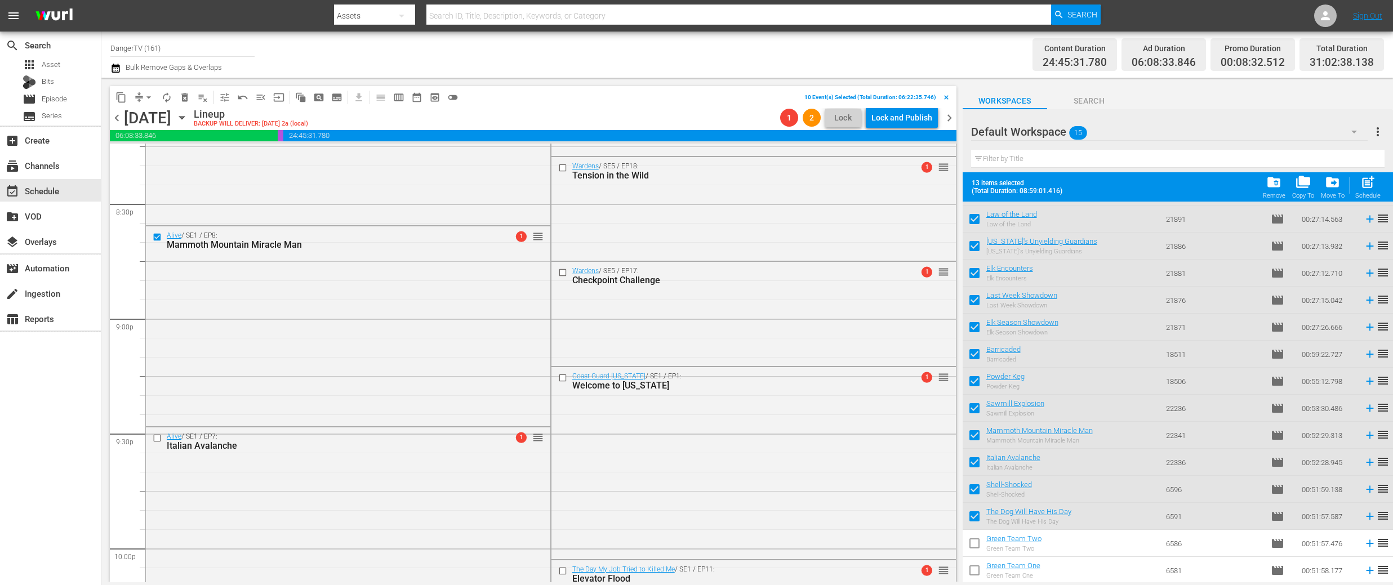
scroll to position [4698, 0]
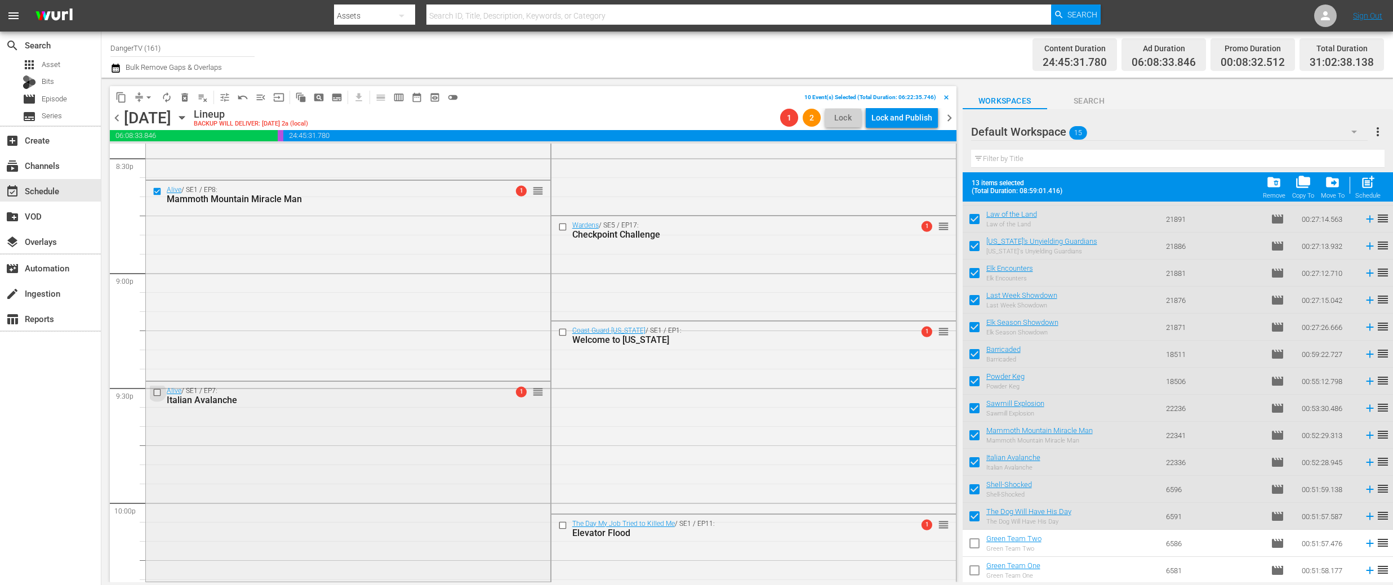
click at [161, 392] on input "checkbox" at bounding box center [159, 393] width 12 height 10
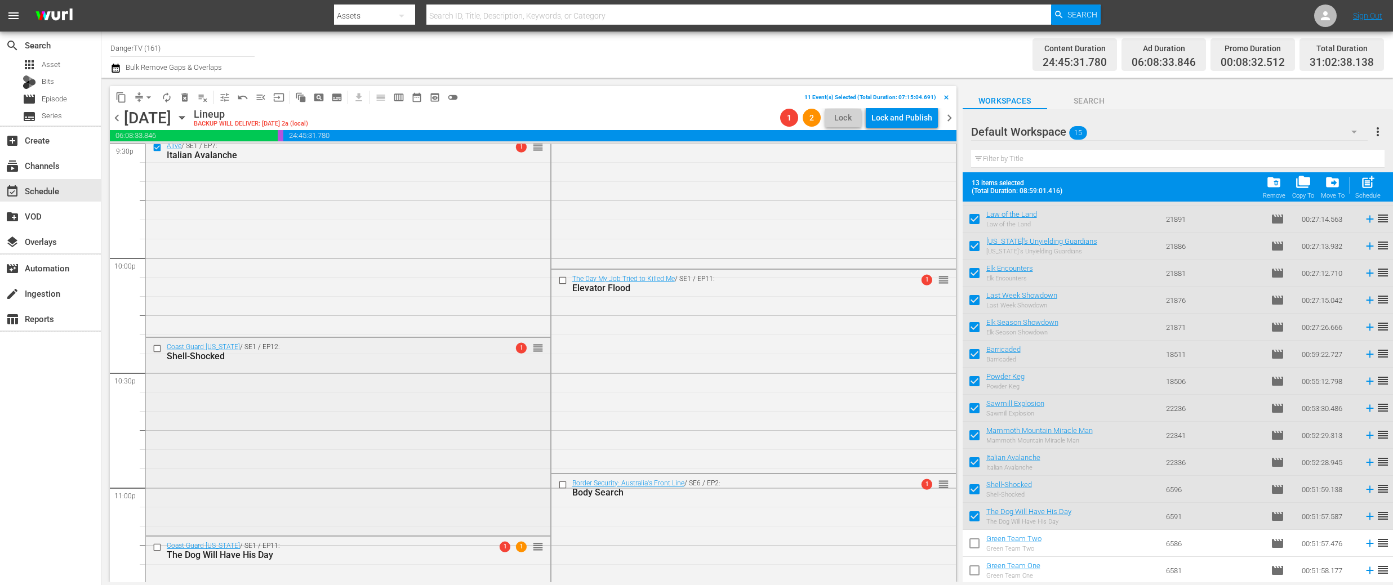
scroll to position [4971, 0]
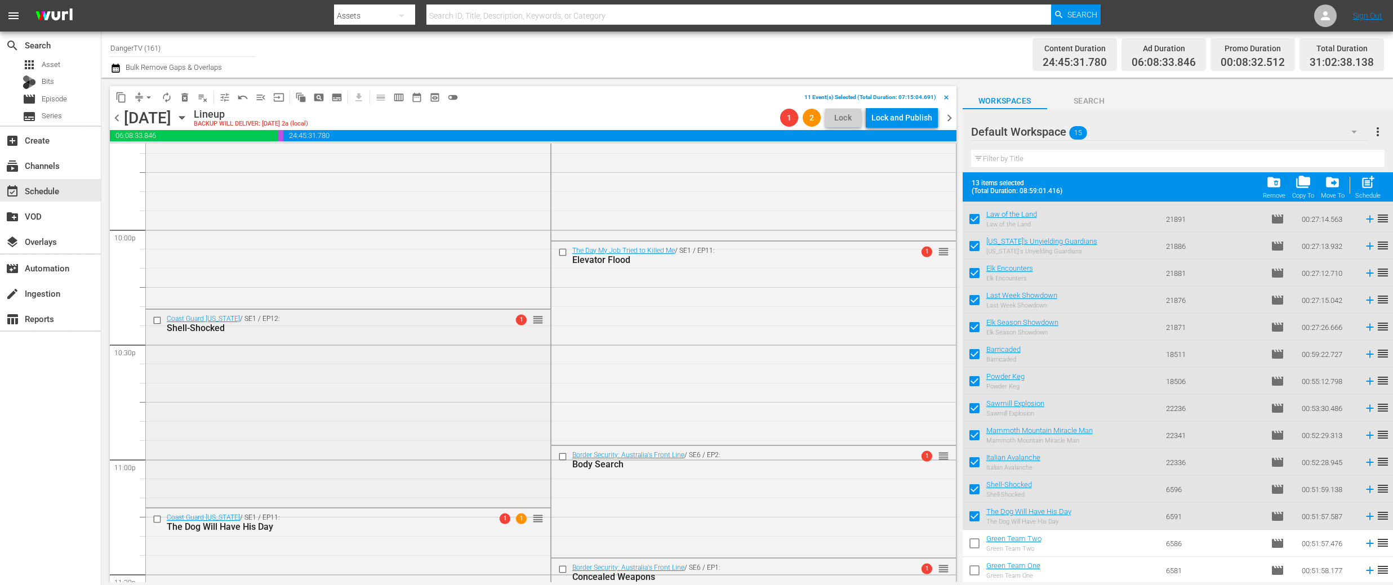
click at [156, 319] on input "checkbox" at bounding box center [159, 321] width 12 height 10
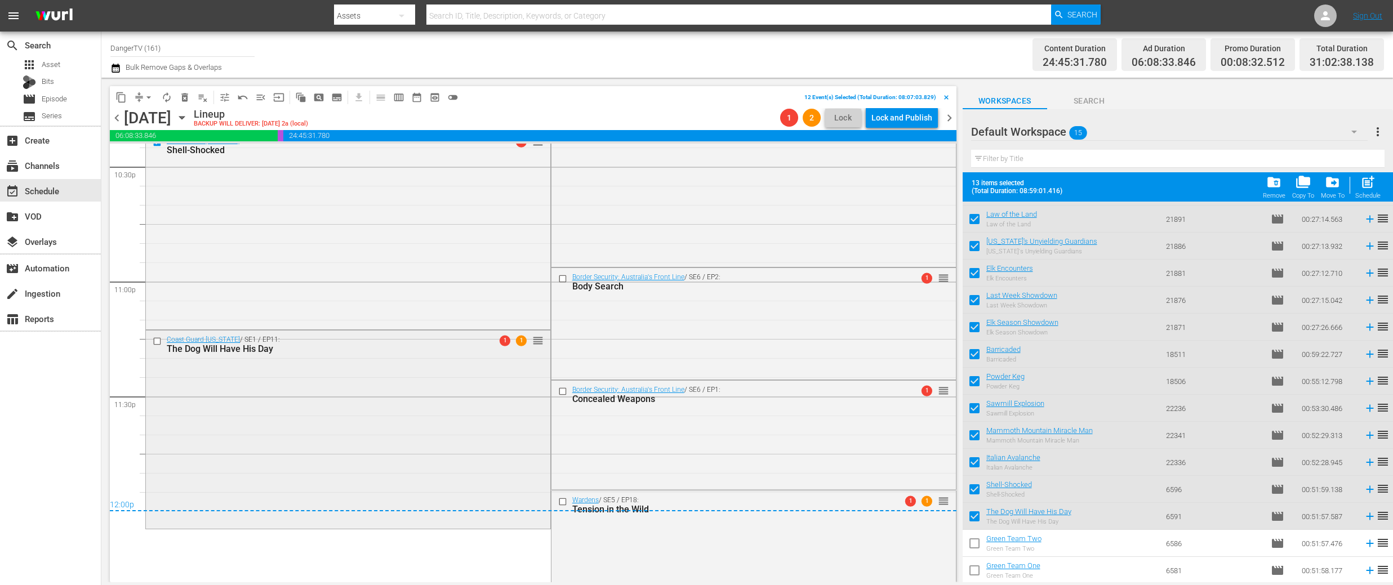
scroll to position [5162, 0]
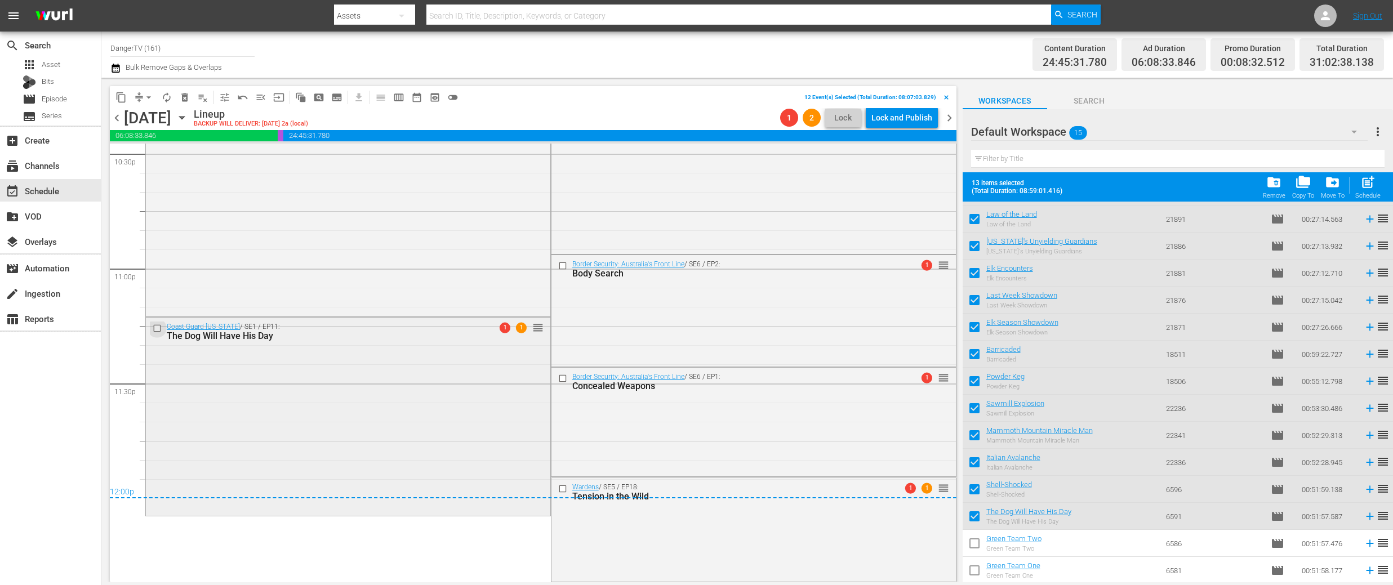
click at [158, 330] on input "checkbox" at bounding box center [159, 329] width 12 height 10
click at [189, 97] on span "delete_forever_outlined" at bounding box center [184, 97] width 11 height 11
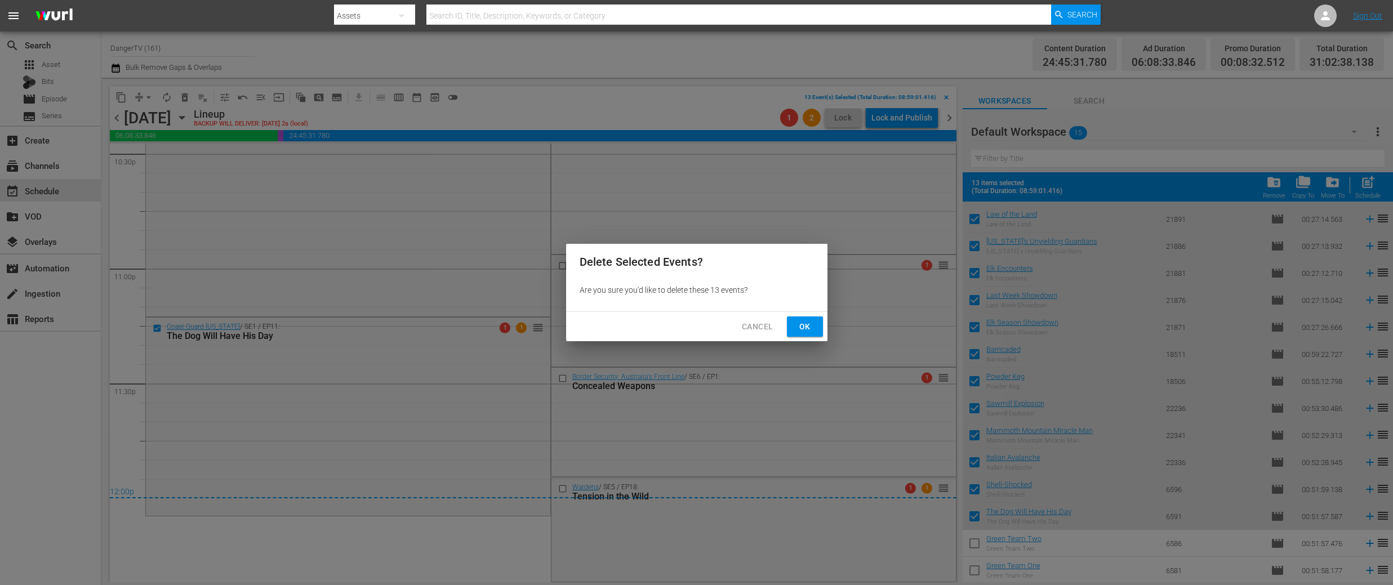
click at [796, 332] on span "Ok" at bounding box center [805, 327] width 18 height 14
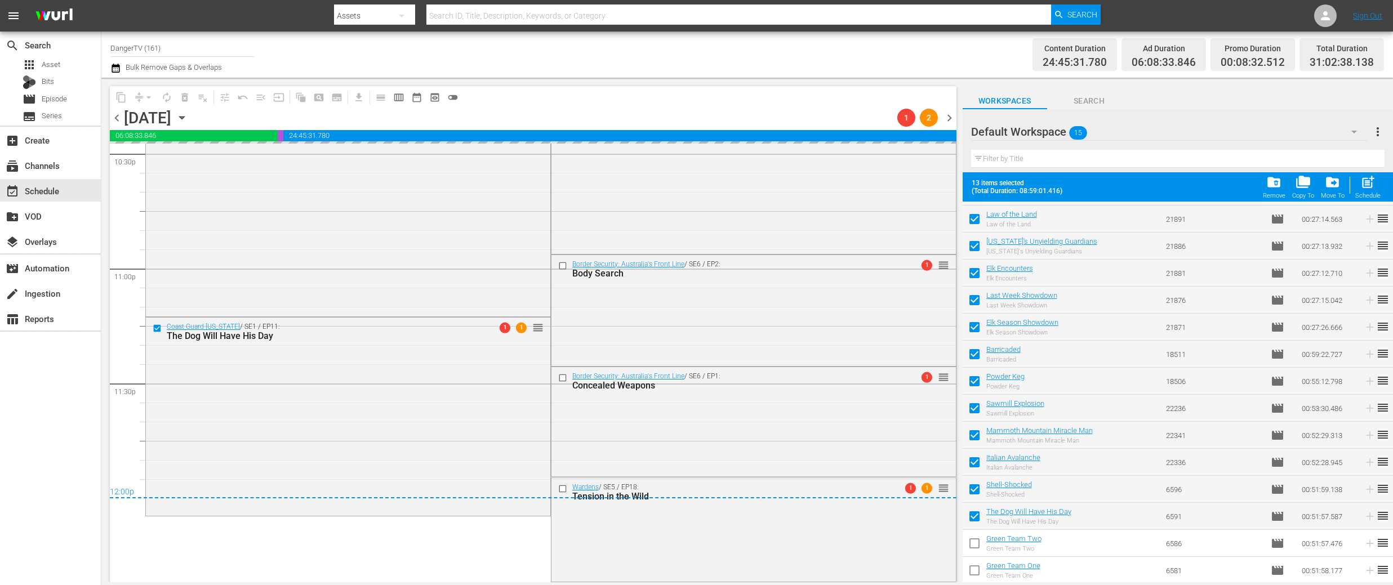
scroll to position [0, 0]
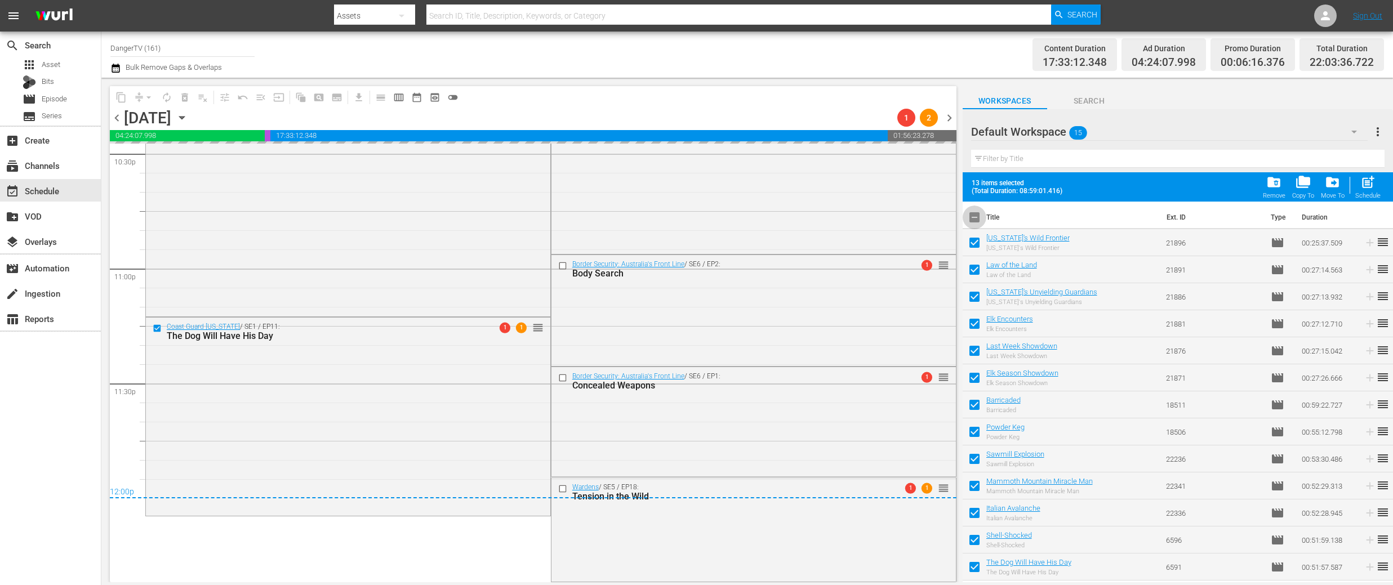
click at [976, 215] on input "checkbox" at bounding box center [975, 220] width 24 height 24
checkbox input "true"
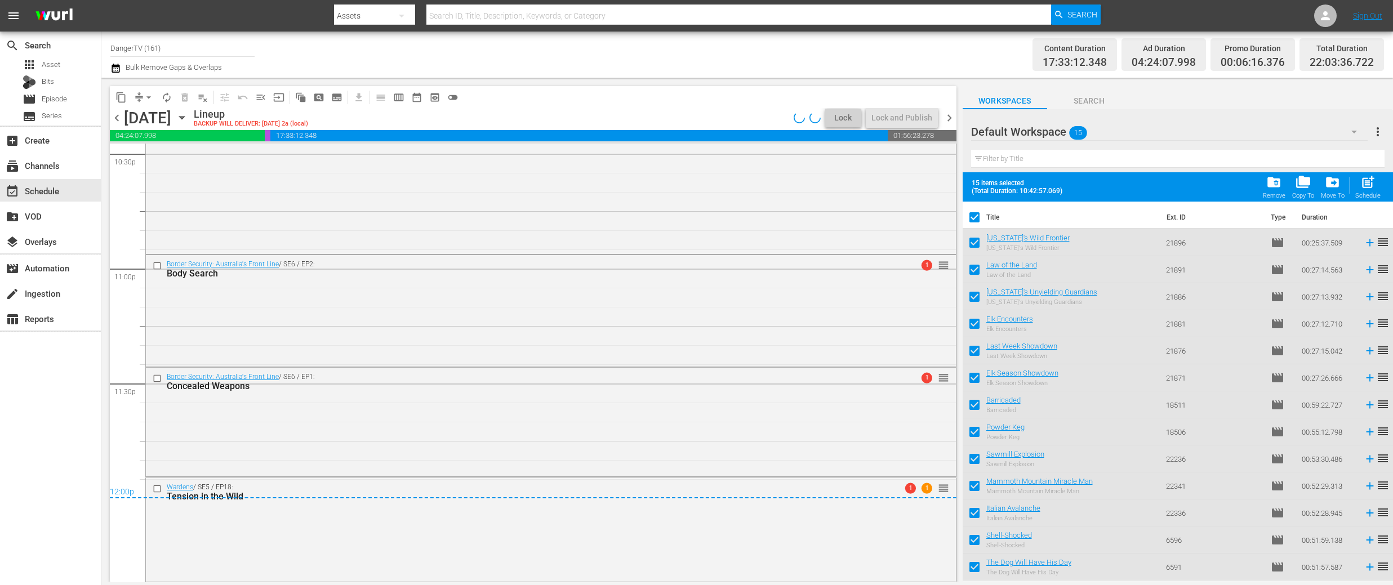
click at [976, 215] on input "checkbox" at bounding box center [975, 220] width 24 height 24
checkbox input "false"
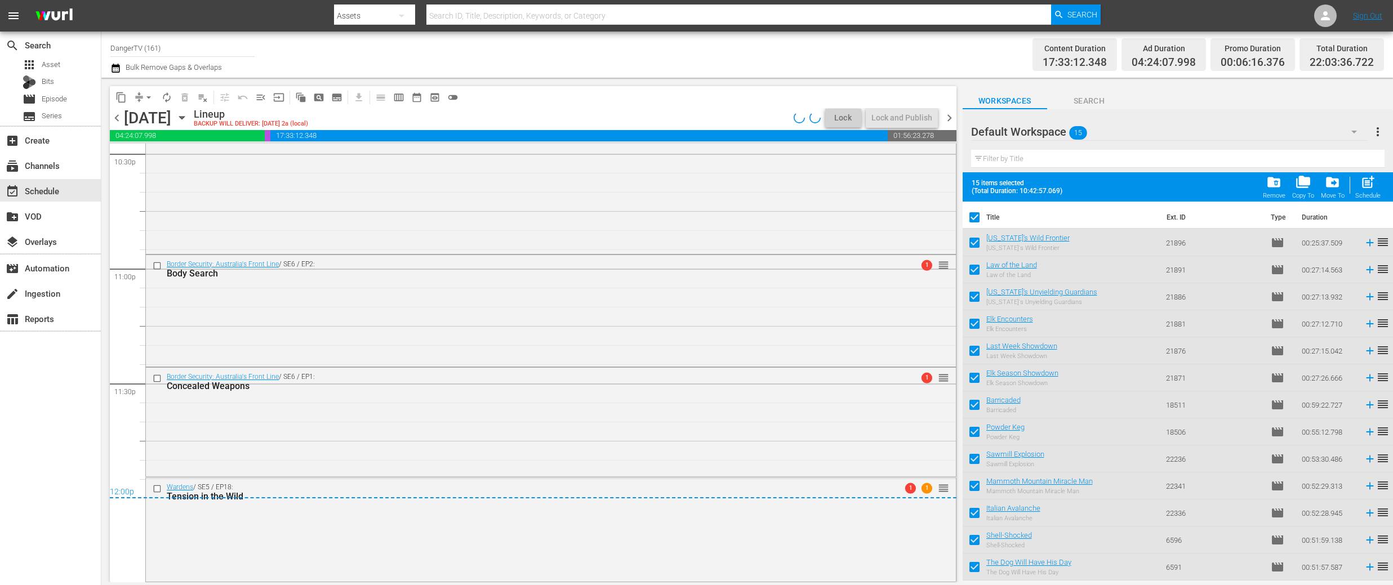
checkbox input "false"
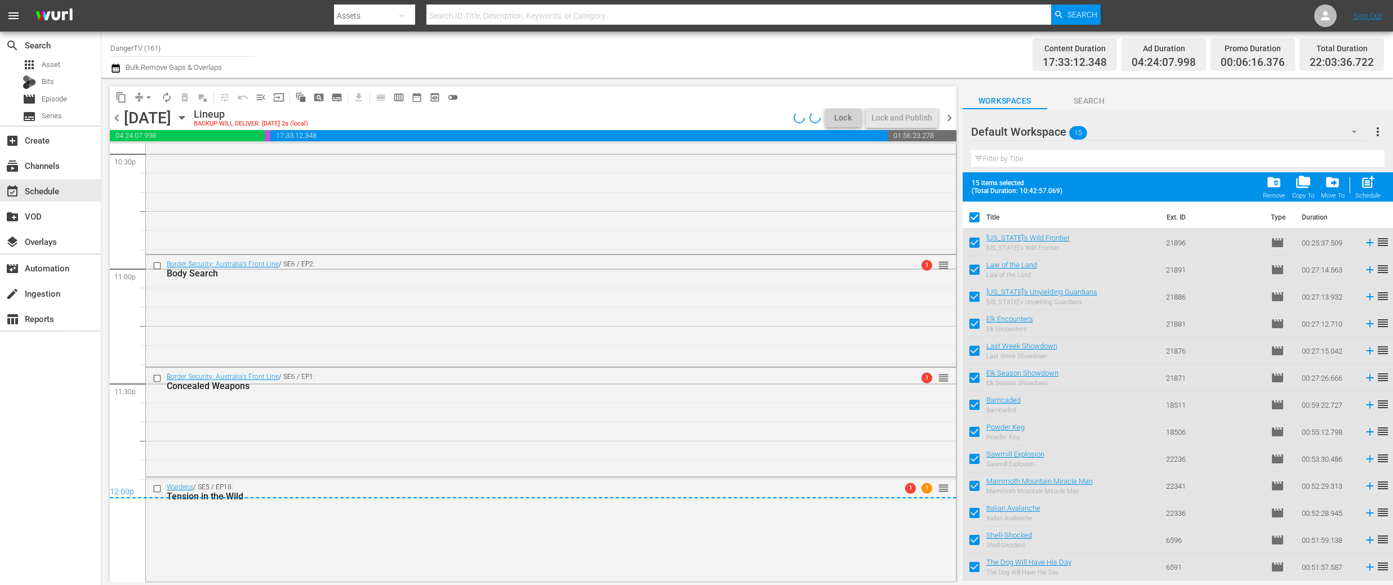
checkbox input "false"
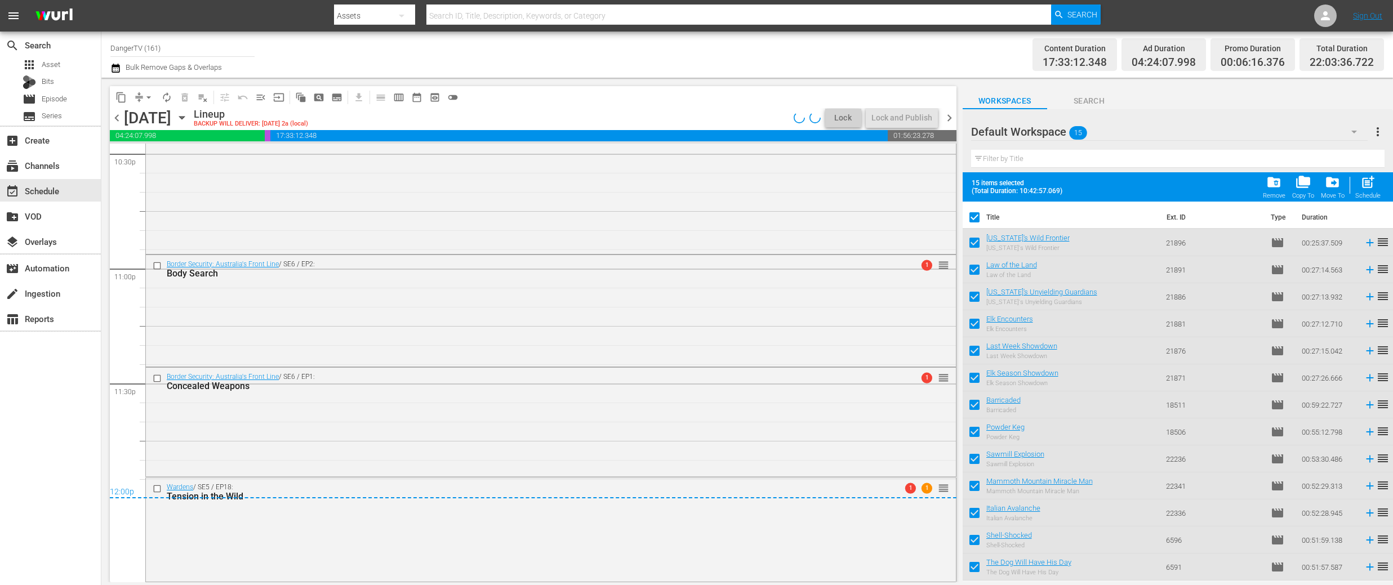
checkbox input "false"
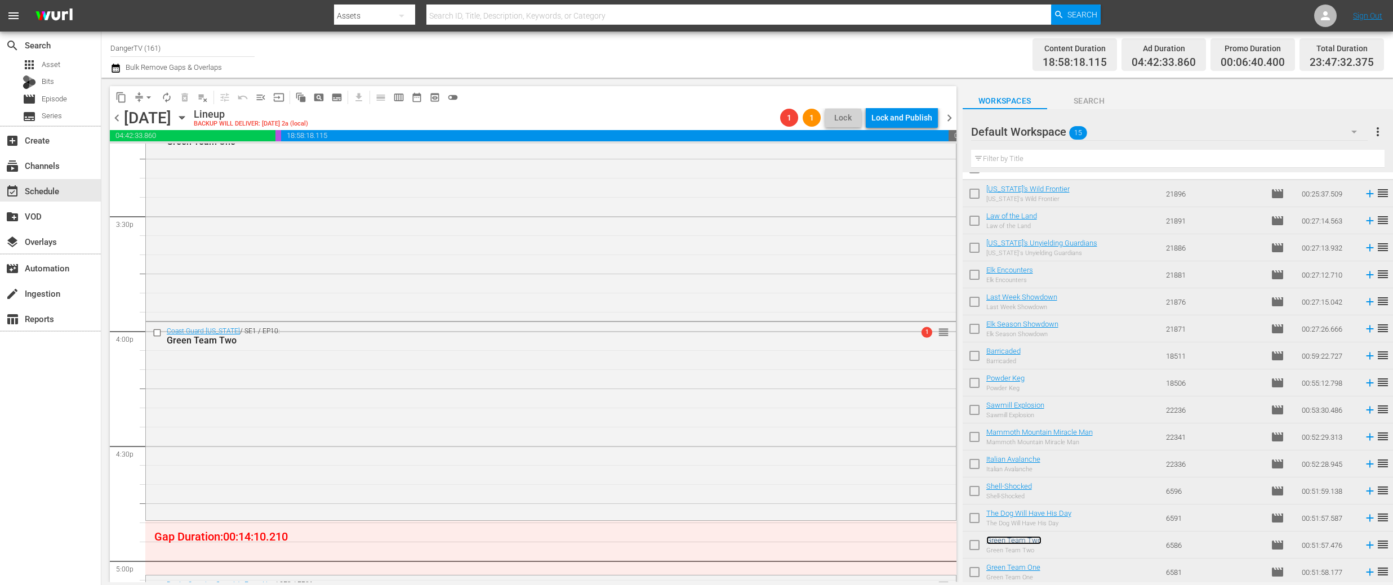
scroll to position [3563, 0]
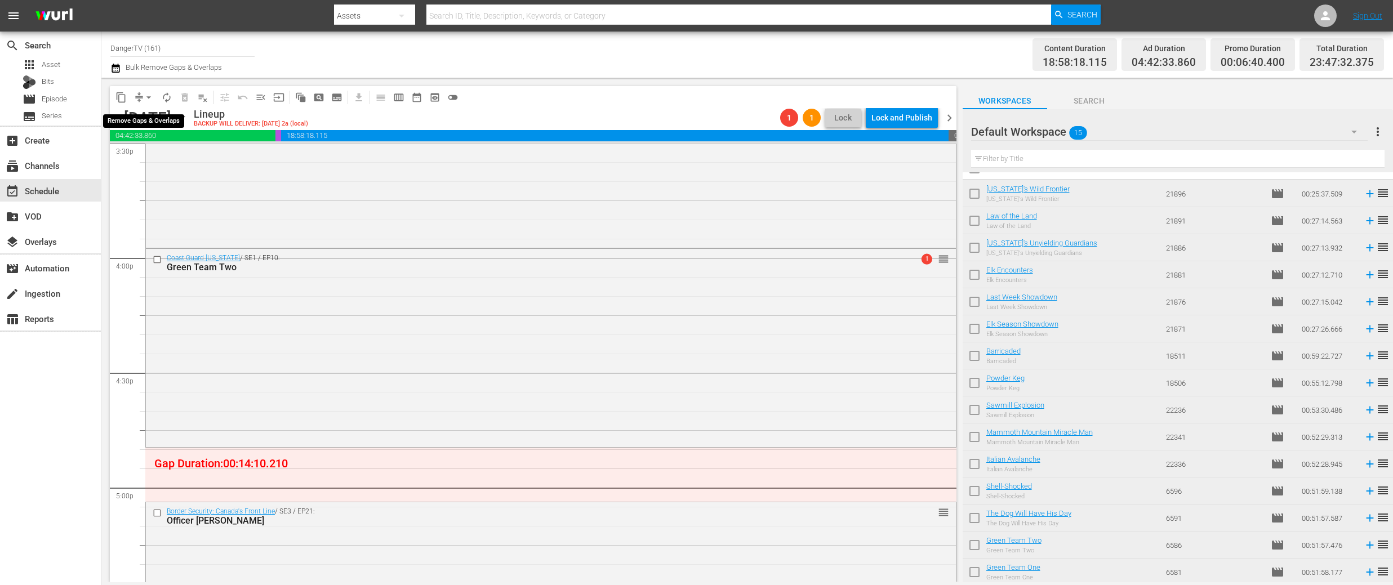
click at [145, 95] on span "arrow_drop_down" at bounding box center [148, 97] width 11 height 11
click at [182, 159] on li "Align to End of Previous Day" at bounding box center [149, 157] width 118 height 19
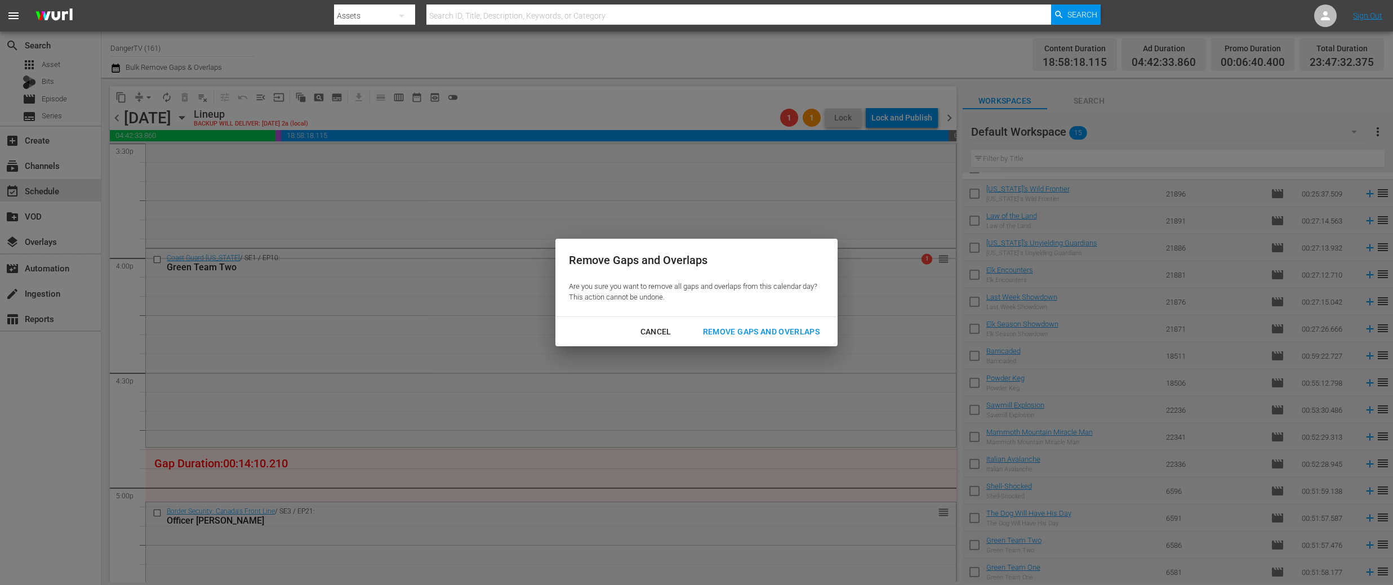
click at [798, 328] on div "Remove Gaps and Overlaps" at bounding box center [761, 332] width 135 height 14
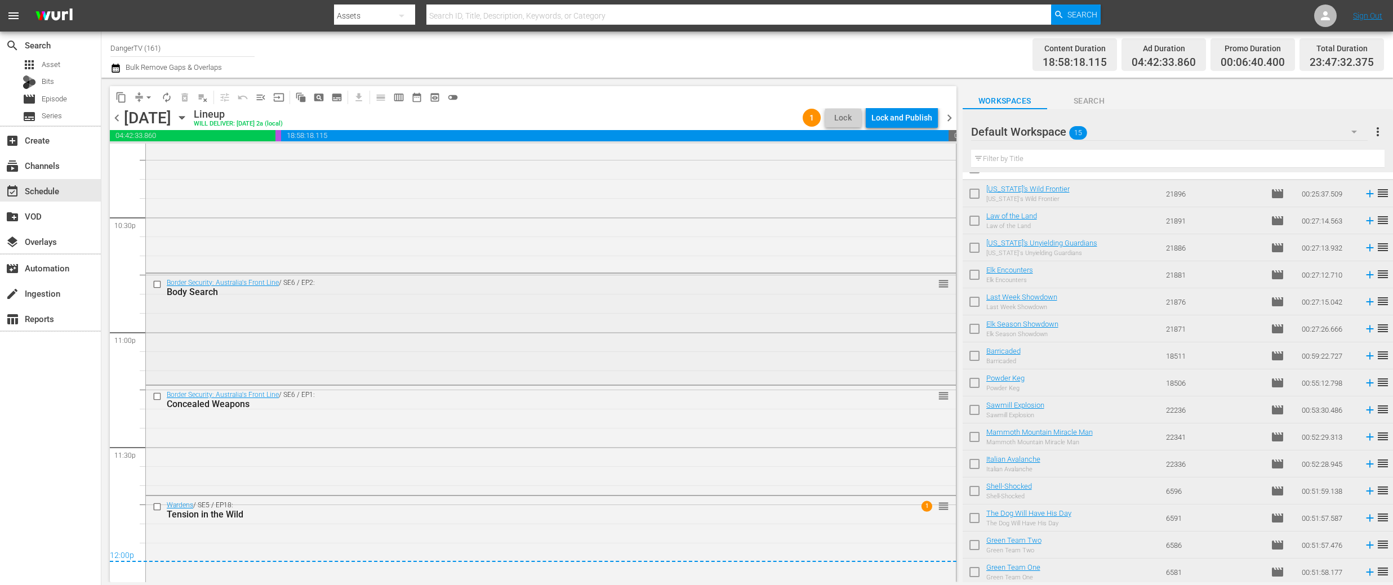
scroll to position [5116, 0]
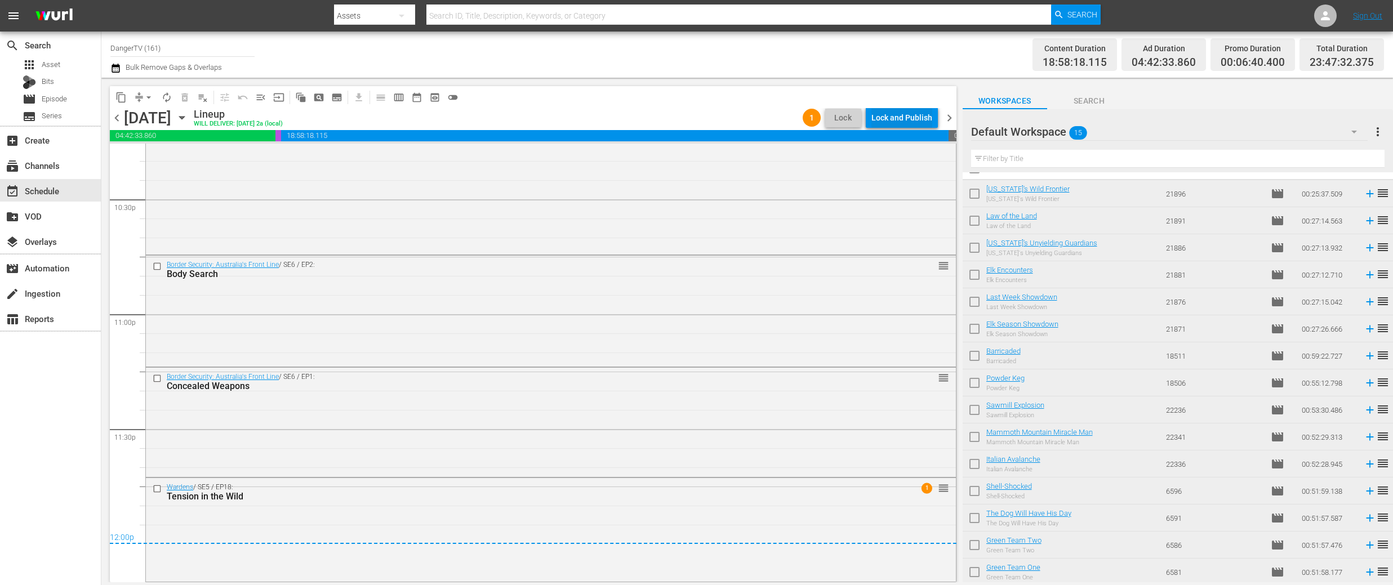
click at [890, 122] on div "Lock and Publish" at bounding box center [902, 118] width 61 height 20
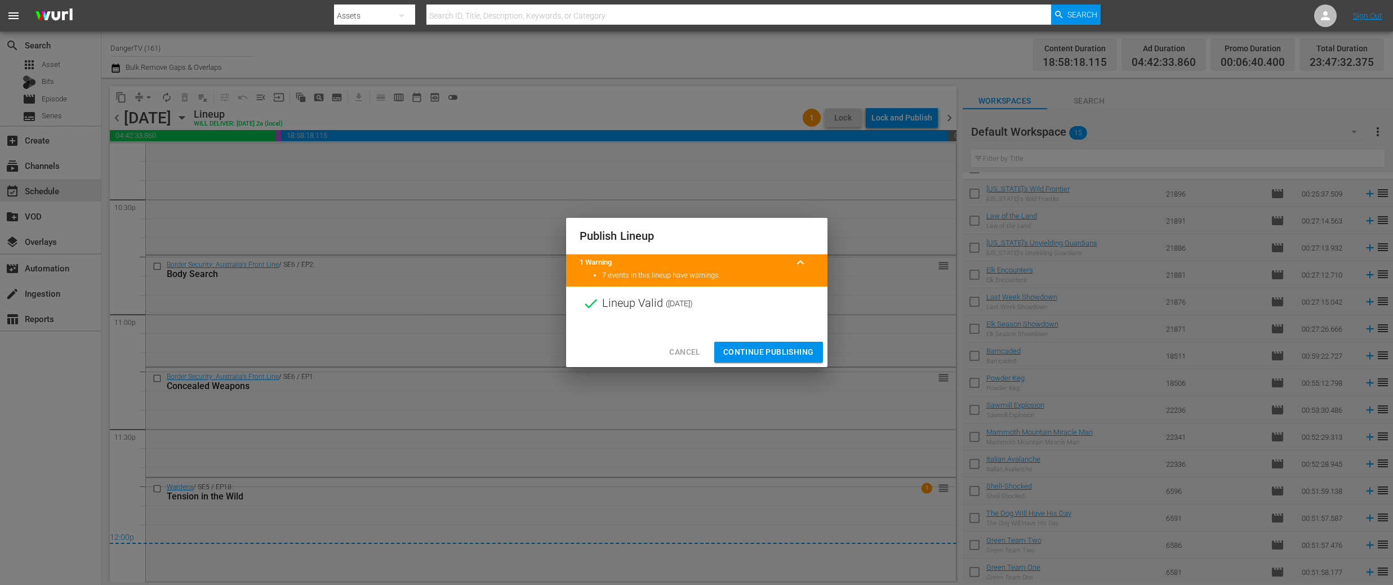
click at [756, 358] on span "Continue Publishing" at bounding box center [768, 352] width 91 height 14
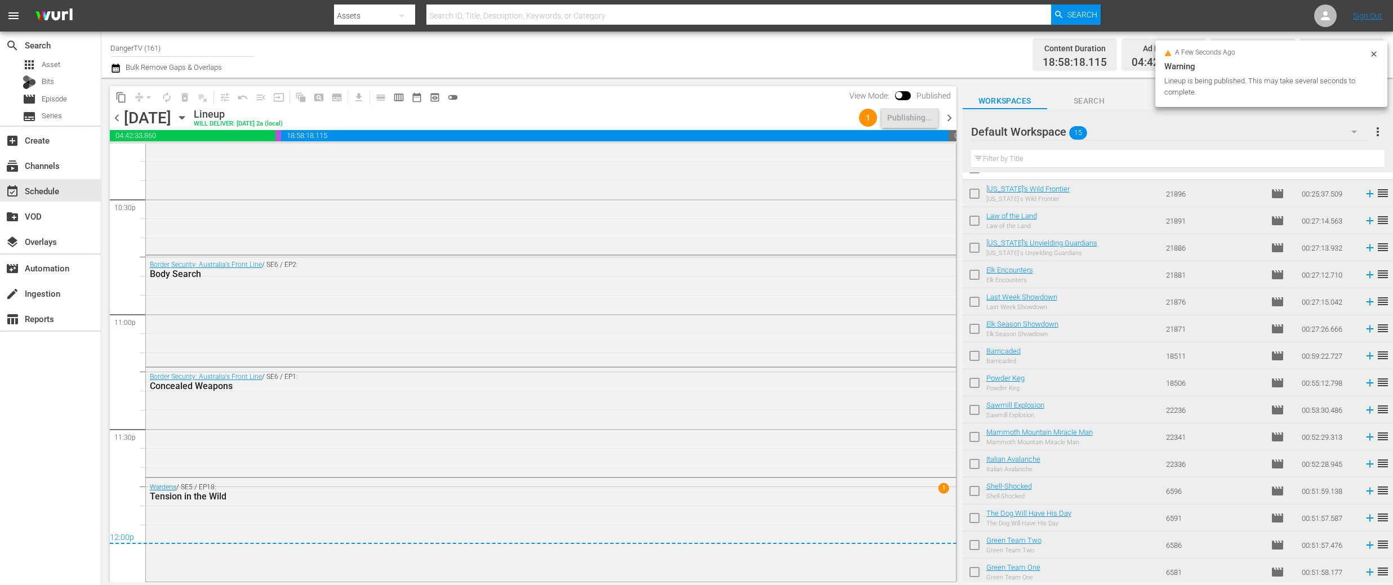
scroll to position [0, 0]
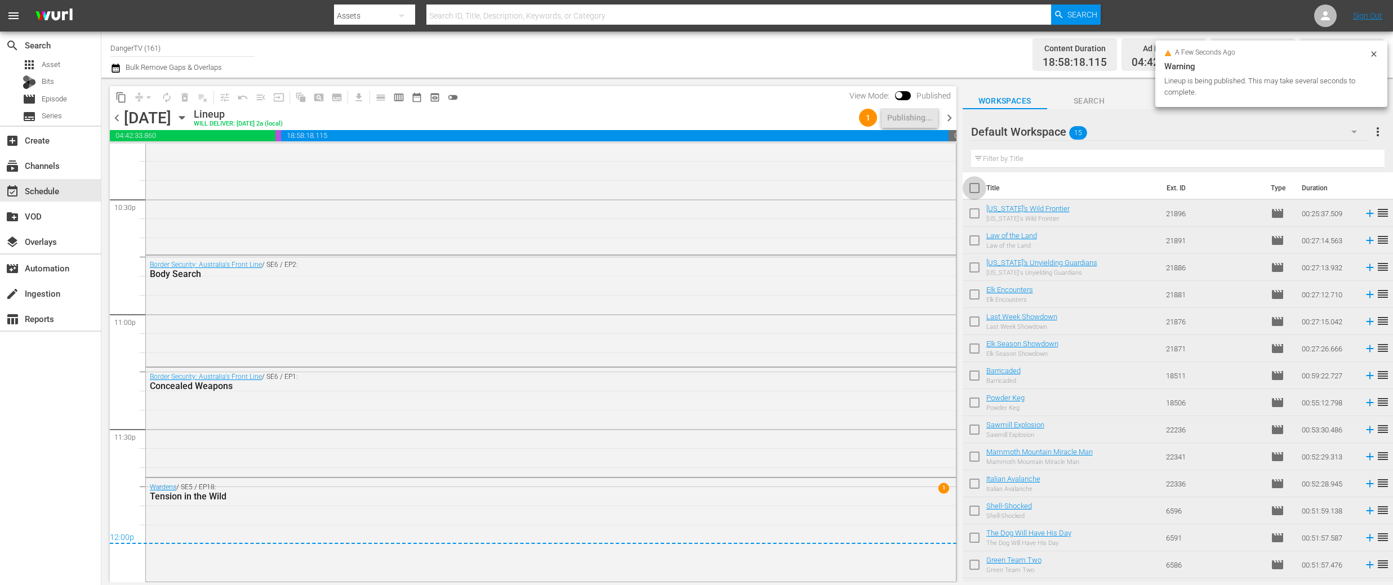
click at [971, 188] on input "checkbox" at bounding box center [975, 191] width 24 height 24
checkbox input "true"
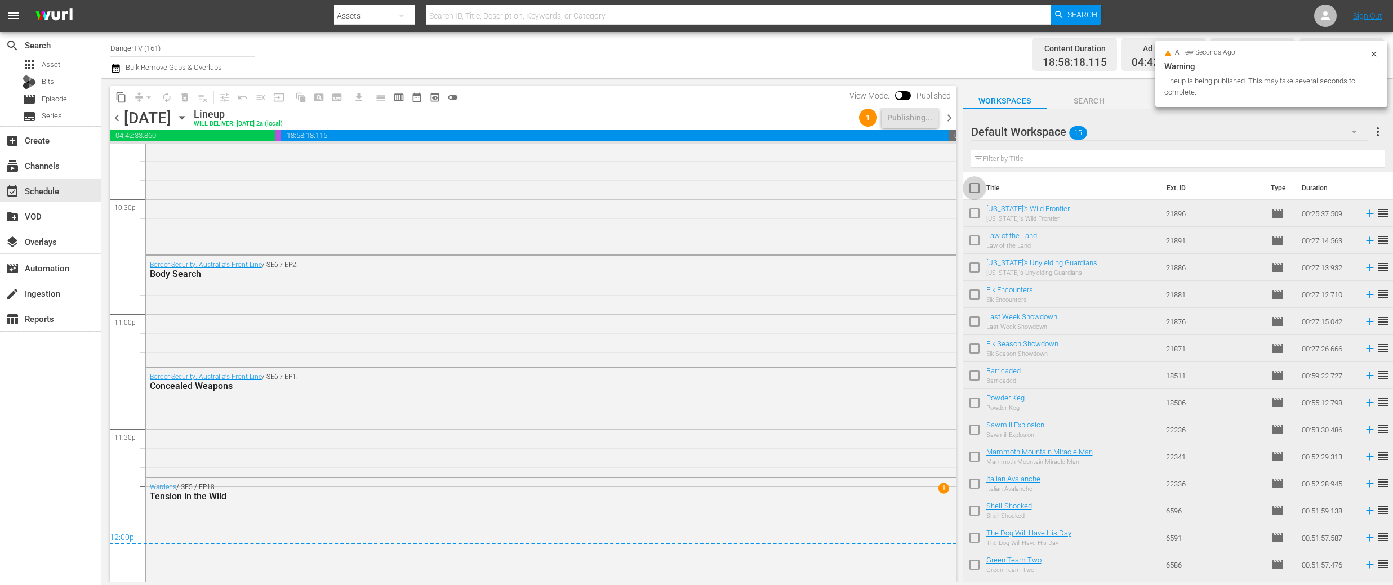
checkbox input "true"
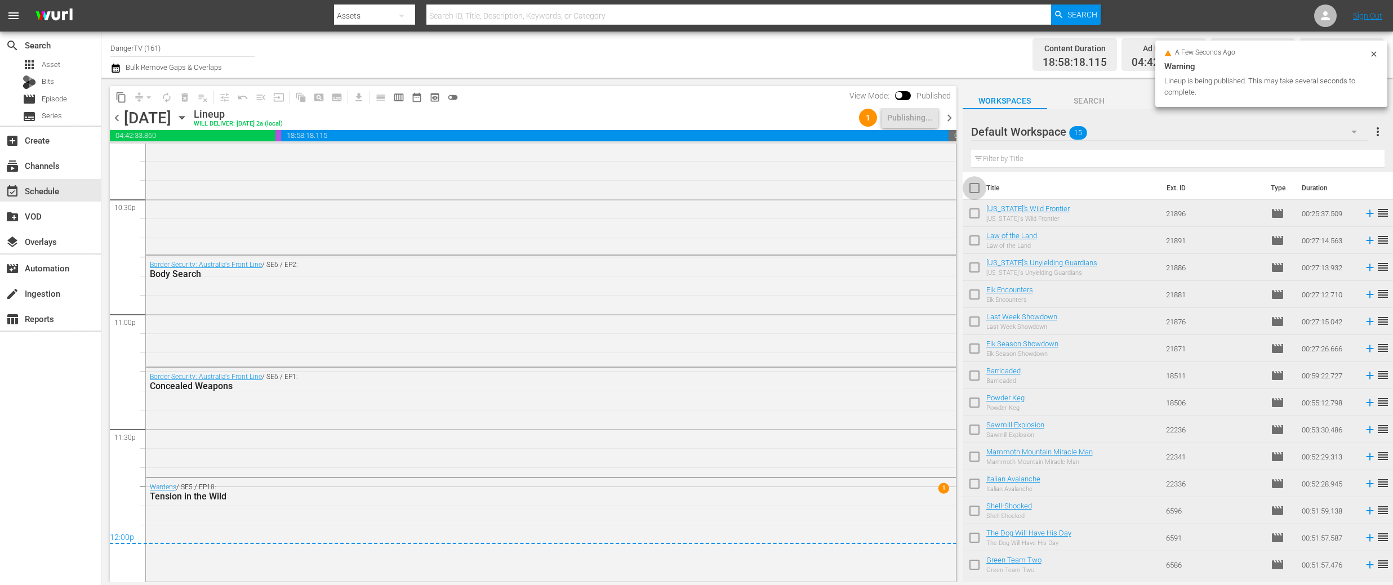
checkbox input "true"
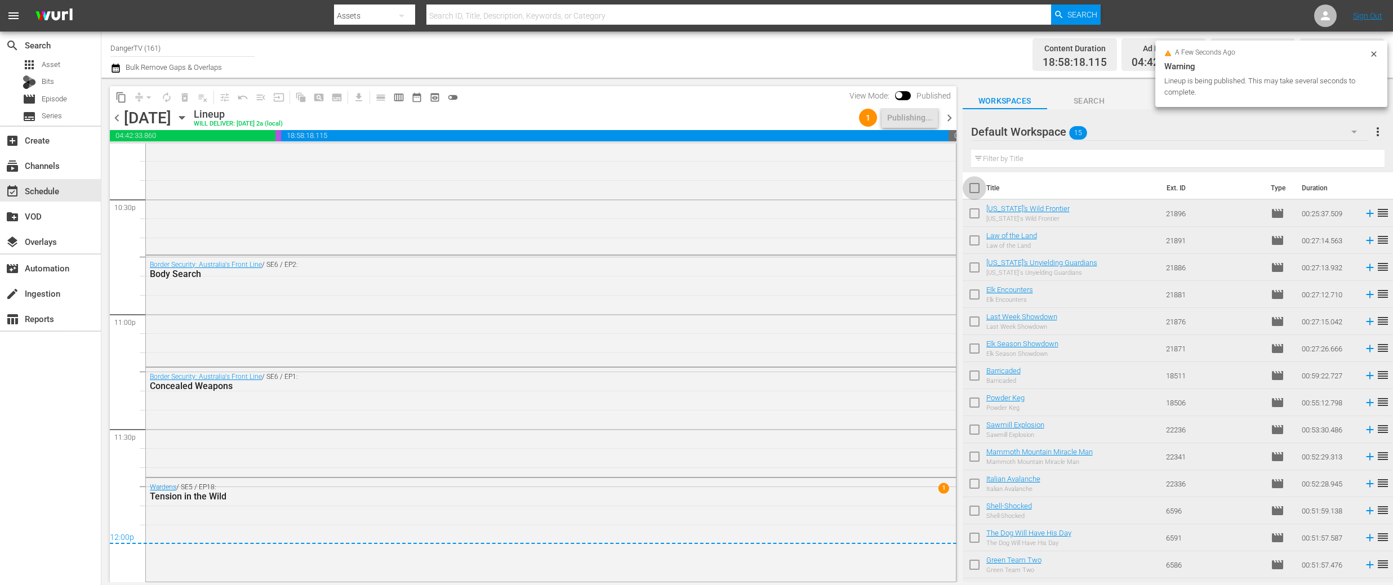
checkbox input "true"
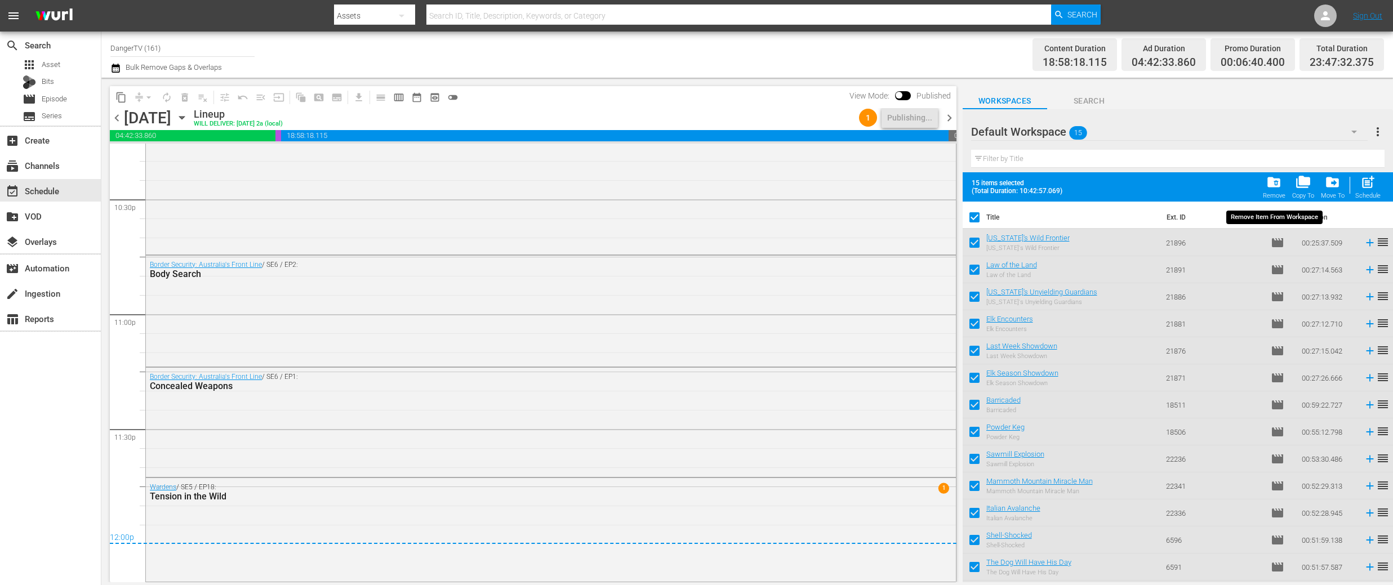
click at [1282, 183] on span "folder_delete" at bounding box center [1273, 182] width 15 height 15
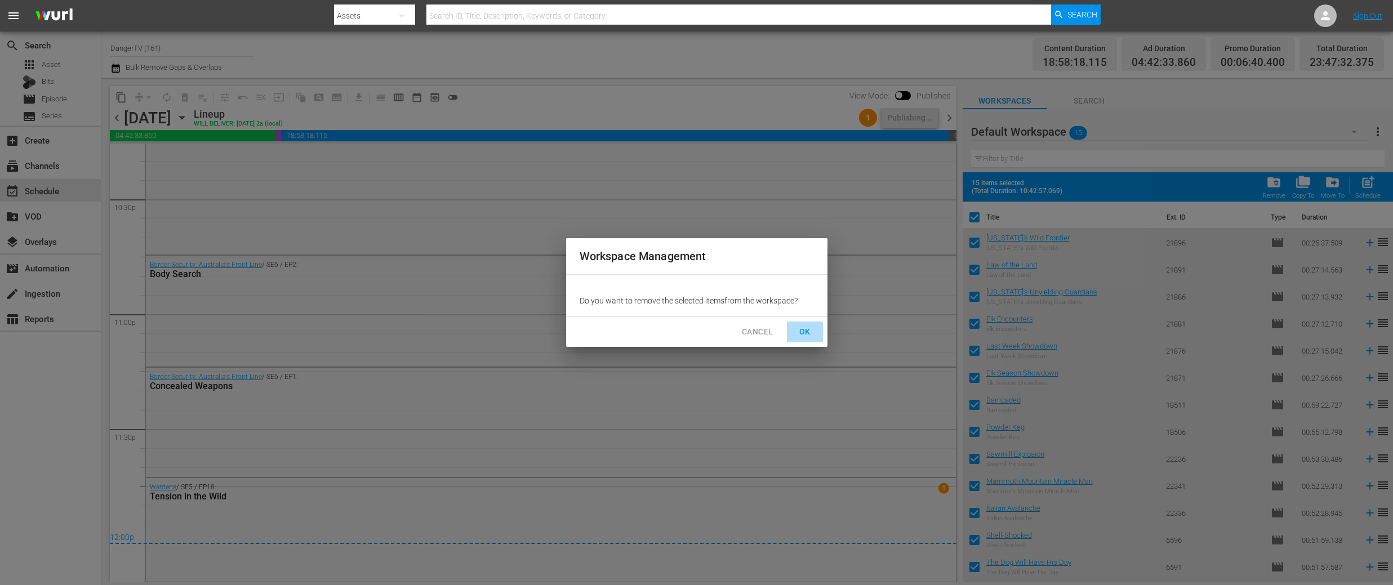
click at [807, 330] on span "OK" at bounding box center [805, 332] width 18 height 14
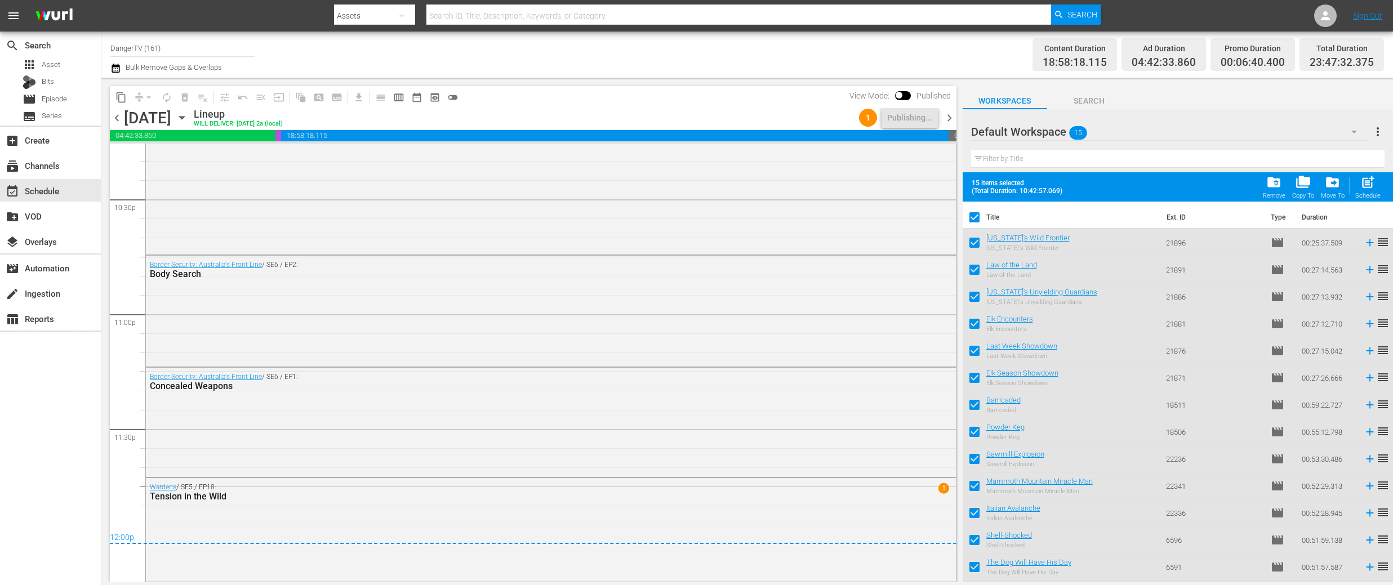
click at [950, 121] on span "chevron_right" at bounding box center [950, 118] width 14 height 14
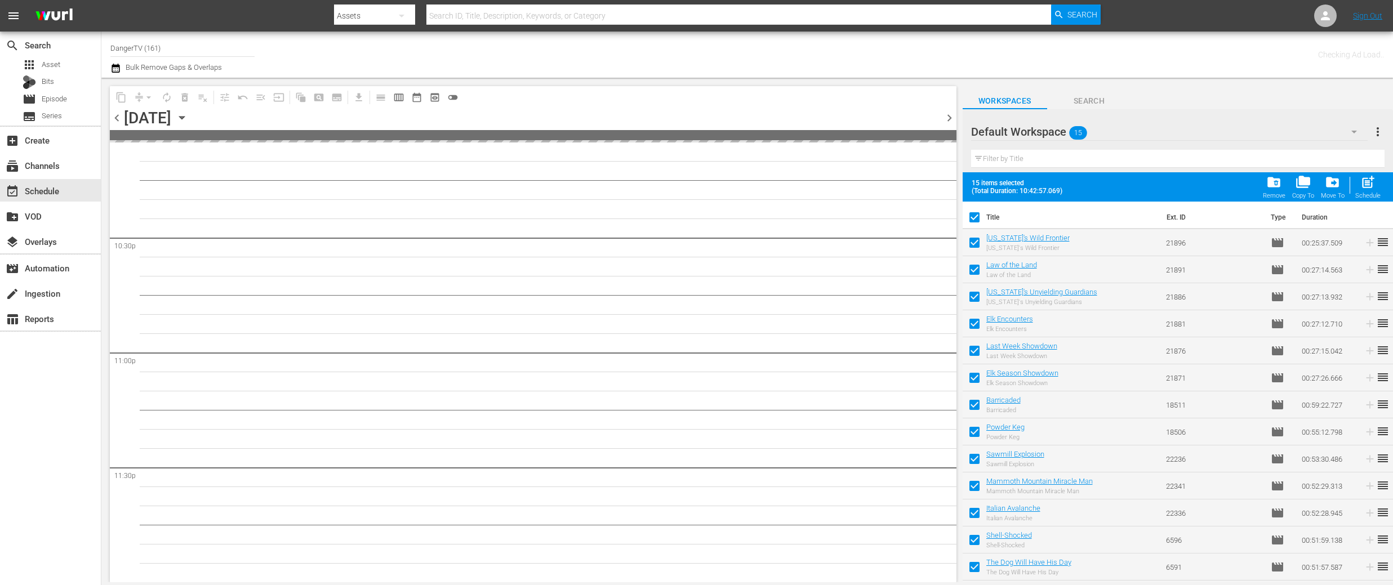
scroll to position [5077, 0]
checkbox input "false"
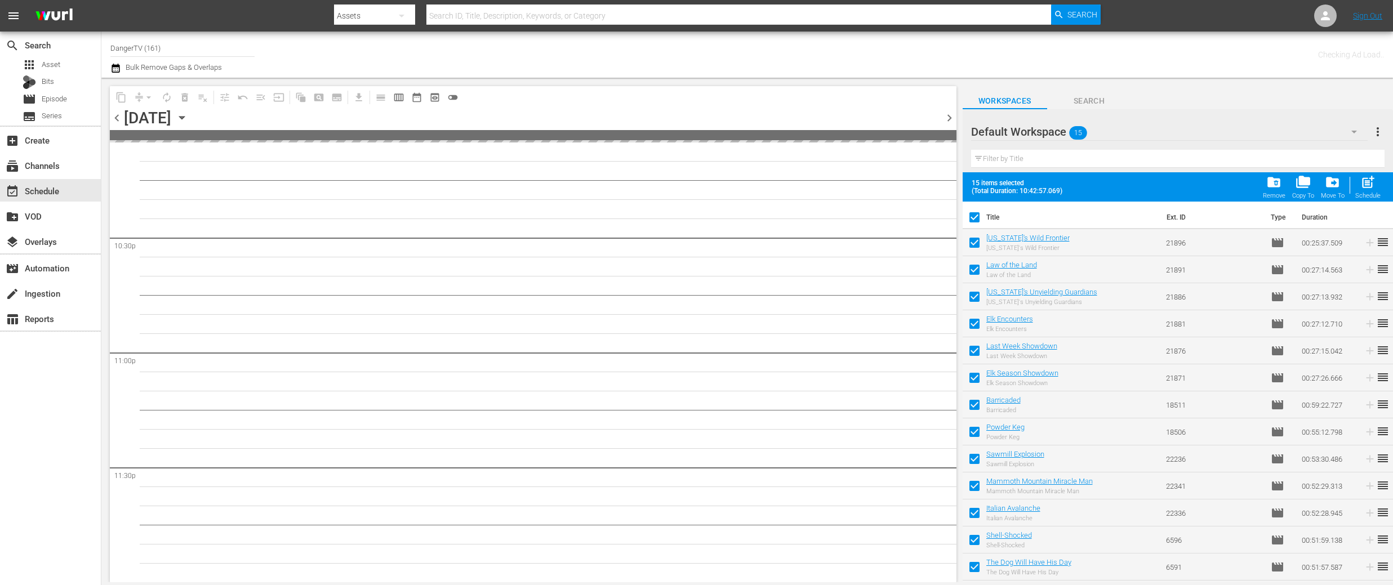
checkbox input "false"
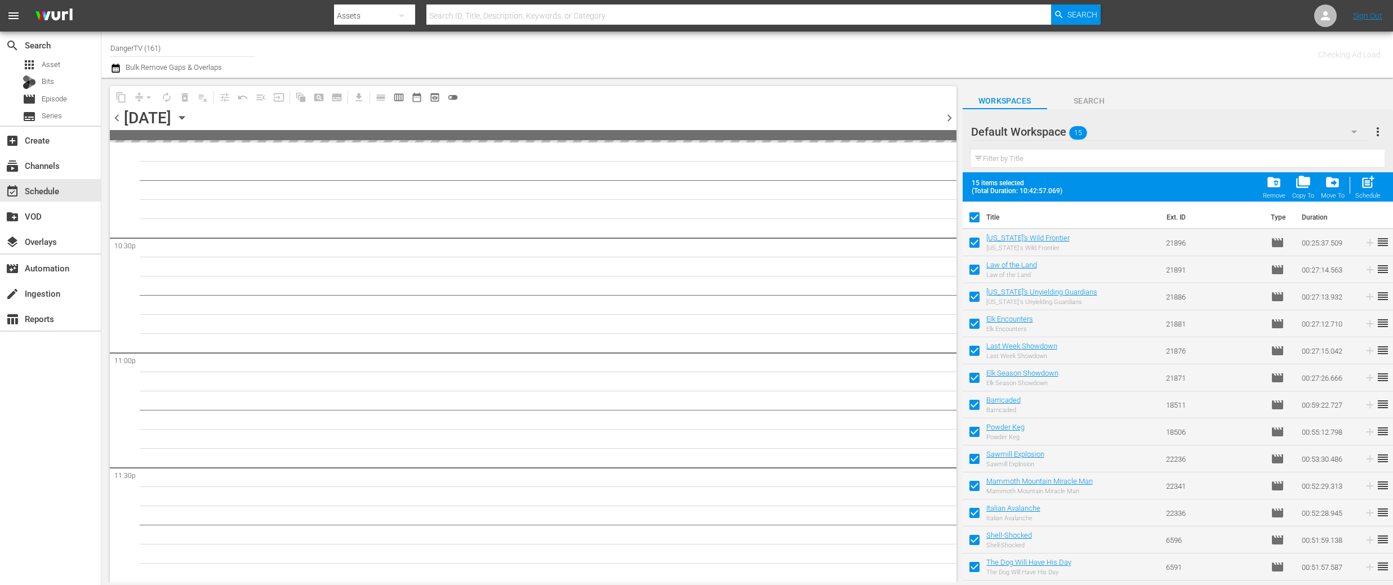
checkbox input "false"
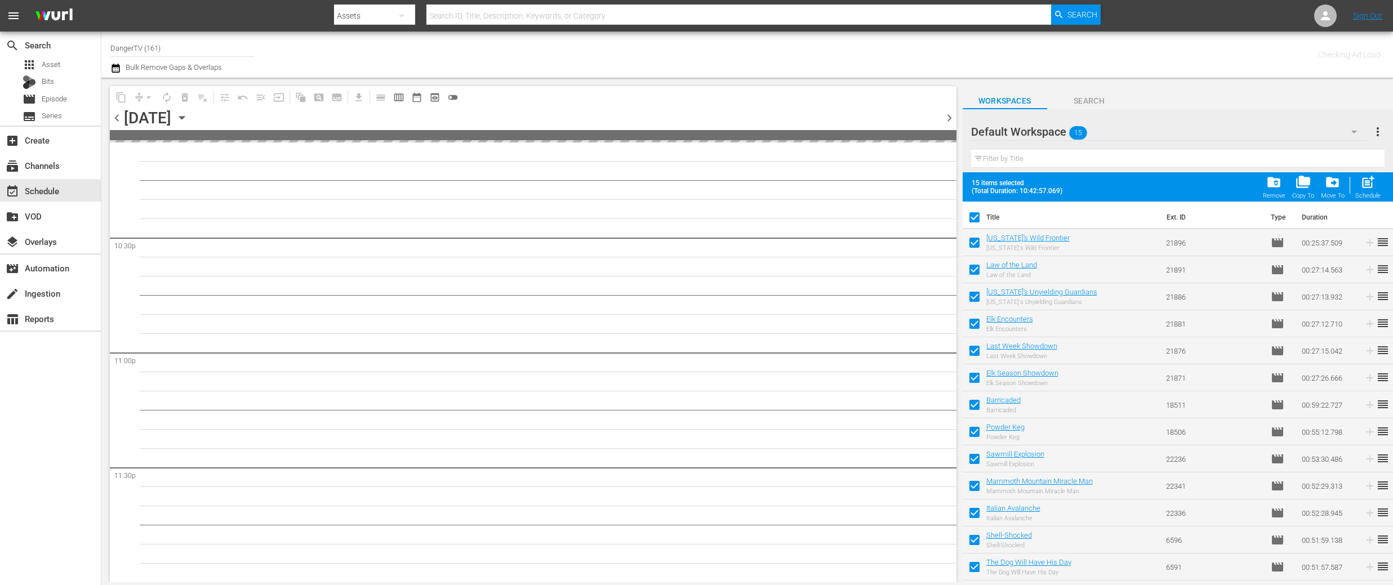
checkbox input "false"
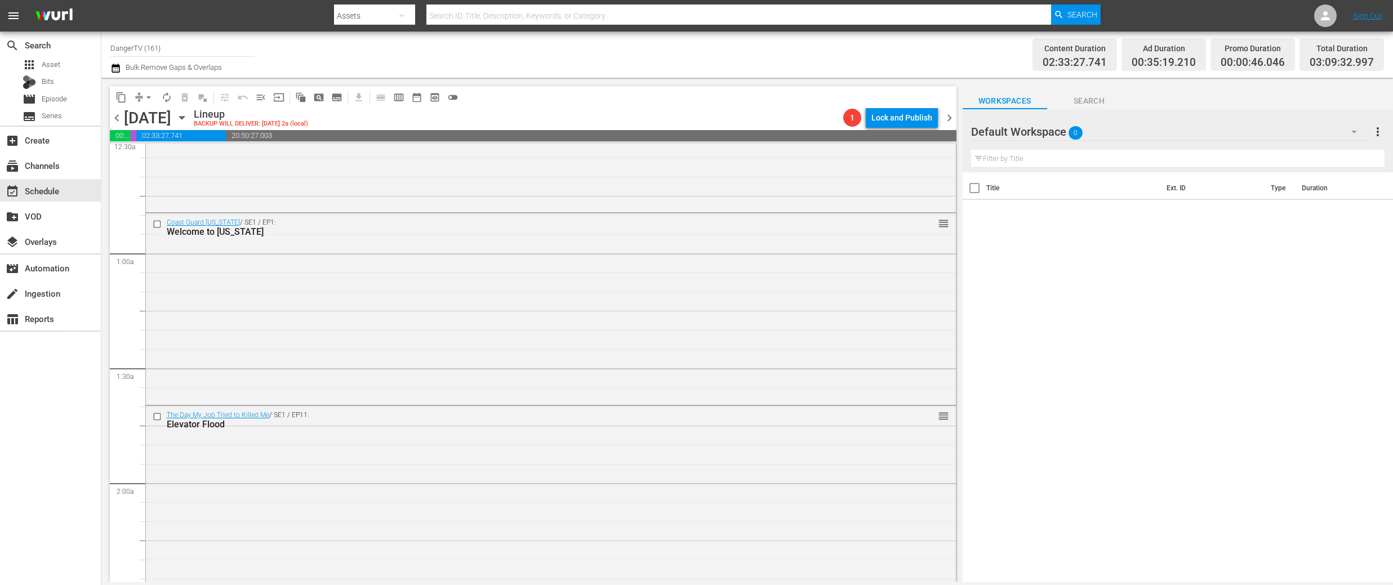
scroll to position [0, 0]
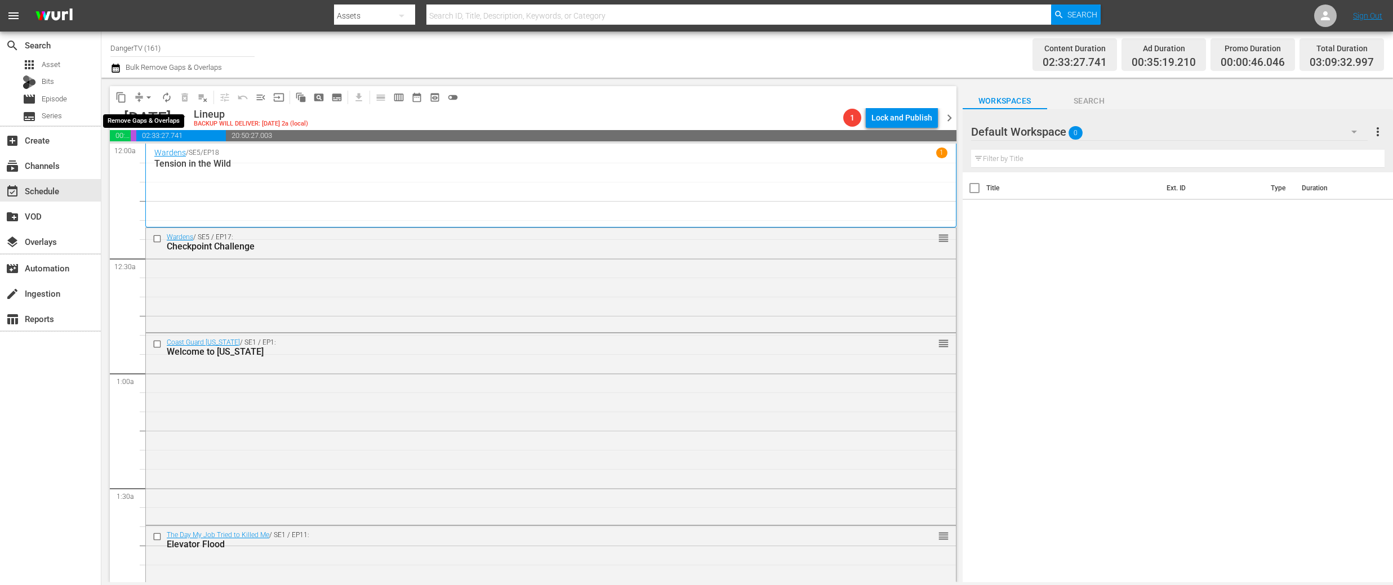
click at [149, 97] on span "arrow_drop_down" at bounding box center [148, 97] width 11 height 11
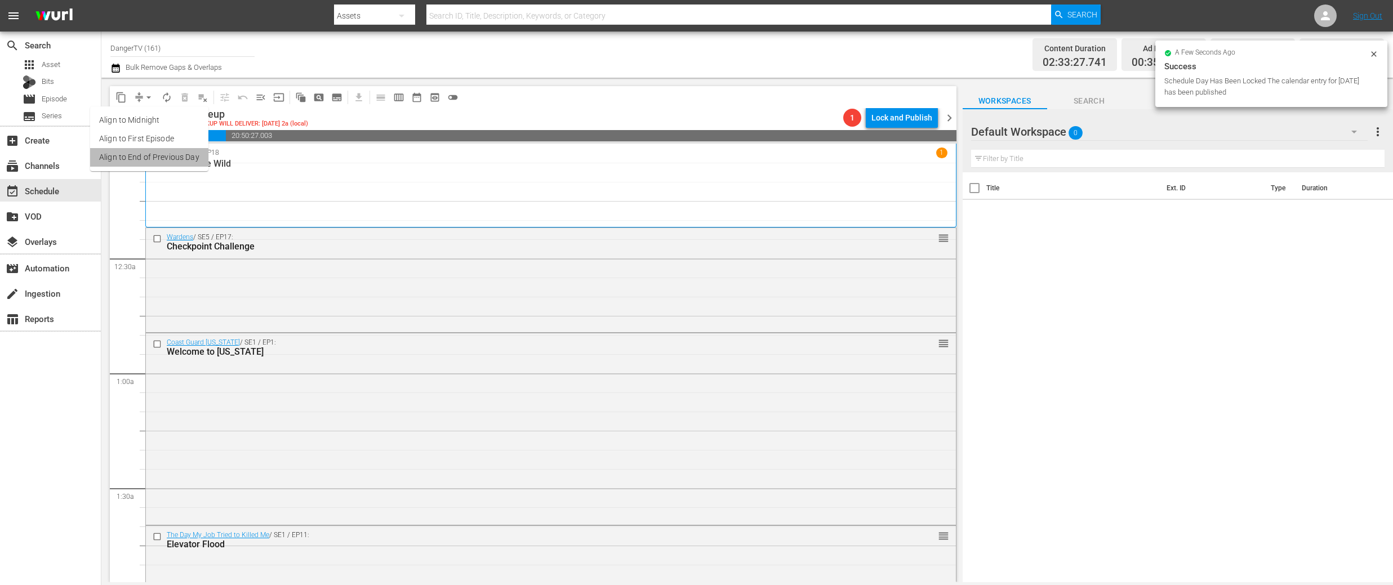
click at [157, 156] on li "Align to End of Previous Day" at bounding box center [149, 157] width 118 height 19
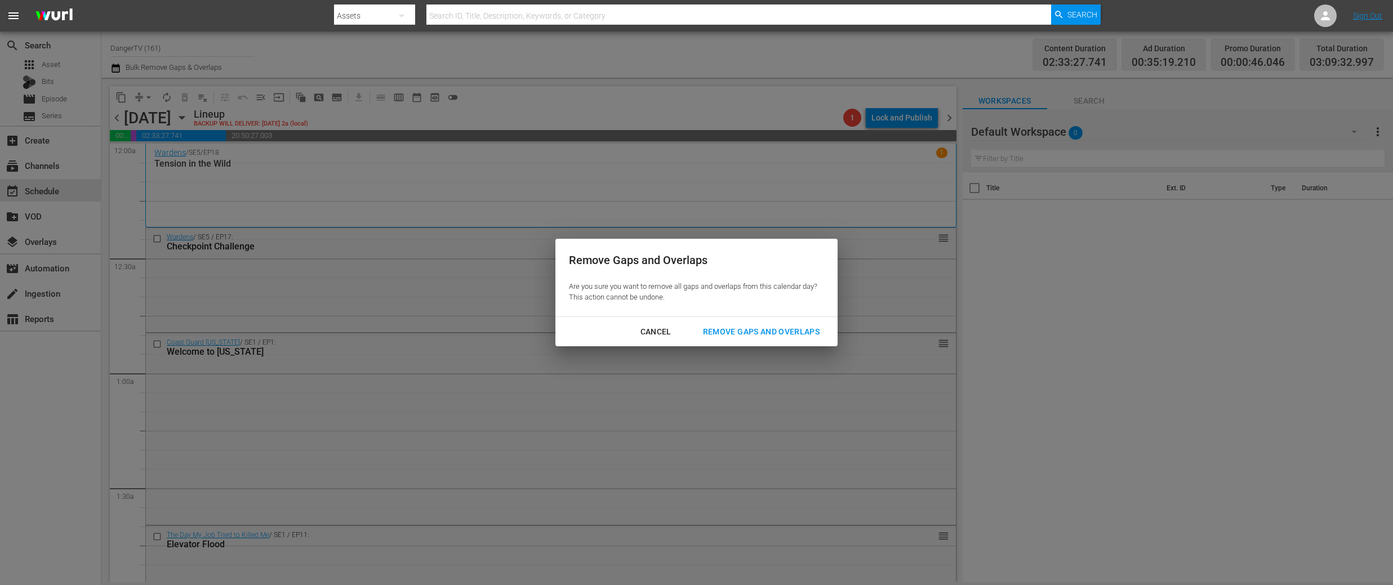
click at [734, 333] on div "Remove Gaps and Overlaps" at bounding box center [761, 332] width 135 height 14
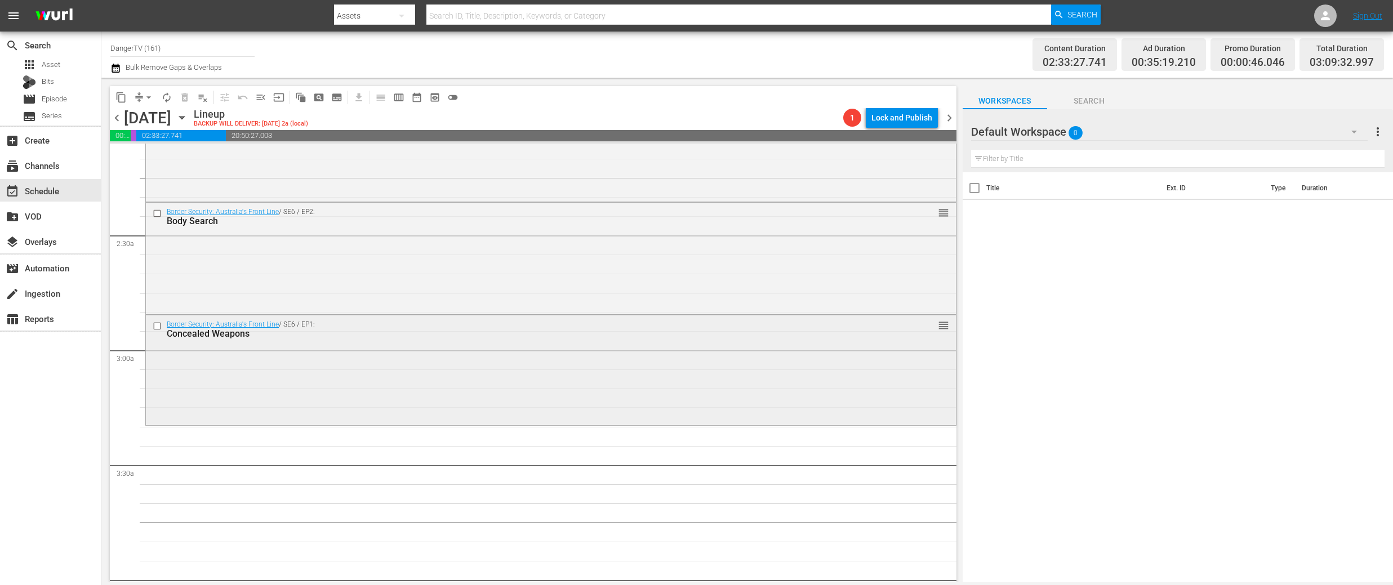
scroll to position [518, 0]
